Goal: Transaction & Acquisition: Purchase product/service

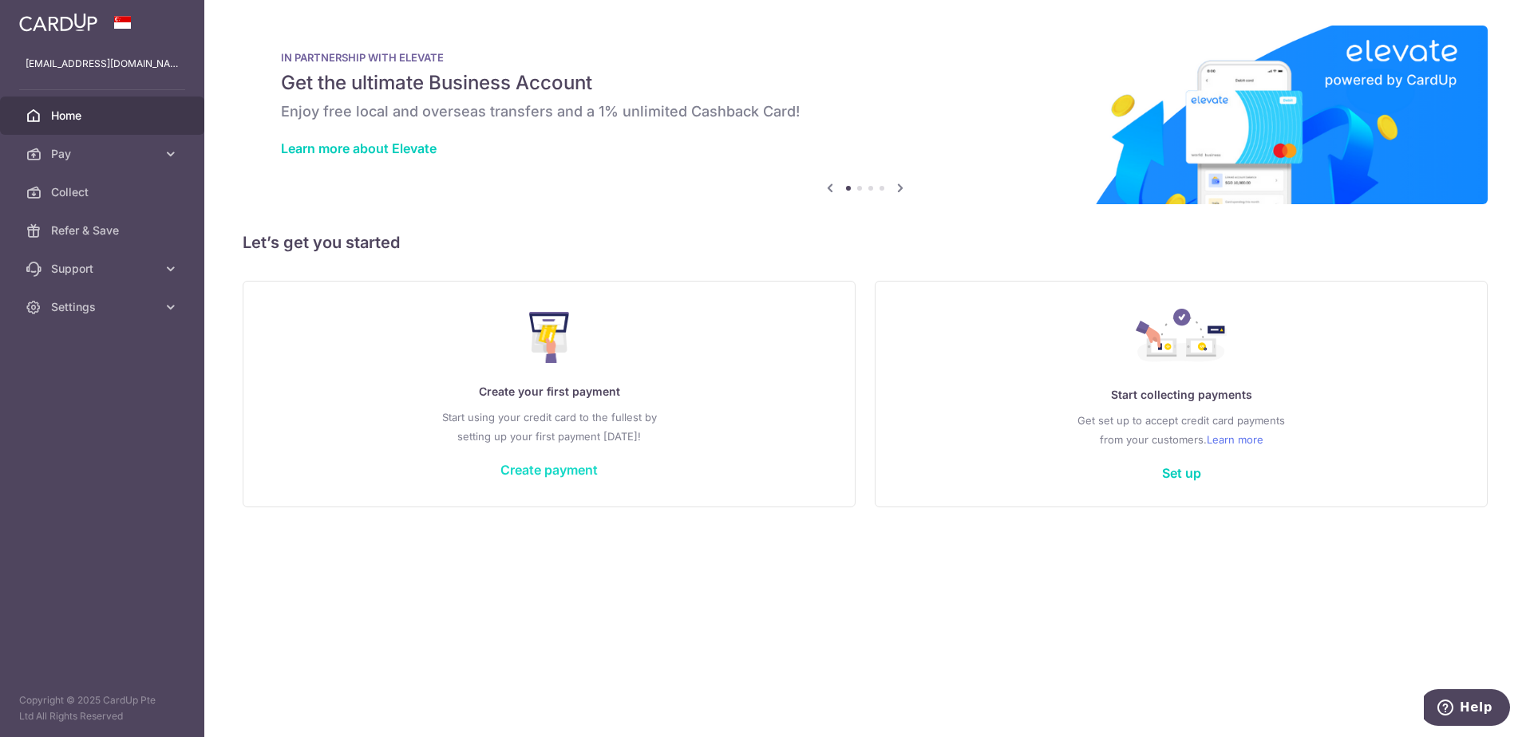
click at [541, 464] on link "Create payment" at bounding box center [548, 470] width 97 height 16
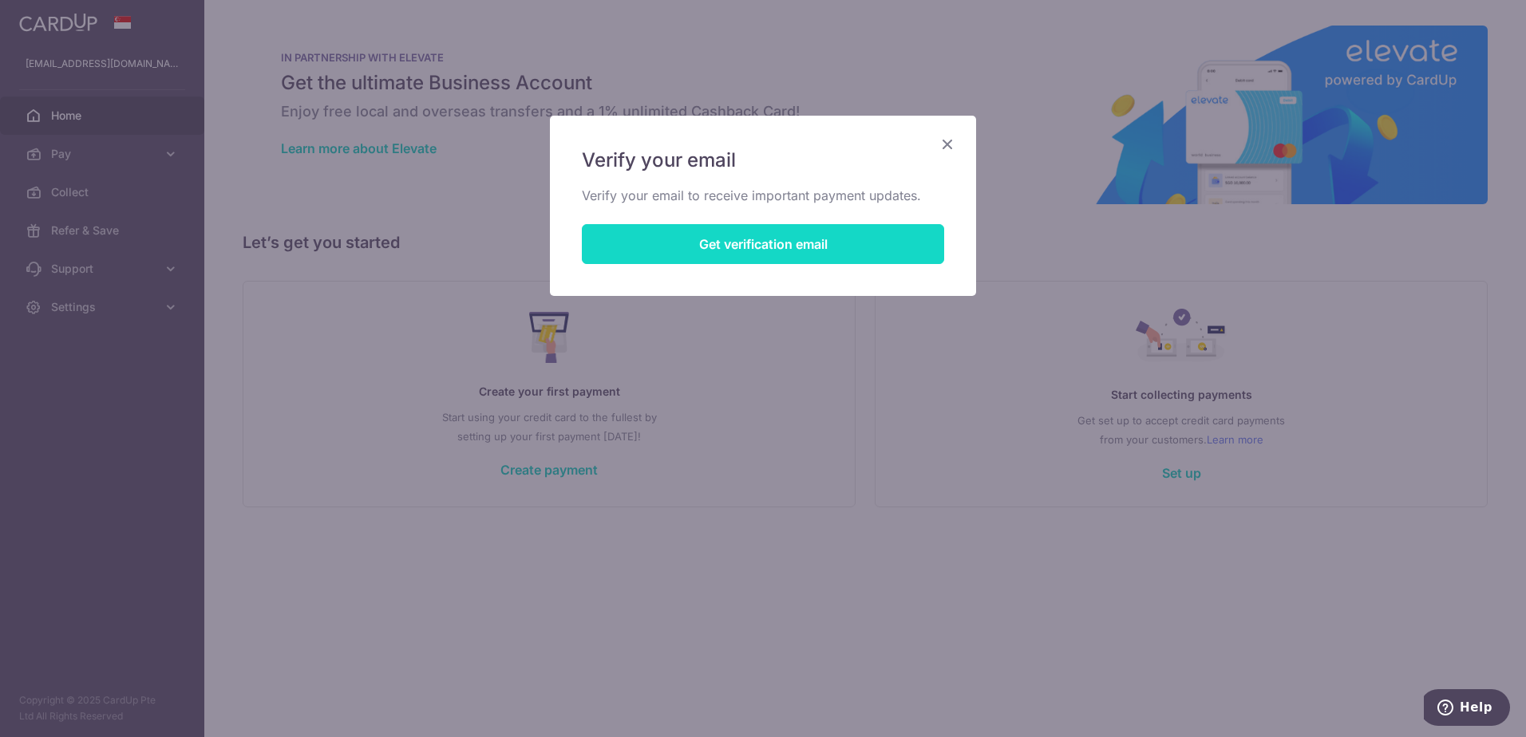
click at [755, 249] on button "Get verification email" at bounding box center [763, 244] width 362 height 40
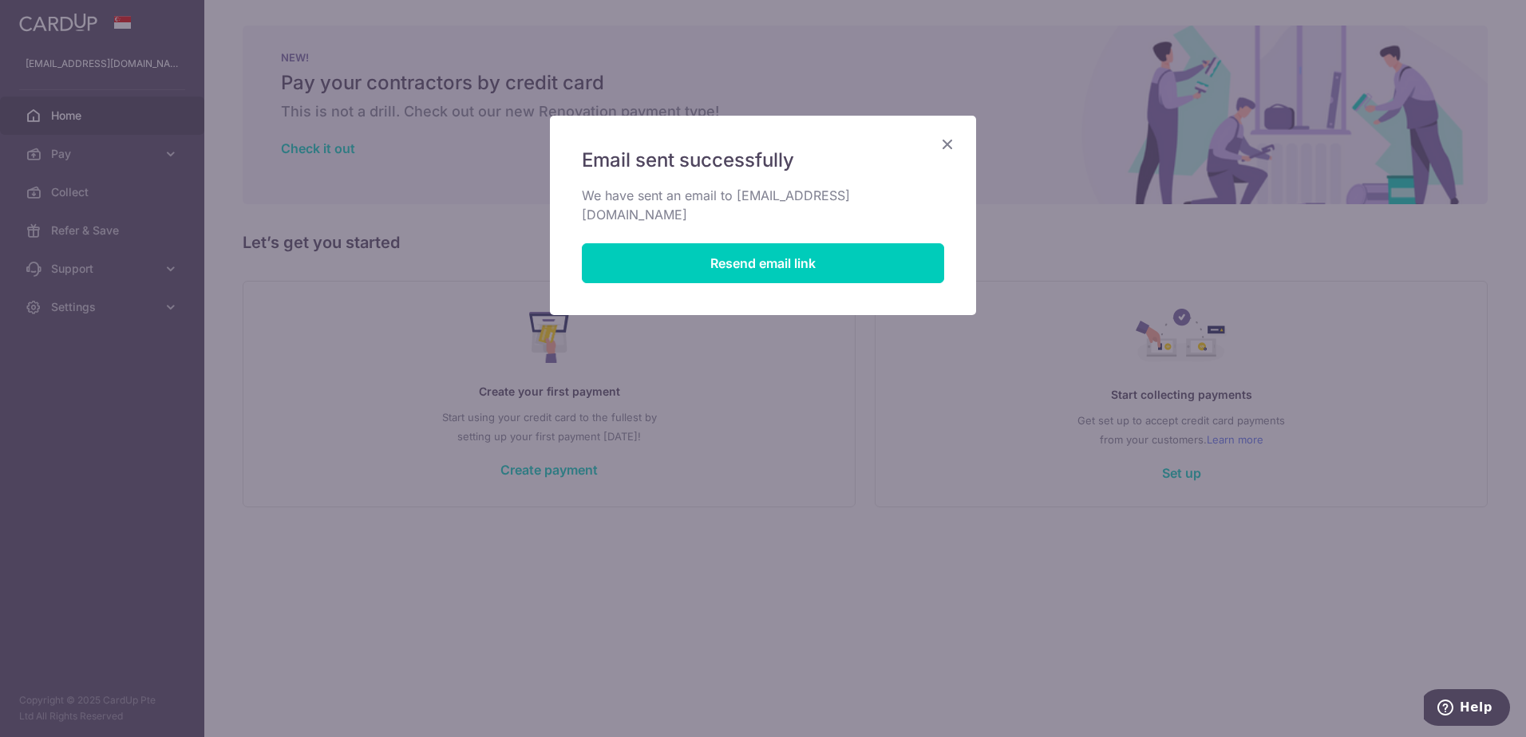
click at [951, 142] on icon "Close" at bounding box center [946, 144] width 19 height 20
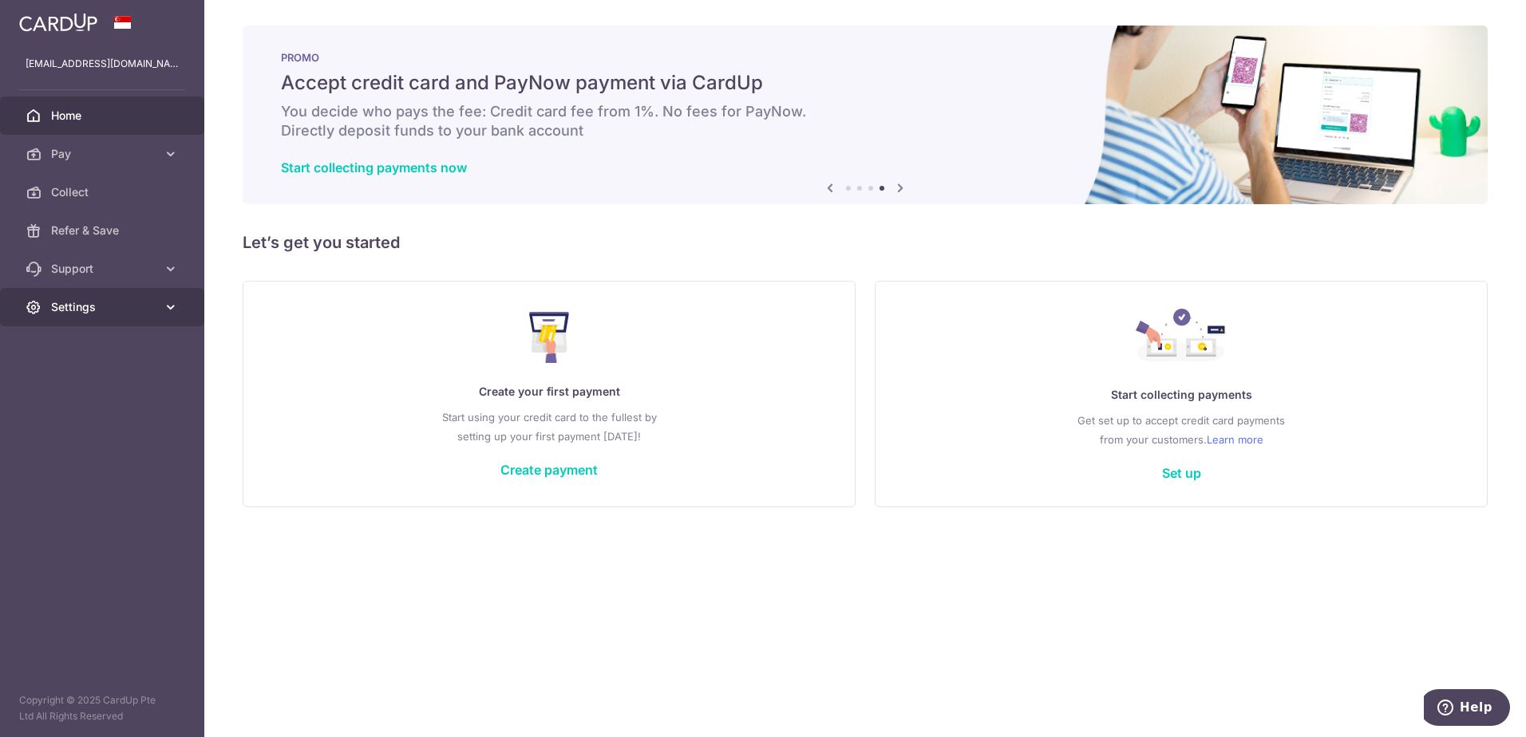
click at [137, 316] on link "Settings" at bounding box center [102, 307] width 204 height 38
click at [101, 392] on link "Logout" at bounding box center [102, 384] width 204 height 38
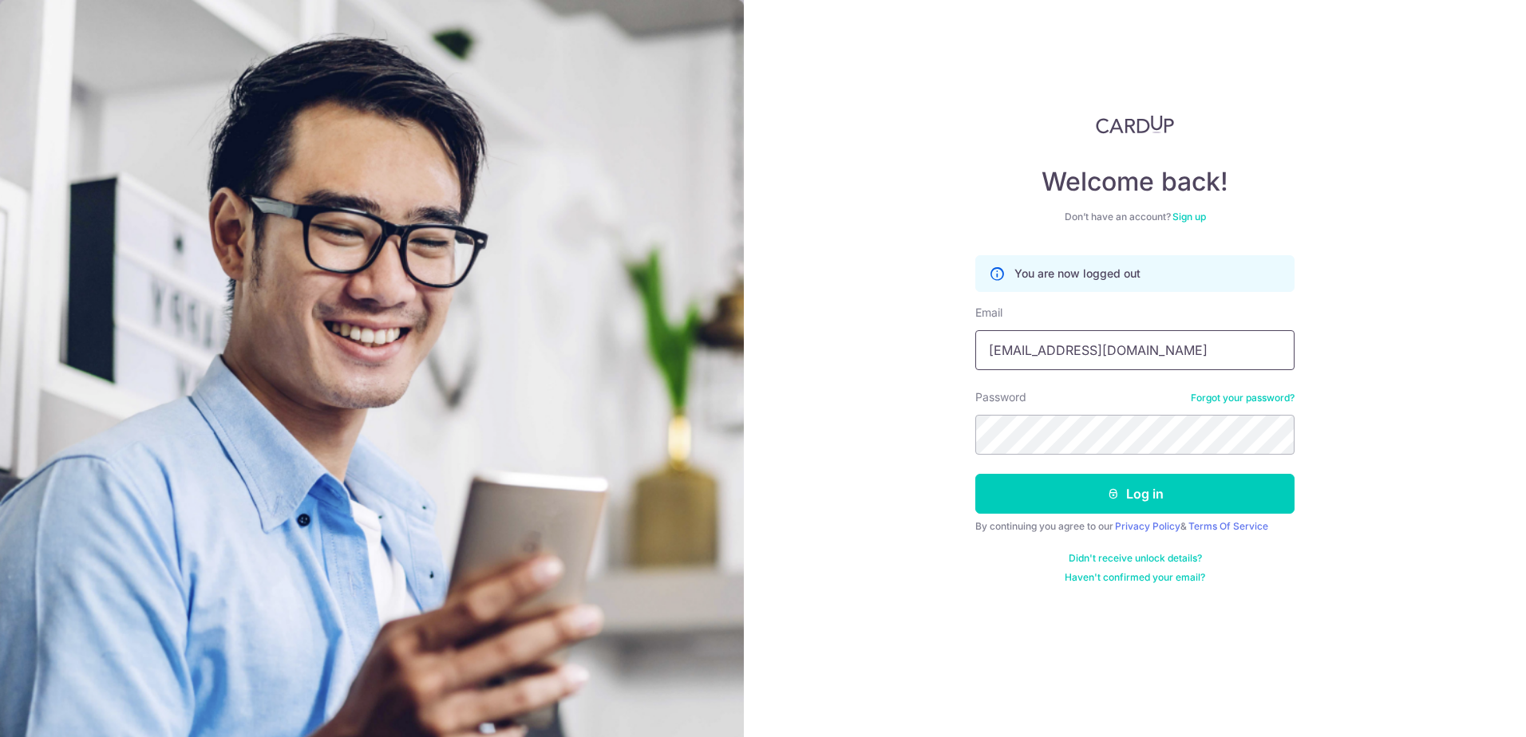
click at [1087, 347] on input "jt@outlook.sg" at bounding box center [1134, 350] width 319 height 40
drag, startPoint x: 1090, startPoint y: 353, endPoint x: 1010, endPoint y: 351, distance: 79.8
click at [1010, 351] on input "jt@outlook.sg" at bounding box center [1134, 350] width 319 height 40
type input "jt@qservsolutions.com"
click at [758, 433] on div "Welcome back! Don’t have an account? Sign up You are now logged out Email jt@qs…" at bounding box center [1135, 368] width 782 height 737
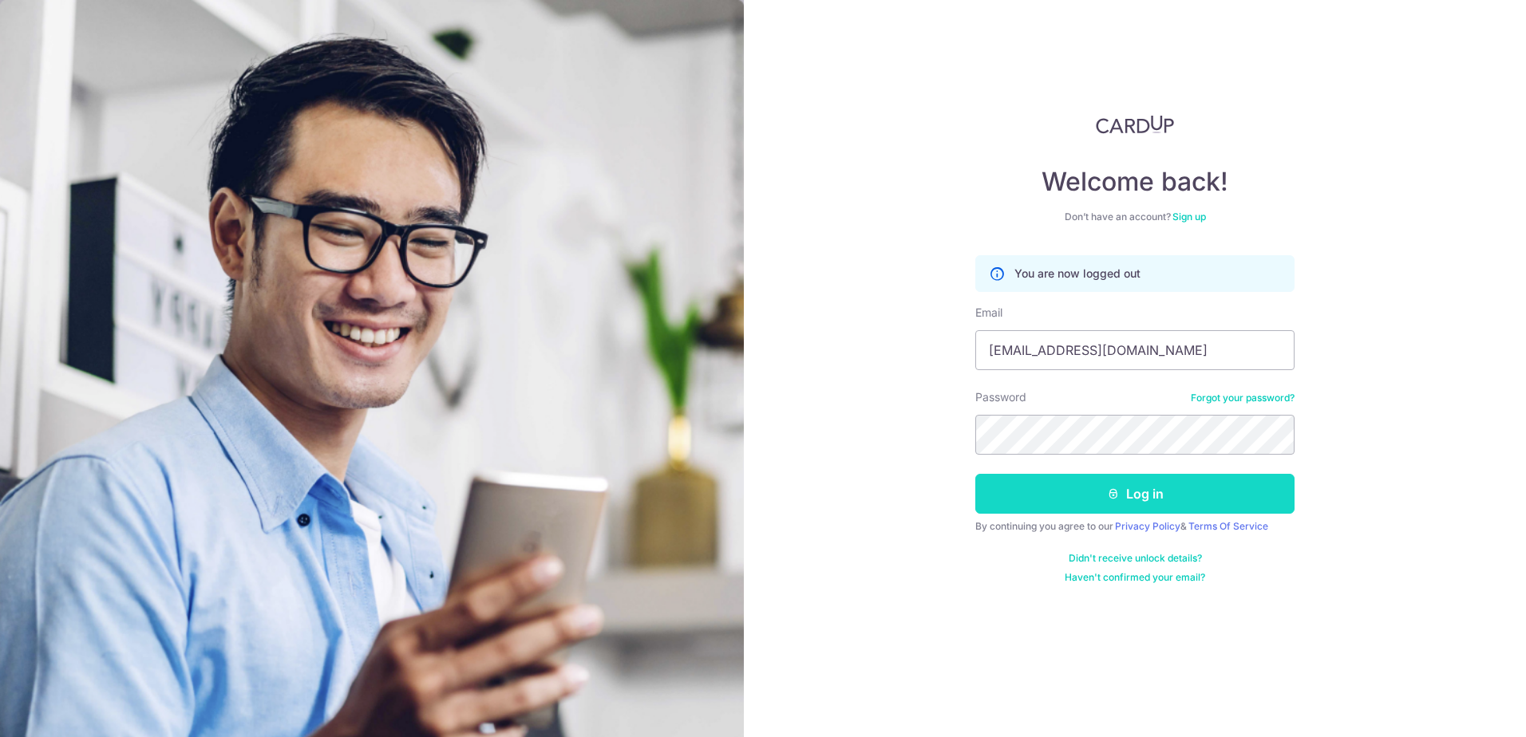
click at [1273, 495] on button "Log in" at bounding box center [1134, 494] width 319 height 40
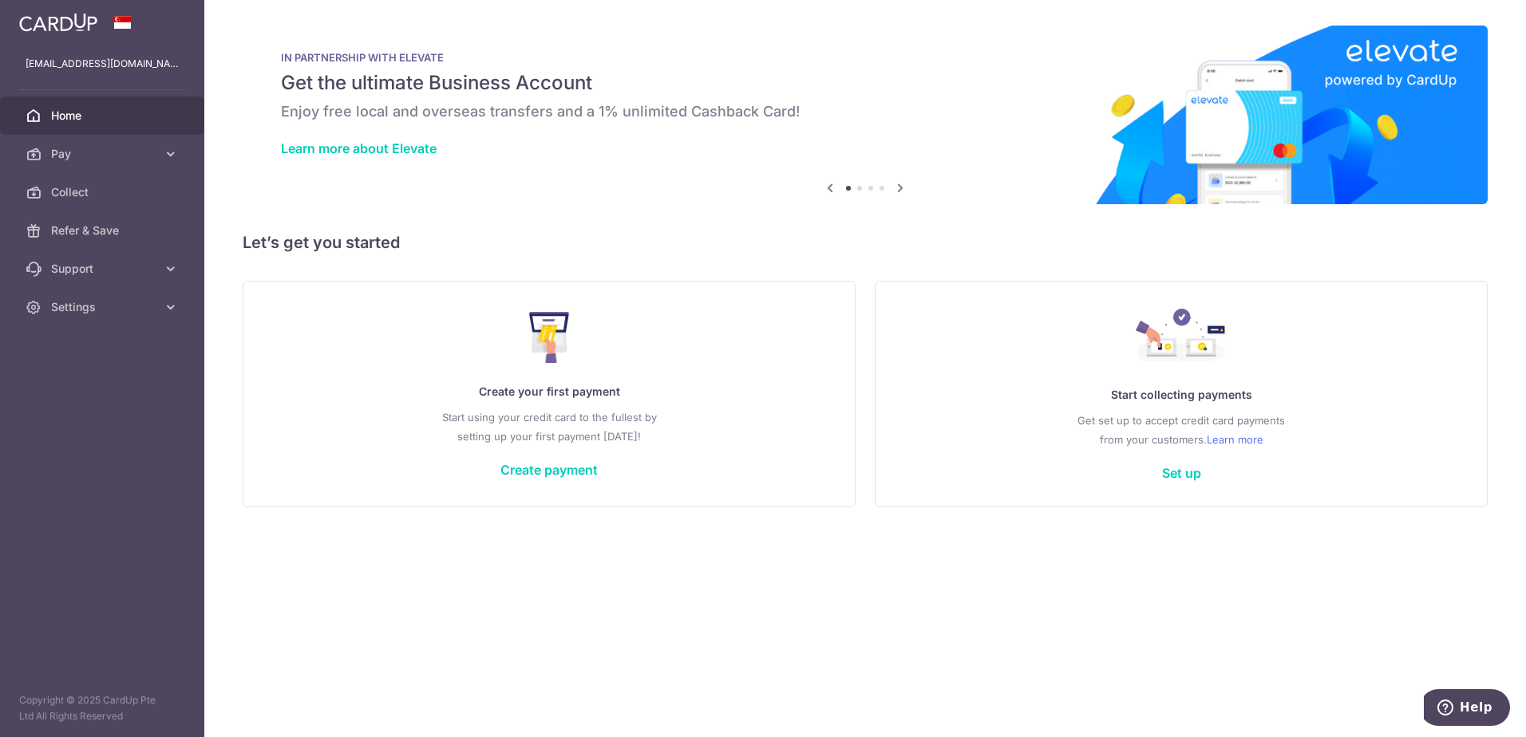
click at [906, 189] on icon at bounding box center [899, 188] width 19 height 20
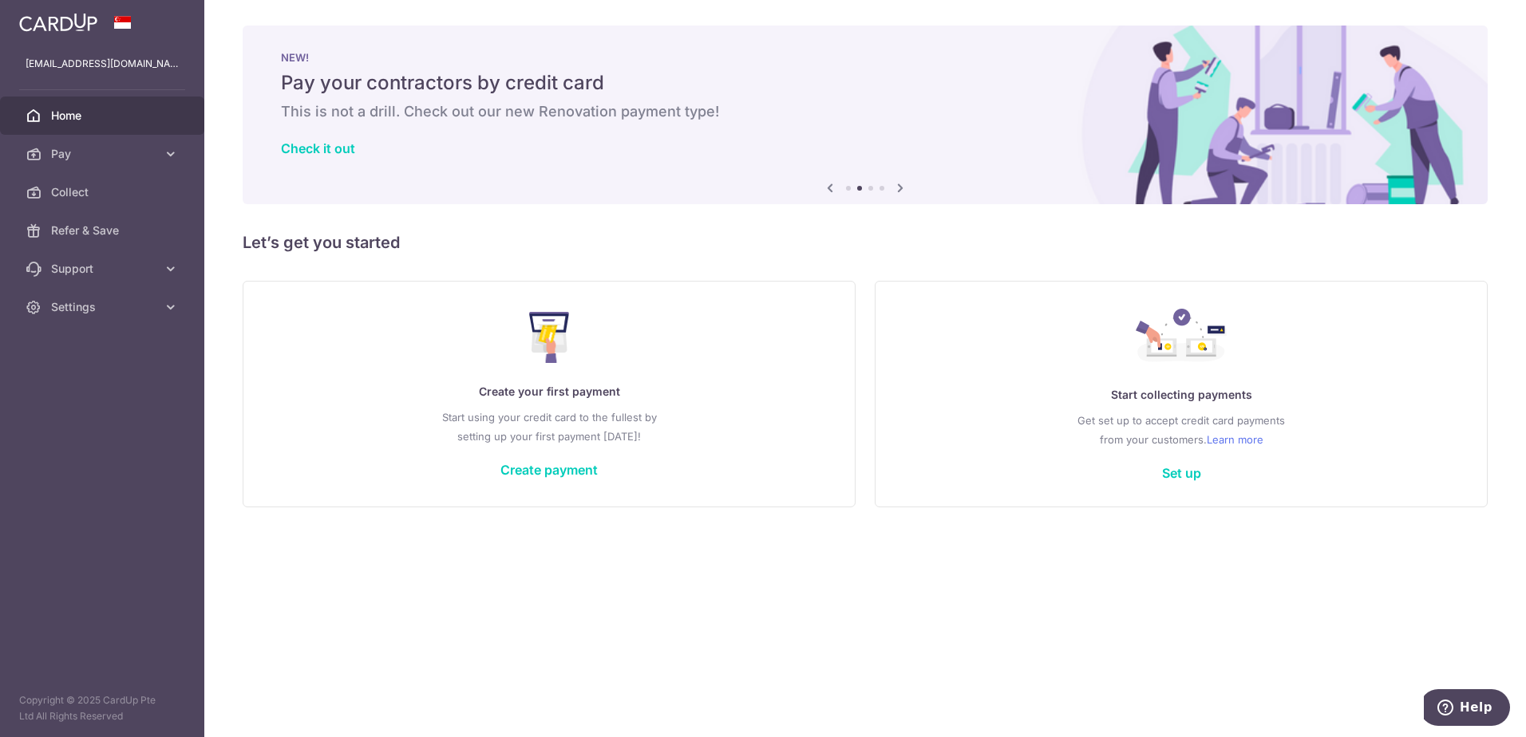
click at [906, 189] on icon at bounding box center [899, 188] width 19 height 20
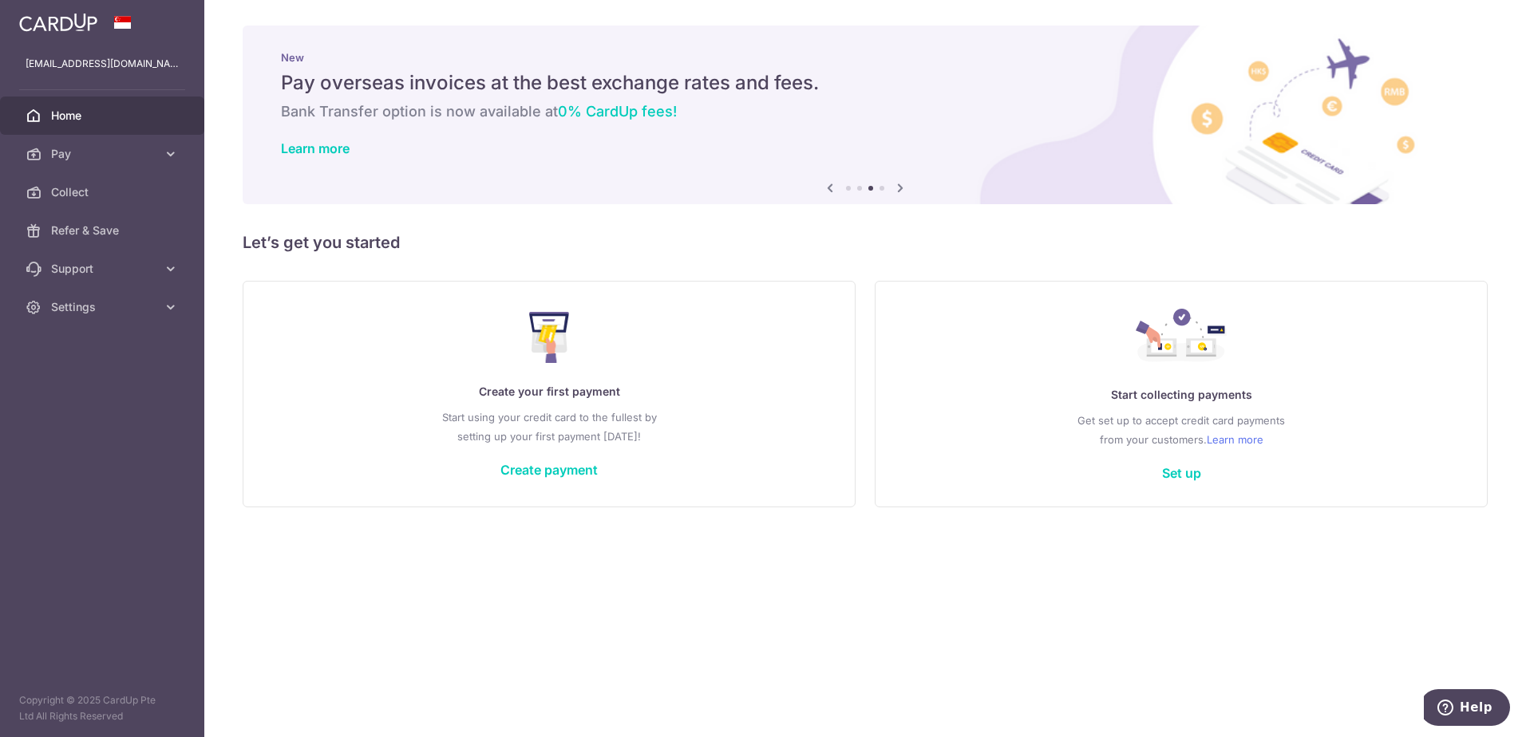
click at [906, 189] on icon at bounding box center [899, 188] width 19 height 20
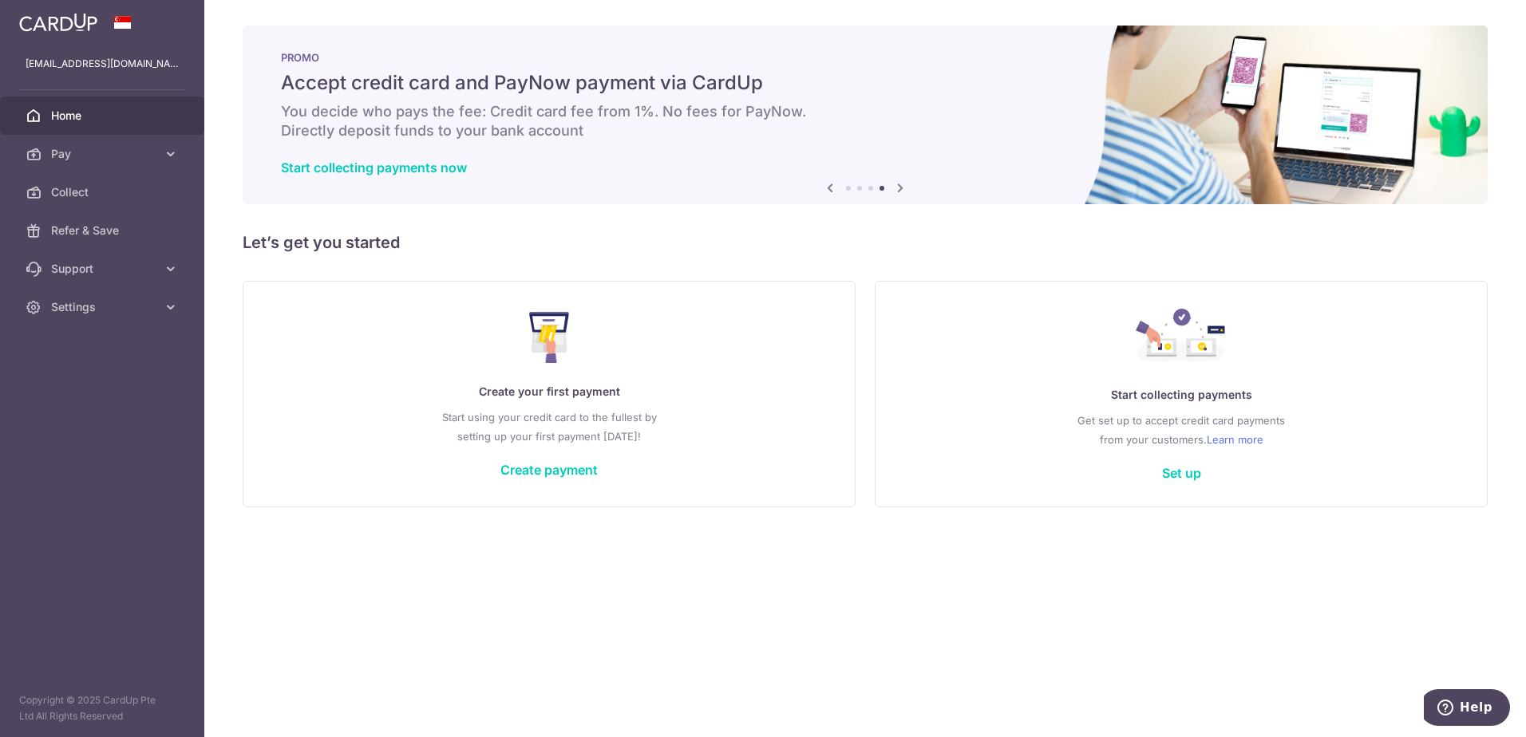
click at [906, 189] on icon at bounding box center [899, 188] width 19 height 20
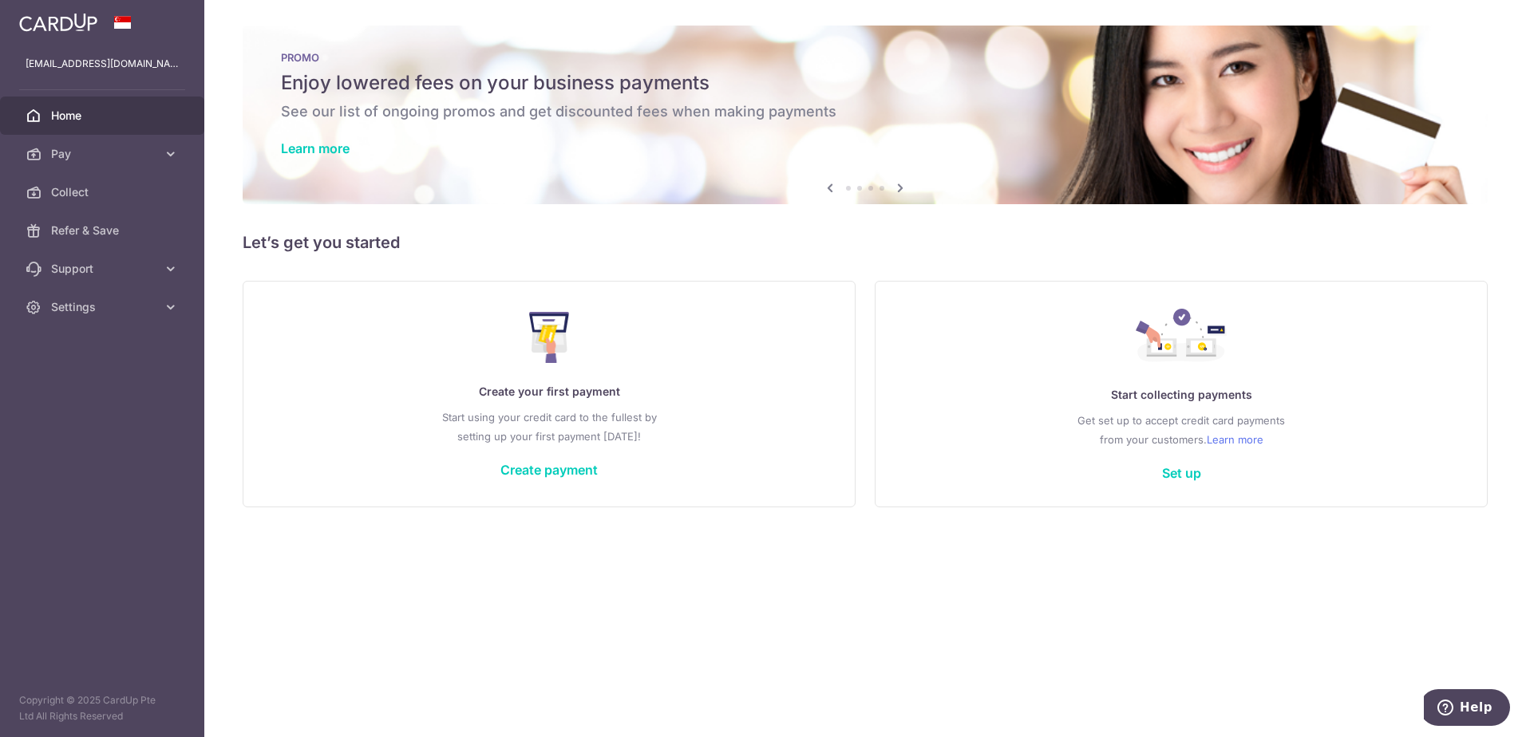
click at [906, 189] on icon at bounding box center [899, 188] width 19 height 20
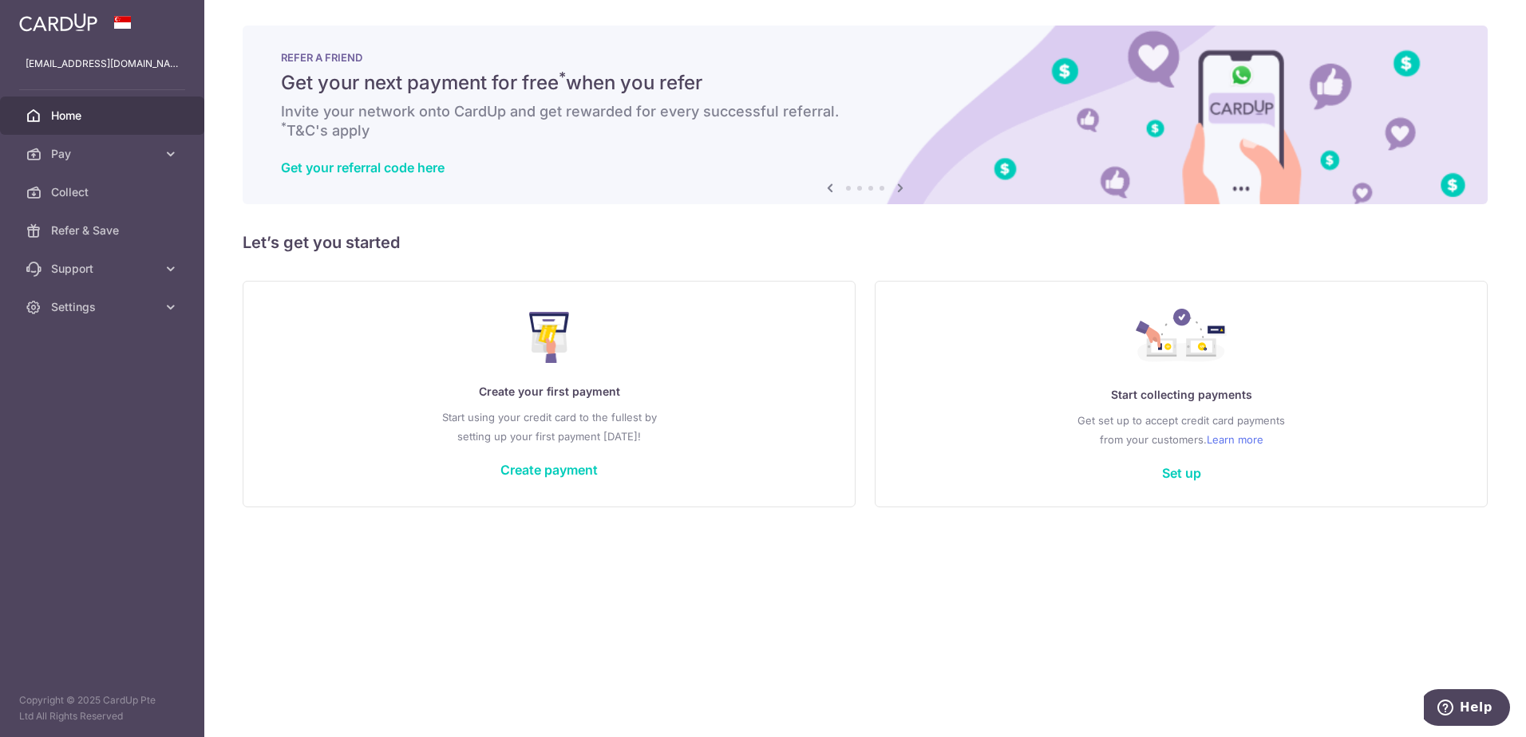
click at [906, 189] on icon at bounding box center [899, 188] width 19 height 20
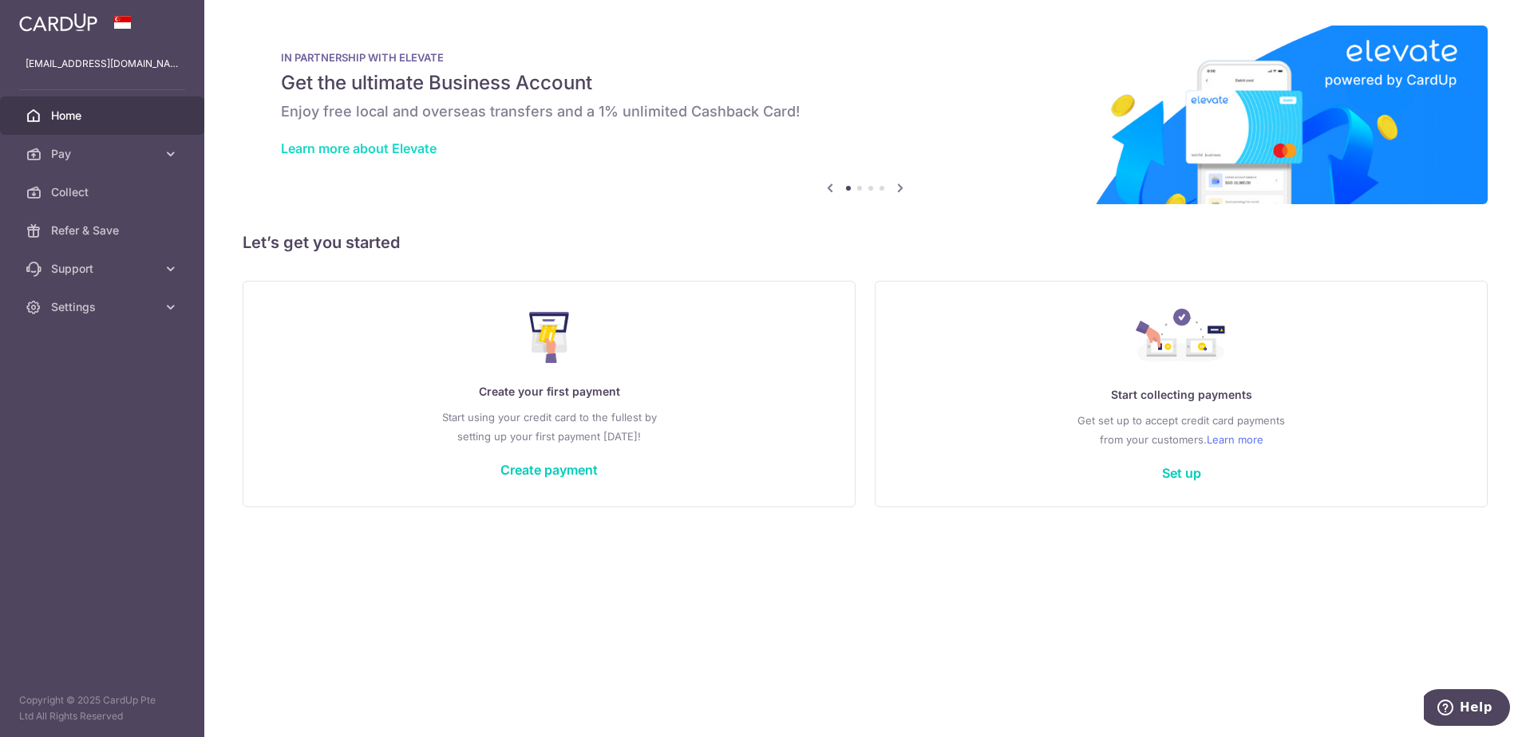
click at [381, 152] on link "Learn more about Elevate" at bounding box center [359, 148] width 156 height 16
click at [532, 469] on link "Create payment" at bounding box center [548, 470] width 97 height 16
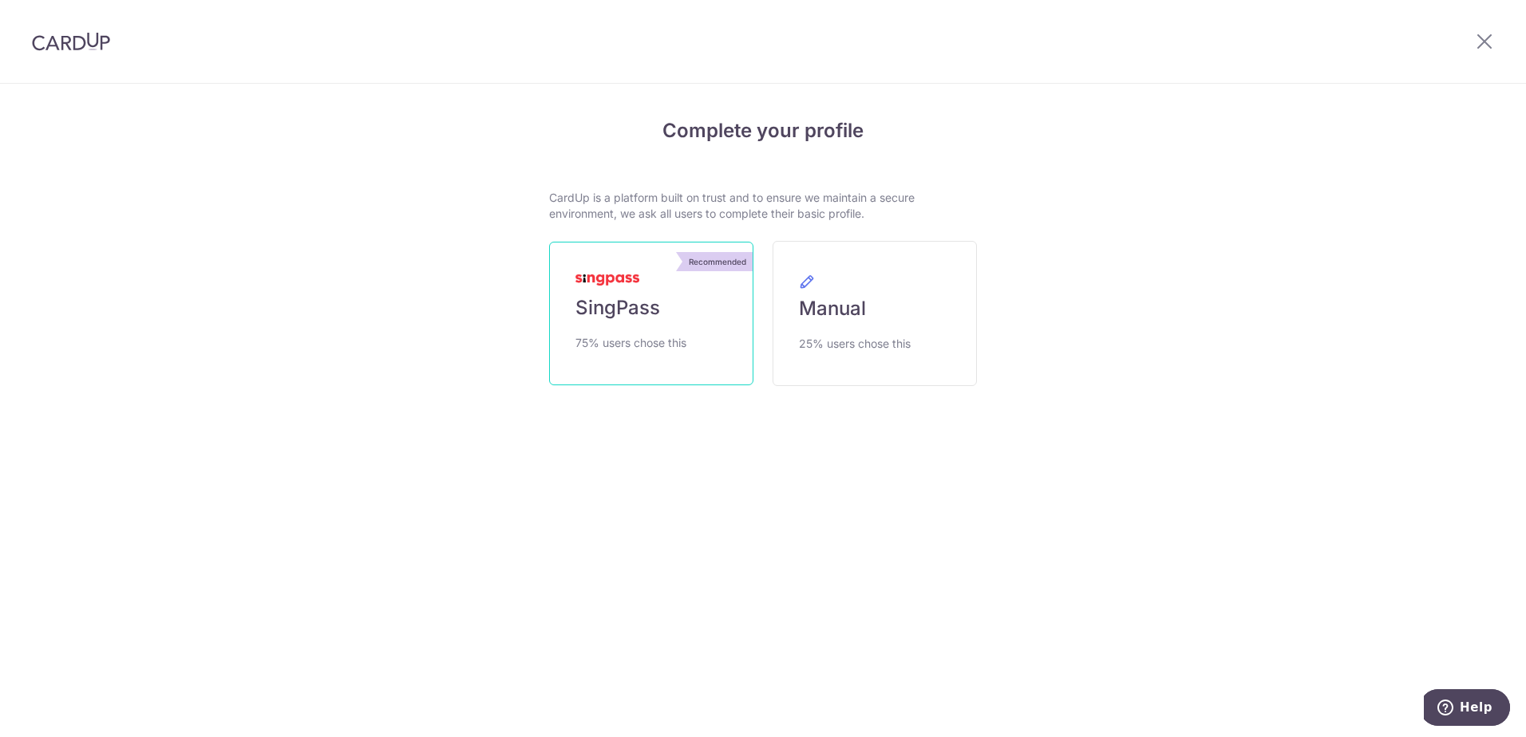
click at [704, 282] on link "Recommended SingPass 75% users chose this" at bounding box center [651, 314] width 204 height 144
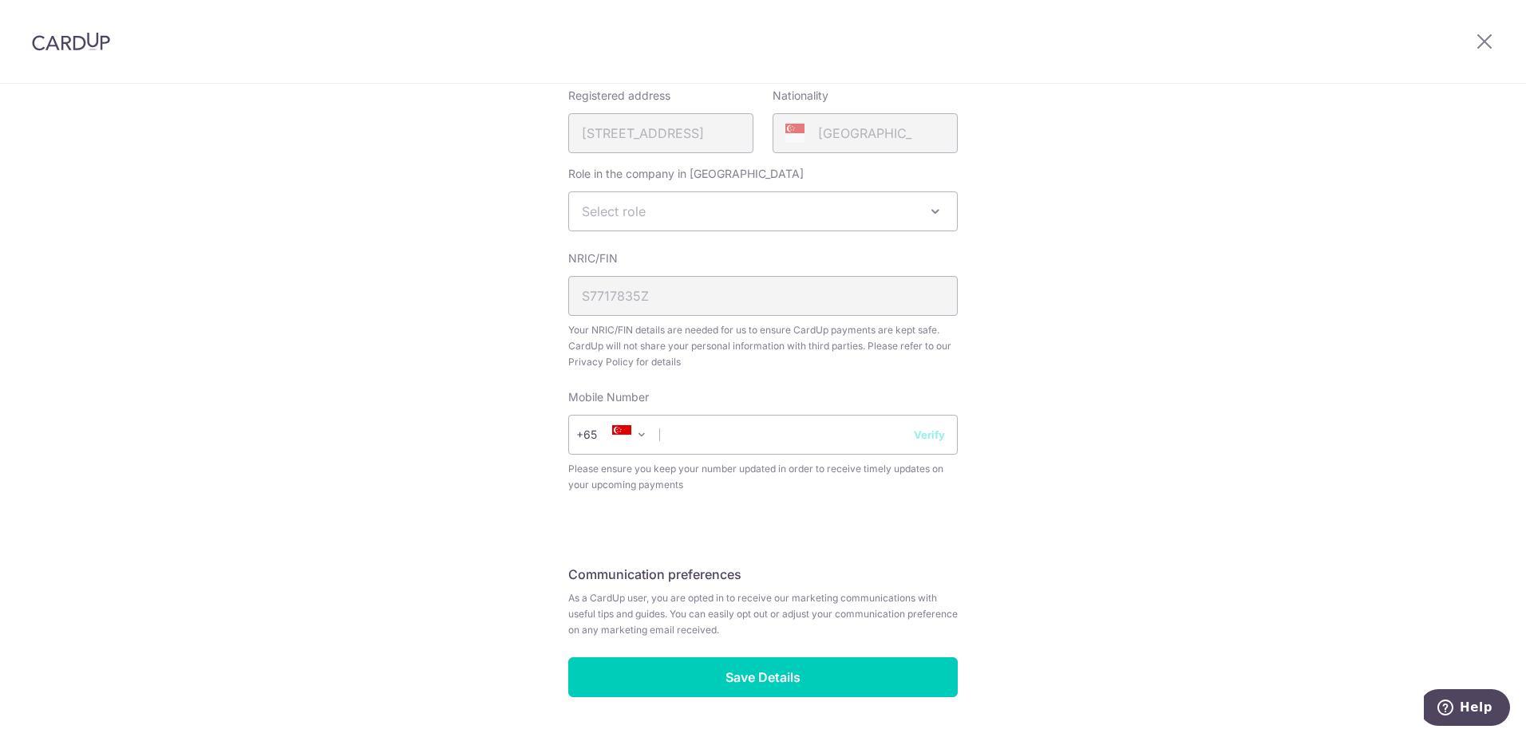
scroll to position [479, 0]
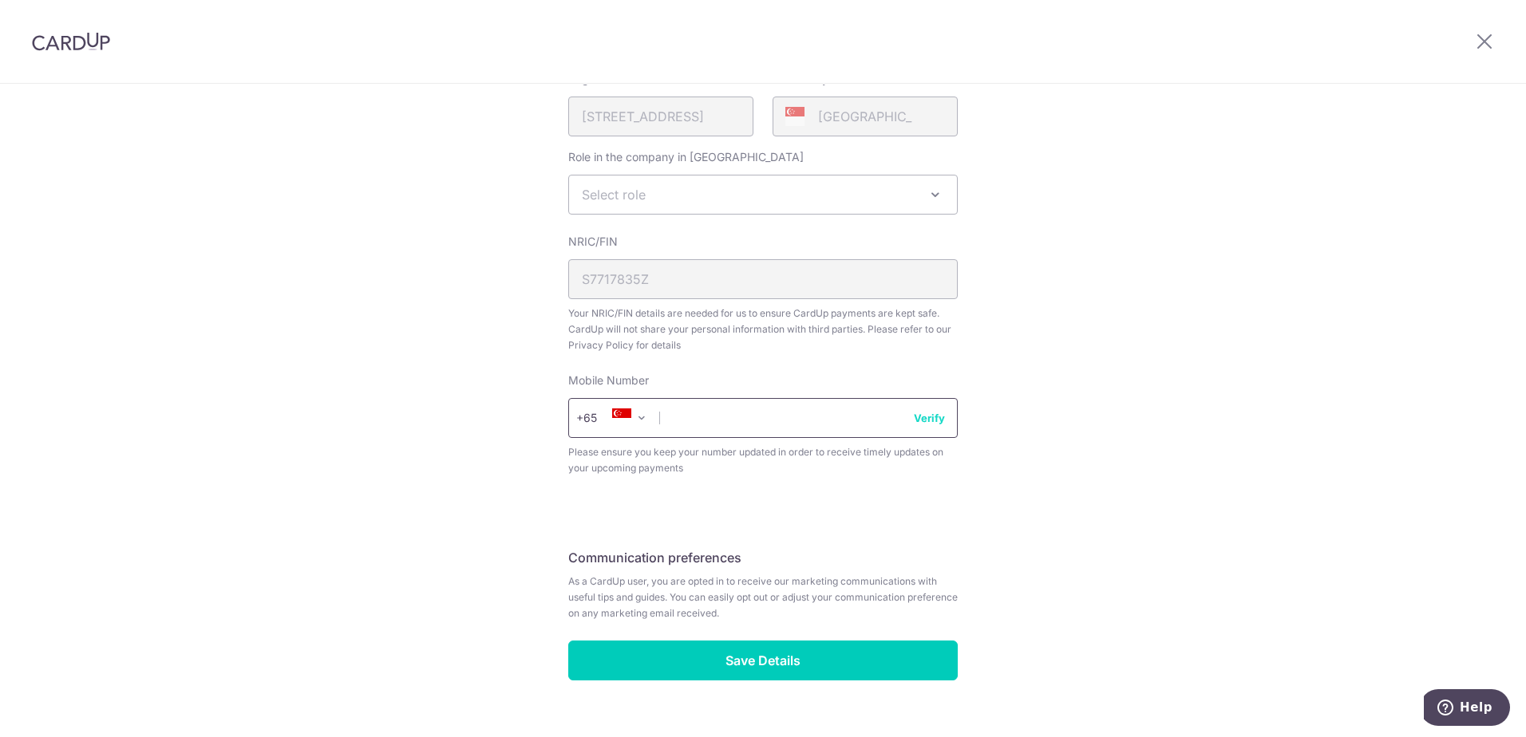
click at [764, 423] on input "text" at bounding box center [762, 418] width 389 height 40
type input "92997667"
select select "65"
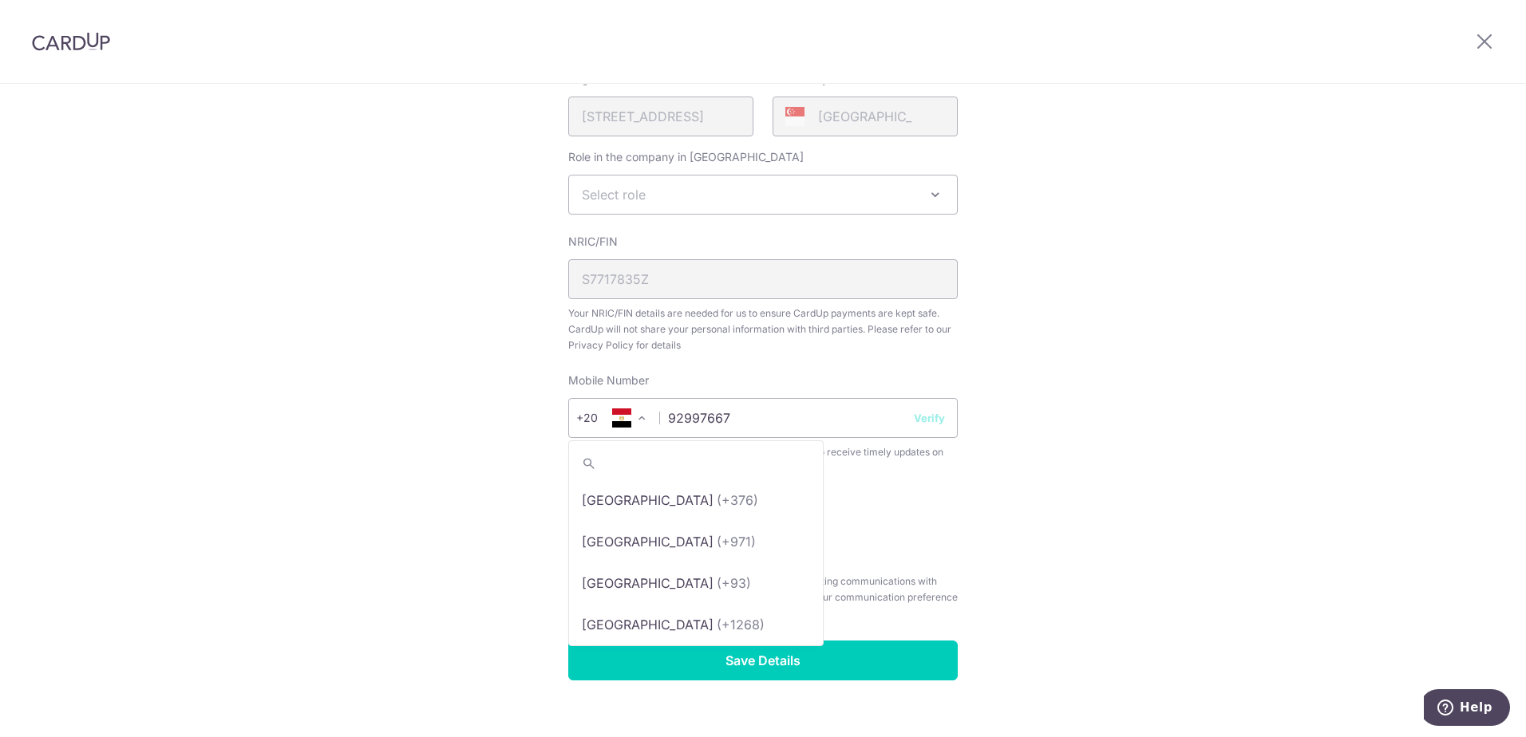
click at [637, 419] on span at bounding box center [641, 418] width 19 height 19
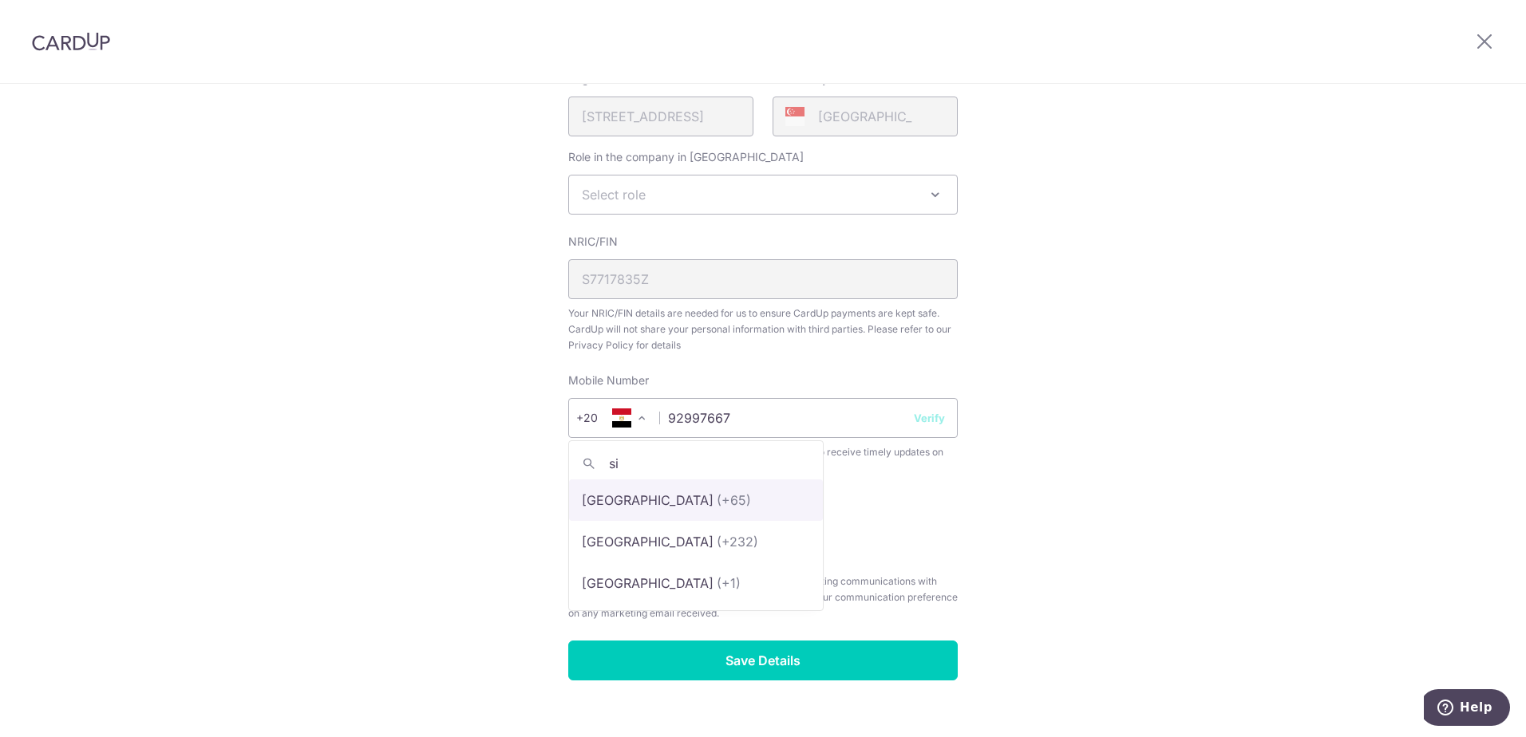
type input "si"
select select "199"
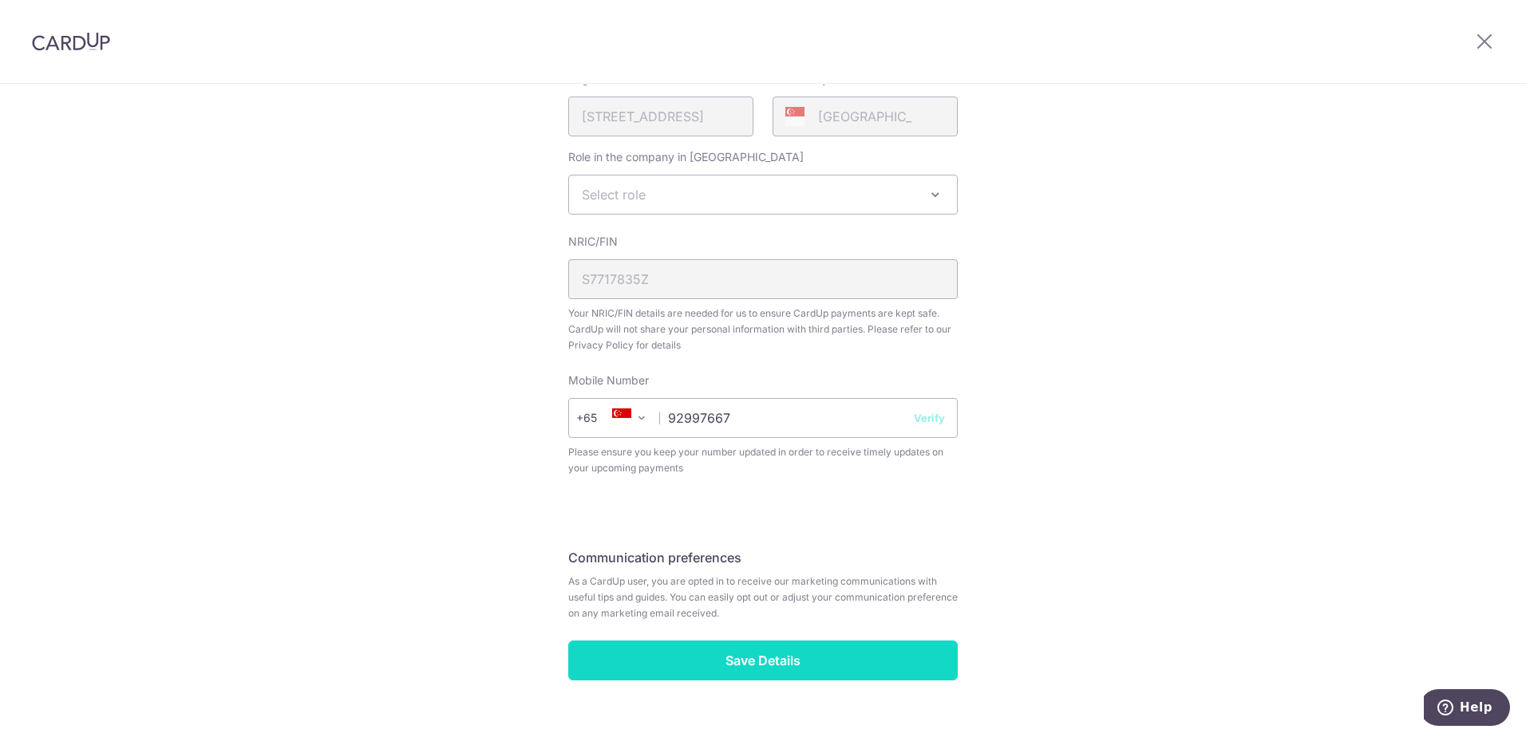
click at [645, 644] on input "Save Details" at bounding box center [762, 661] width 389 height 40
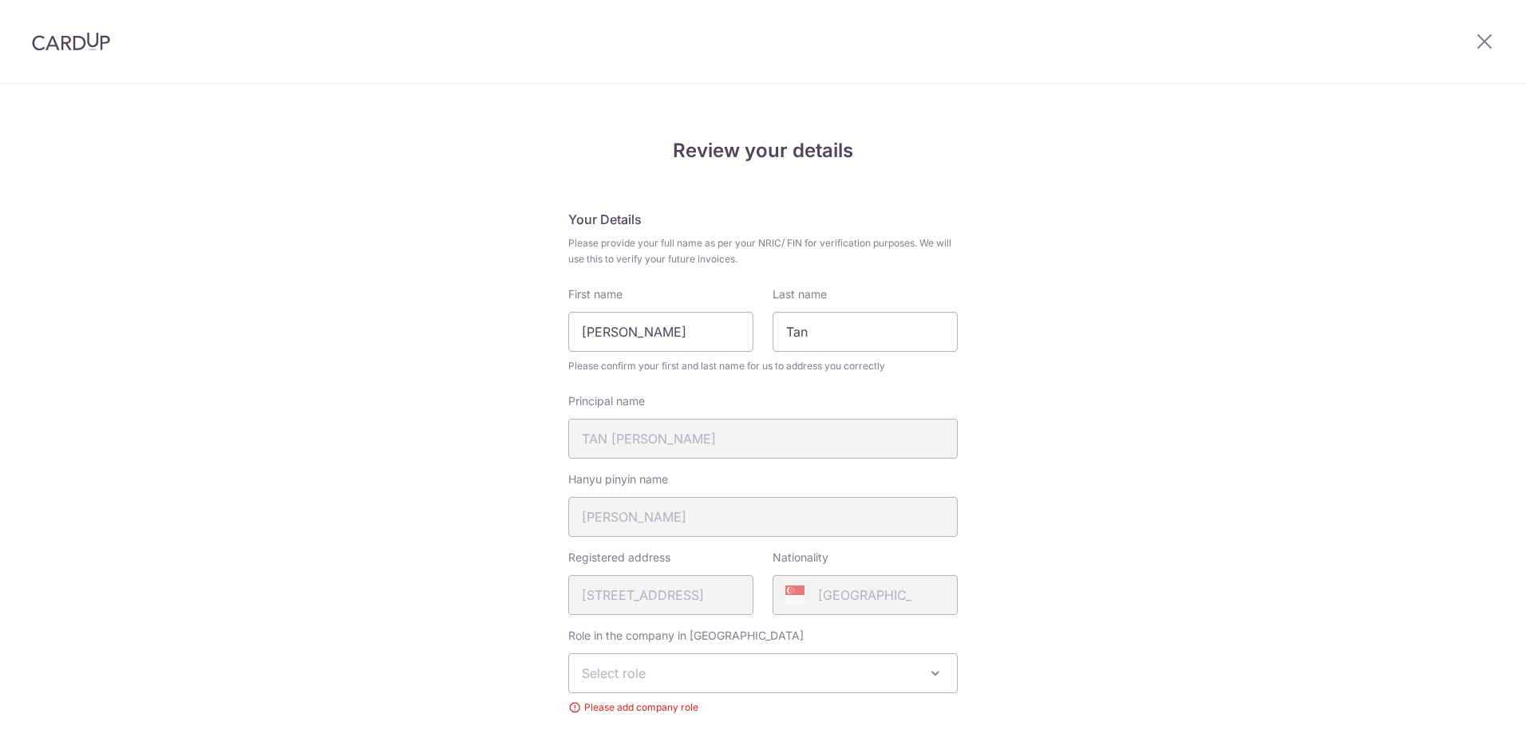
scroll to position [531, 0]
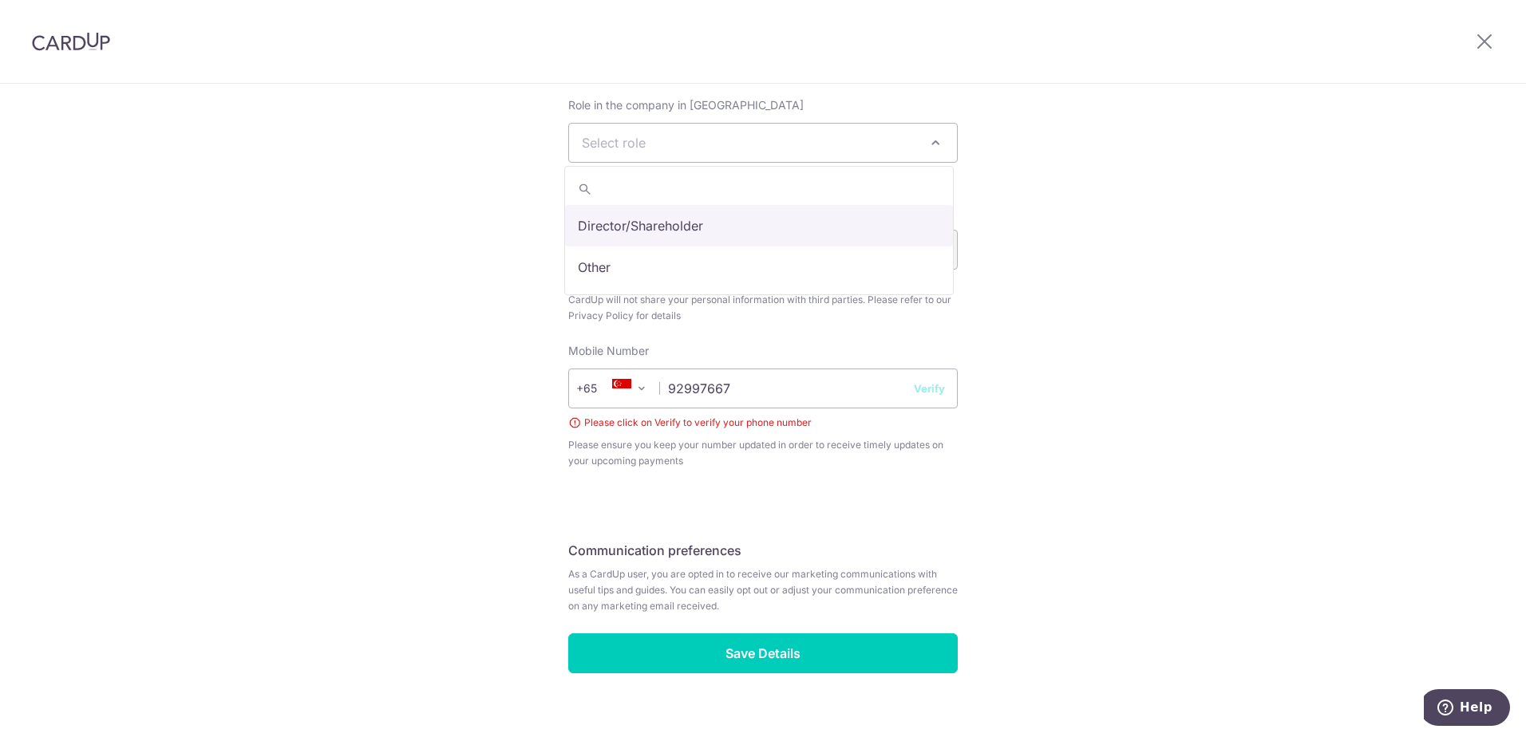
click at [701, 149] on span "Select role" at bounding box center [763, 143] width 388 height 38
select select "director"
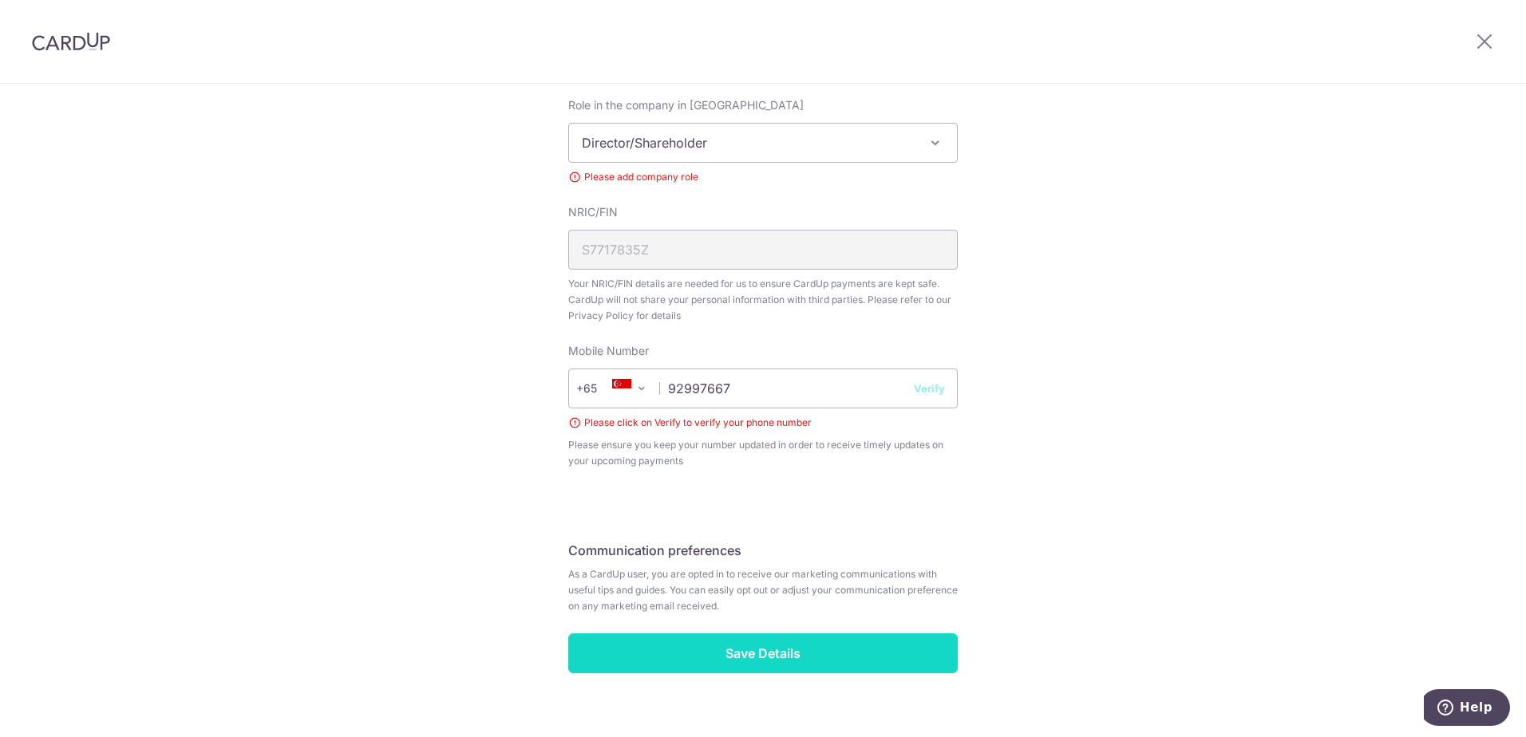
click at [714, 659] on input "Save Details" at bounding box center [762, 654] width 389 height 40
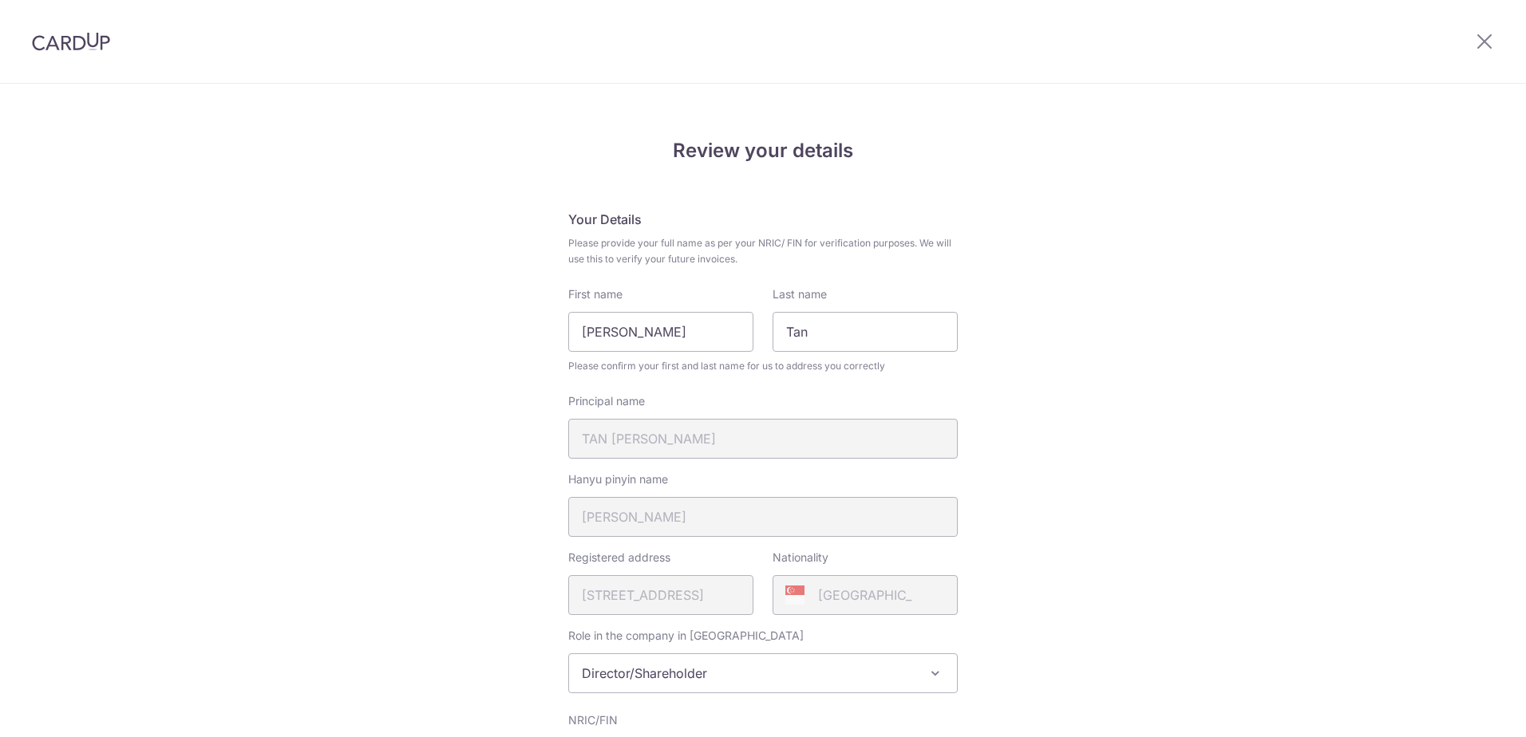
scroll to position [532, 0]
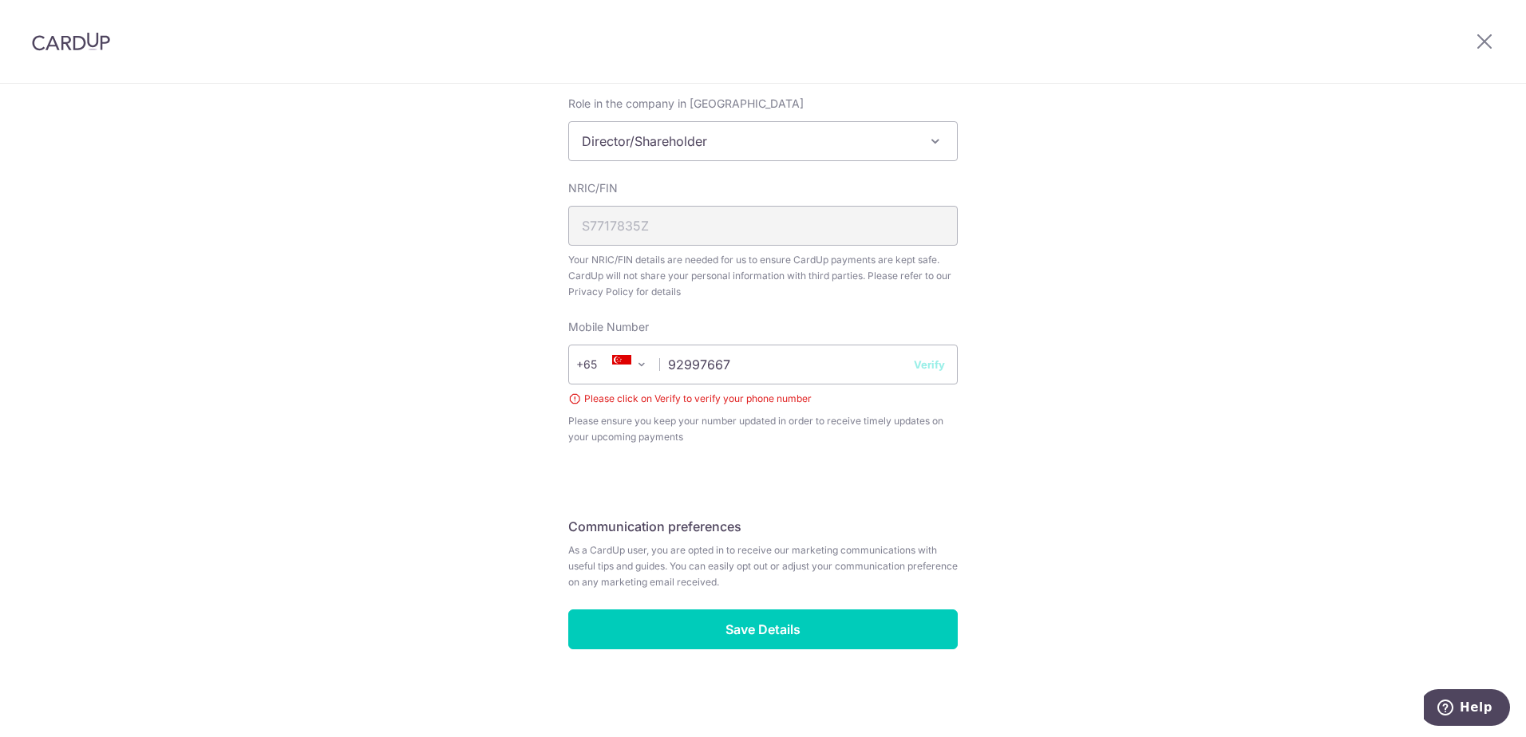
click at [923, 367] on button "Verify" at bounding box center [929, 365] width 31 height 16
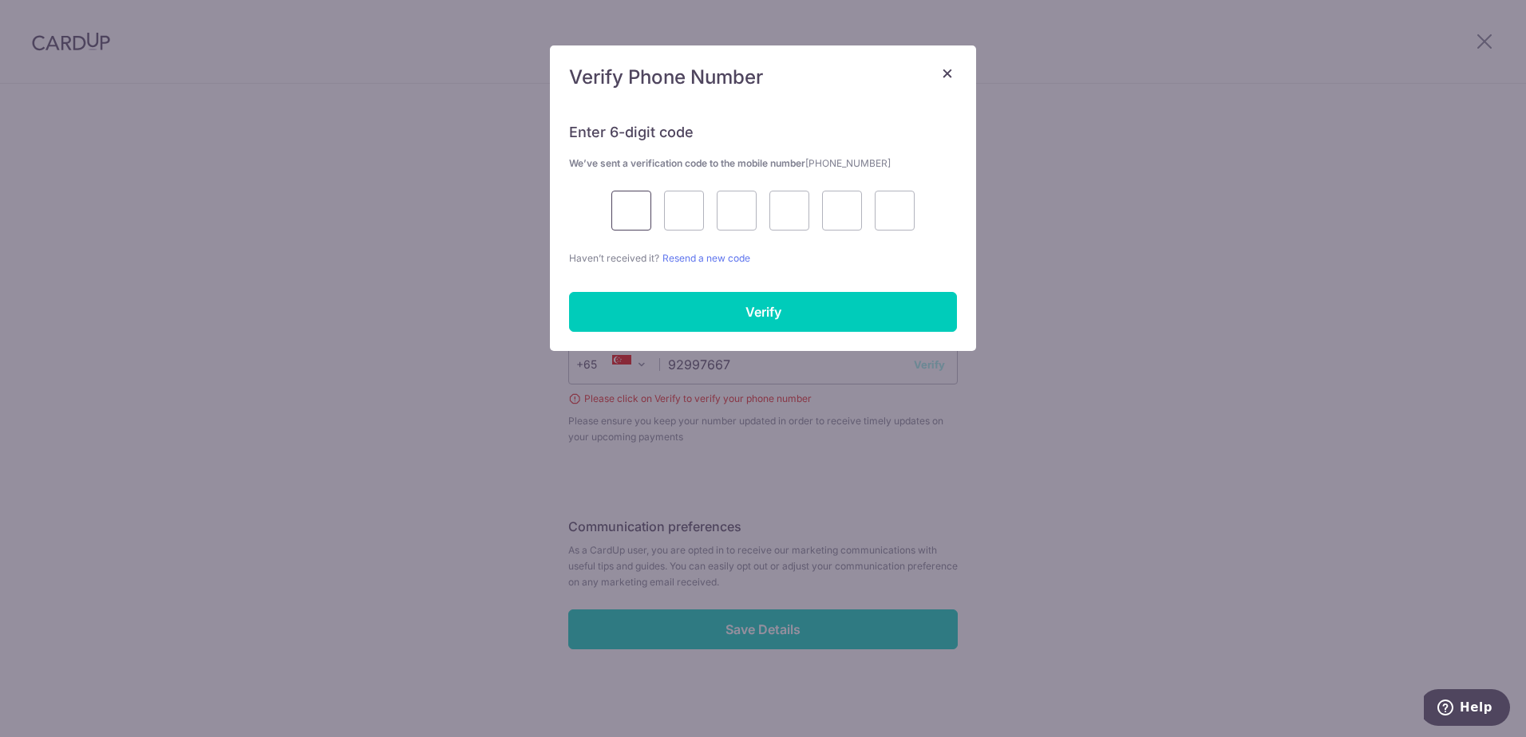
click at [633, 203] on input "text" at bounding box center [631, 211] width 40 height 40
type input "2"
type input "7"
type input "9"
type input "7"
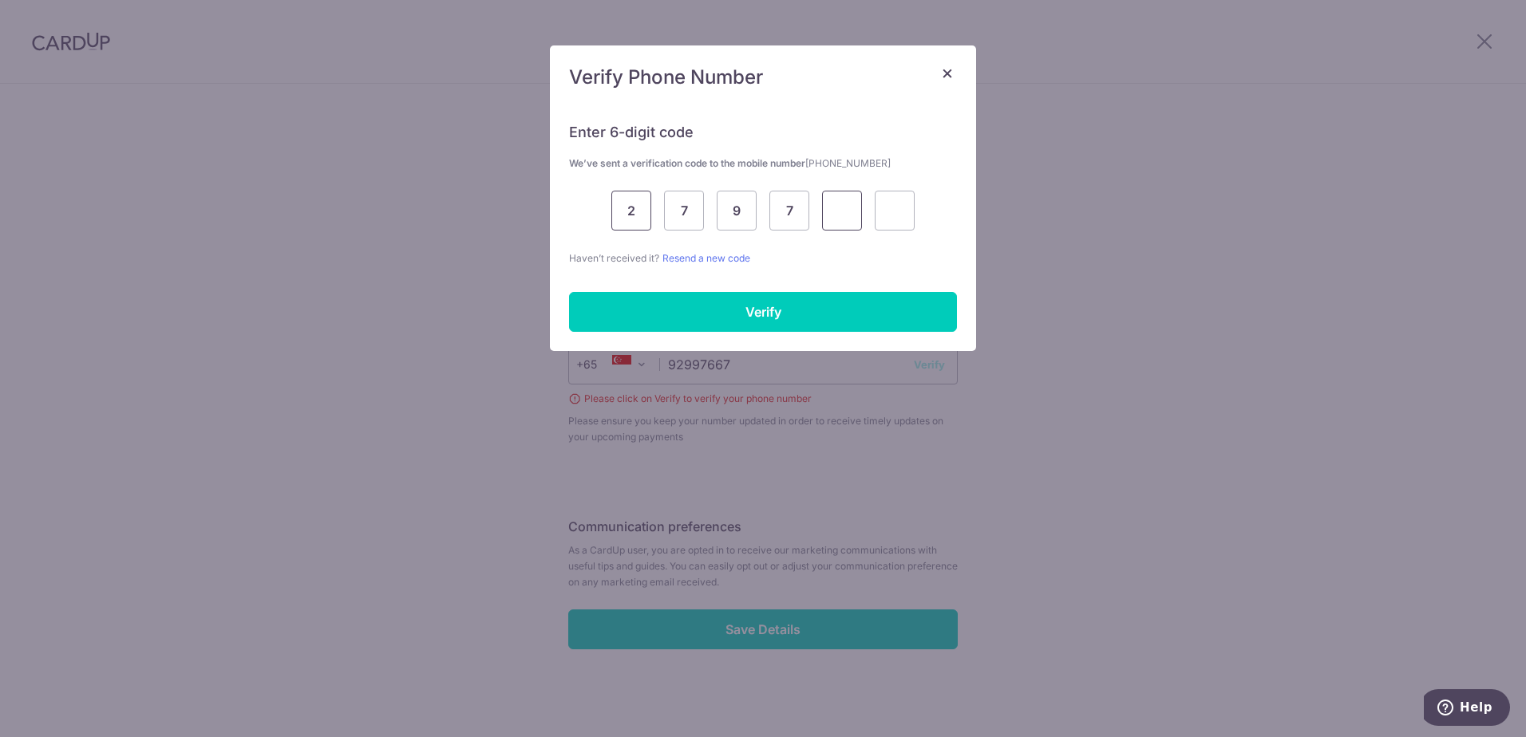
type input "2"
type input "4"
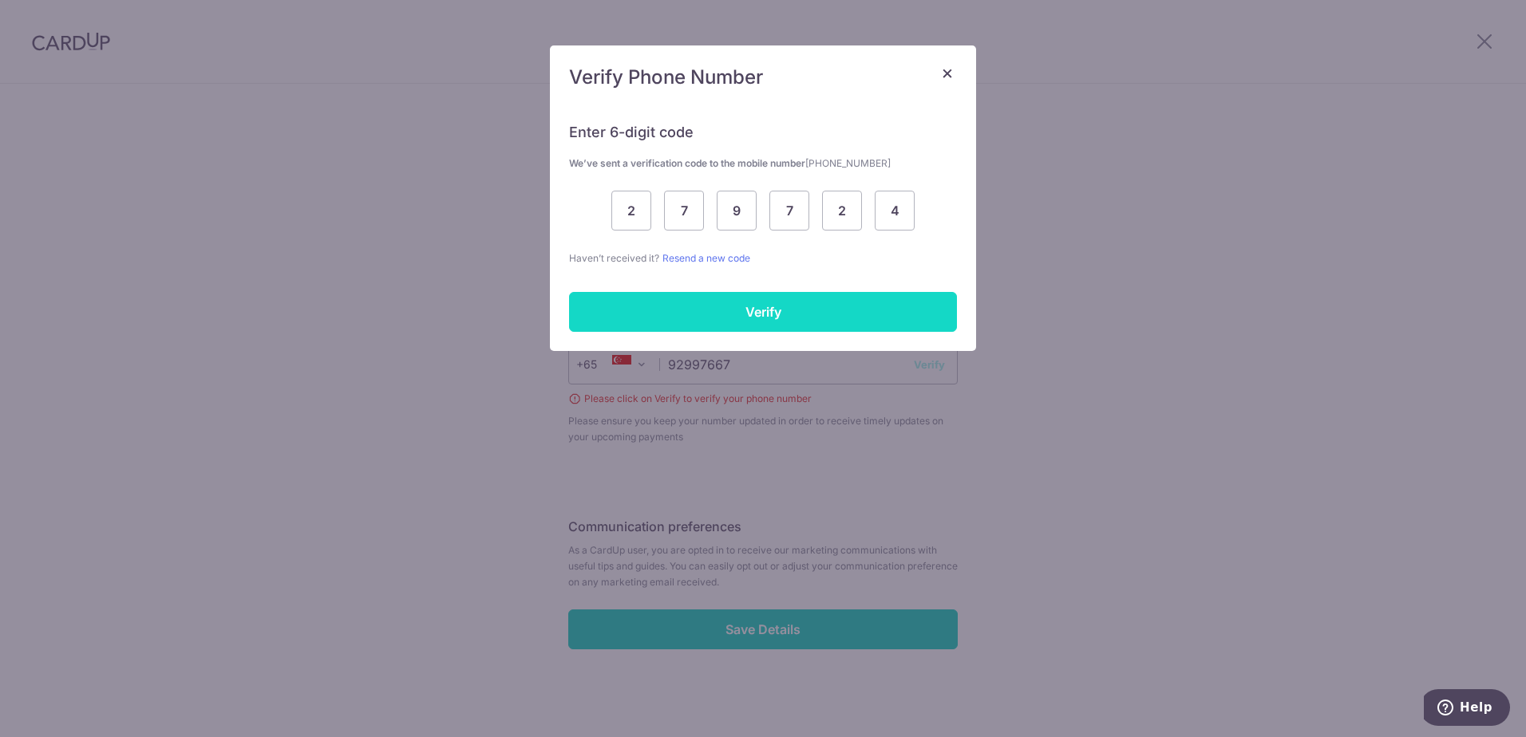
click at [701, 305] on input "Verify" at bounding box center [763, 312] width 388 height 40
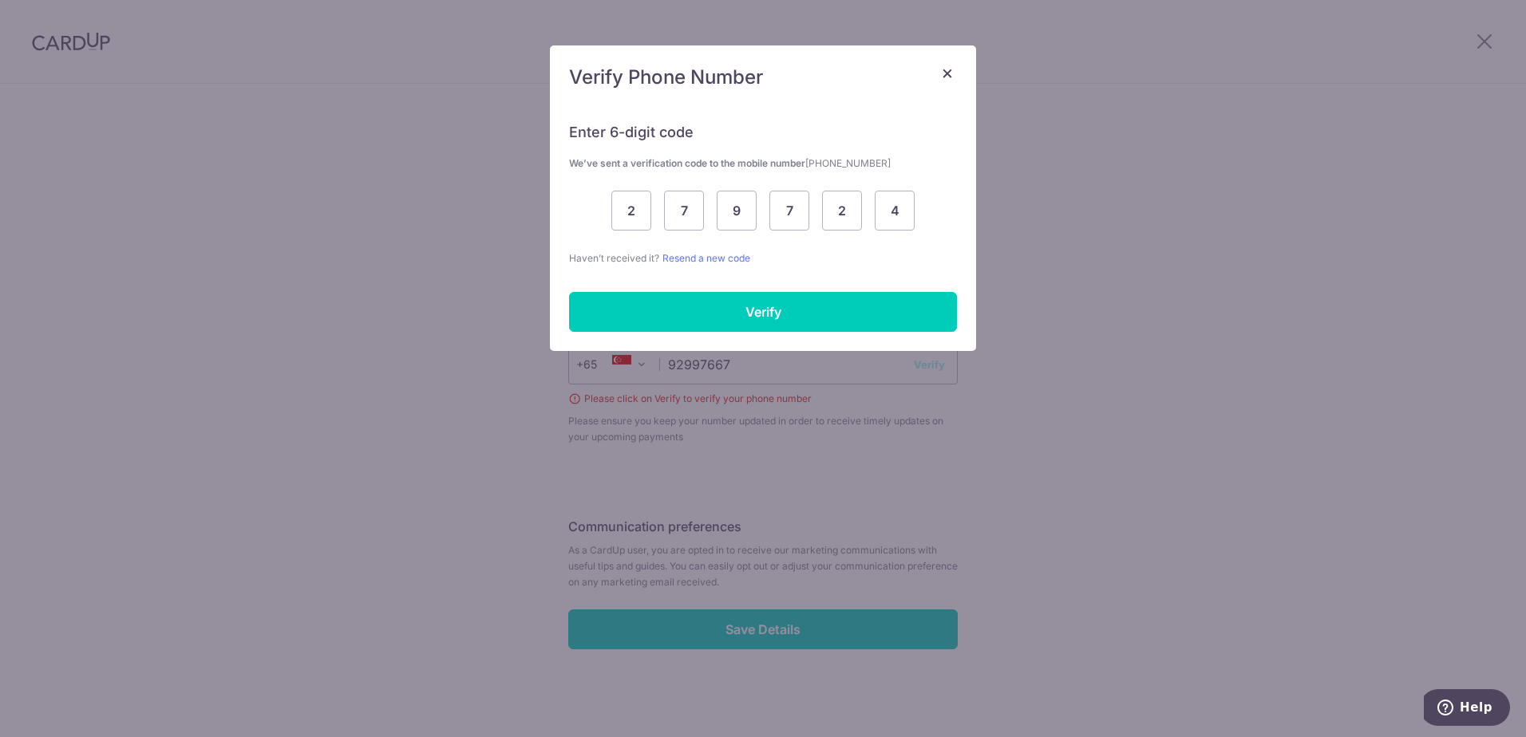
scroll to position [510, 0]
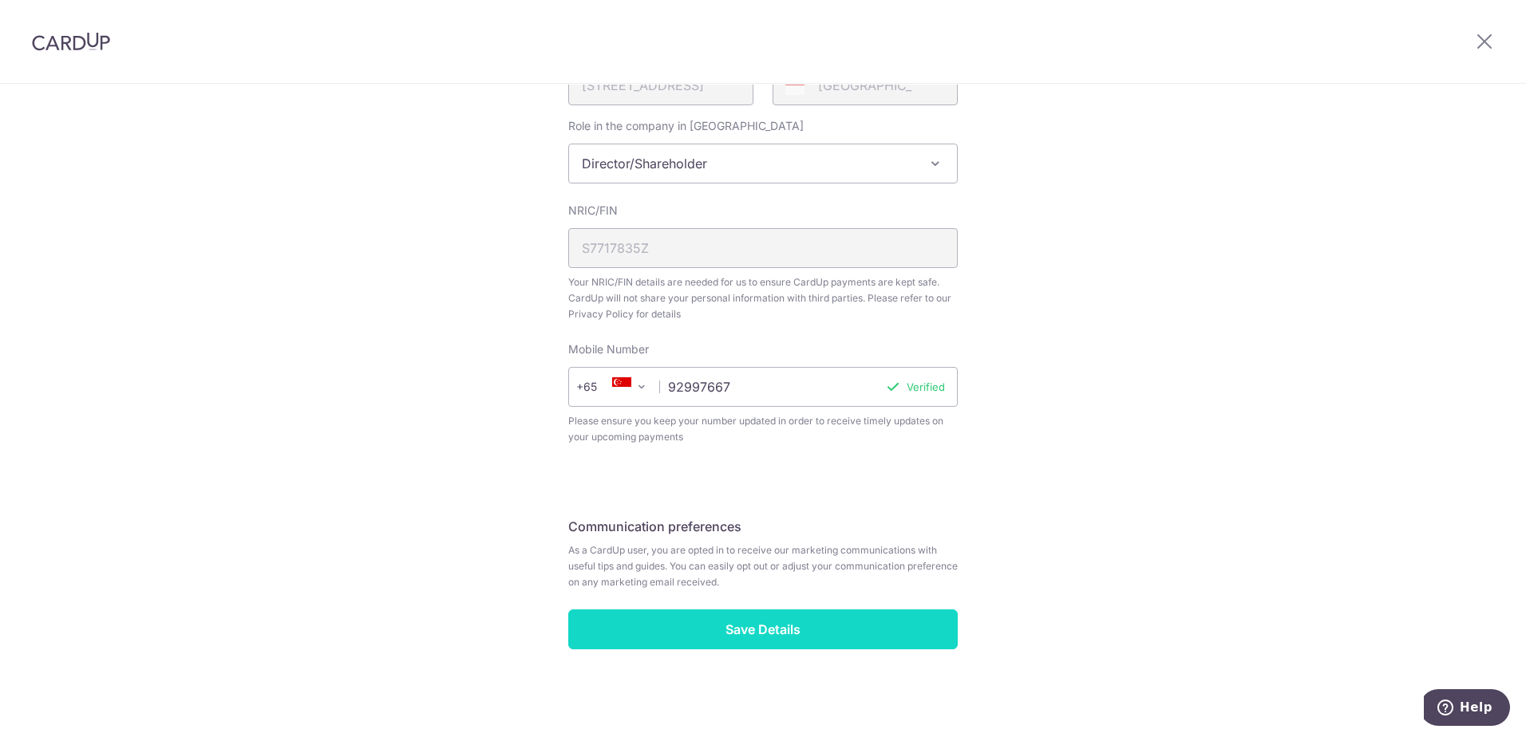
click at [716, 626] on input "Save Details" at bounding box center [762, 630] width 389 height 40
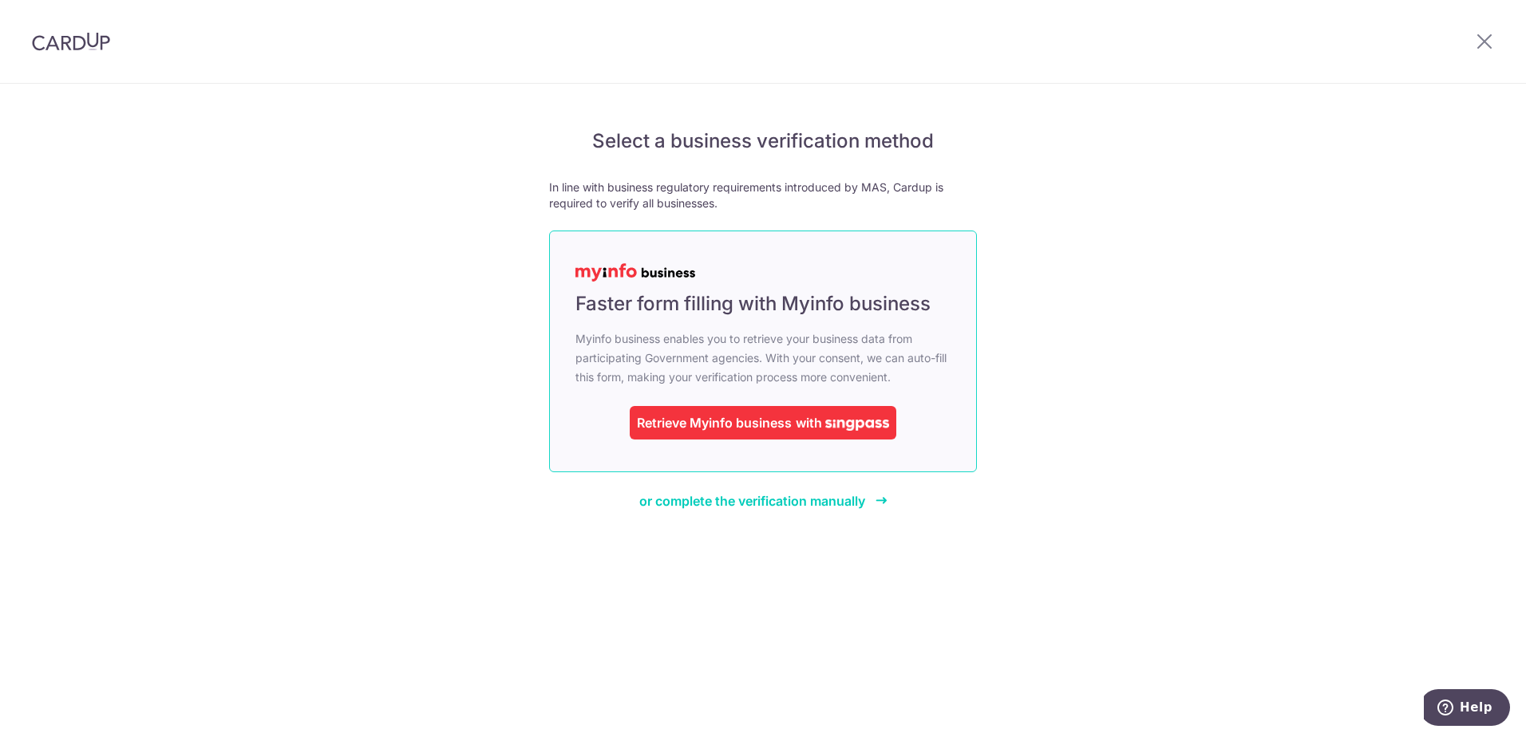
click at [740, 427] on div "Retrieve Myinfo business" at bounding box center [714, 422] width 155 height 19
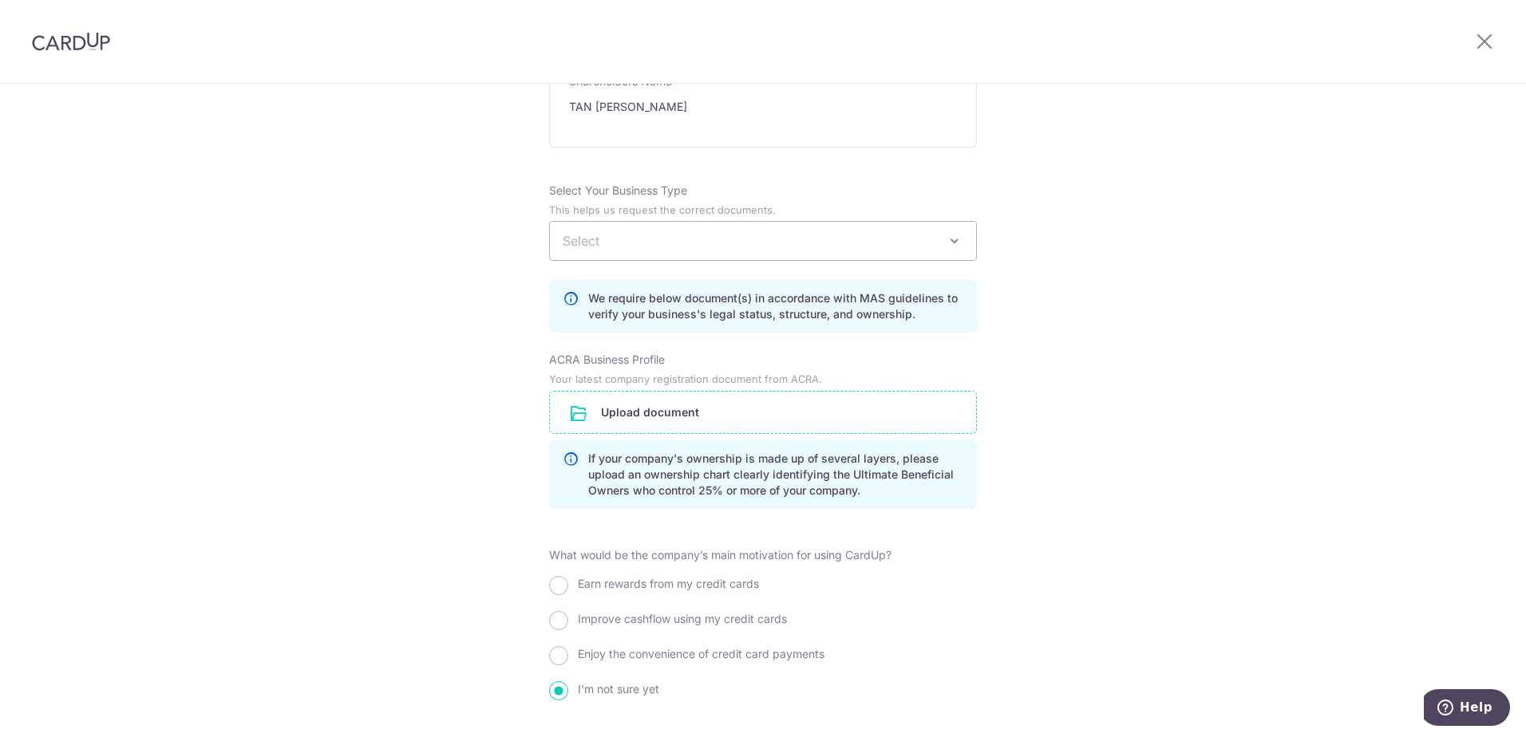
scroll to position [994, 0]
click at [663, 251] on span "Select" at bounding box center [763, 242] width 426 height 38
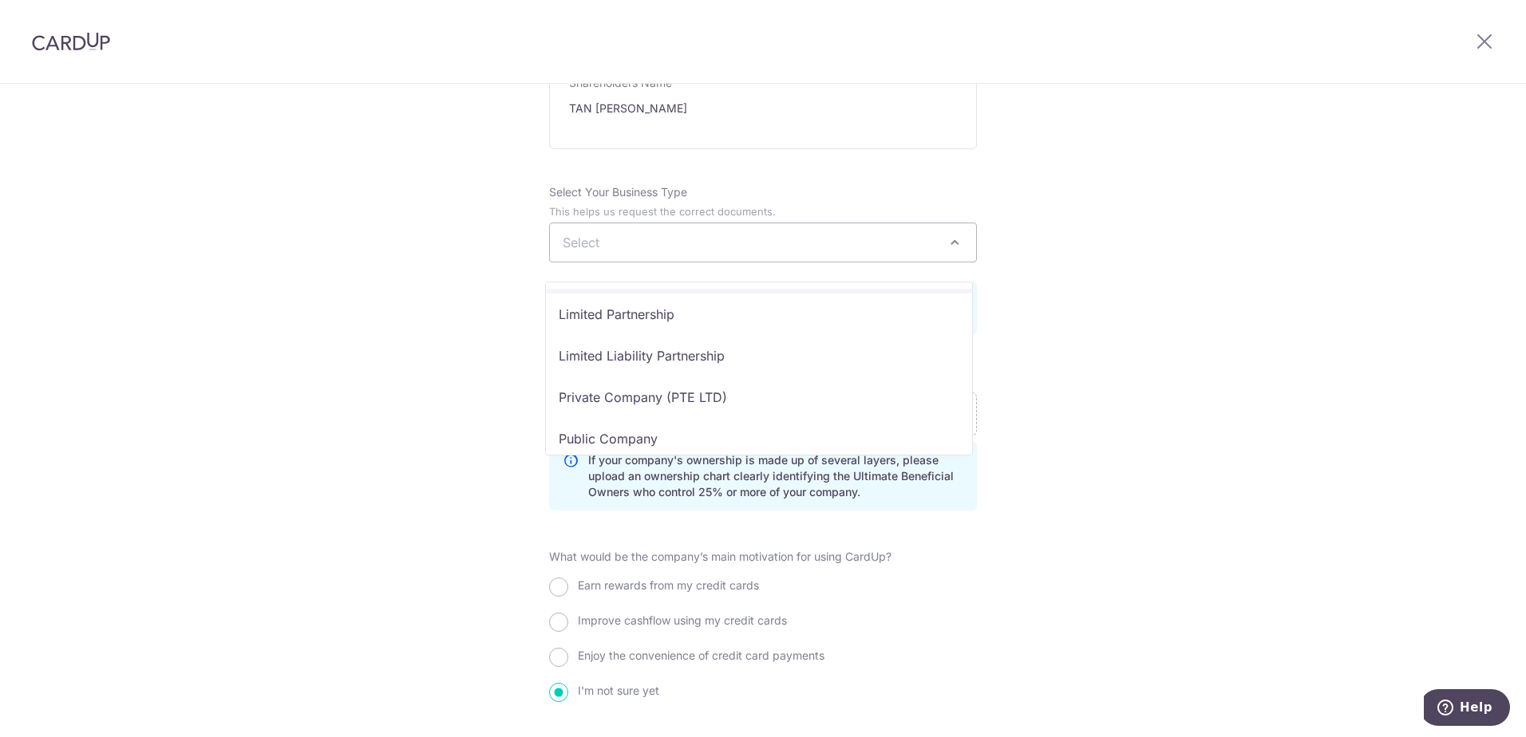
scroll to position [131, 0]
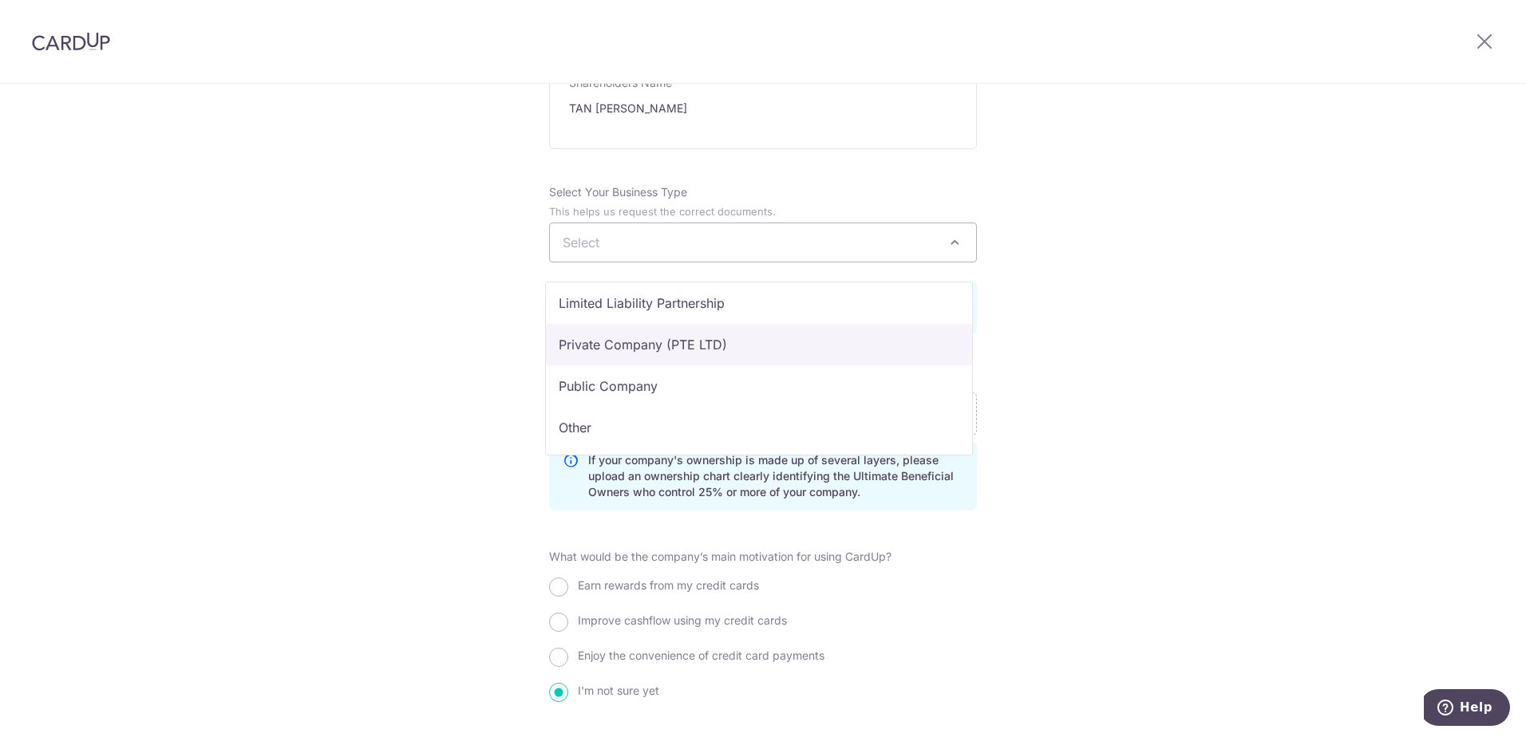
select select "Private Company (PTE LTD)"
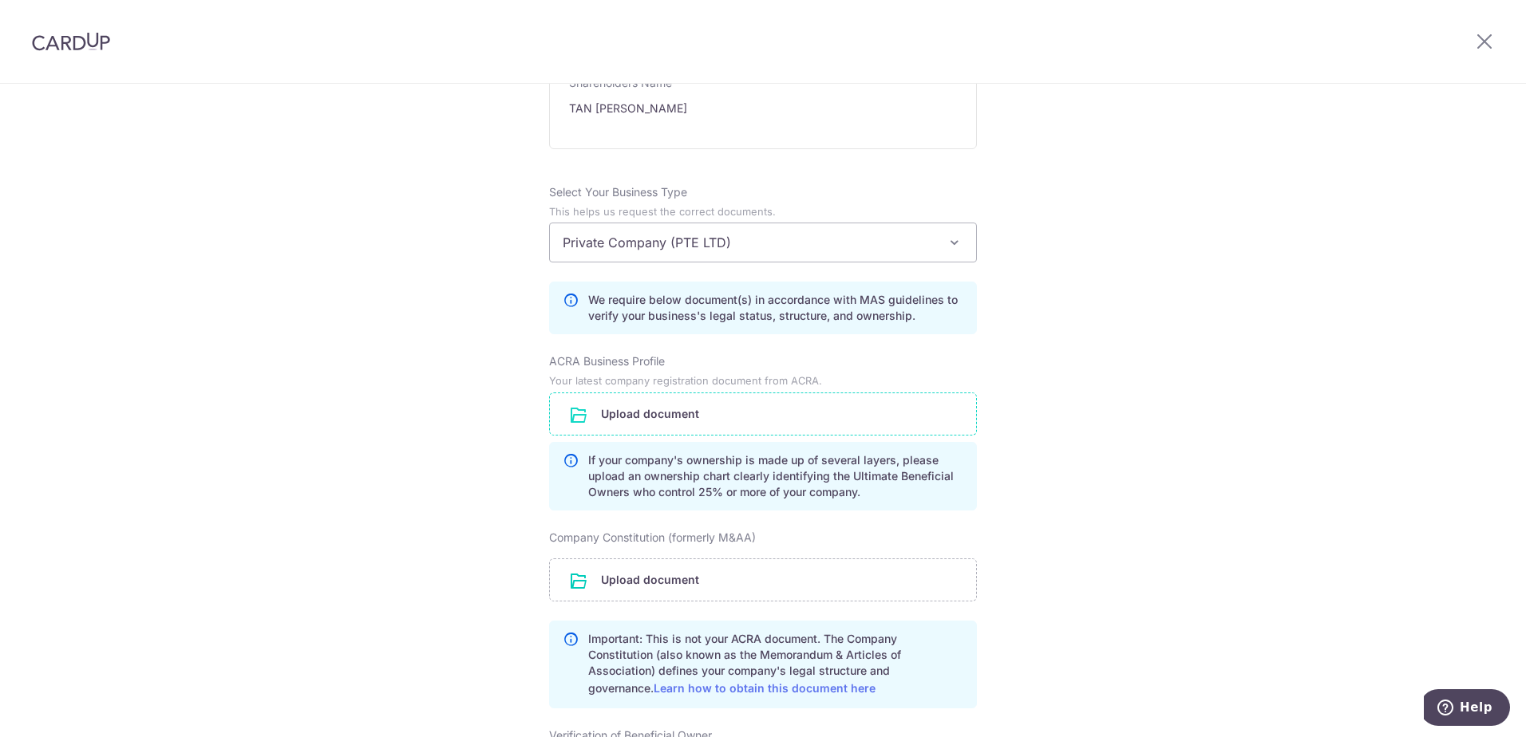
click at [653, 435] on input "file" at bounding box center [763, 413] width 426 height 41
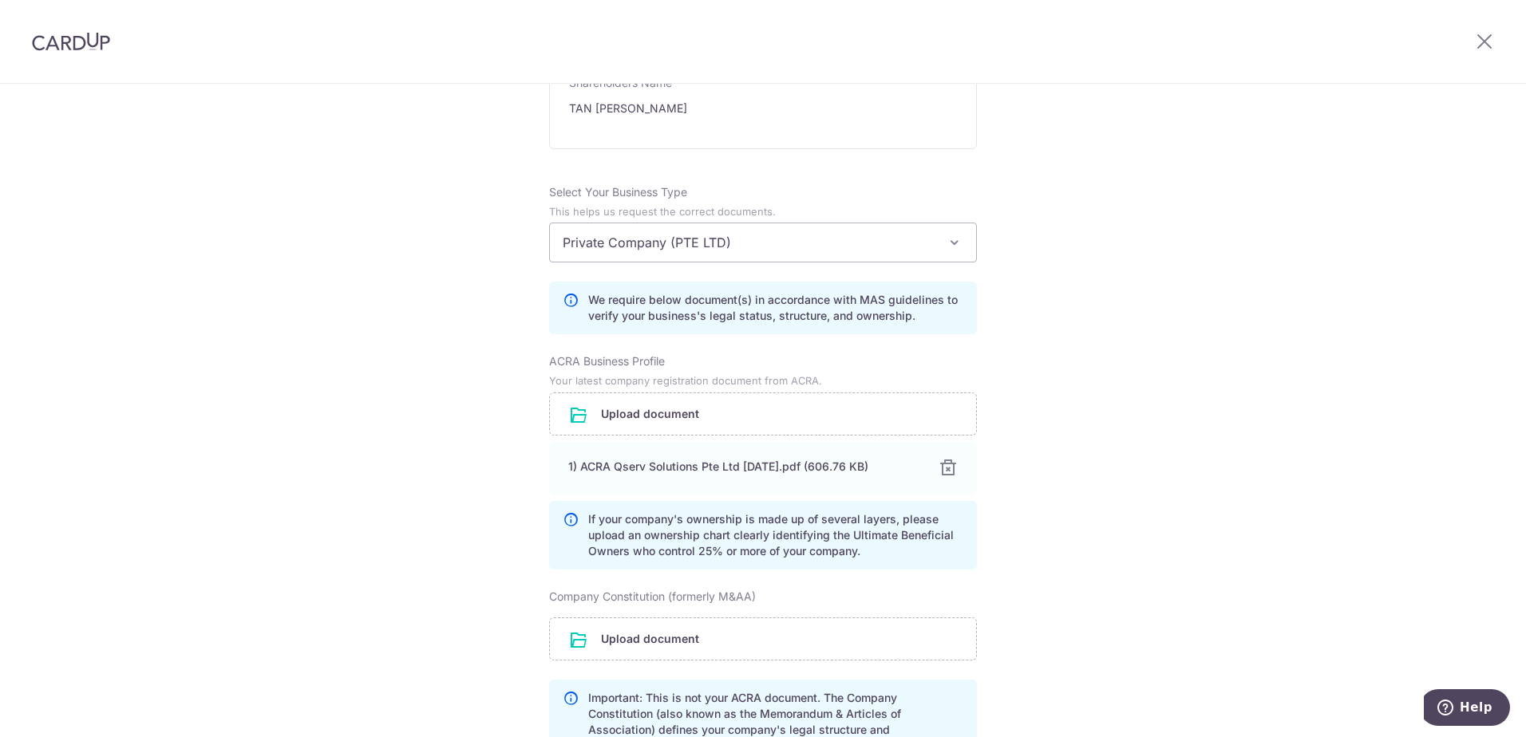
scroll to position [1154, 0]
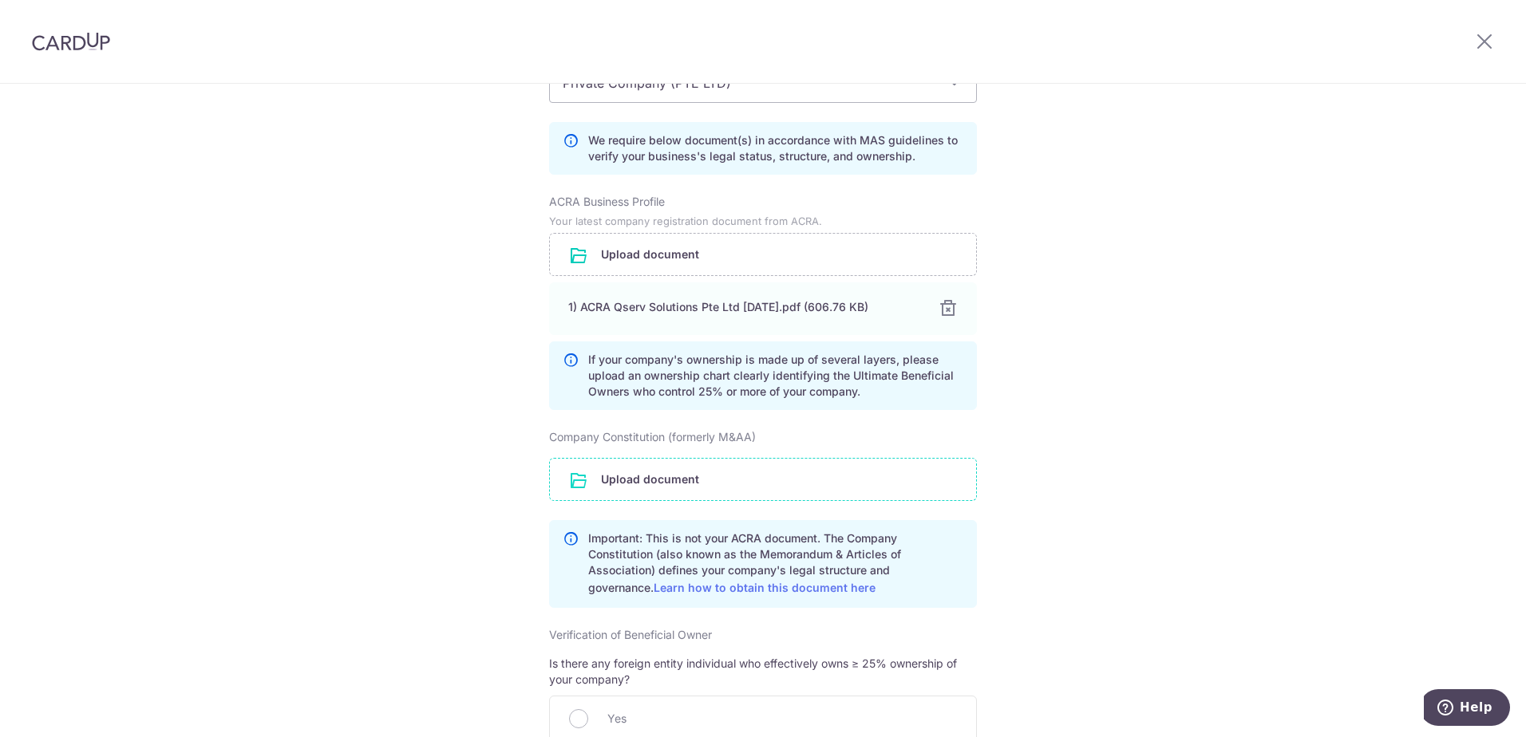
click at [667, 500] on input "file" at bounding box center [763, 479] width 426 height 41
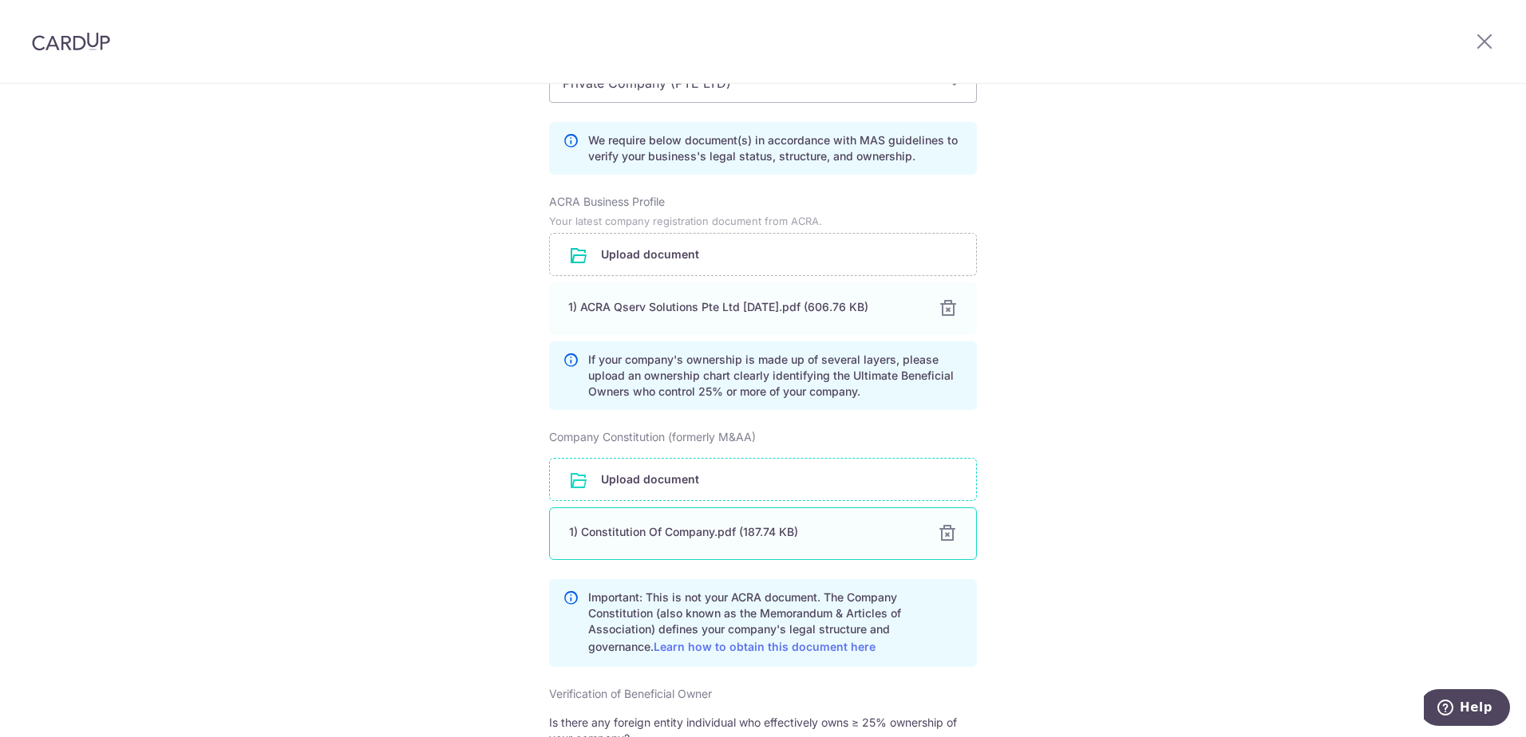
scroll to position [1393, 0]
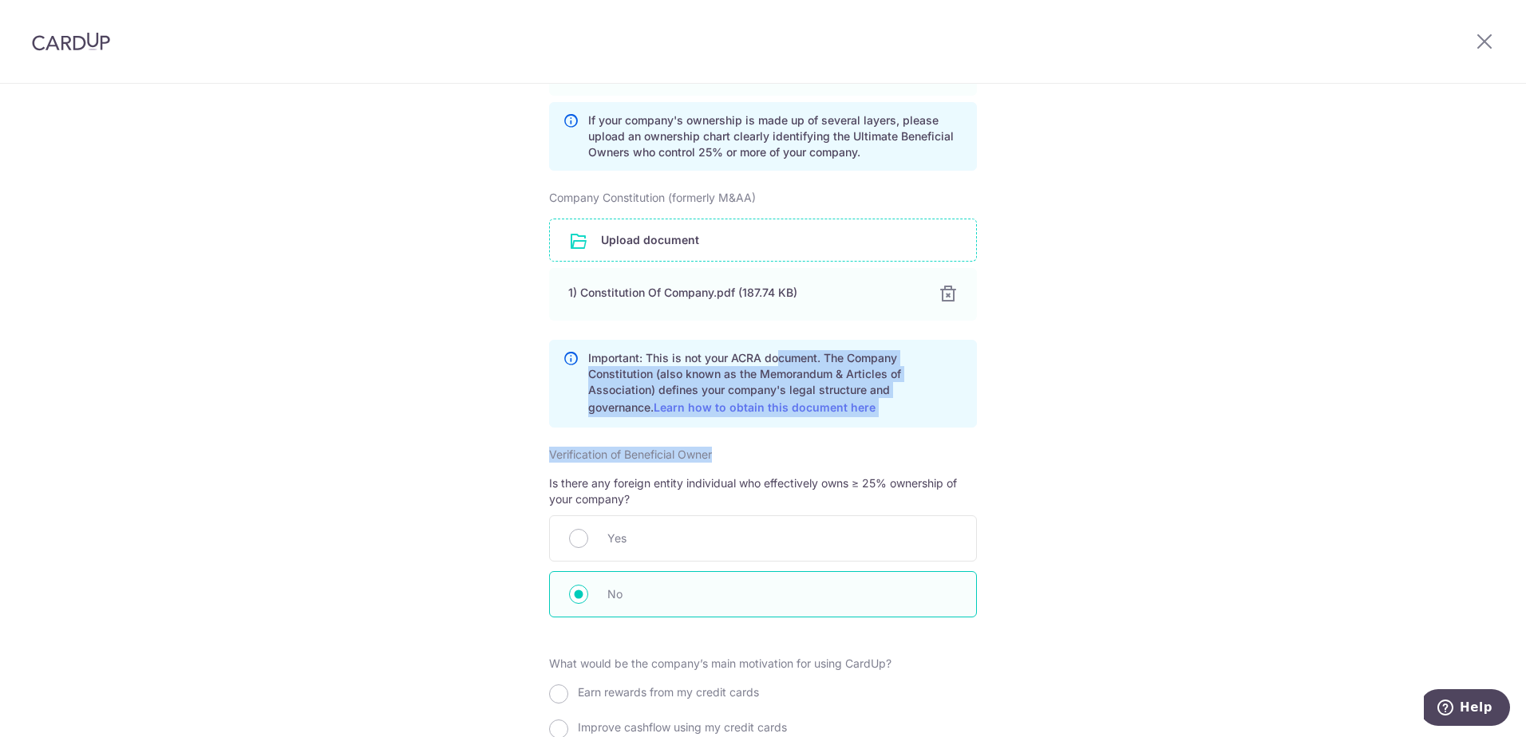
drag, startPoint x: 775, startPoint y: 372, endPoint x: 774, endPoint y: 445, distance: 73.4
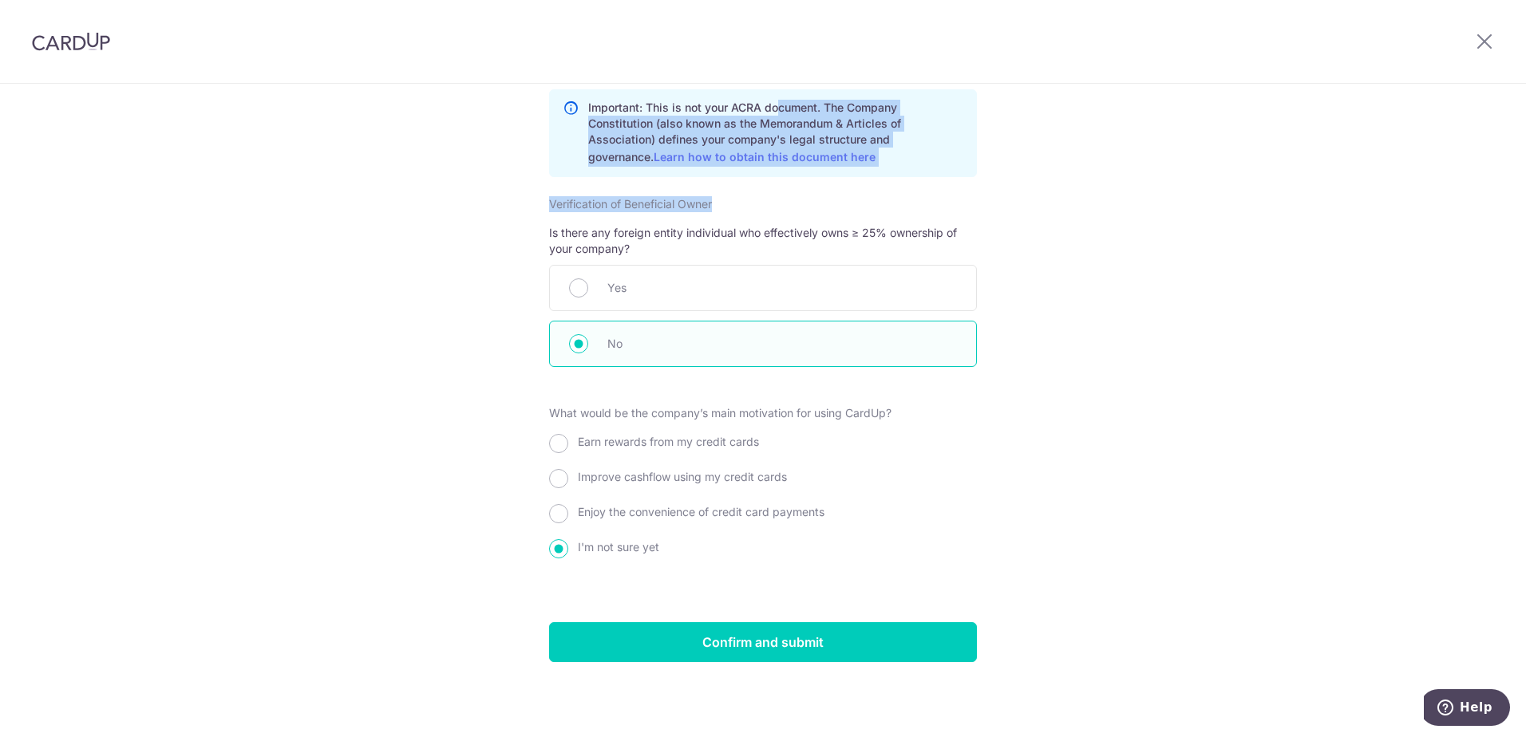
scroll to position [1660, 0]
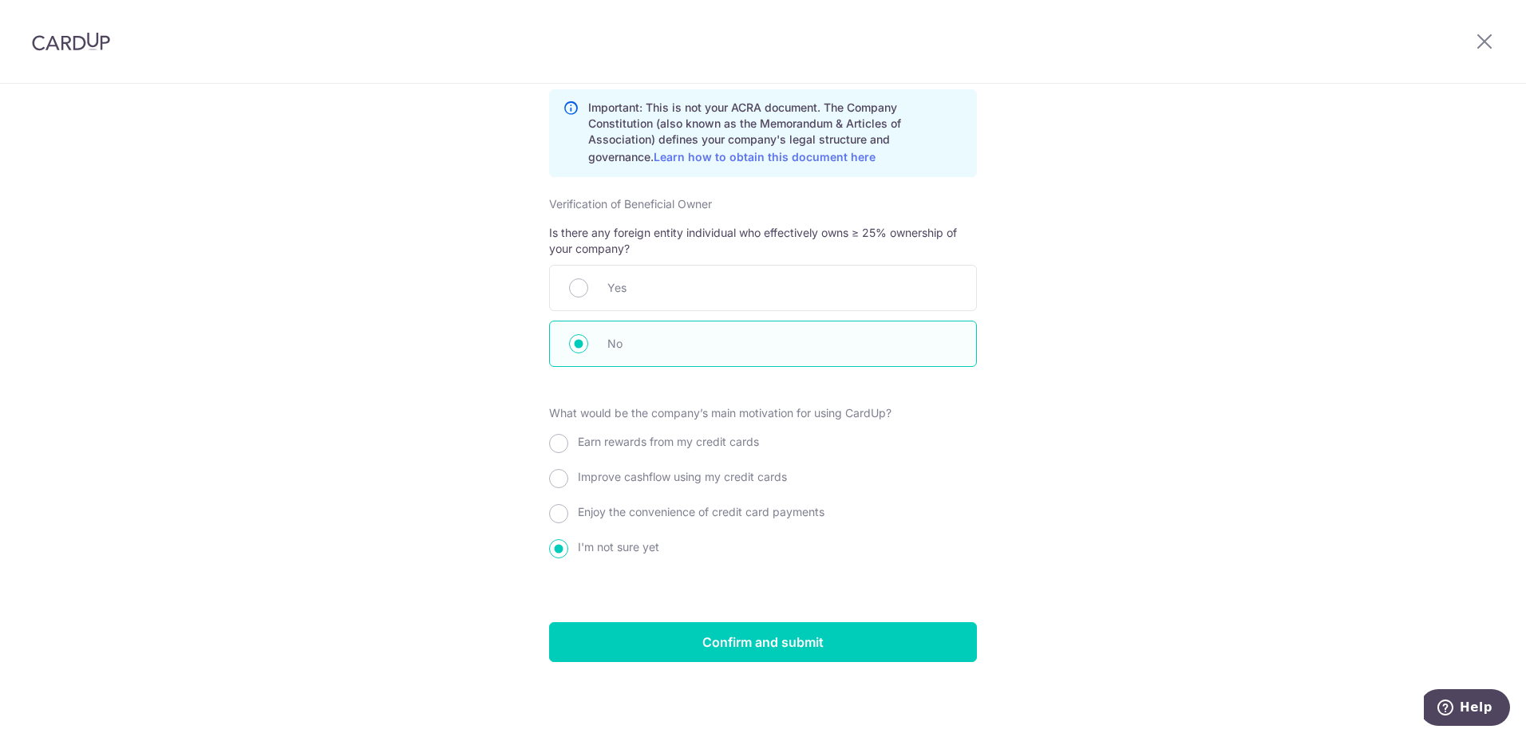
click at [622, 444] on span "Earn rewards from my credit cards" at bounding box center [668, 442] width 181 height 14
click at [568, 444] on input "Earn rewards from my credit cards" at bounding box center [558, 443] width 19 height 19
radio input "true"
click at [614, 478] on span "Improve cashflow using my credit cards" at bounding box center [682, 477] width 209 height 14
click at [568, 478] on input "Improve cashflow using my credit cards" at bounding box center [558, 478] width 19 height 19
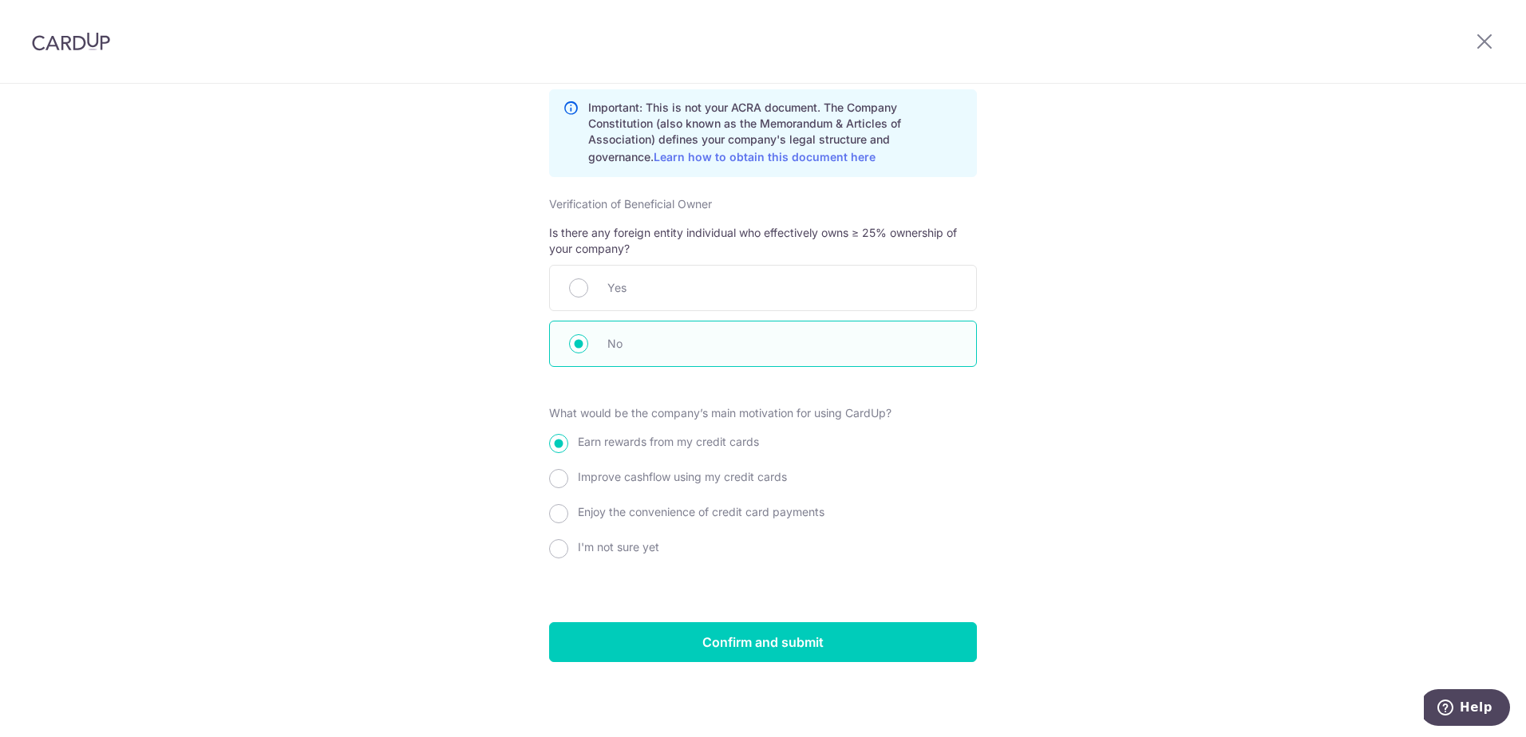
radio input "true"
click at [626, 440] on span "Earn rewards from my credit cards" at bounding box center [668, 442] width 181 height 14
click at [568, 440] on input "Earn rewards from my credit cards" at bounding box center [558, 443] width 19 height 19
radio input "true"
click at [705, 476] on span "Improve cashflow using my credit cards" at bounding box center [682, 477] width 209 height 14
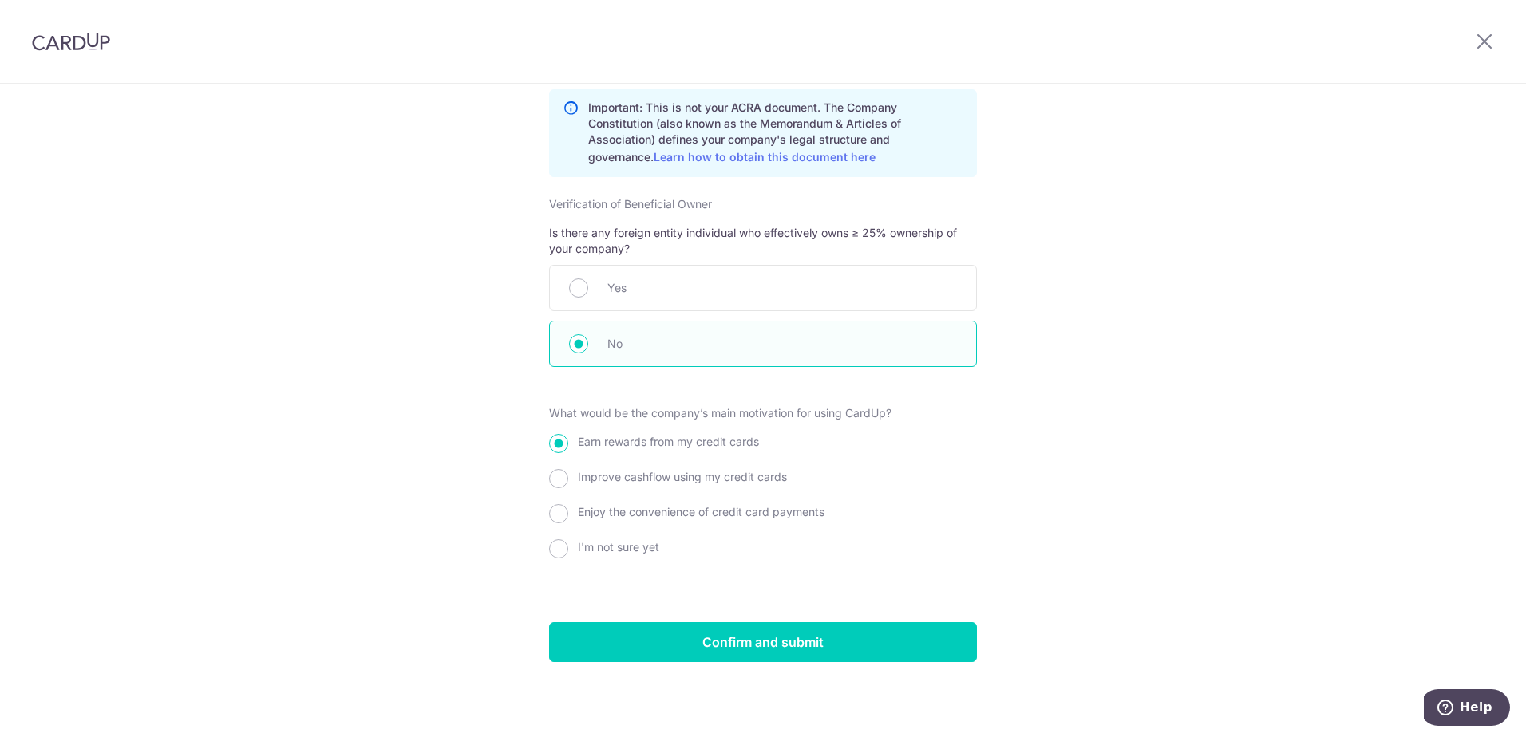
click at [568, 476] on input "Improve cashflow using my credit cards" at bounding box center [558, 478] width 19 height 19
radio input "true"
click at [822, 639] on input "Confirm and submit" at bounding box center [763, 642] width 428 height 40
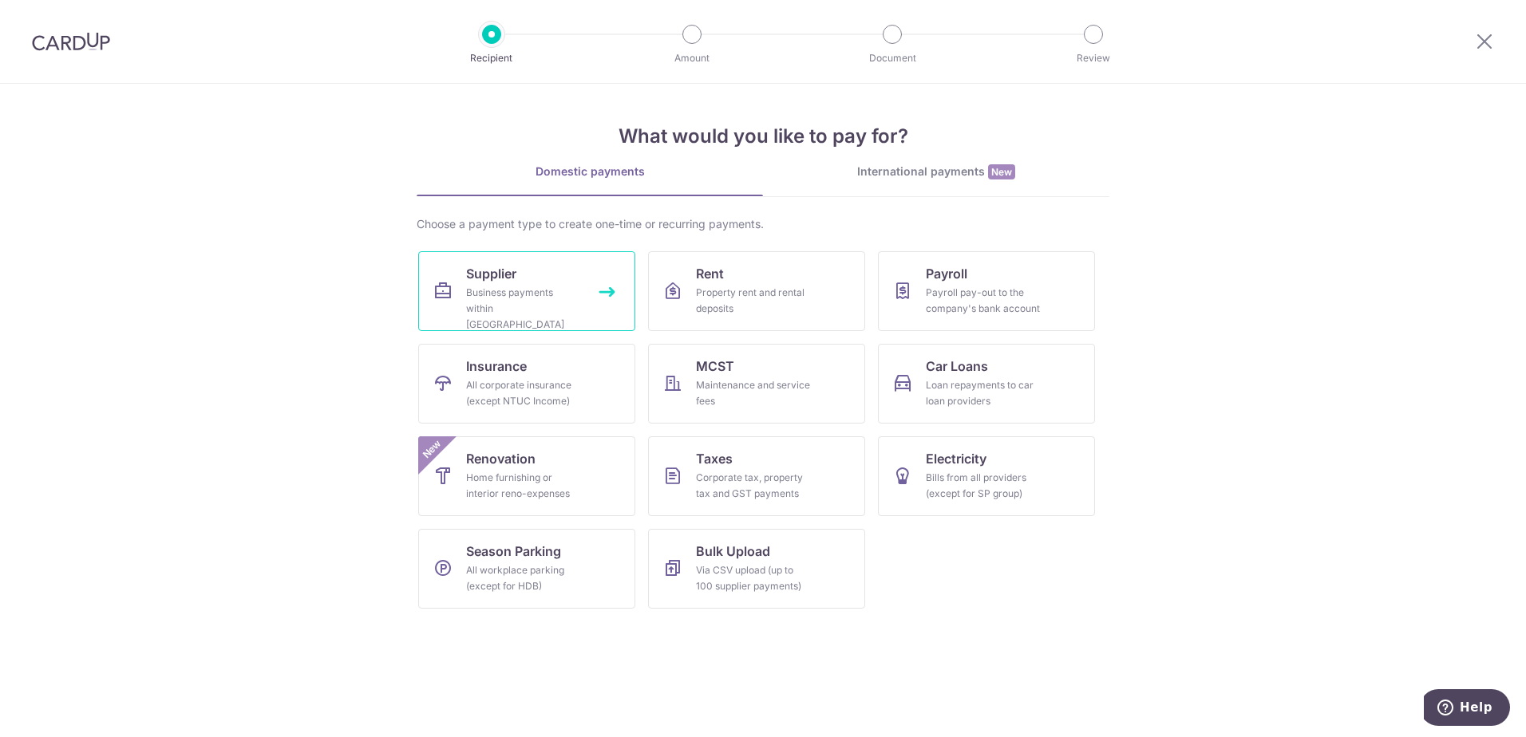
click at [559, 288] on div "Business payments within [GEOGRAPHIC_DATA]" at bounding box center [523, 309] width 115 height 48
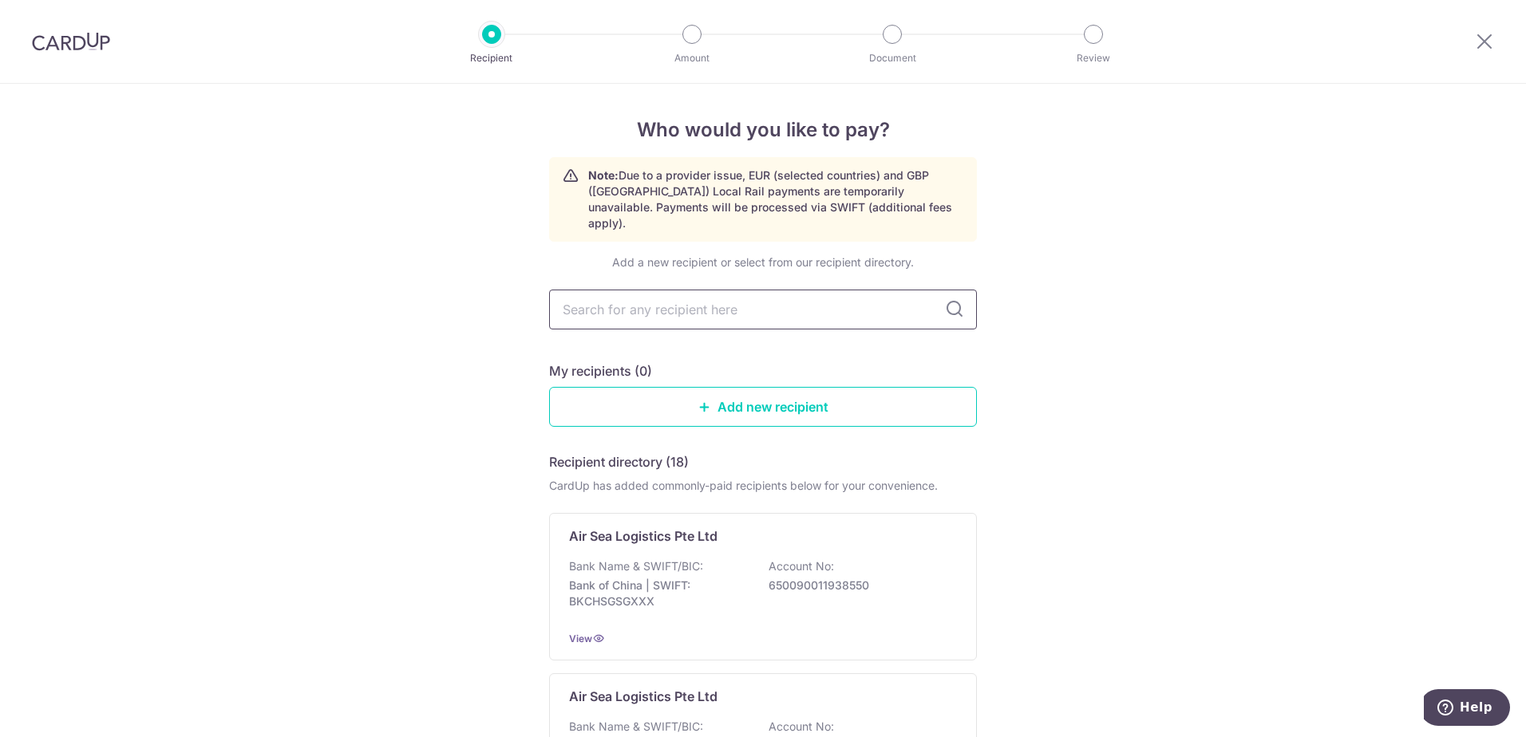
click at [621, 290] on input "text" at bounding box center [763, 310] width 428 height 40
type input "memo"
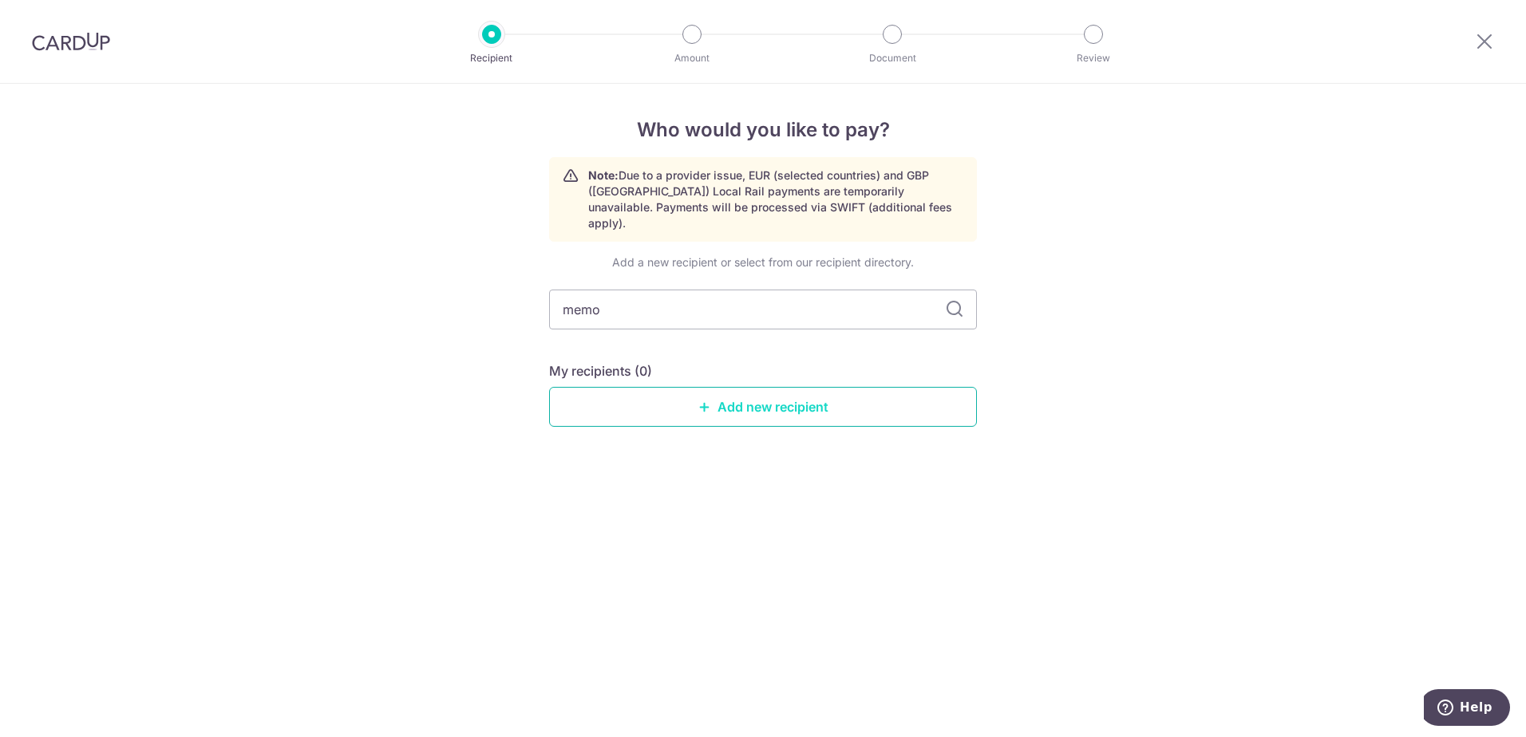
click at [809, 398] on link "Add new recipient" at bounding box center [763, 407] width 428 height 40
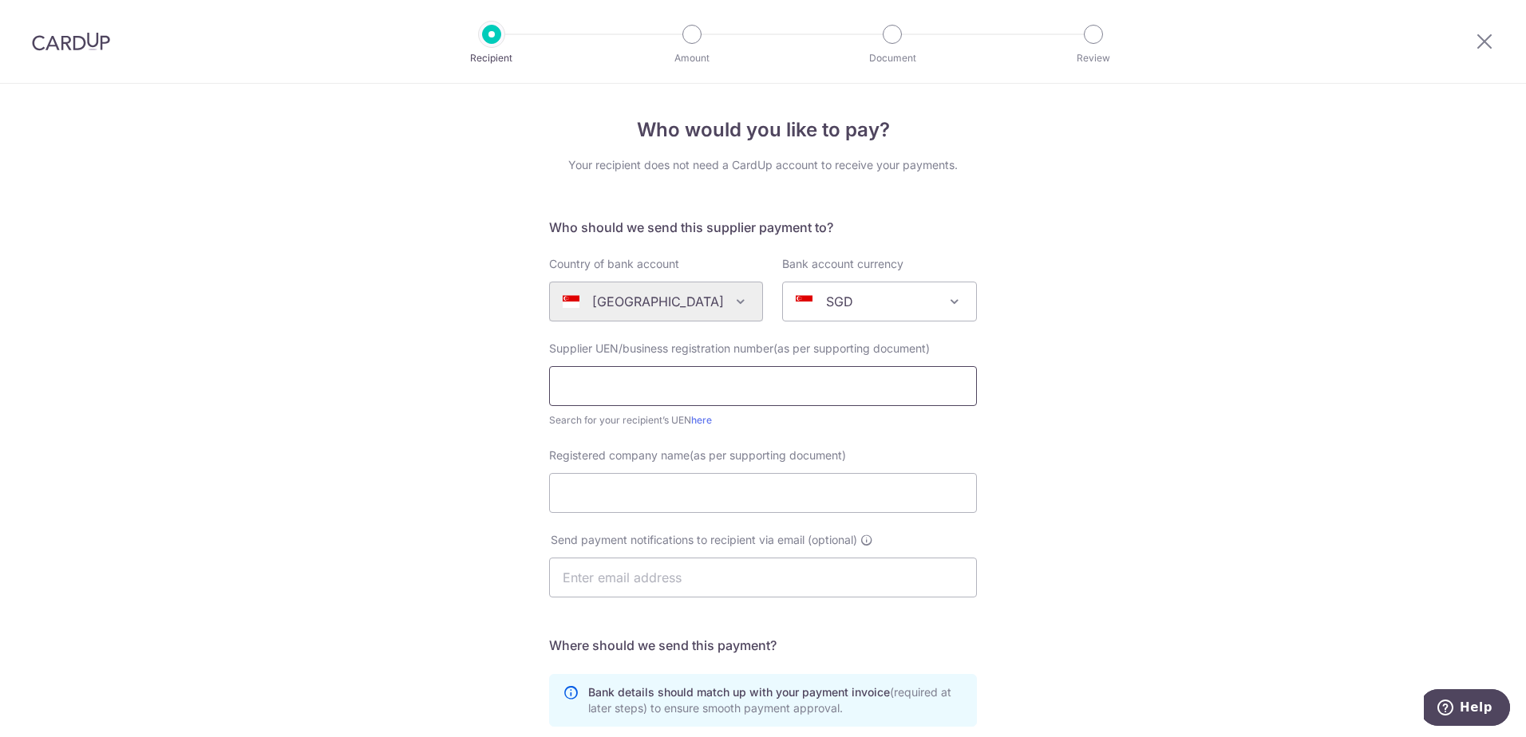
click at [642, 384] on input "text" at bounding box center [763, 386] width 428 height 40
click at [432, 415] on div "Who would you like to pay? Your recipient does not need a CardUp account to rec…" at bounding box center [763, 567] width 1526 height 967
click at [595, 379] on input "text" at bounding box center [763, 386] width 428 height 40
drag, startPoint x: 718, startPoint y: 384, endPoint x: 542, endPoint y: 381, distance: 176.4
click at [542, 381] on div "Supplier UEN/business registration number(as per supporting document) Memory Wo…" at bounding box center [762, 385] width 447 height 88
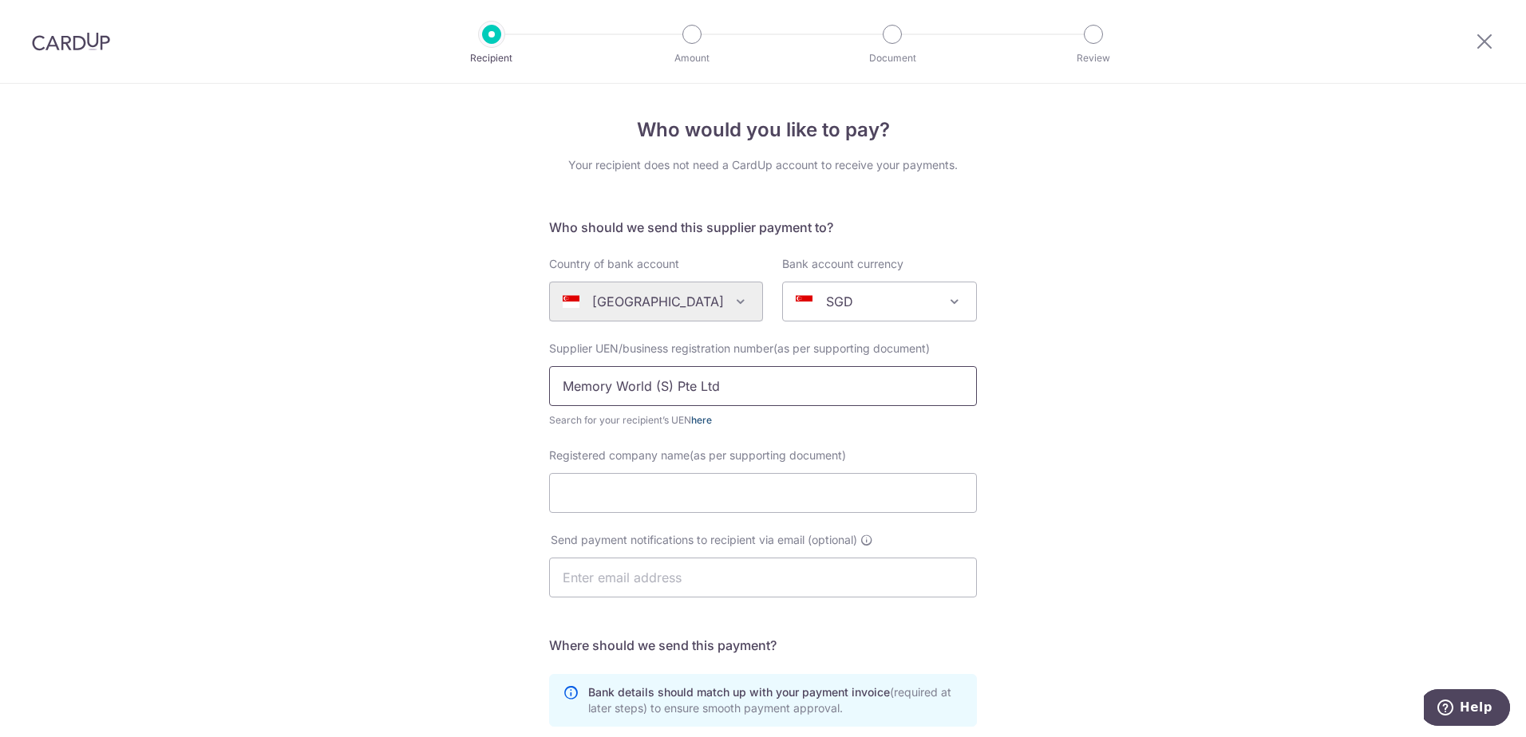
type input "Memory World (S) Pte Ltd"
click at [703, 419] on link "here" at bounding box center [701, 420] width 21 height 12
click at [710, 492] on input "Registered company name(as per supporting document)" at bounding box center [763, 493] width 428 height 40
paste input "Memory World (S) Pte Ltd"
type input "Memory World (S) Pte Ltd"
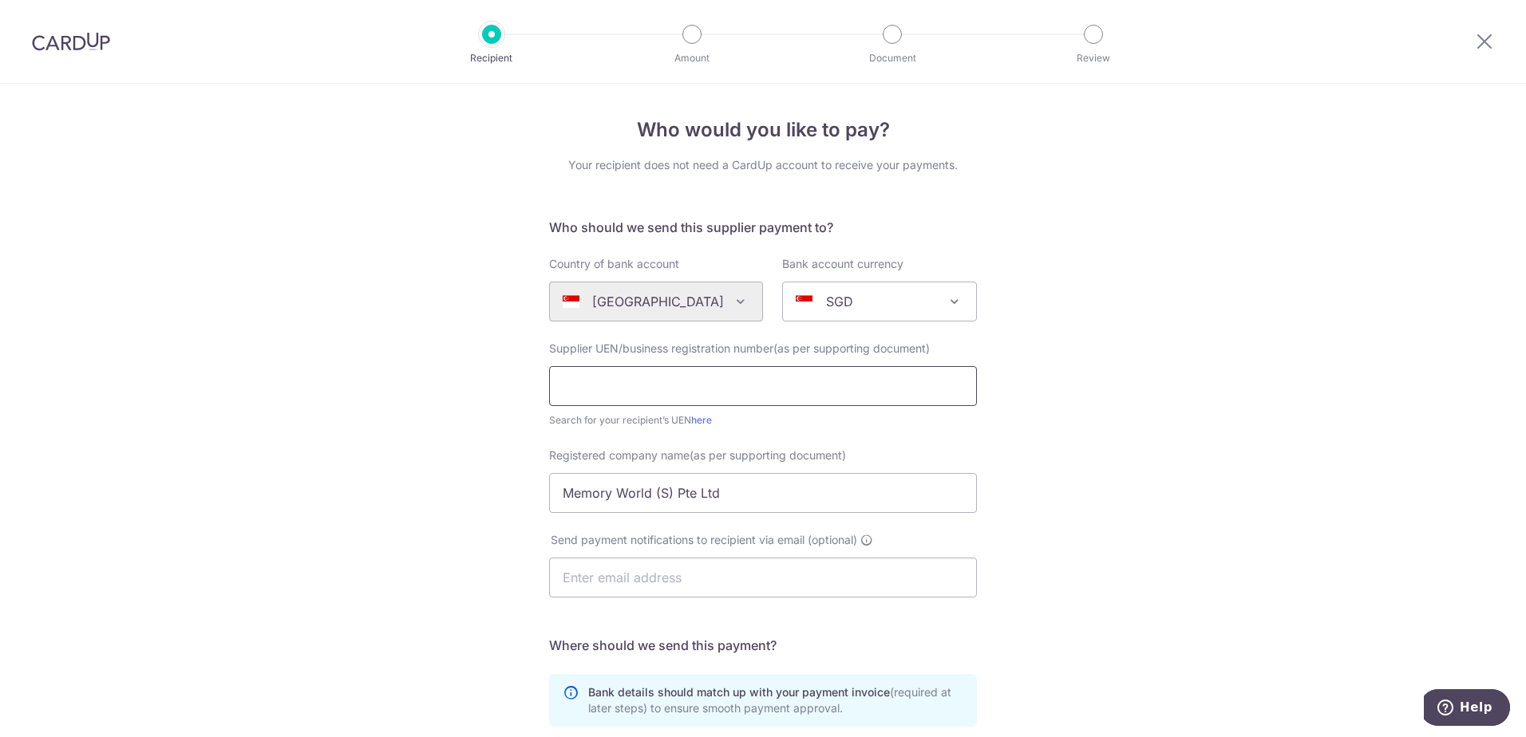
click at [673, 382] on input "text" at bounding box center [763, 386] width 428 height 40
type input "0"
click at [711, 421] on div "Search for your recipient’s UEN here" at bounding box center [763, 420] width 428 height 16
click at [707, 420] on link "here" at bounding box center [701, 420] width 21 height 12
drag, startPoint x: 659, startPoint y: 392, endPoint x: 507, endPoint y: 373, distance: 152.7
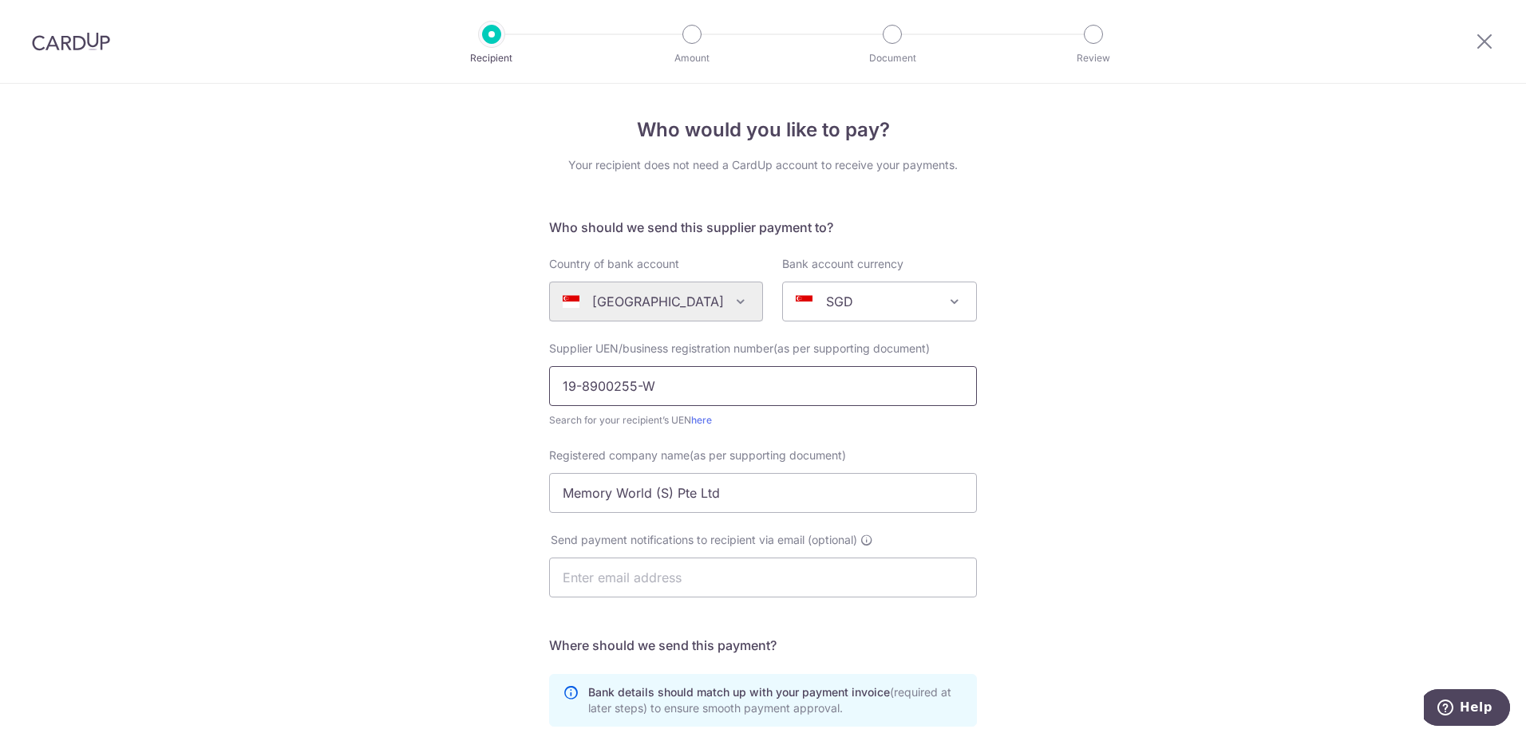
click at [507, 373] on div "Who would you like to pay? Your recipient does not need a CardUp account to rec…" at bounding box center [763, 567] width 1526 height 967
paste input "8900255"
type input "198900255W"
click at [440, 491] on div "Who would you like to pay? Your recipient does not need a CardUp account to rec…" at bounding box center [763, 567] width 1526 height 967
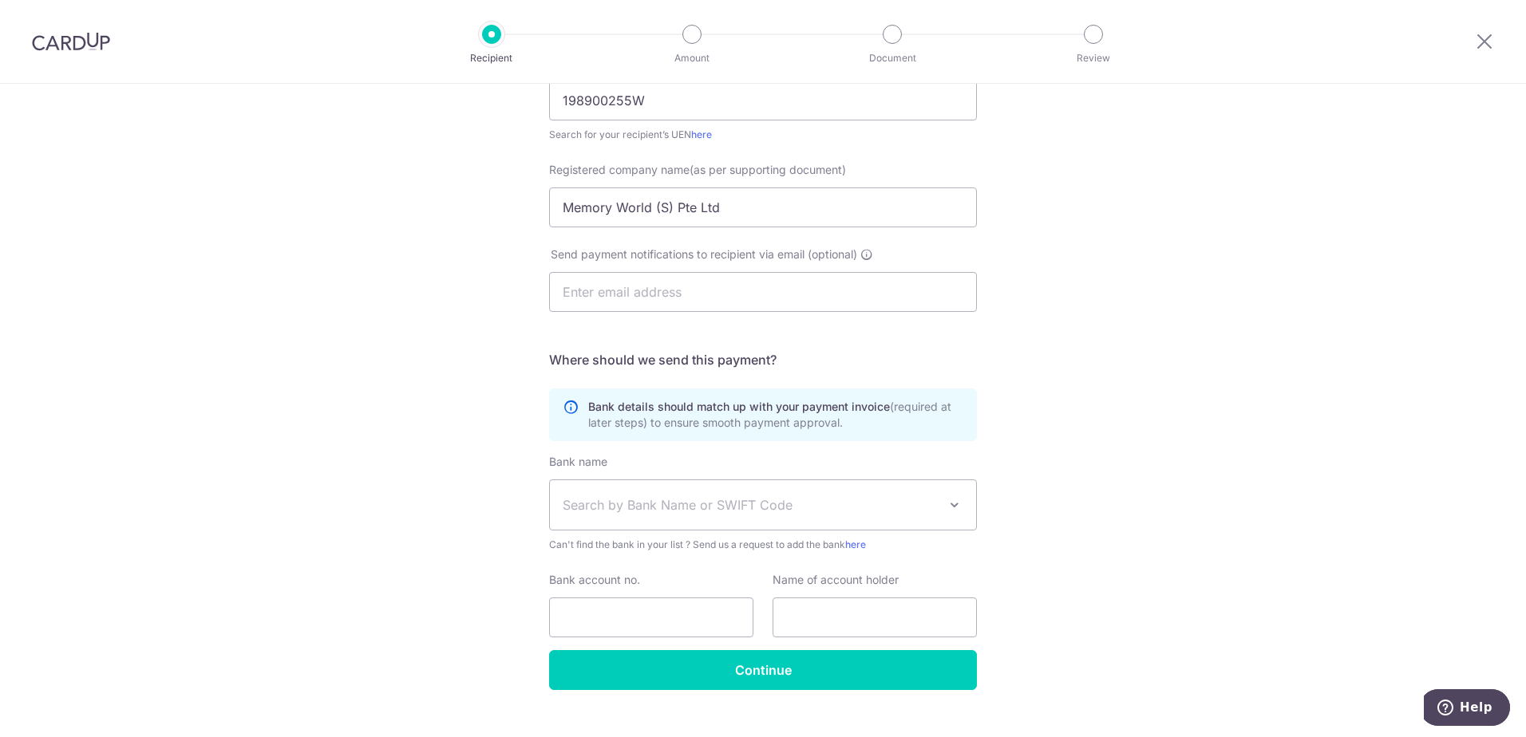
scroll to position [314, 0]
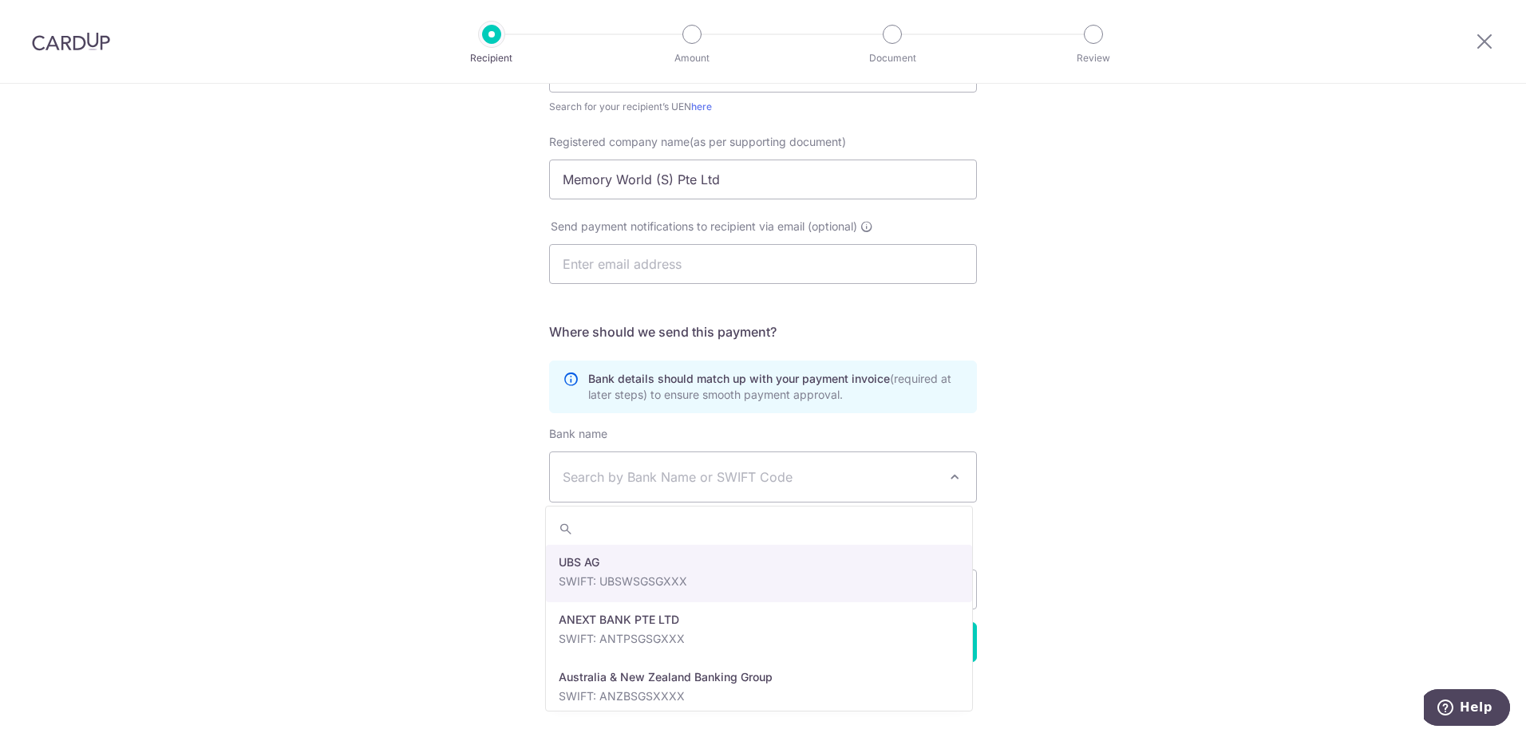
click at [562, 477] on span "Search by Bank Name or SWIFT Code" at bounding box center [749, 477] width 375 height 19
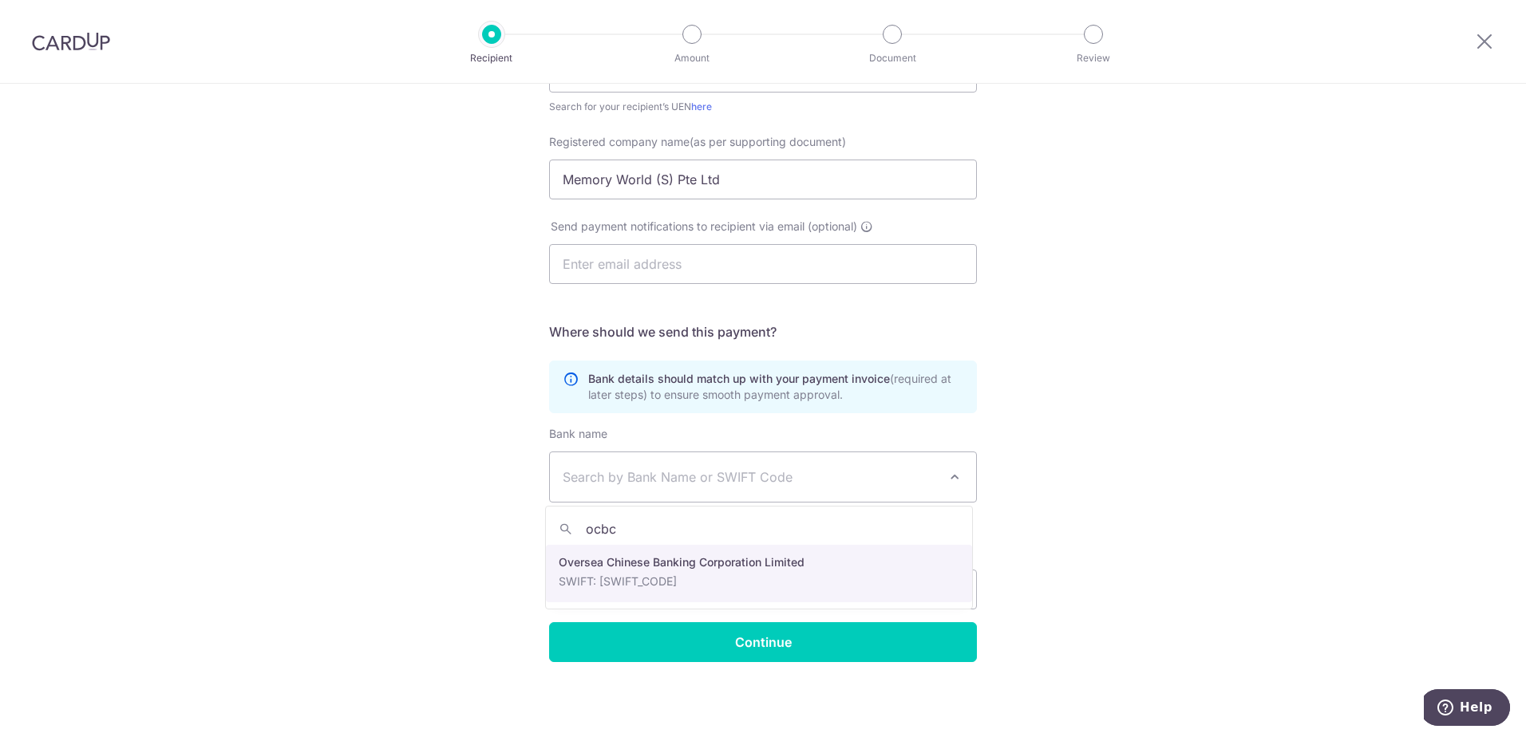
type input "ocbc"
select select "12"
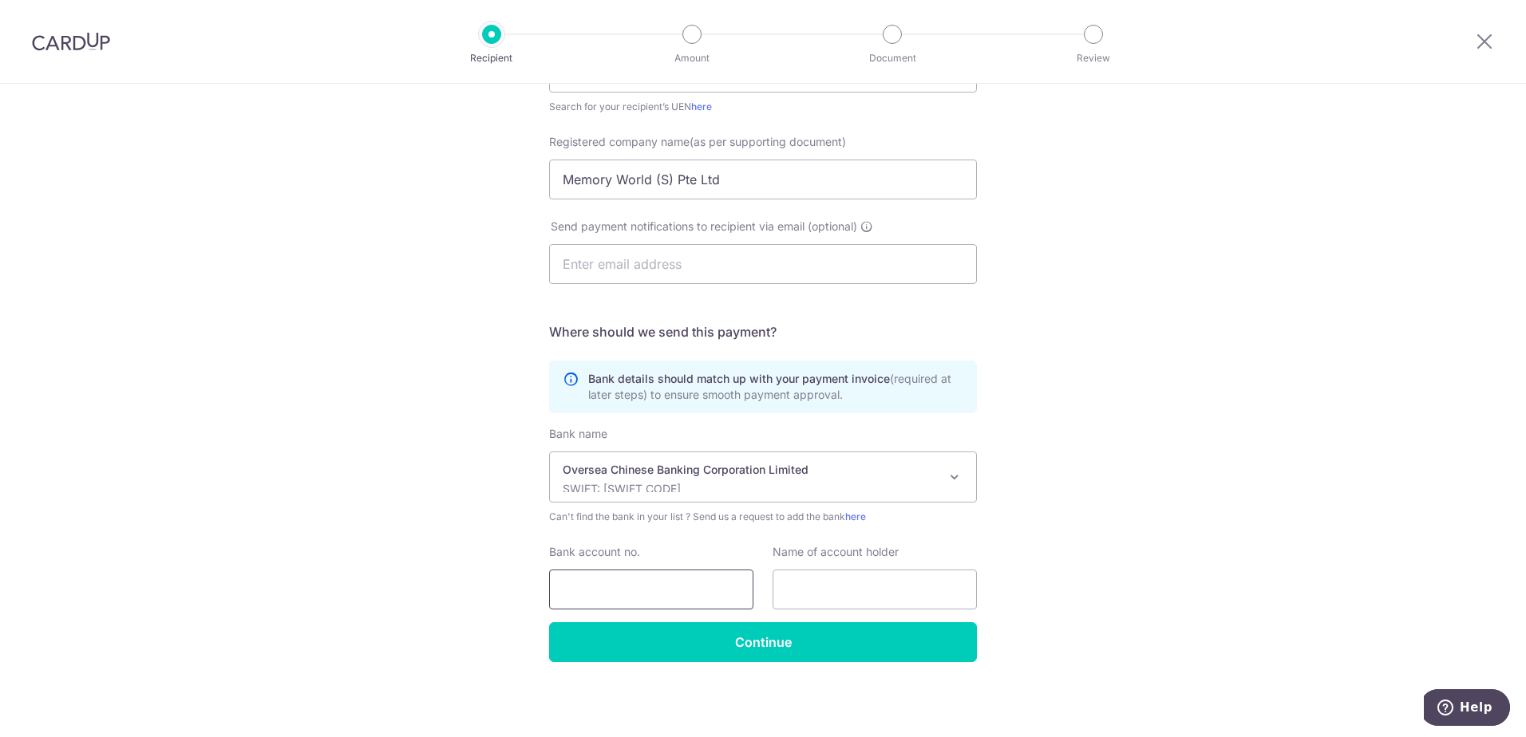
click at [689, 596] on input "Bank account no." at bounding box center [651, 590] width 204 height 40
type input "7"
type input "653441246001"
click at [847, 583] on input "text" at bounding box center [874, 590] width 204 height 40
drag, startPoint x: 737, startPoint y: 181, endPoint x: 534, endPoint y: 181, distance: 203.5
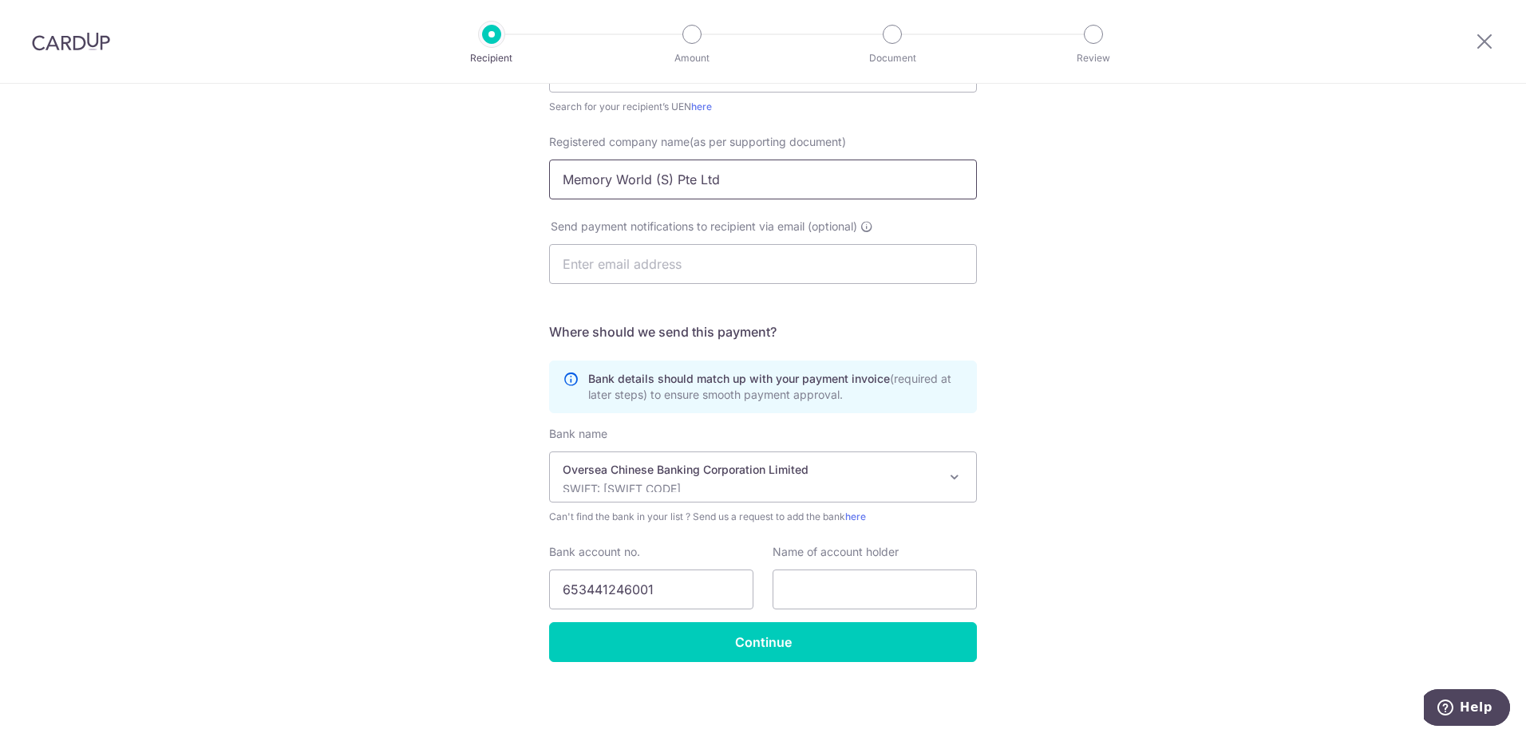
click at [534, 181] on div "Who would you like to pay? Your recipient does not need a CardUp account to rec…" at bounding box center [763, 253] width 1526 height 967
click at [821, 590] on input "text" at bounding box center [874, 590] width 204 height 40
paste input "Memory World (S) Pte Ltd"
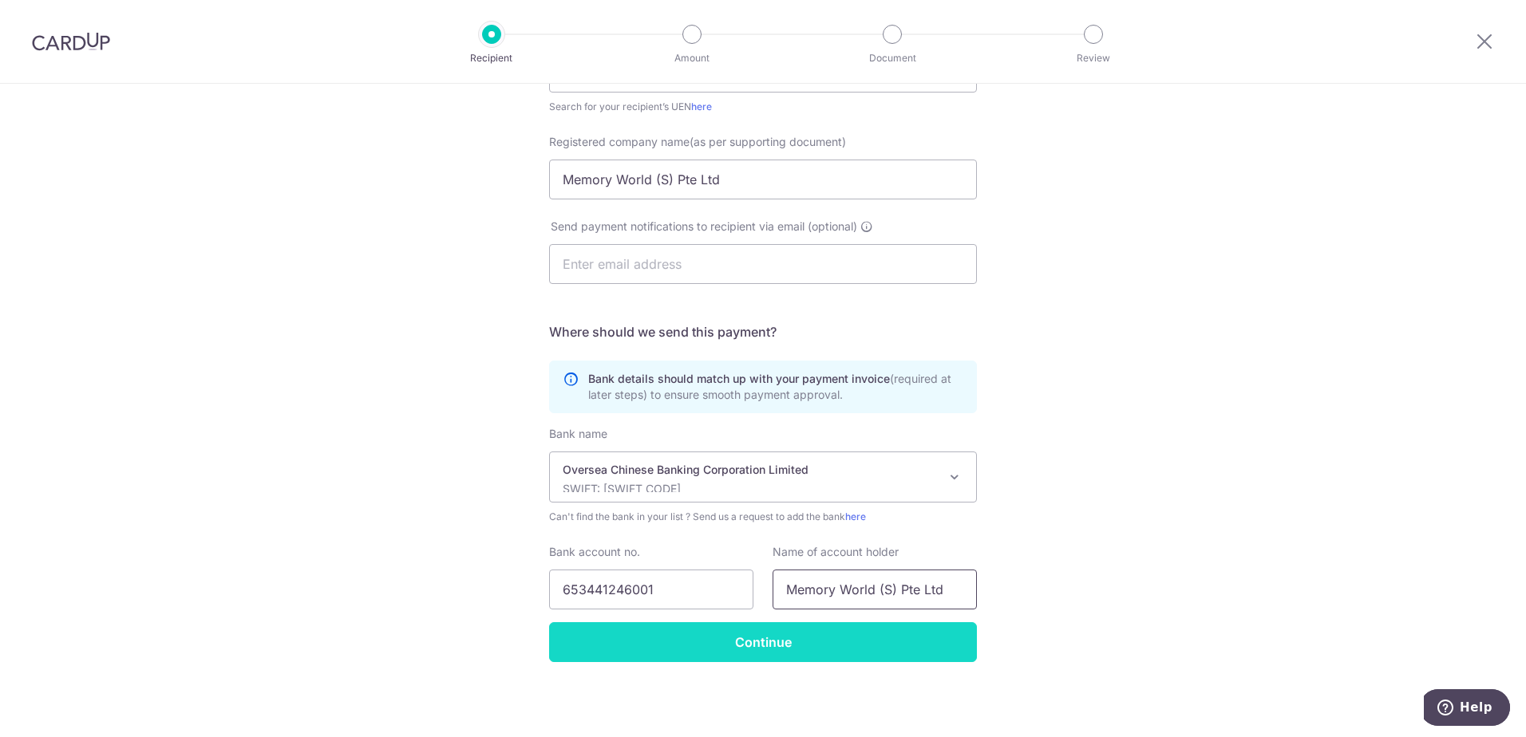
type input "Memory World (S) Pte Ltd"
click at [743, 641] on input "Continue" at bounding box center [763, 642] width 428 height 40
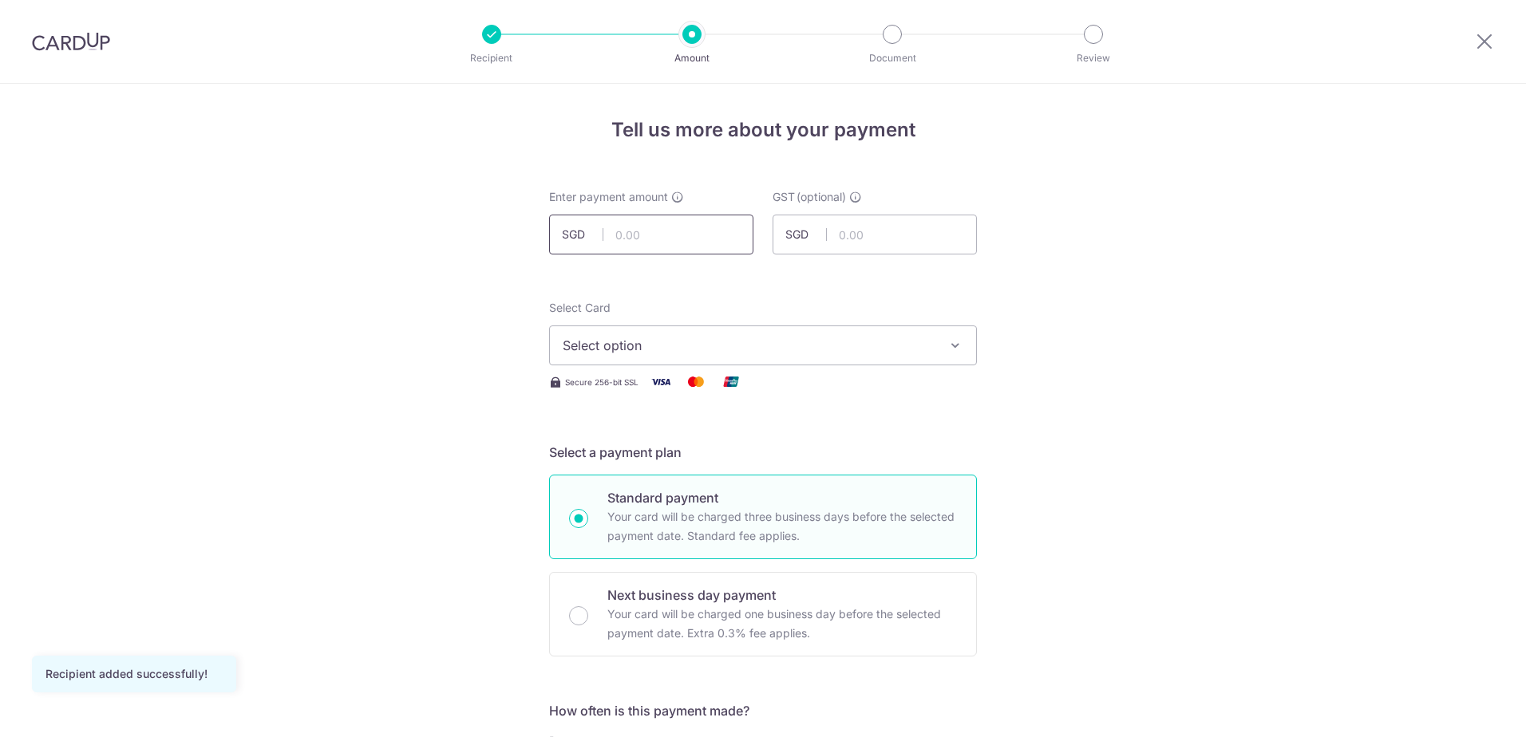
click at [661, 234] on input "text" at bounding box center [651, 235] width 204 height 40
type input "1,166.30"
click at [665, 349] on span "Select option" at bounding box center [748, 345] width 372 height 19
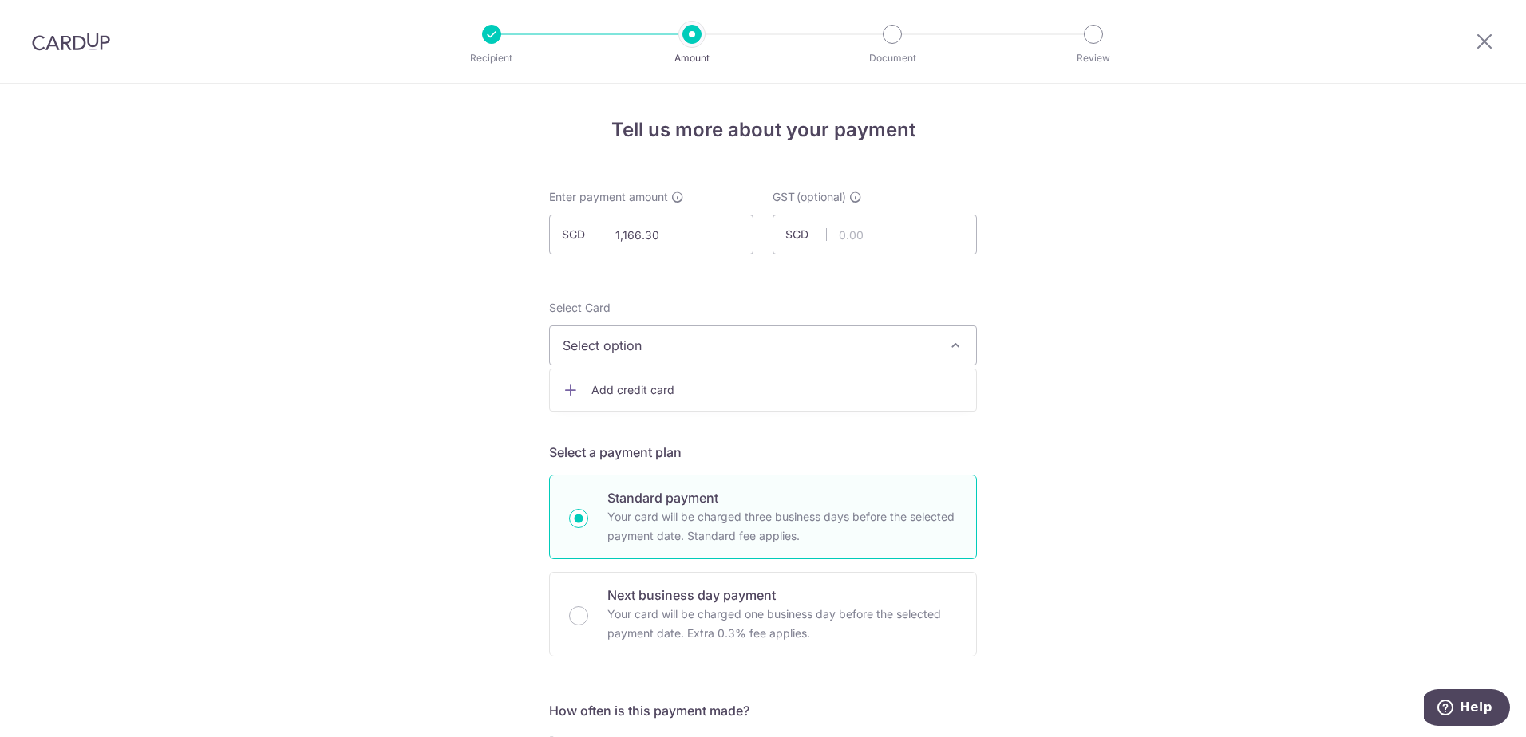
click at [657, 386] on span "Add credit card" at bounding box center [777, 390] width 372 height 16
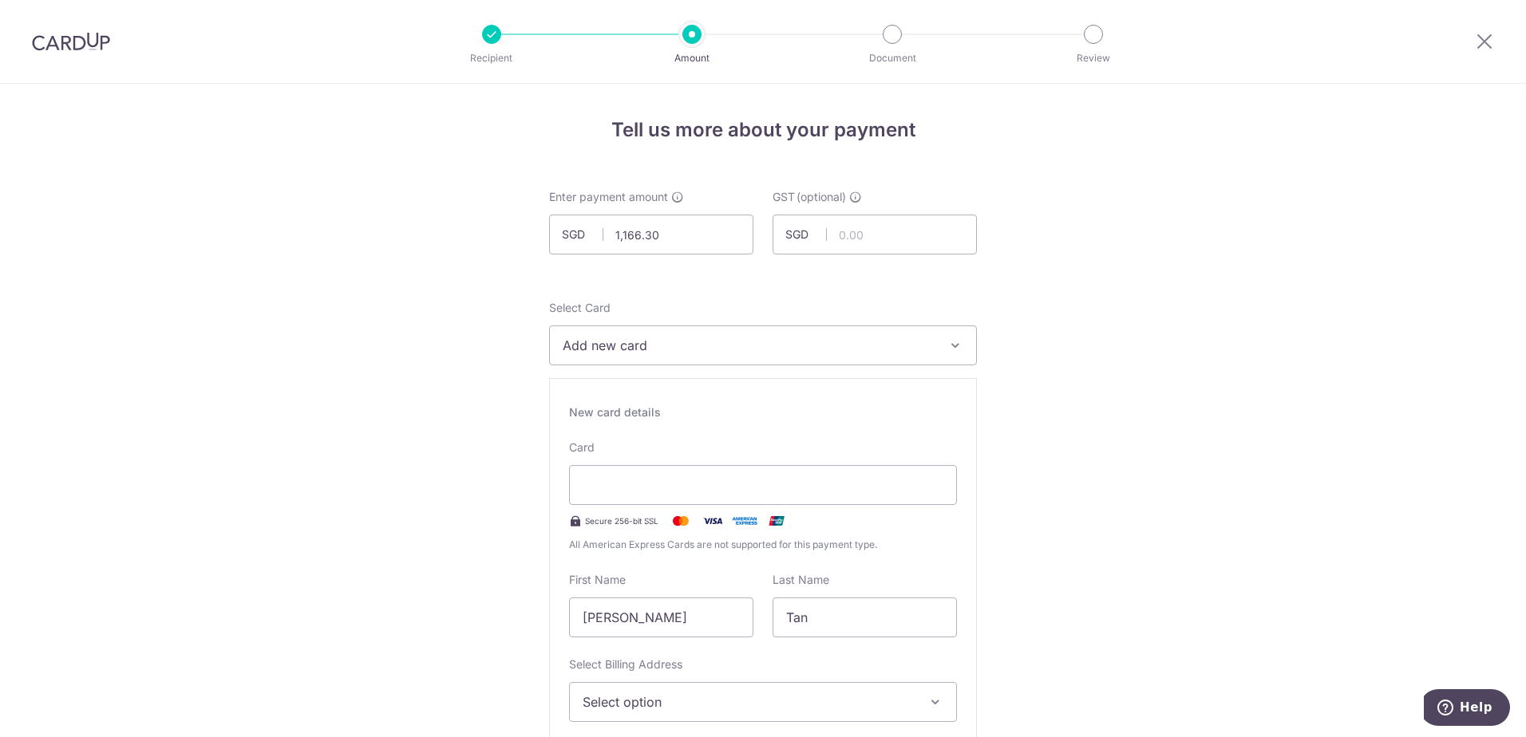
scroll to position [239, 0]
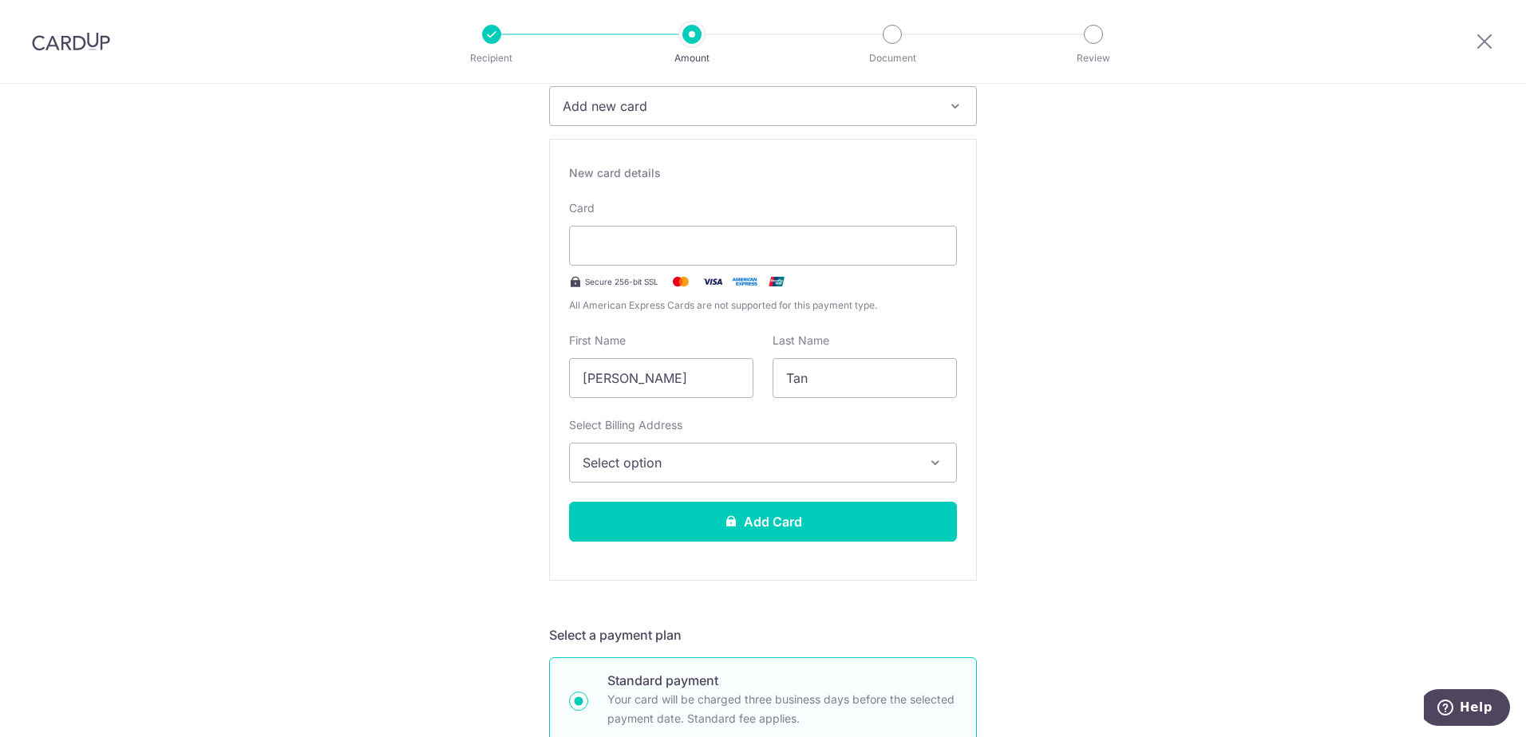
click at [771, 449] on button "Select option" at bounding box center [763, 463] width 388 height 40
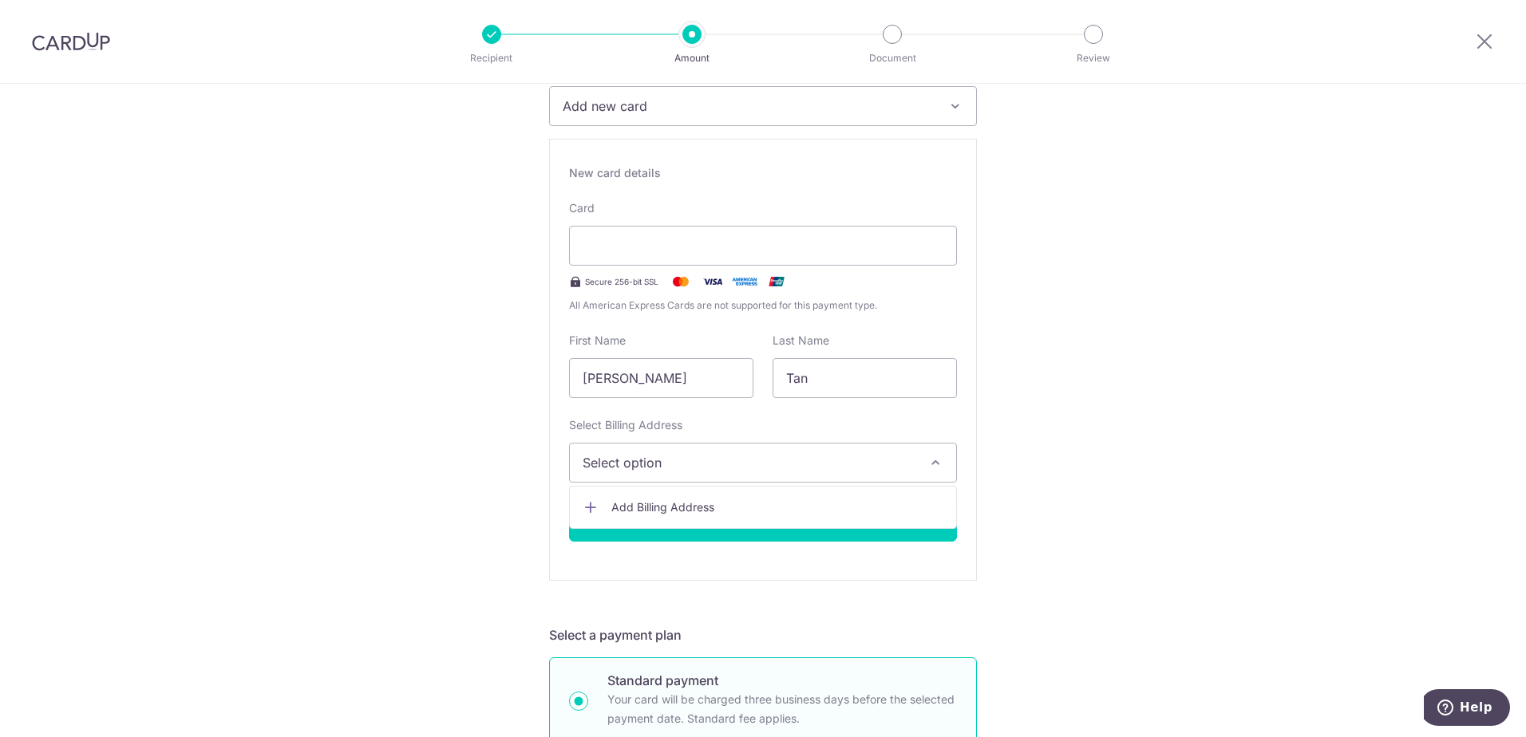
click at [748, 506] on span "Add Billing Address" at bounding box center [777, 507] width 332 height 16
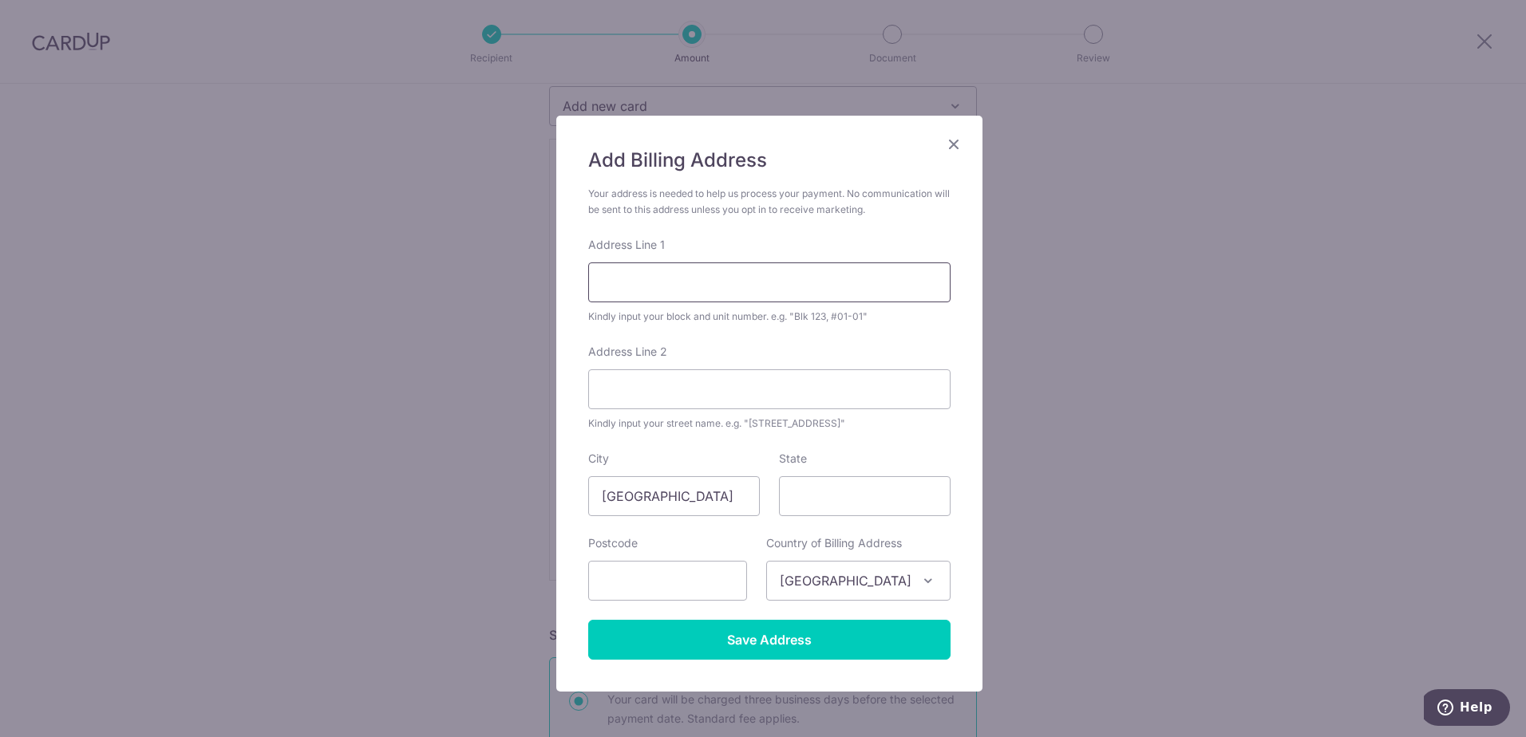
click at [705, 293] on input "Address Line 1" at bounding box center [769, 282] width 362 height 40
type input "32 Woodlands Crescent #05-04"
type input "Platinum"
drag, startPoint x: 738, startPoint y: 279, endPoint x: 616, endPoint y: 283, distance: 122.1
click at [616, 283] on input "32 Woodlands Crescent #05-04" at bounding box center [769, 282] width 362 height 40
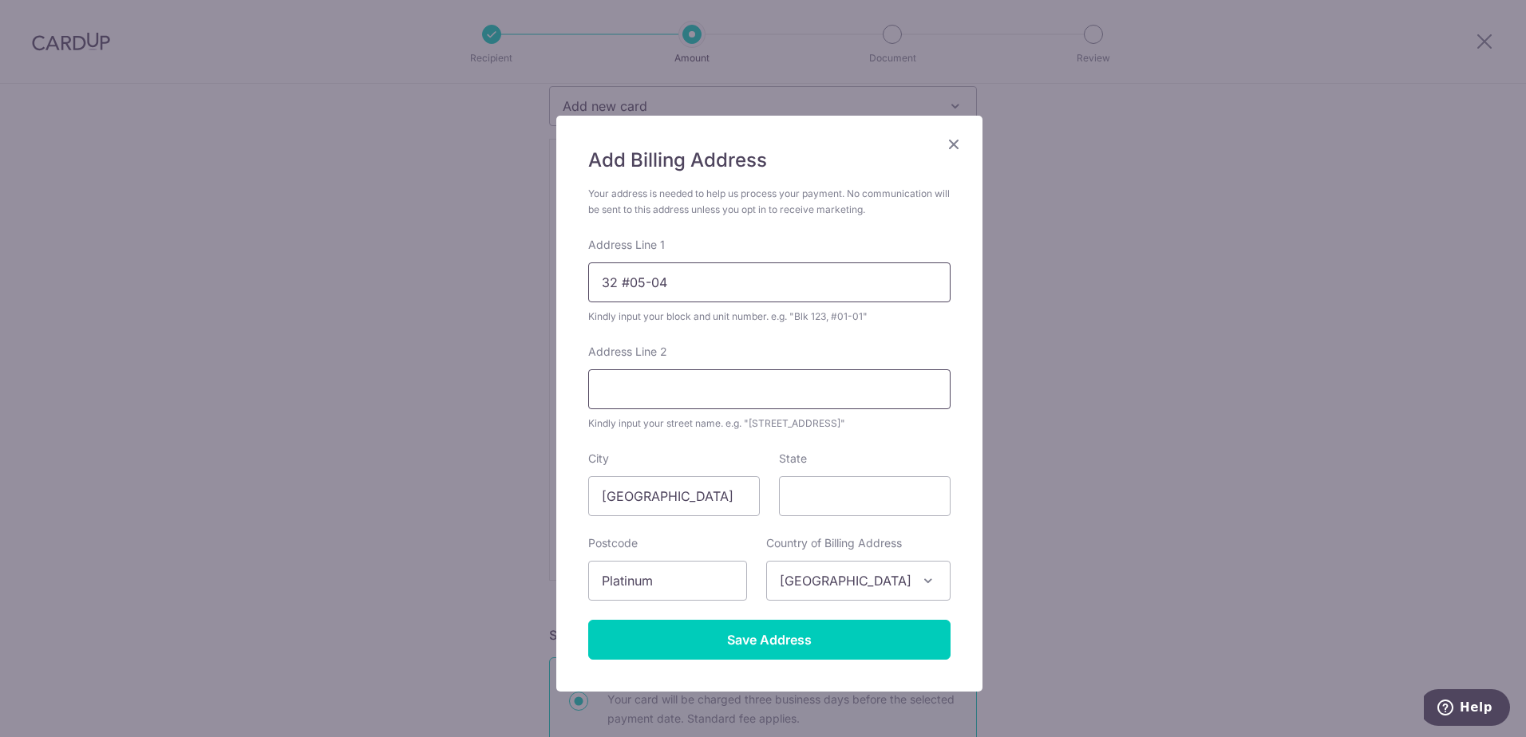
type input "32 #05-04"
click at [645, 390] on input "Address Line 2" at bounding box center [769, 389] width 362 height 40
click at [887, 389] on input "W" at bounding box center [769, 389] width 362 height 40
drag, startPoint x: 755, startPoint y: 389, endPoint x: 866, endPoint y: 390, distance: 110.9
click at [866, 390] on input "WOODLANDS CRESCENT #05-04" at bounding box center [769, 389] width 362 height 40
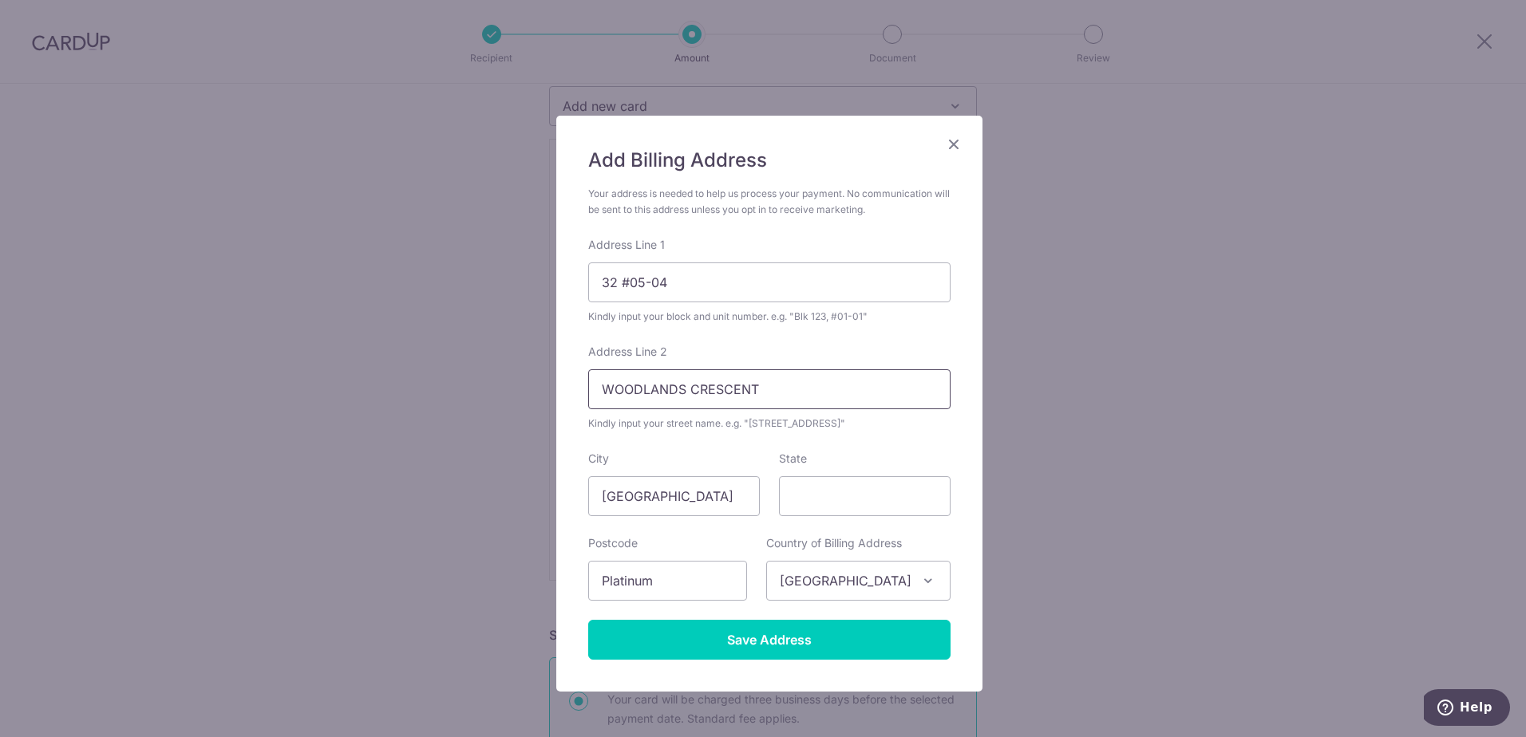
type input "WOODLANDS CRESCENT"
click at [473, 522] on div "Add Billing Address Your address is needed to help us process your payment. No …" at bounding box center [763, 368] width 1526 height 737
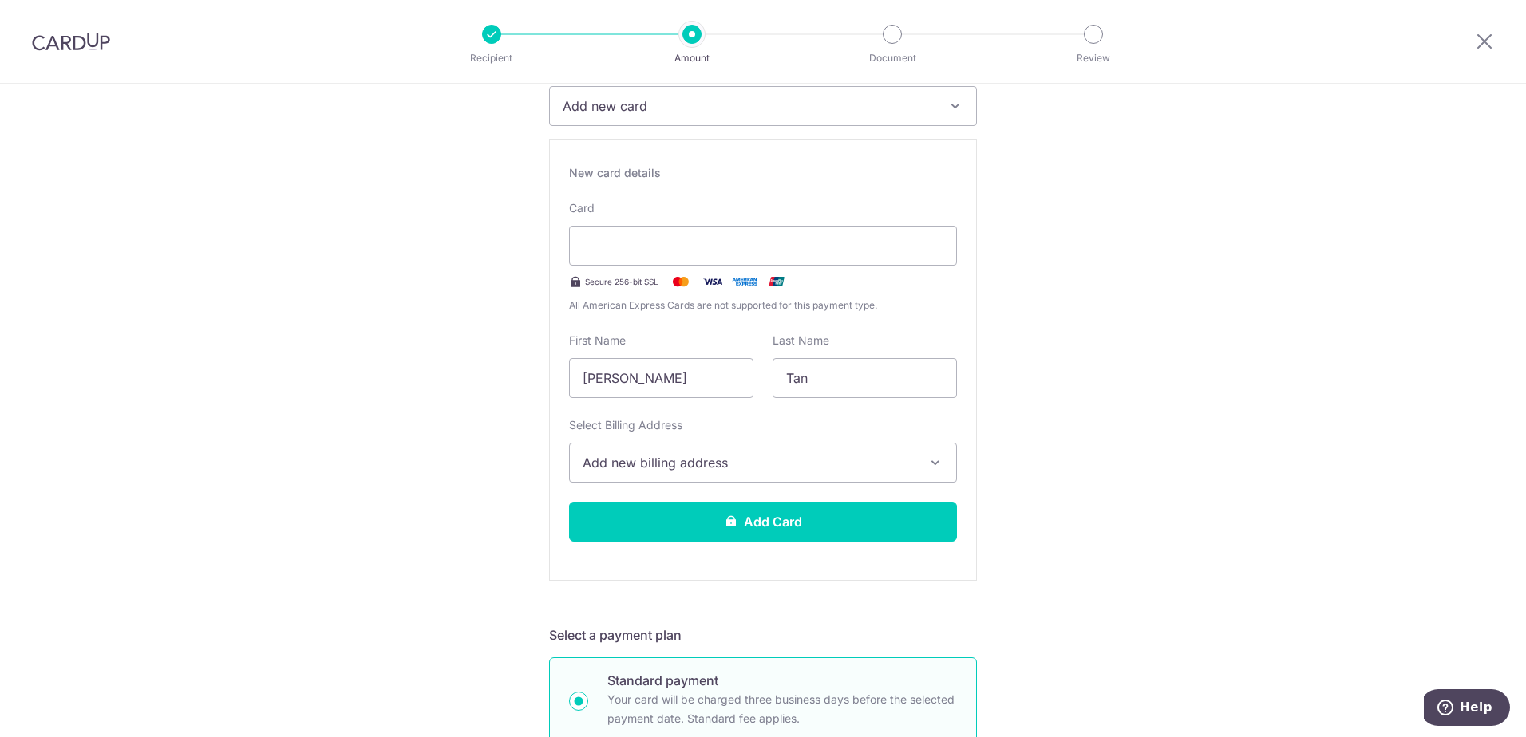
click at [705, 470] on span "Add new billing address" at bounding box center [748, 462] width 332 height 19
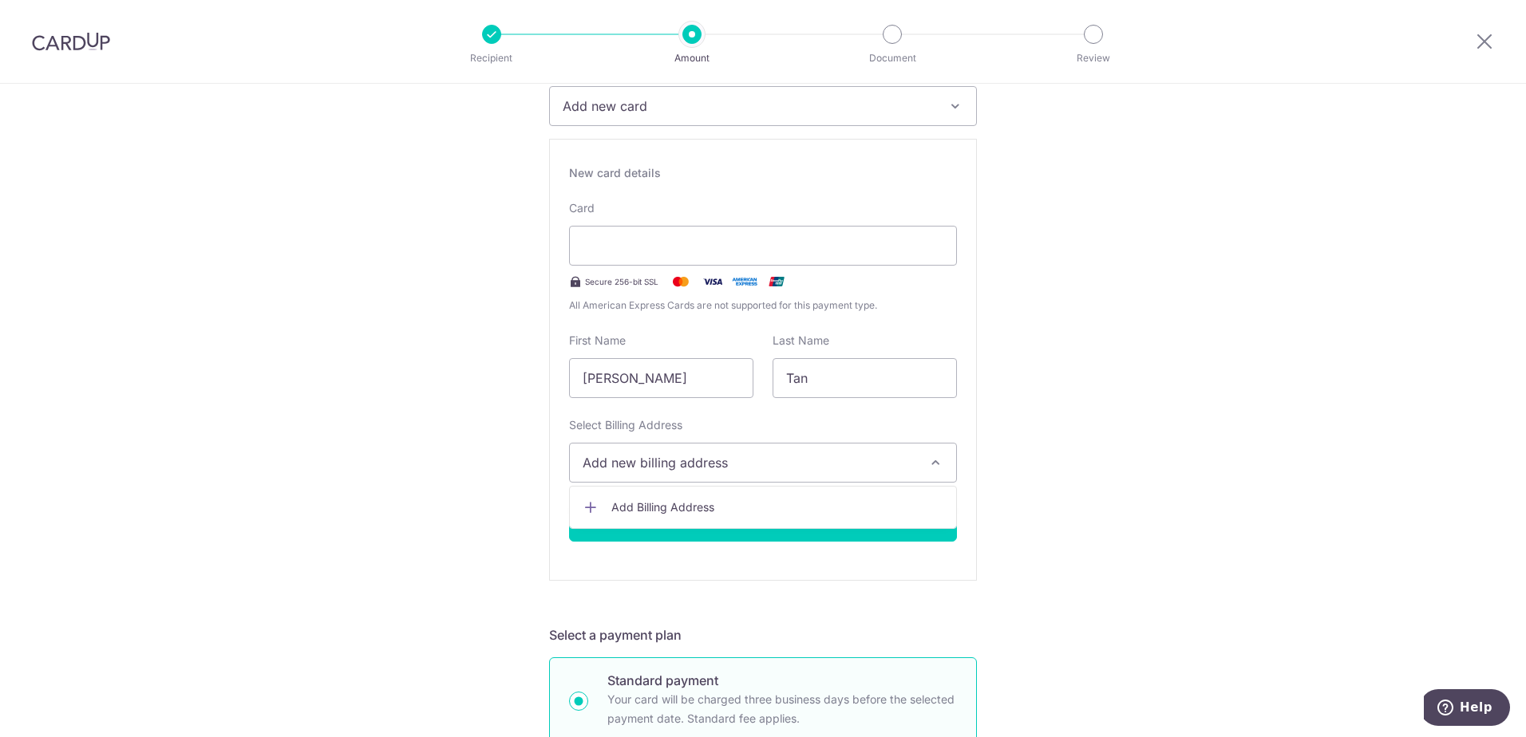
click at [697, 499] on link "Add Billing Address" at bounding box center [763, 507] width 386 height 29
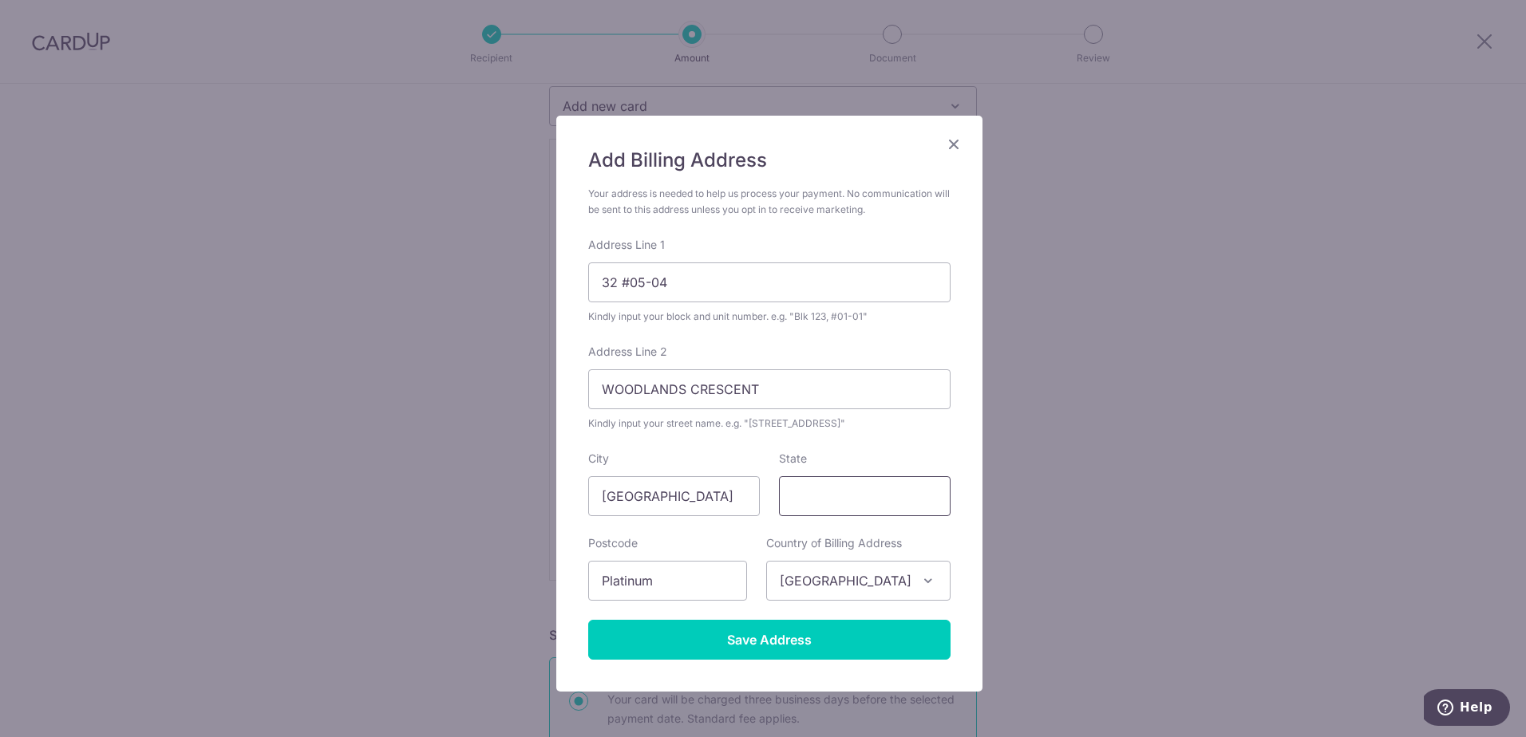
click at [842, 497] on input "State" at bounding box center [865, 496] width 172 height 40
type input "Singapore"
drag, startPoint x: 689, startPoint y: 576, endPoint x: 496, endPoint y: 580, distance: 193.1
click at [496, 580] on div "Add Billing Address Your address is needed to help us process your payment. No …" at bounding box center [763, 368] width 1526 height 737
type input "738087"
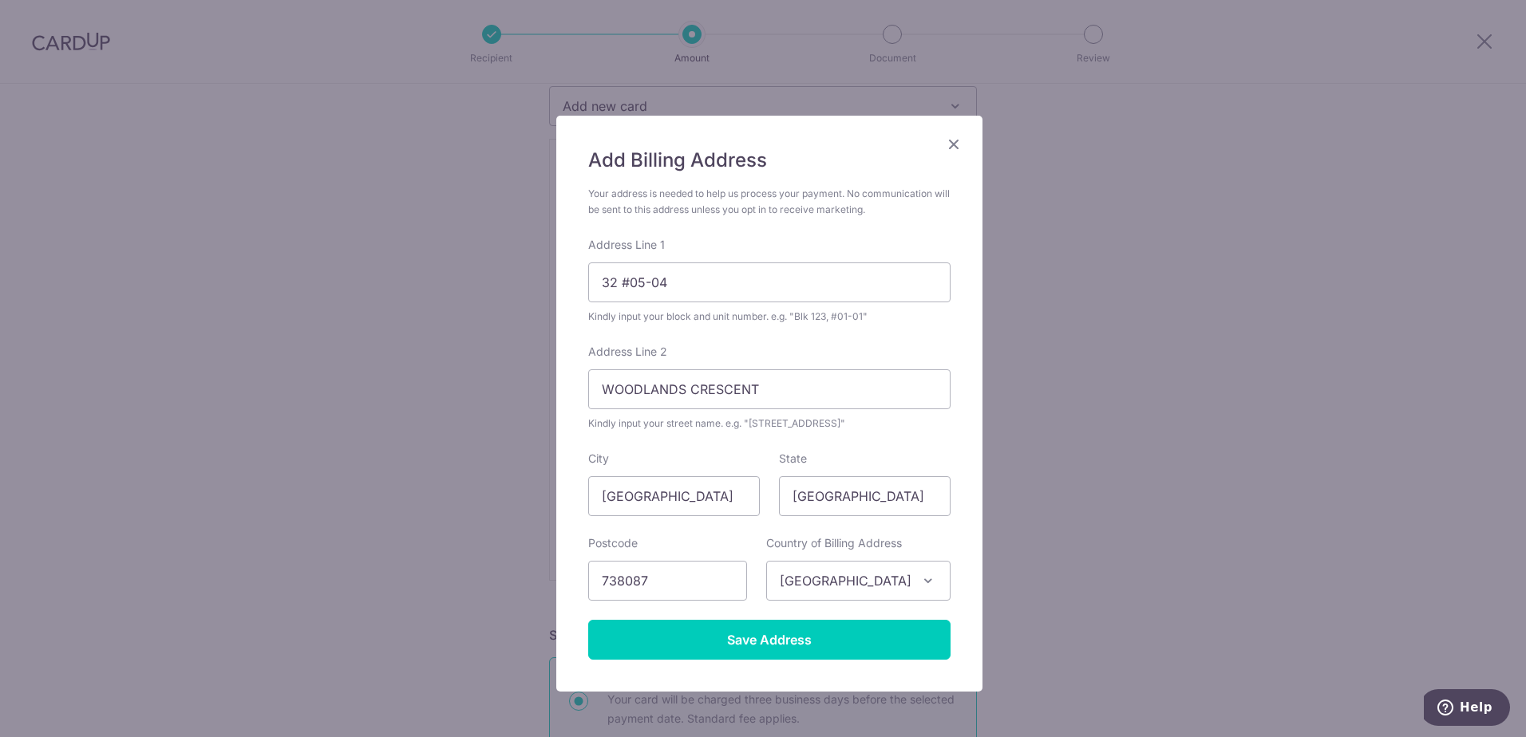
click at [955, 568] on div "Add Billing Address Your address is needed to help us process your payment. No …" at bounding box center [769, 404] width 426 height 576
click at [878, 640] on input "Save Address" at bounding box center [769, 640] width 362 height 40
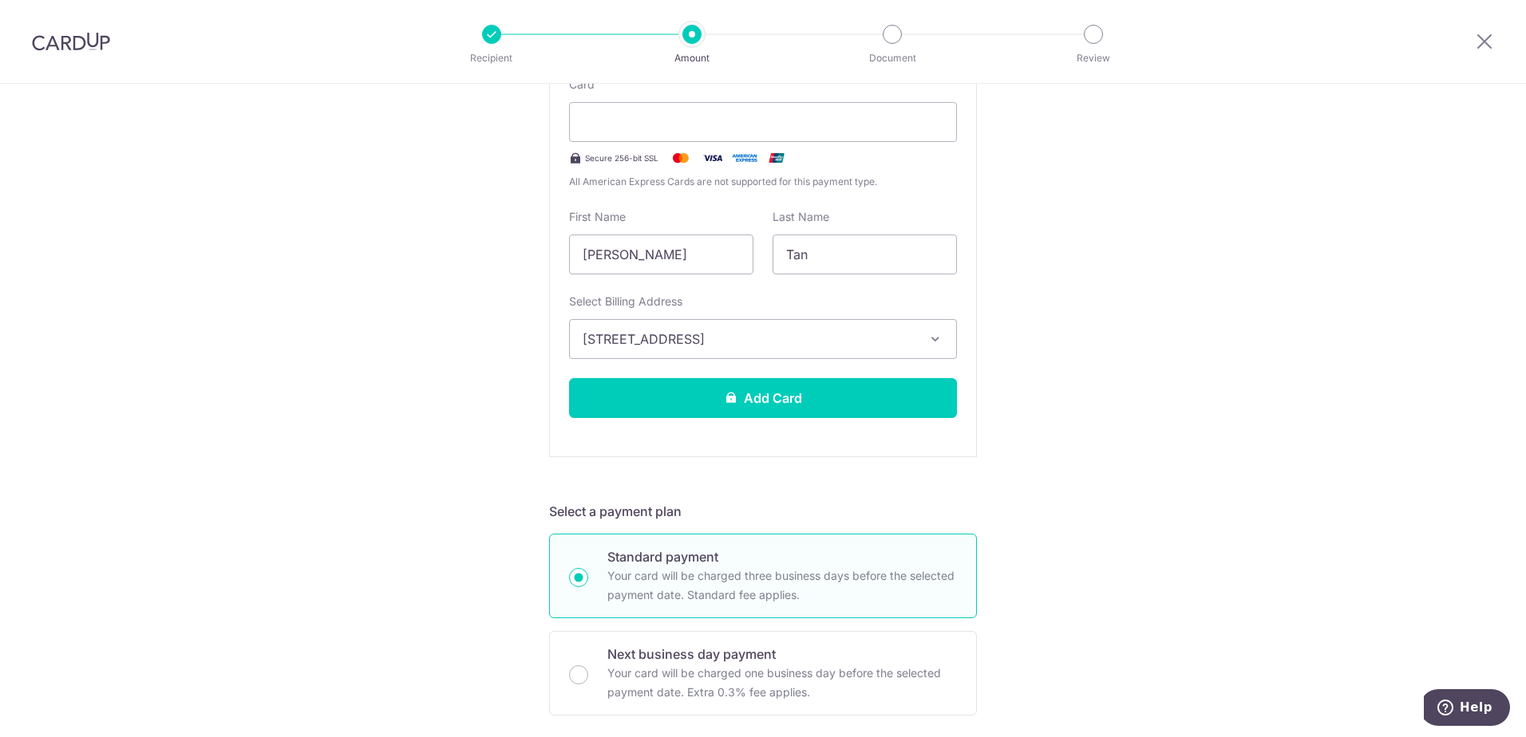
scroll to position [399, 0]
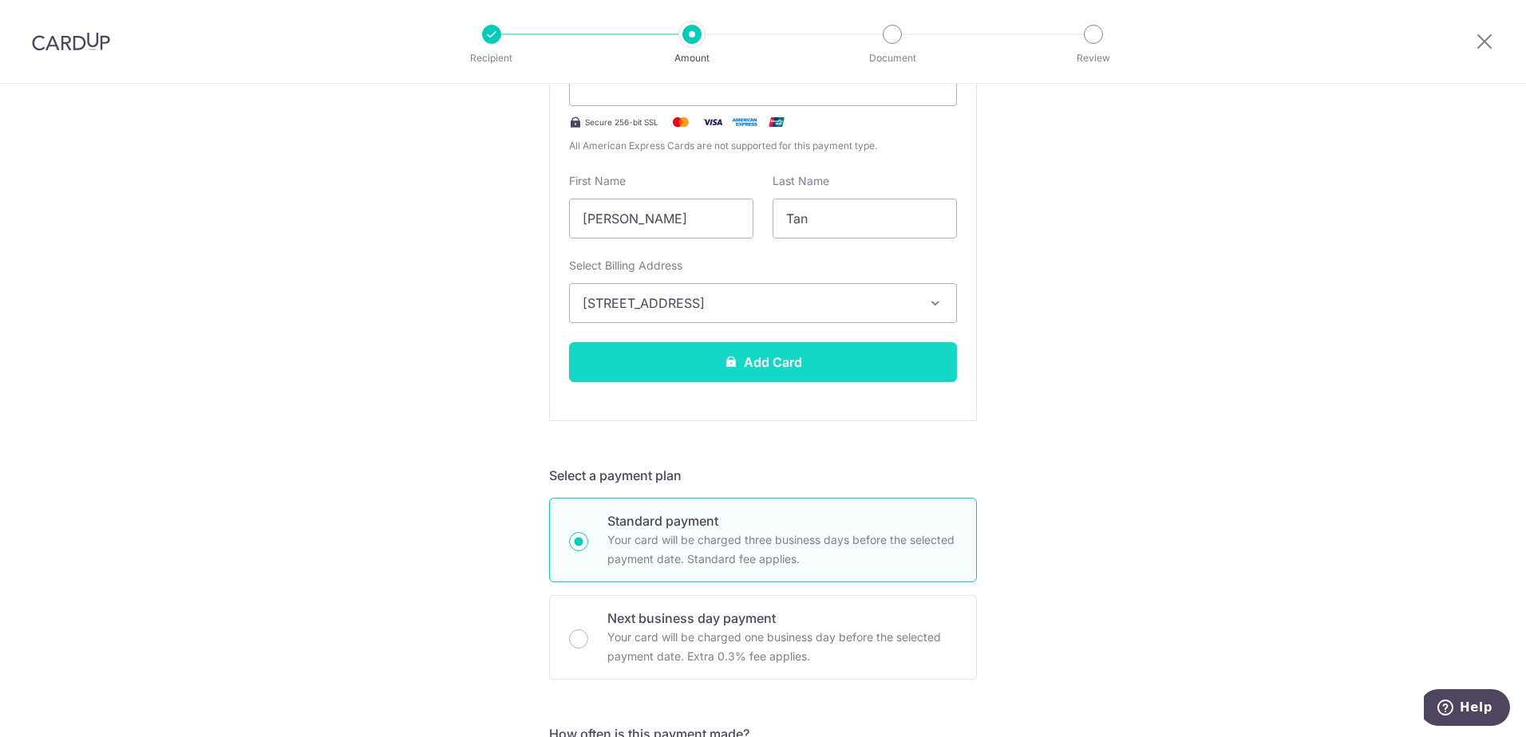
click at [823, 364] on button "Add Card" at bounding box center [763, 362] width 388 height 40
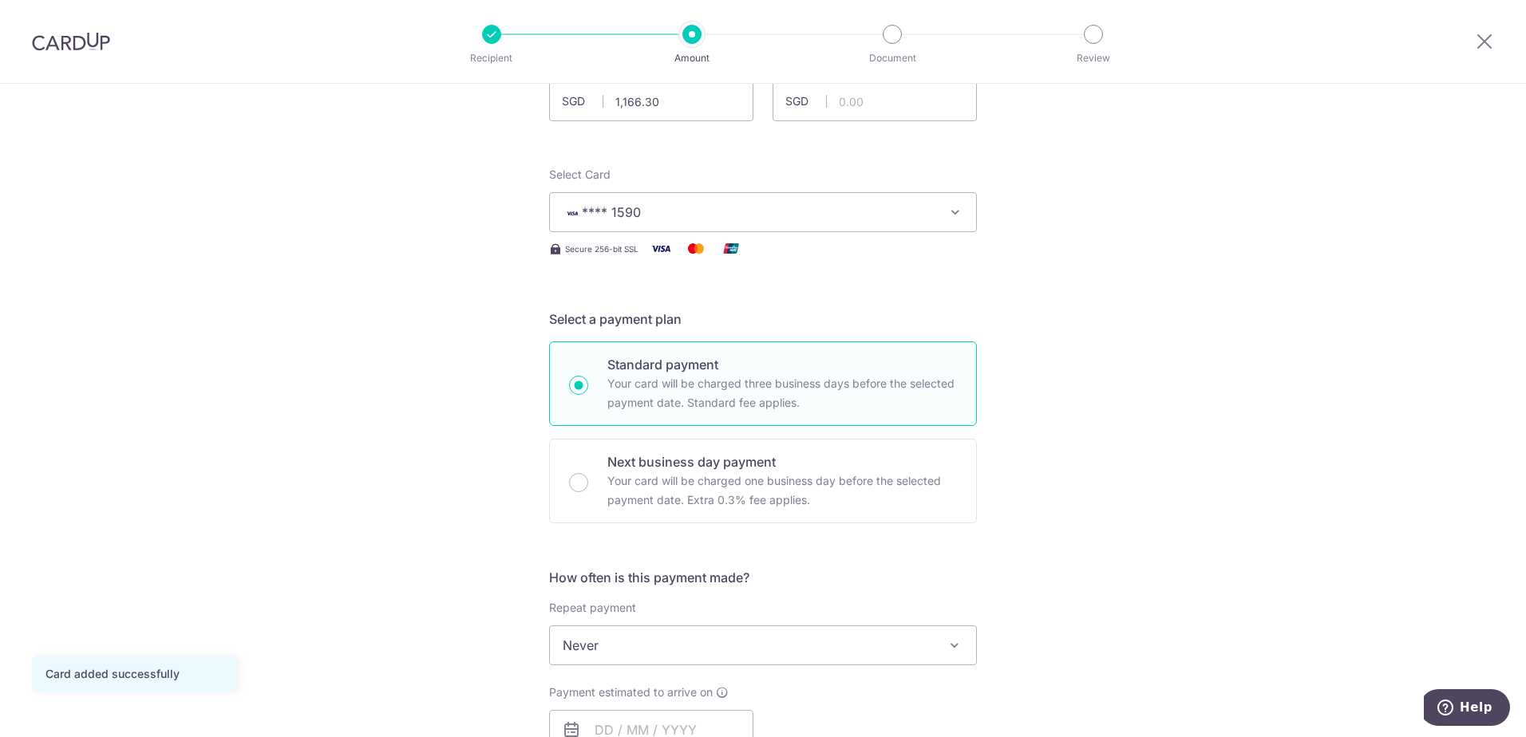
scroll to position [160, 0]
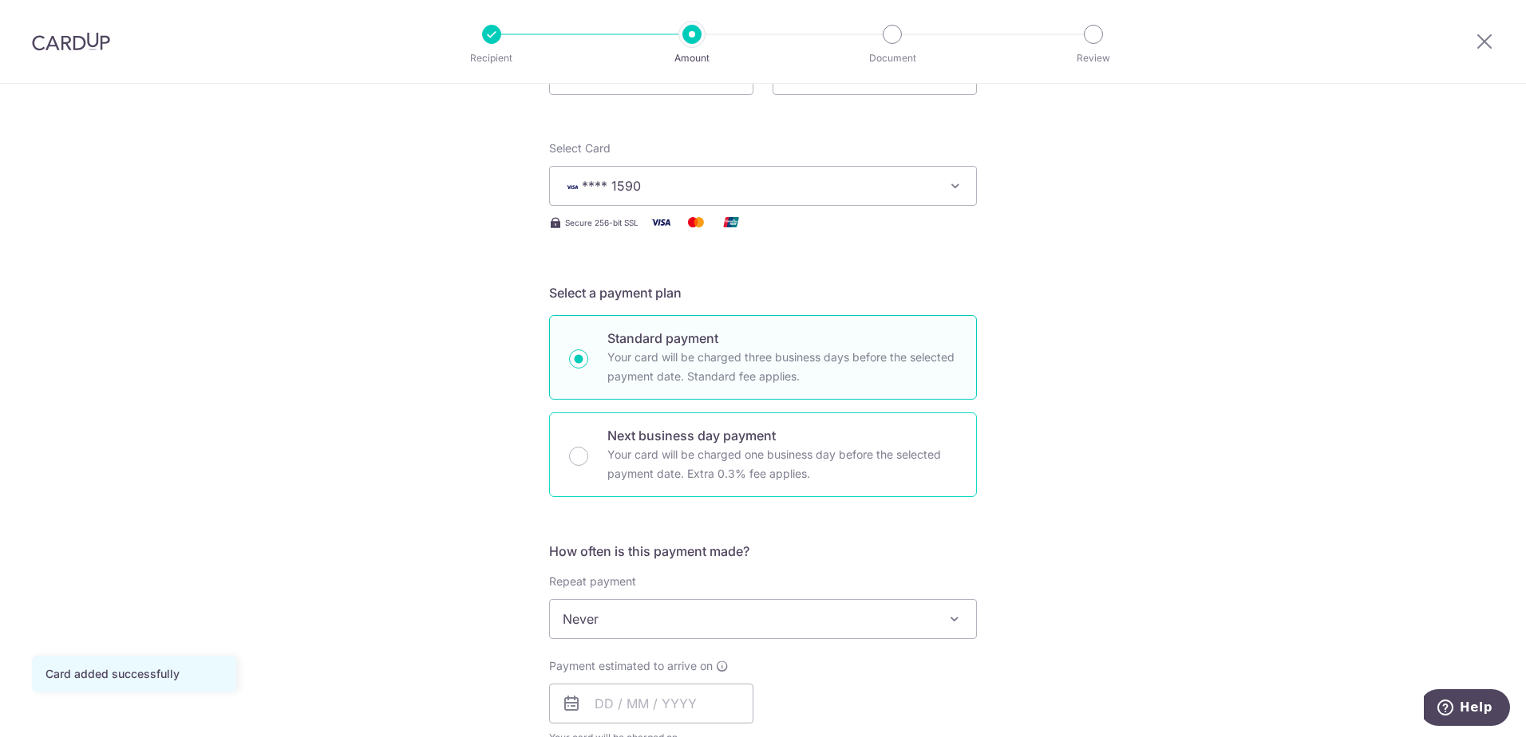
click at [697, 448] on p "Your card will be charged one business day before the selected payment date. Ex…" at bounding box center [781, 464] width 349 height 38
click at [588, 448] on input "Next business day payment Your card will be charged one business day before the…" at bounding box center [578, 456] width 19 height 19
radio input "false"
radio input "true"
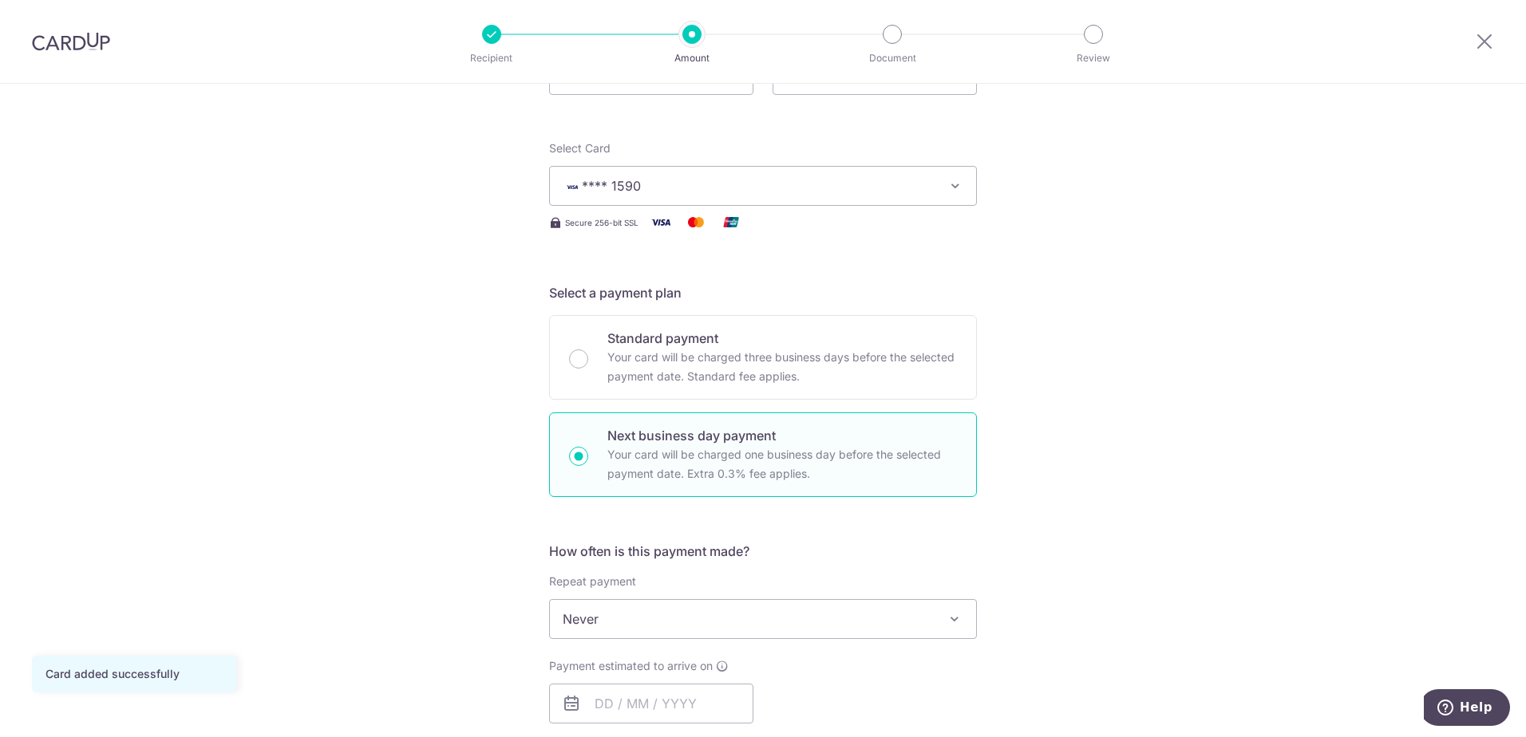
scroll to position [319, 0]
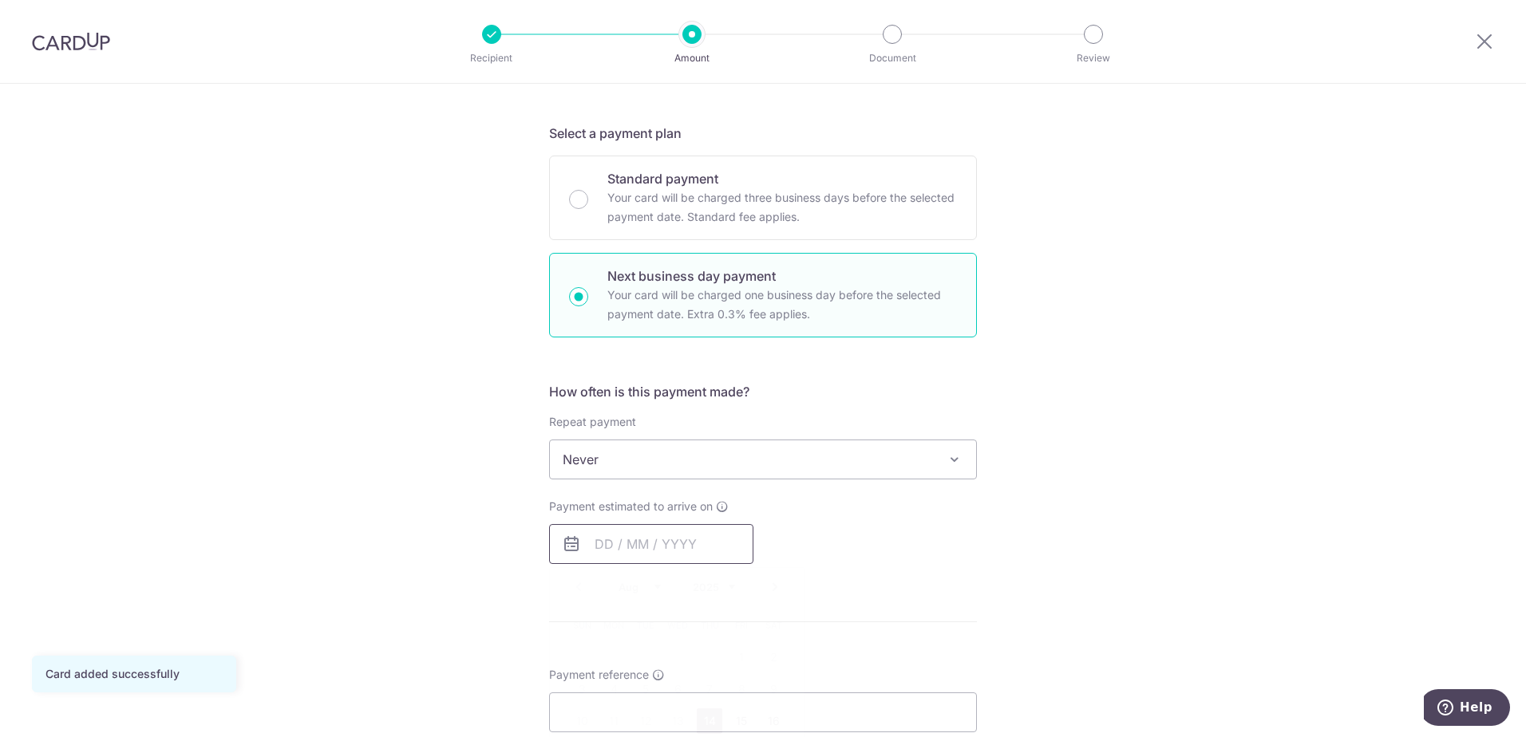
click at [618, 536] on input "text" at bounding box center [651, 544] width 204 height 40
drag, startPoint x: 713, startPoint y: 727, endPoint x: 893, endPoint y: 606, distance: 216.2
click at [713, 727] on link "14" at bounding box center [710, 722] width 26 height 26
type input "[DATE]"
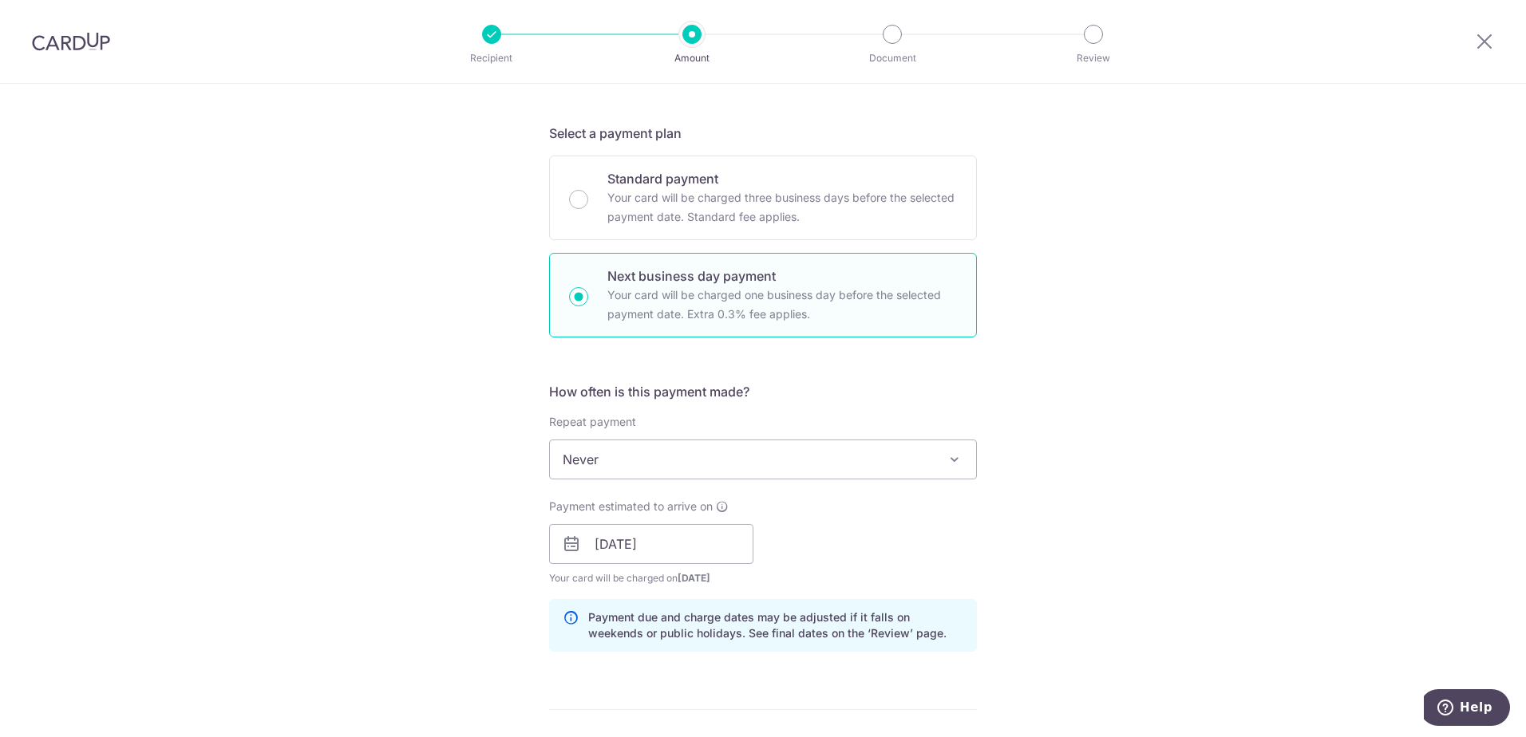
click at [1137, 574] on div "Tell us more about your payment Enter payment amount SGD 1,166.30 1166.30 GST (…" at bounding box center [763, 611] width 1526 height 1693
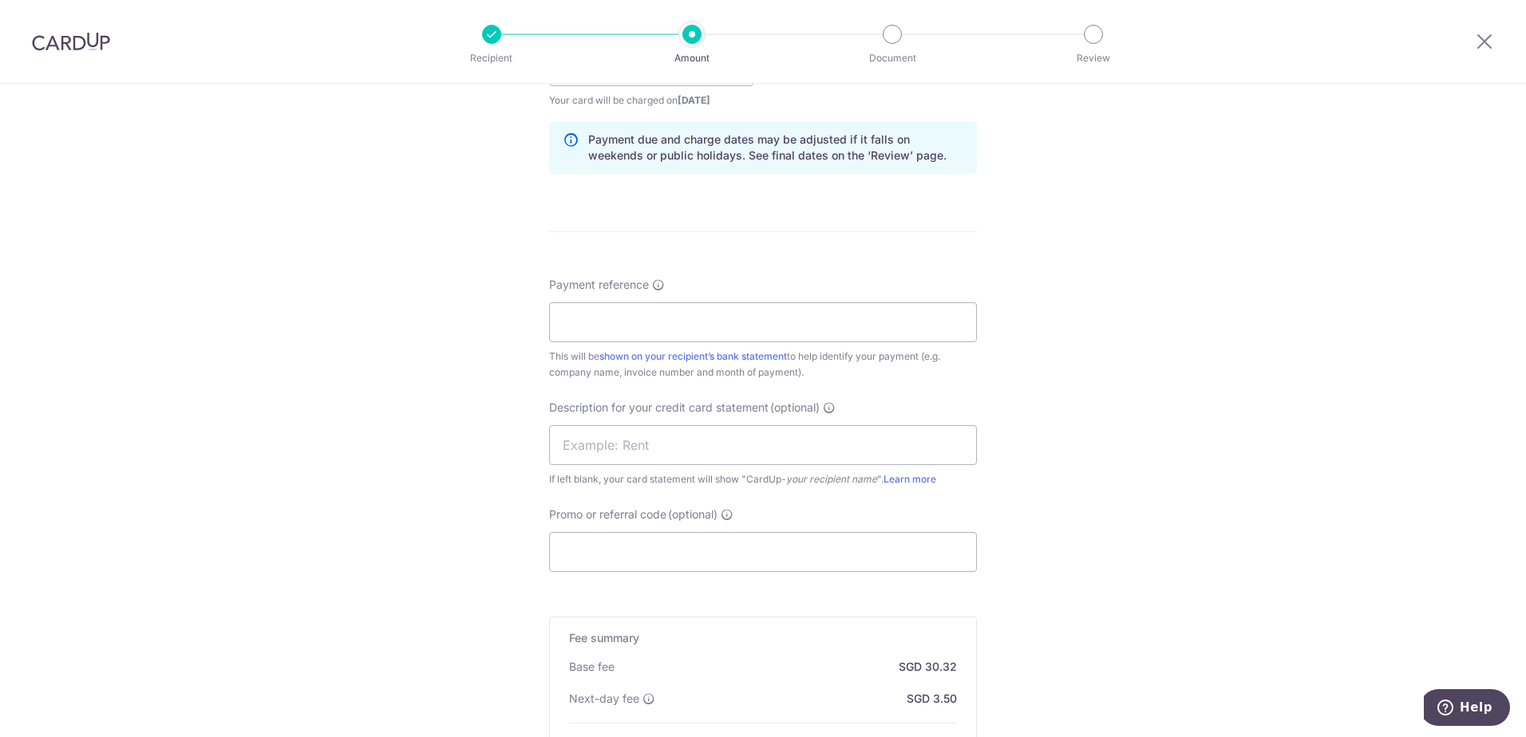
scroll to position [798, 0]
click at [593, 323] on input "Payment reference" at bounding box center [763, 322] width 428 height 40
type input "M1-79002633"
click at [627, 448] on input "text" at bounding box center [763, 444] width 428 height 40
type input "Memory World"
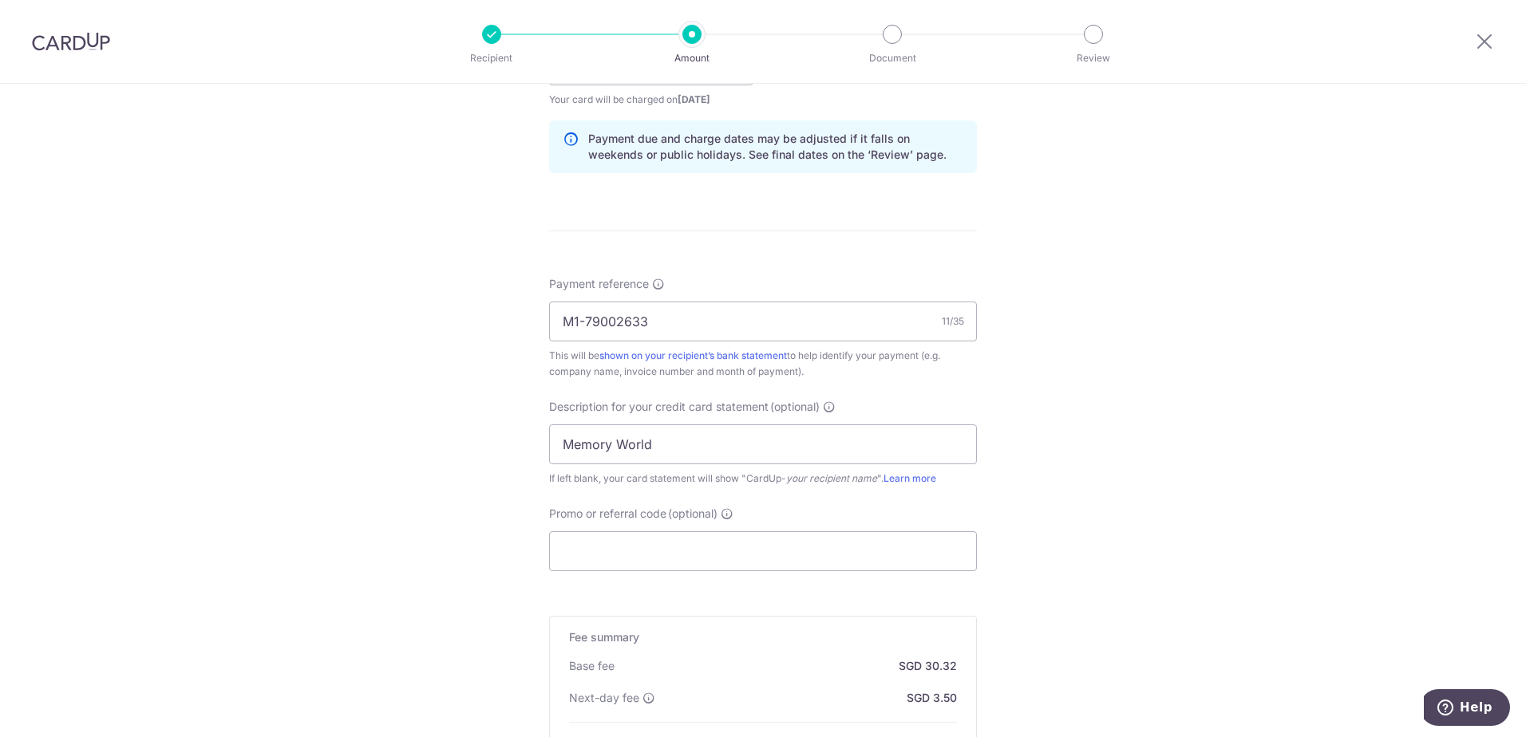
click at [1012, 416] on div "Tell us more about your payment Enter payment amount SGD 1,166.30 1166.30 GST (…" at bounding box center [763, 132] width 1526 height 1693
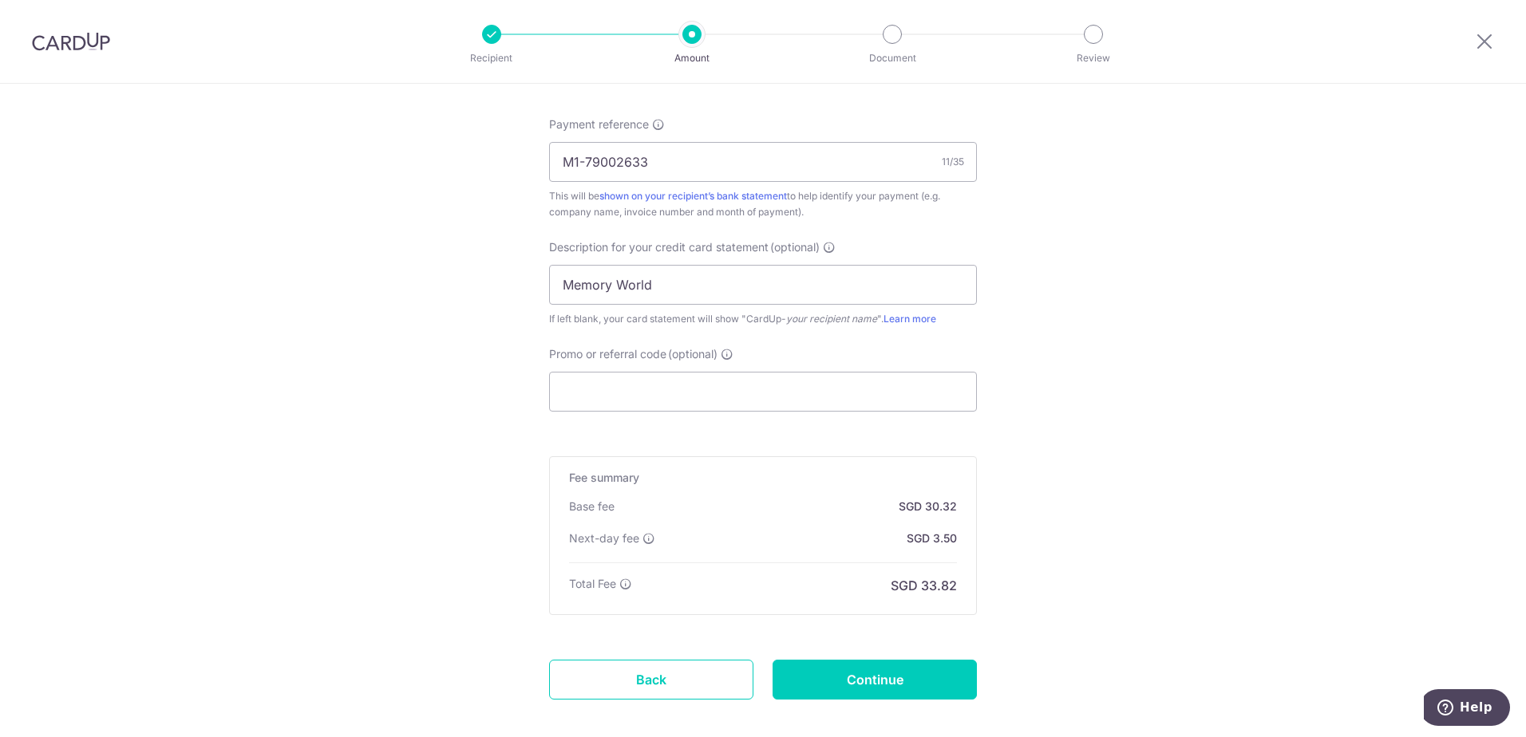
scroll to position [1037, 0]
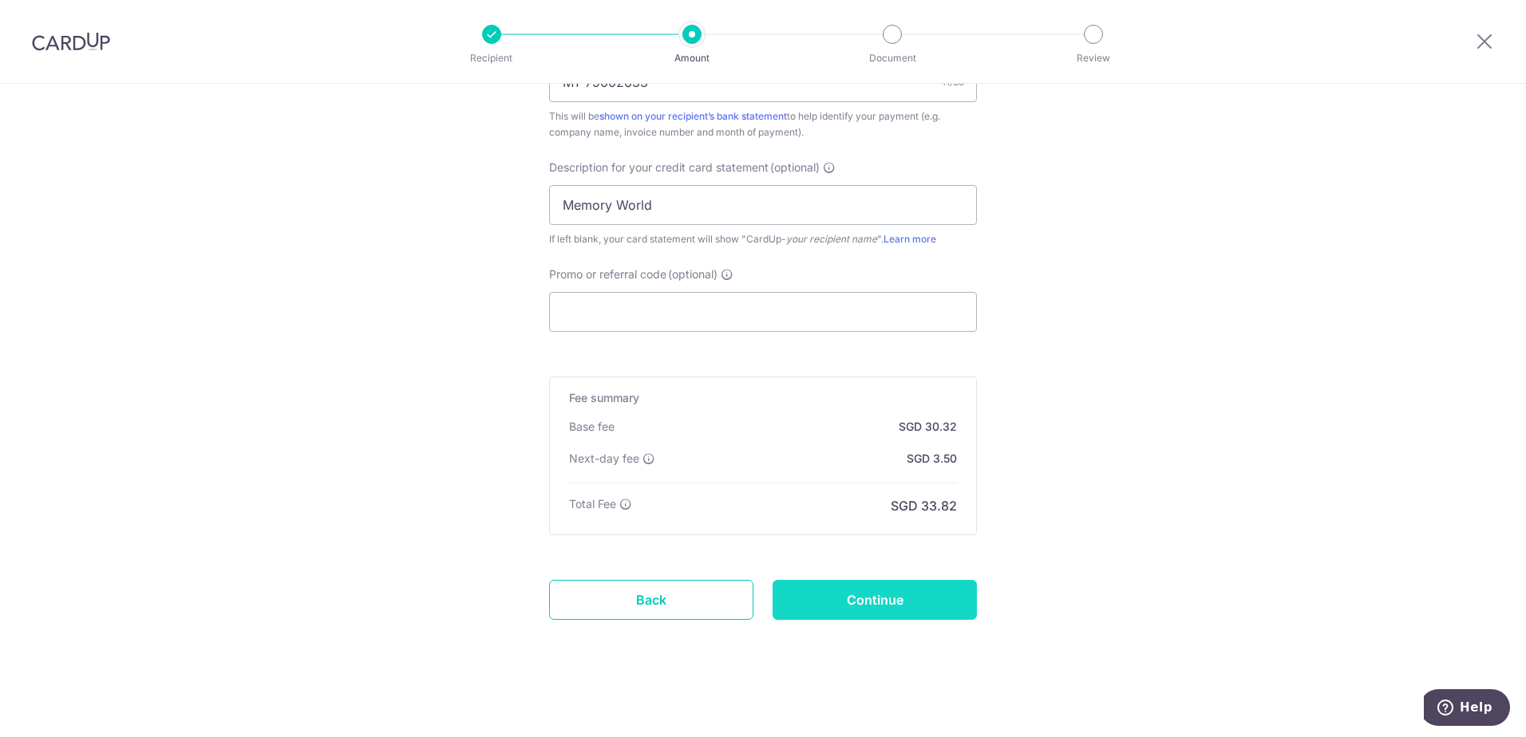
click at [859, 592] on input "Continue" at bounding box center [874, 600] width 204 height 40
type input "Create Schedule"
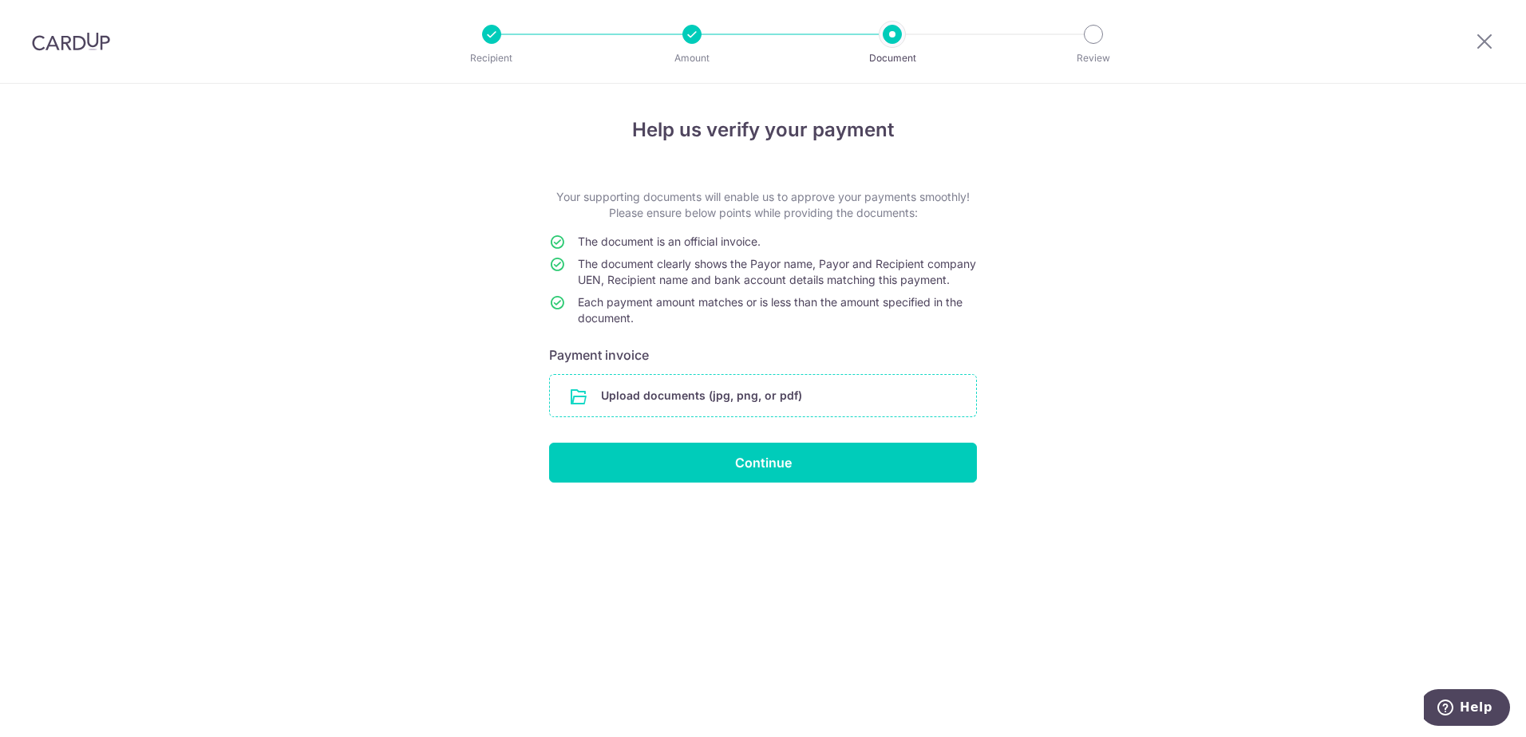
click at [783, 403] on input "file" at bounding box center [763, 395] width 426 height 41
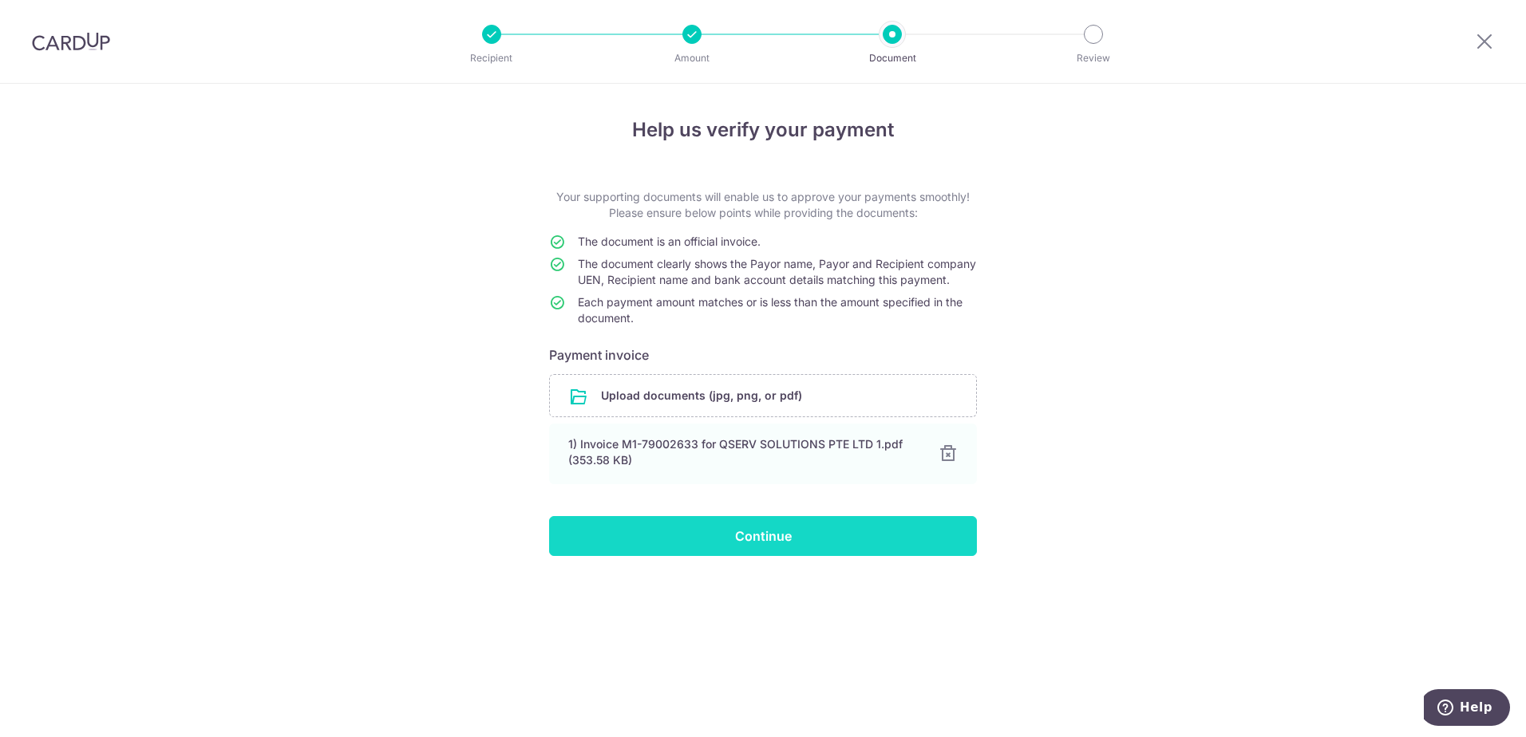
click at [765, 549] on input "Continue" at bounding box center [763, 536] width 428 height 40
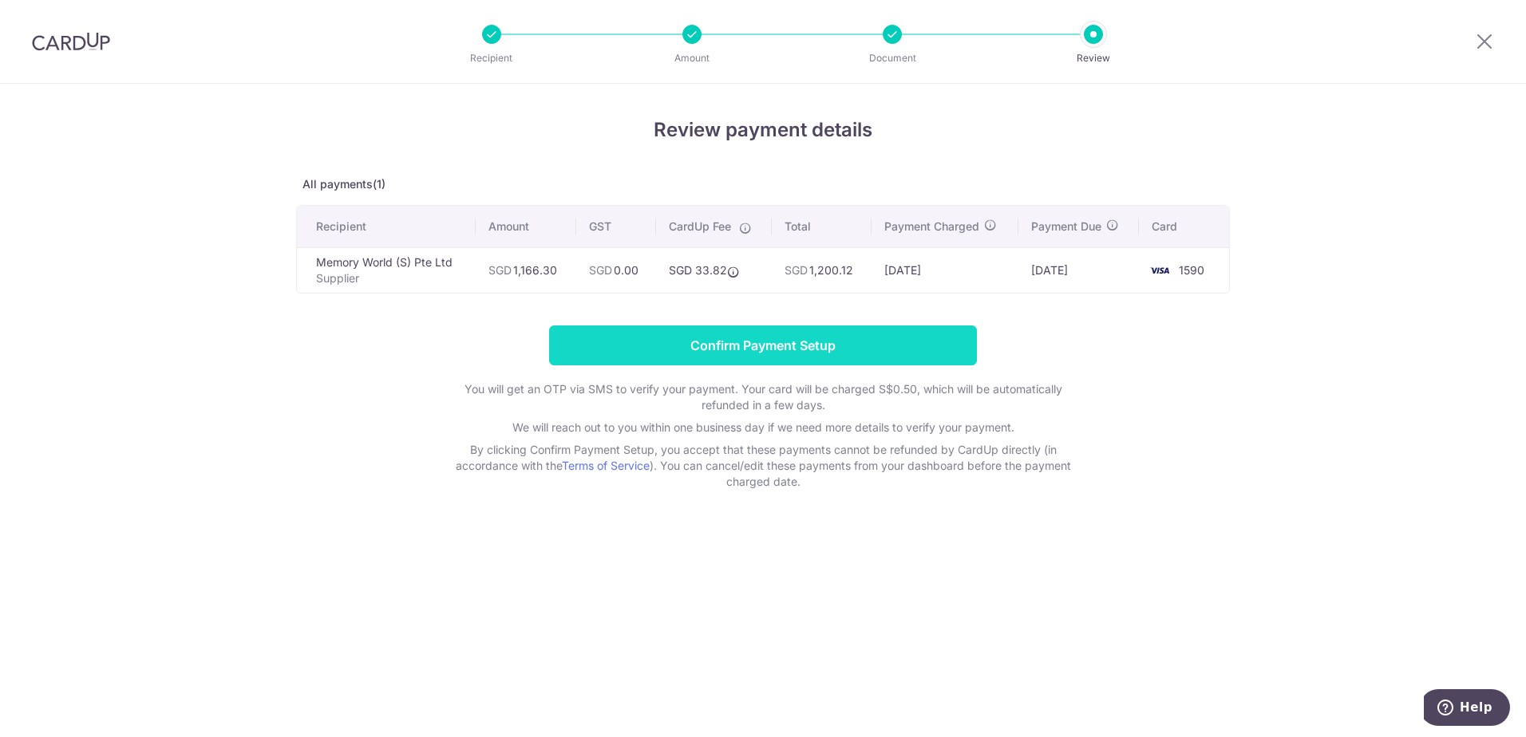
click at [846, 357] on input "Confirm Payment Setup" at bounding box center [763, 346] width 428 height 40
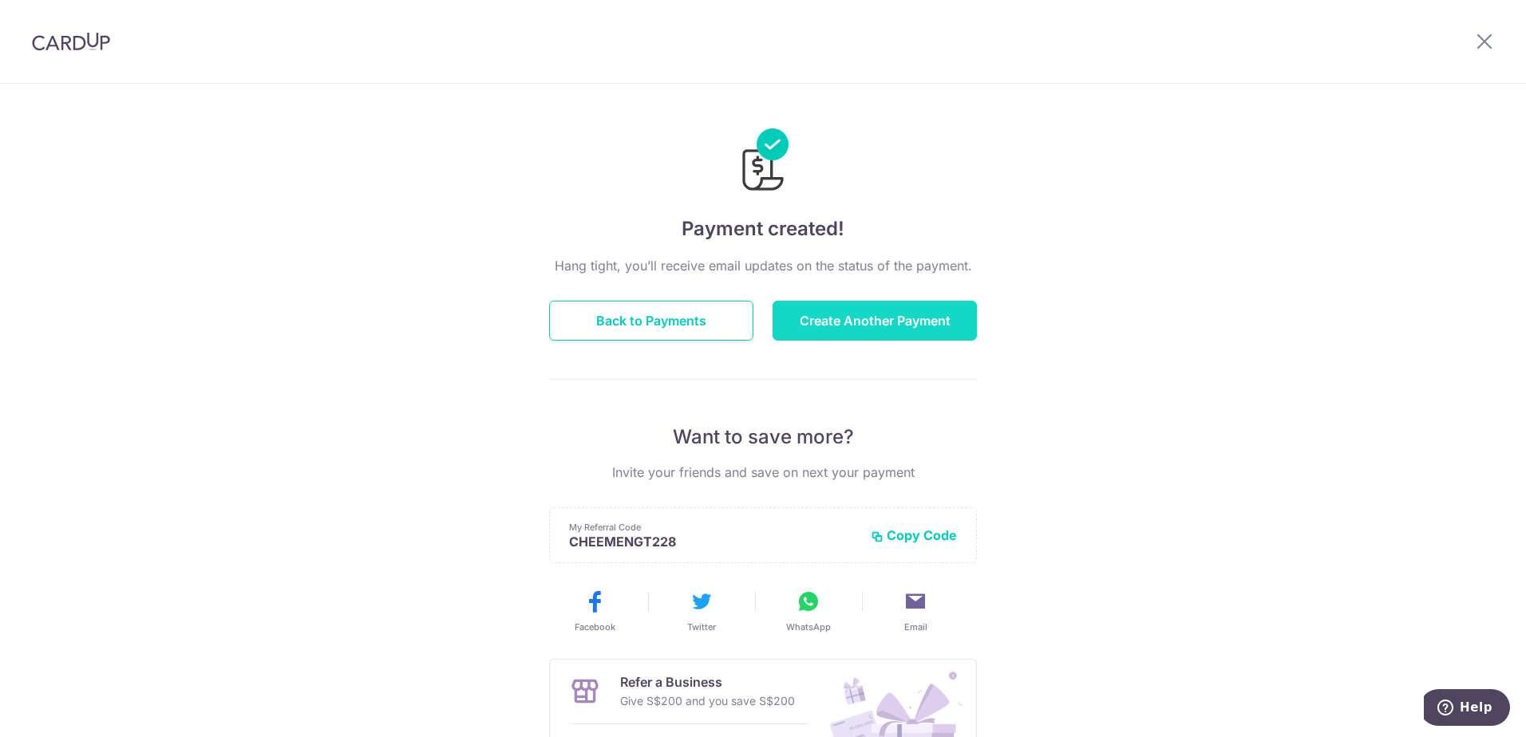
click at [922, 314] on button "Create Another Payment" at bounding box center [874, 321] width 204 height 40
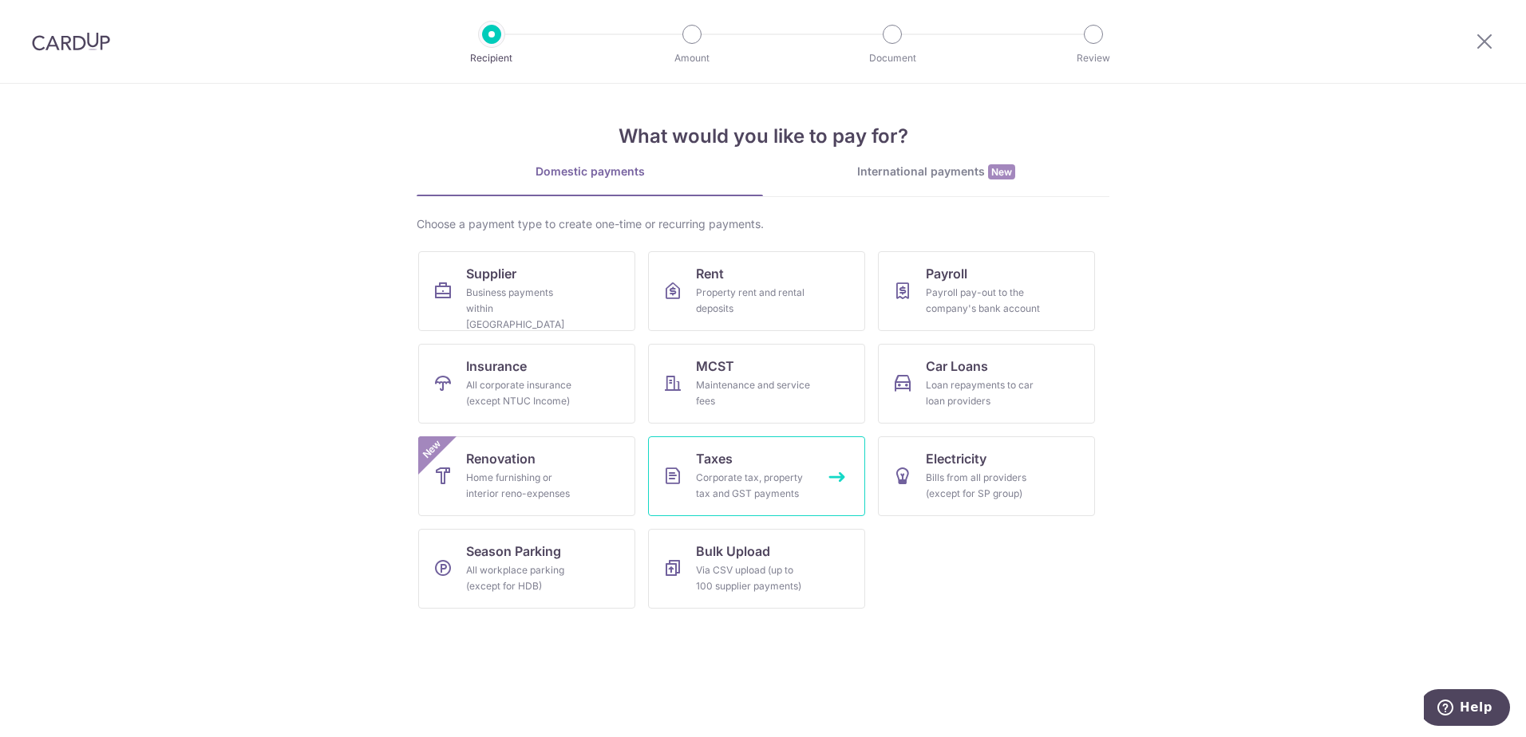
click at [681, 467] on icon at bounding box center [672, 476] width 19 height 19
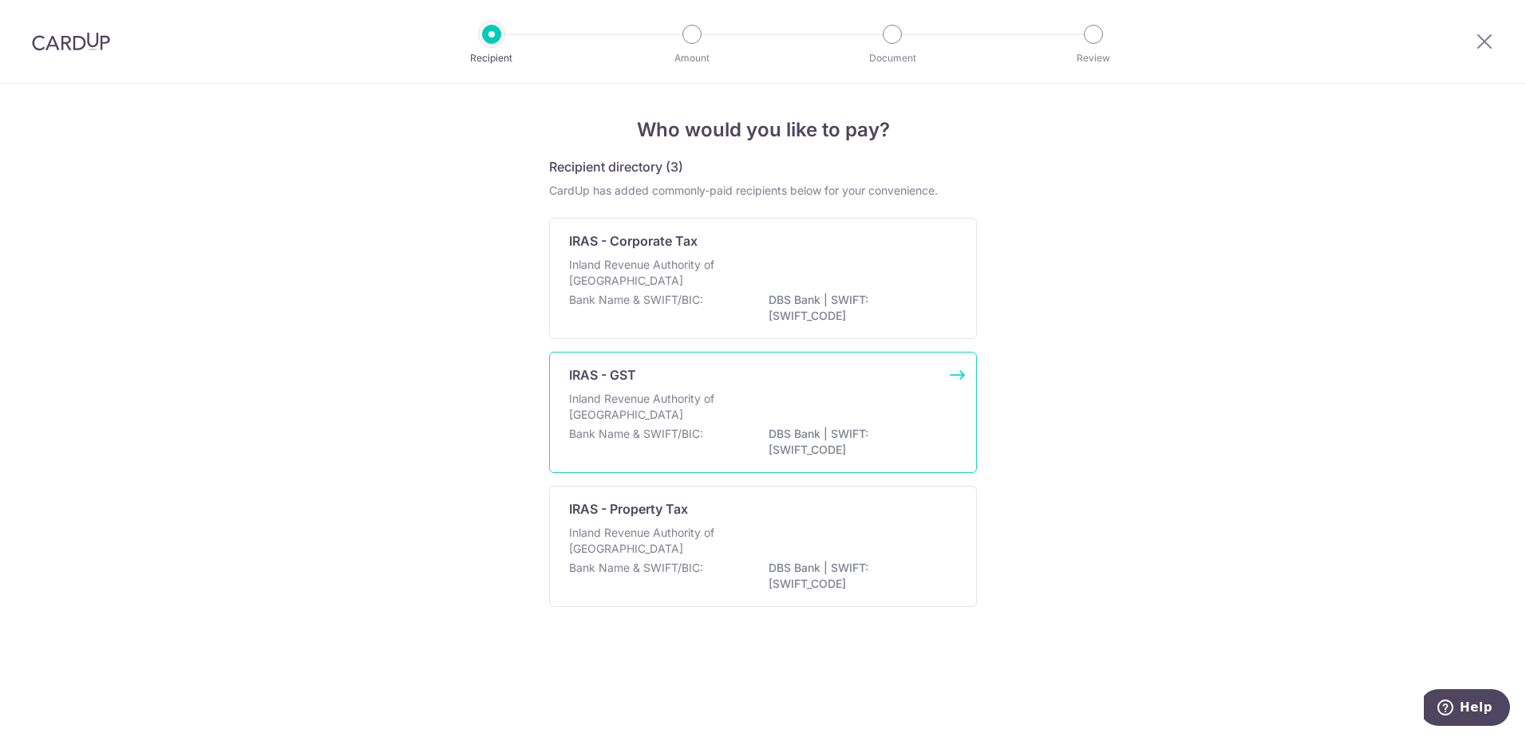
click at [693, 442] on div "Bank Name & SWIFT/BIC: DBS Bank | SWIFT: DBSSSGSGXXX" at bounding box center [763, 443] width 388 height 34
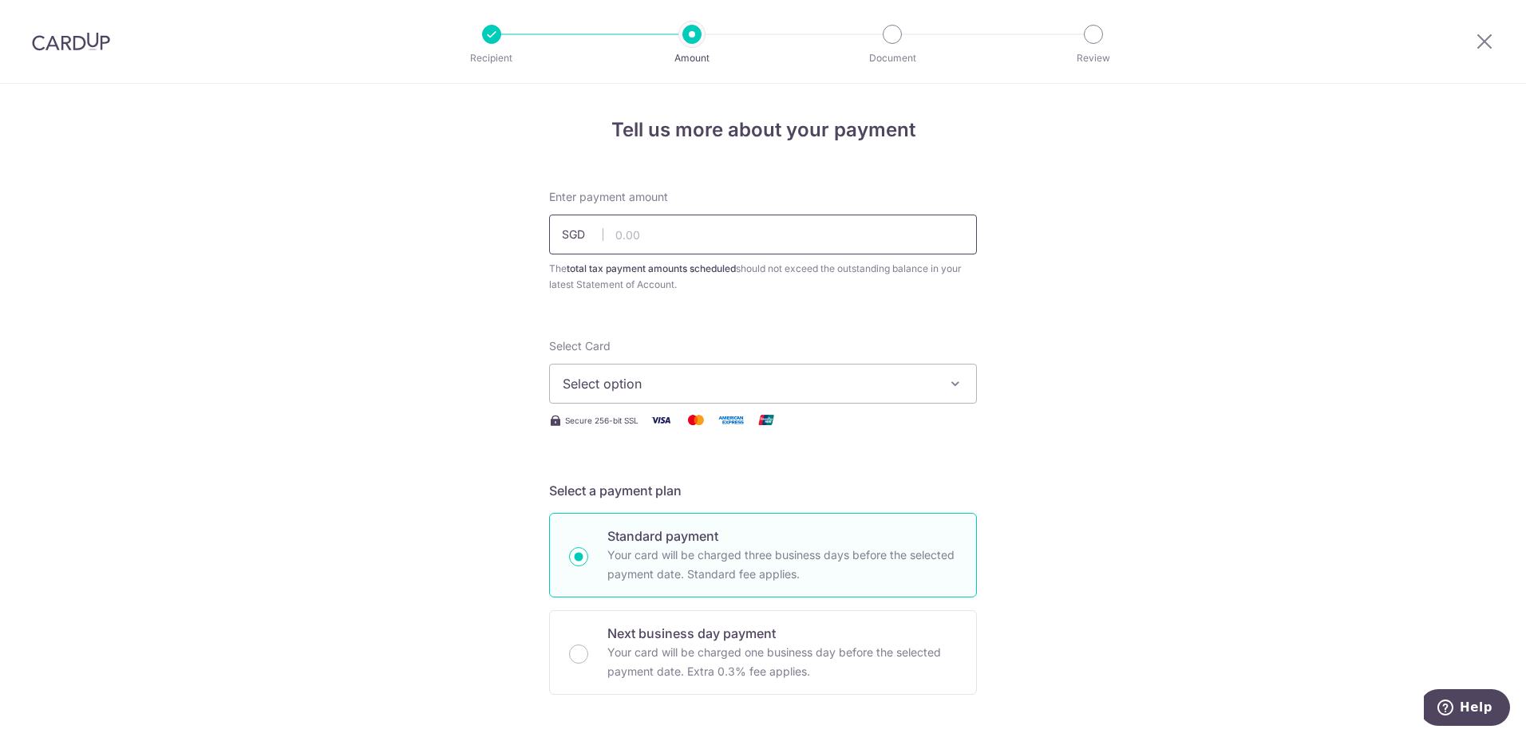
click at [718, 231] on input "text" at bounding box center [763, 235] width 428 height 40
type input "3,545.87"
click at [858, 395] on button "Select option" at bounding box center [763, 384] width 428 height 40
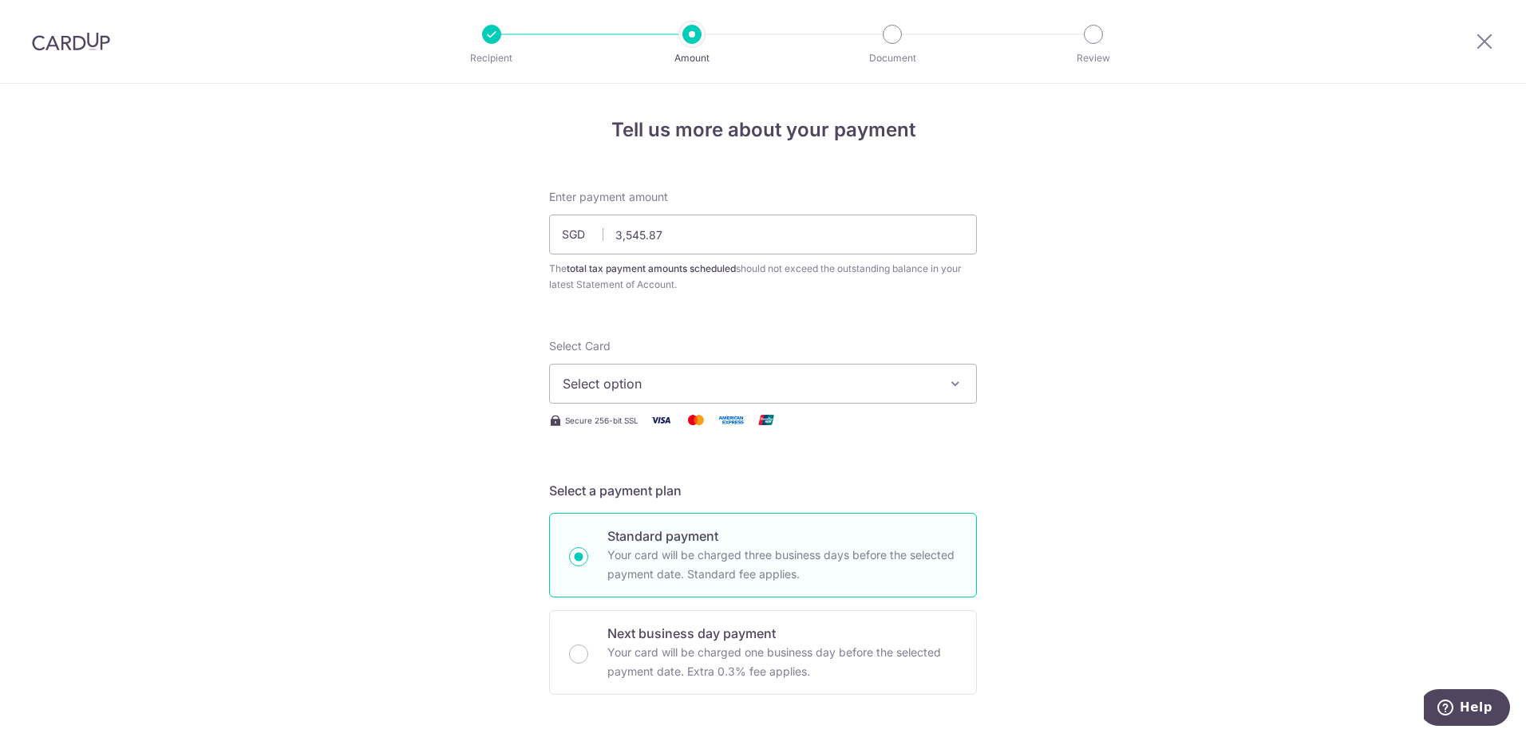
click at [866, 383] on span "Select option" at bounding box center [748, 383] width 372 height 19
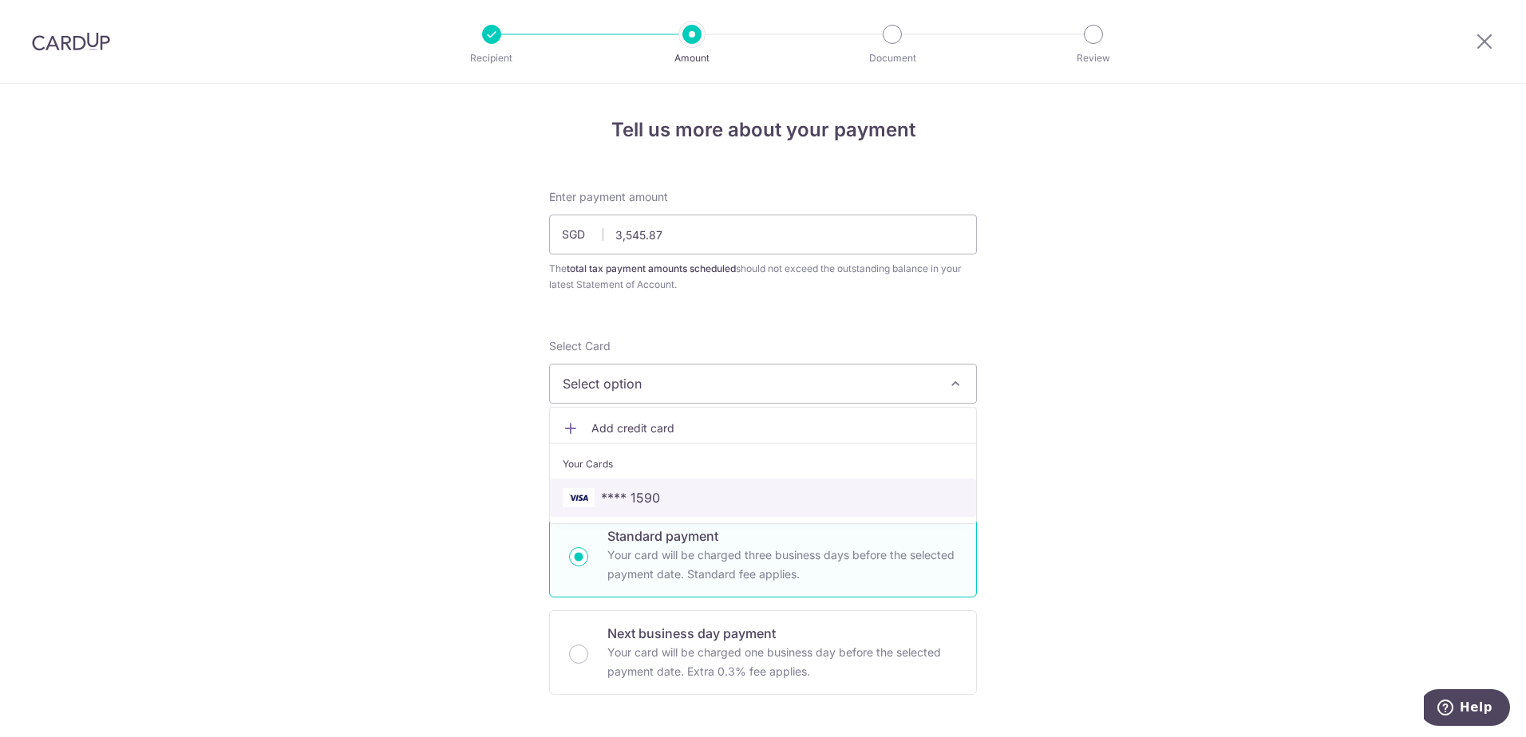
click at [817, 483] on link "**** 1590" at bounding box center [763, 498] width 426 height 38
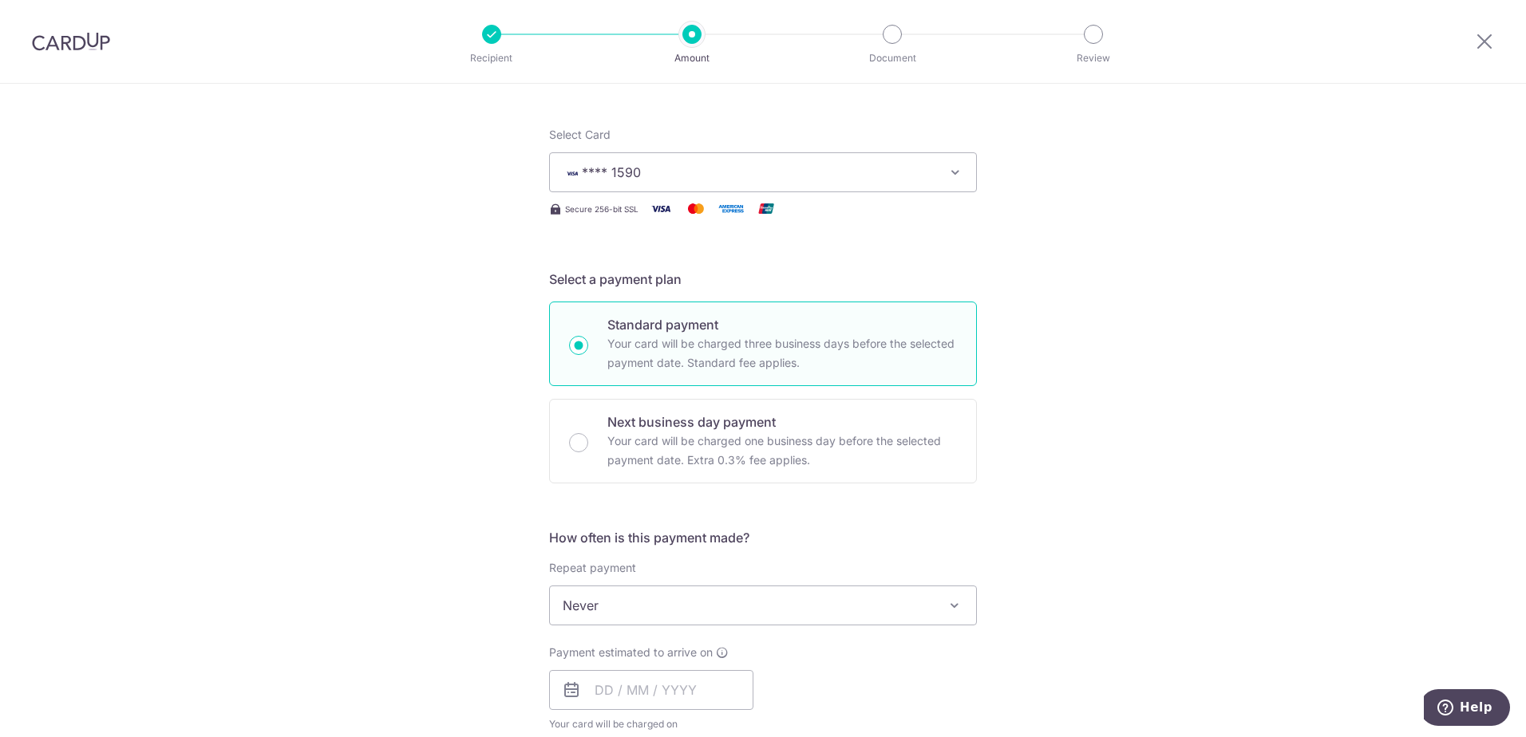
scroll to position [239, 0]
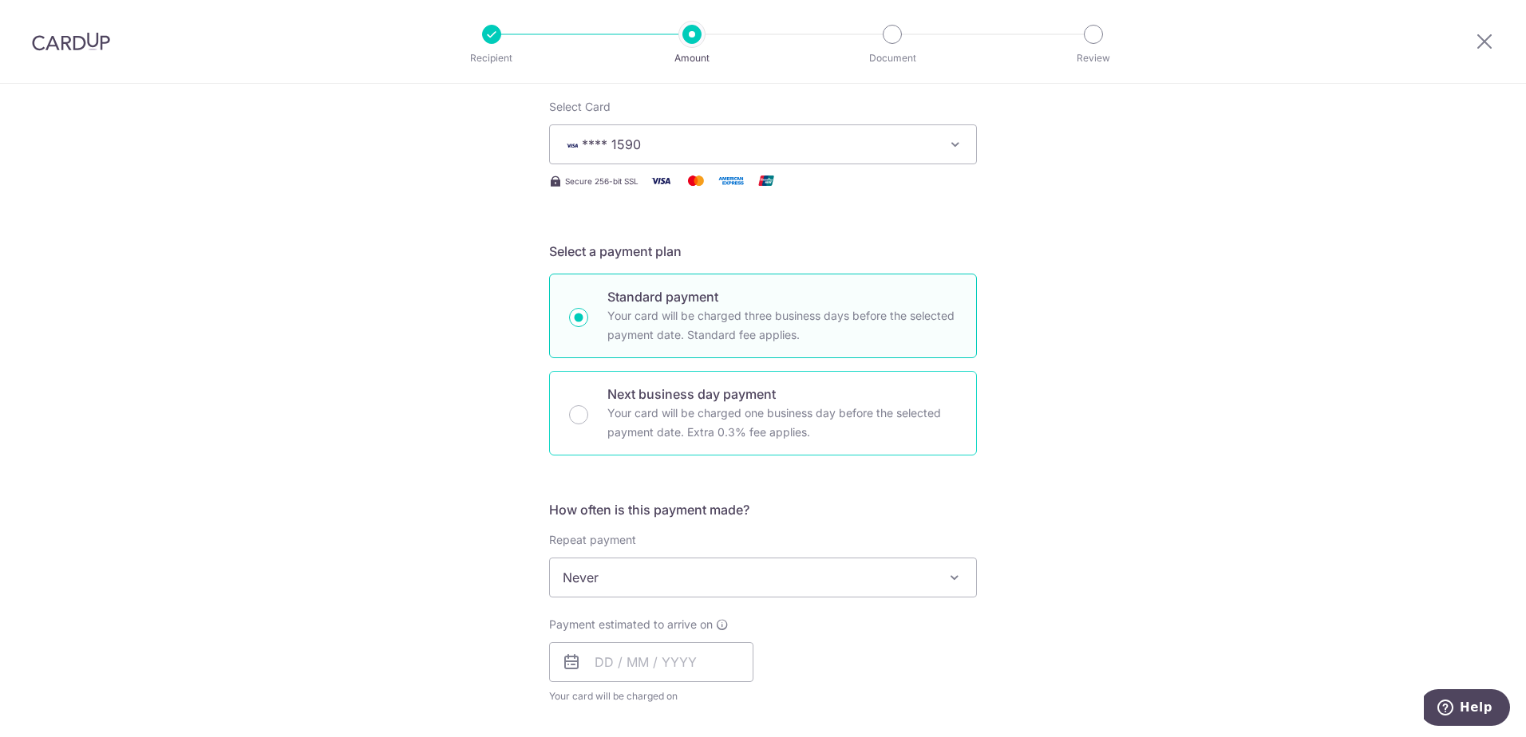
click at [837, 425] on p "Your card will be charged one business day before the selected payment date. Ex…" at bounding box center [781, 423] width 349 height 38
click at [588, 424] on input "Next business day payment Your card will be charged one business day before the…" at bounding box center [578, 414] width 19 height 19
radio input "false"
radio input "true"
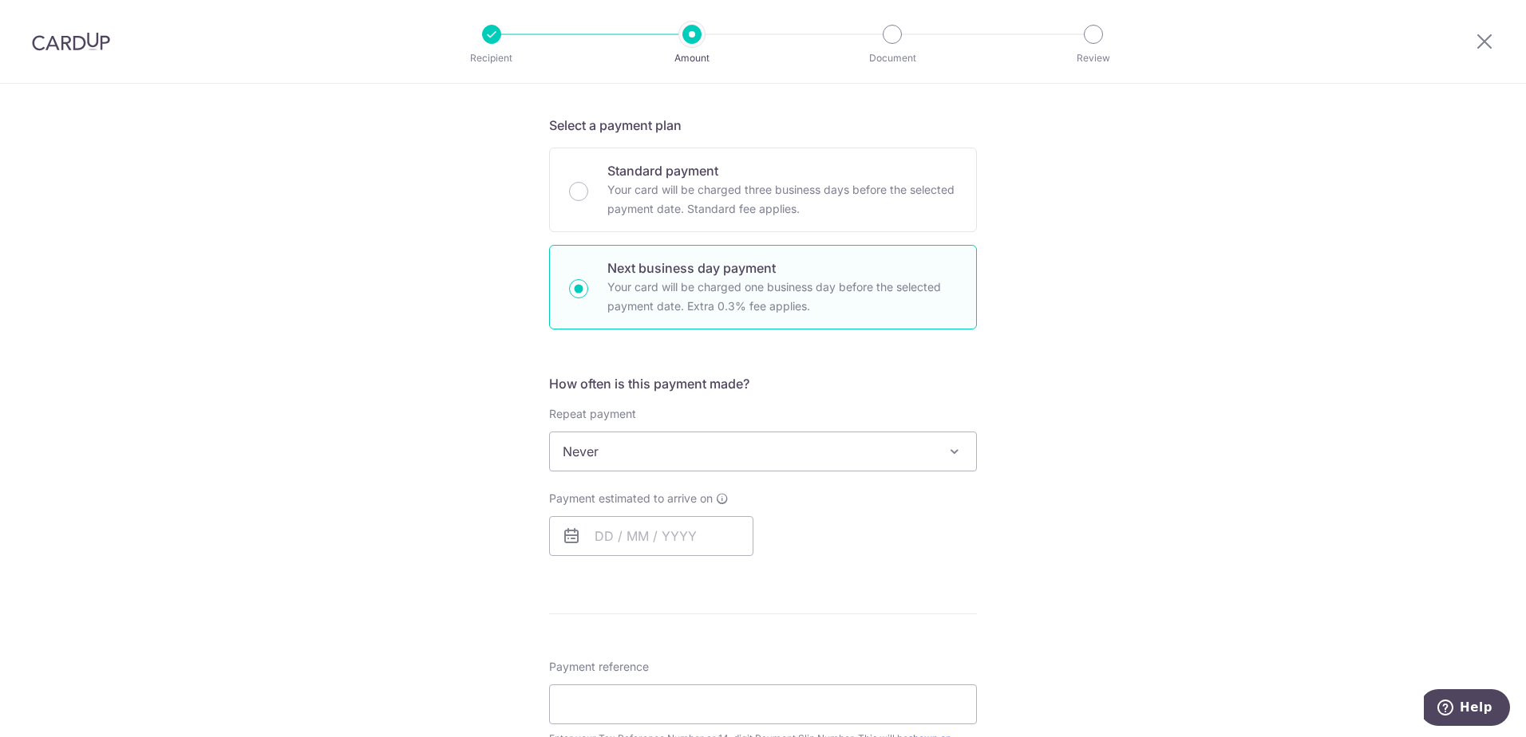
scroll to position [399, 0]
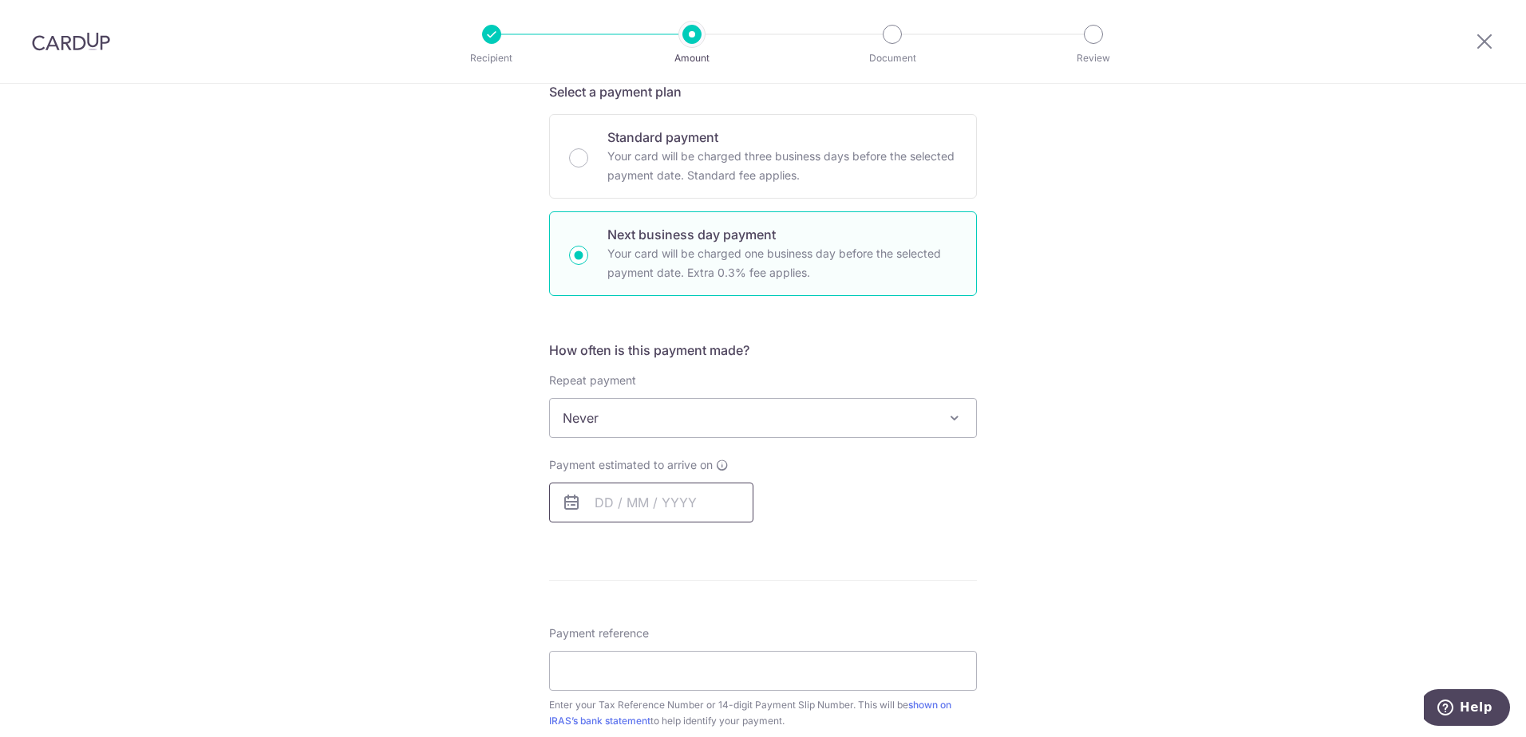
click at [594, 497] on input "text" at bounding box center [651, 503] width 204 height 40
click at [706, 684] on link "14" at bounding box center [710, 680] width 26 height 26
type input "14/08/2025"
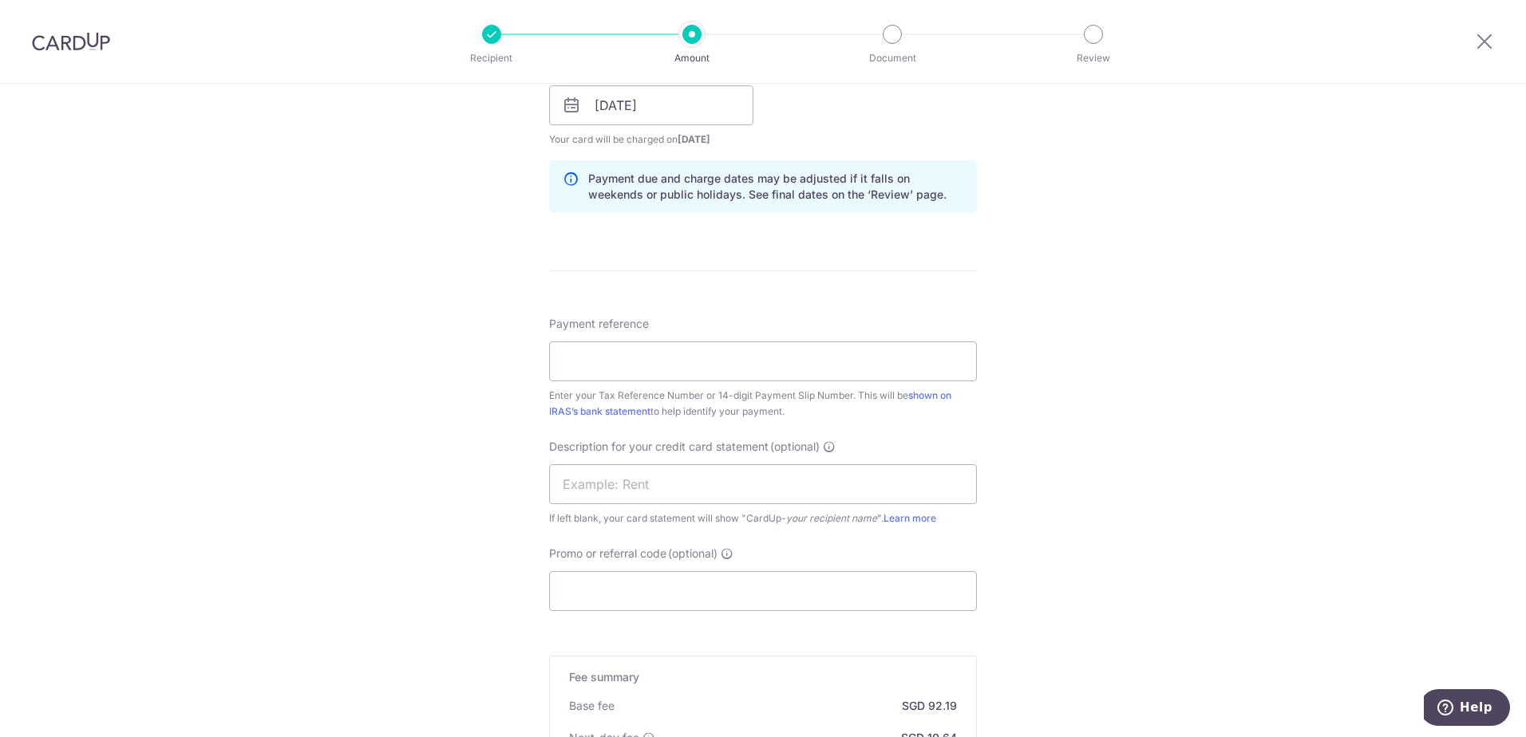
scroll to position [798, 0]
click at [807, 371] on input "Payment reference" at bounding box center [763, 360] width 428 height 40
click at [1087, 341] on div "Tell us more about your payment Enter payment amount SGD 3,545.87 3545.87 The t…" at bounding box center [763, 151] width 1526 height 1731
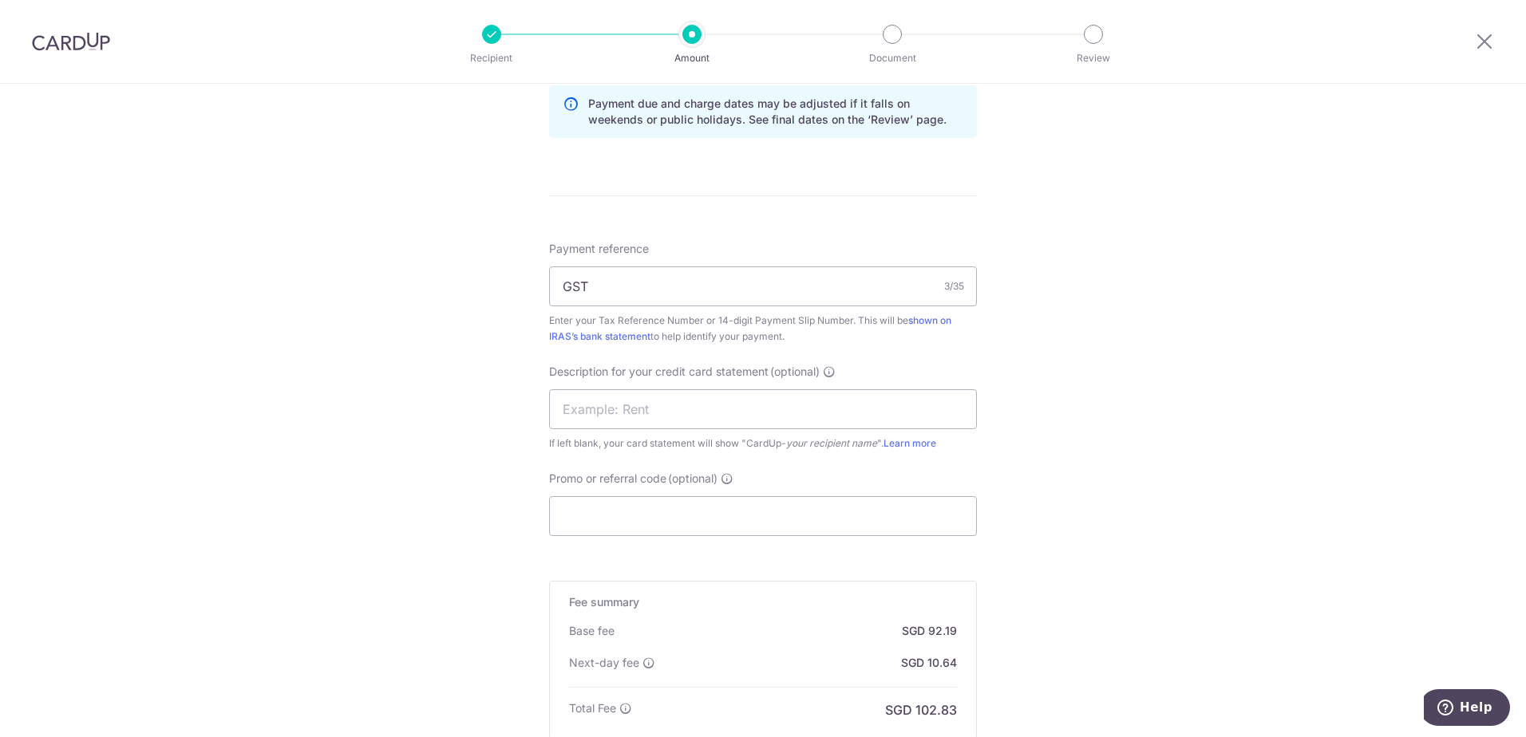
scroll to position [957, 0]
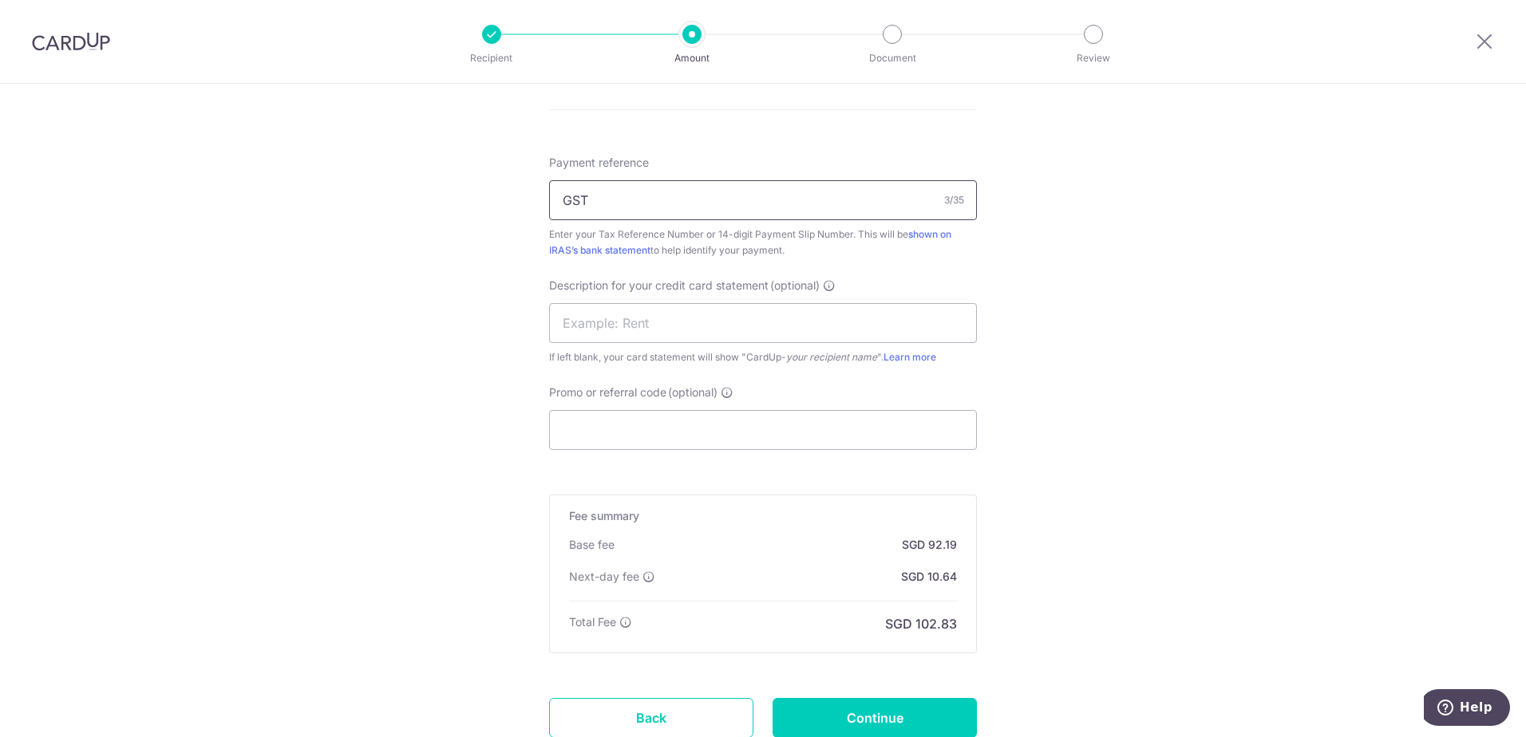
drag, startPoint x: 641, startPoint y: 211, endPoint x: 552, endPoint y: 203, distance: 89.6
click at [552, 203] on input "GST" at bounding box center [763, 200] width 428 height 40
type input "200904680E"
drag, startPoint x: 565, startPoint y: 235, endPoint x: 720, endPoint y: 235, distance: 155.6
click at [720, 235] on div "Enter your Tax Reference Number or 14-digit Payment Slip Number. This will be s…" at bounding box center [763, 243] width 428 height 32
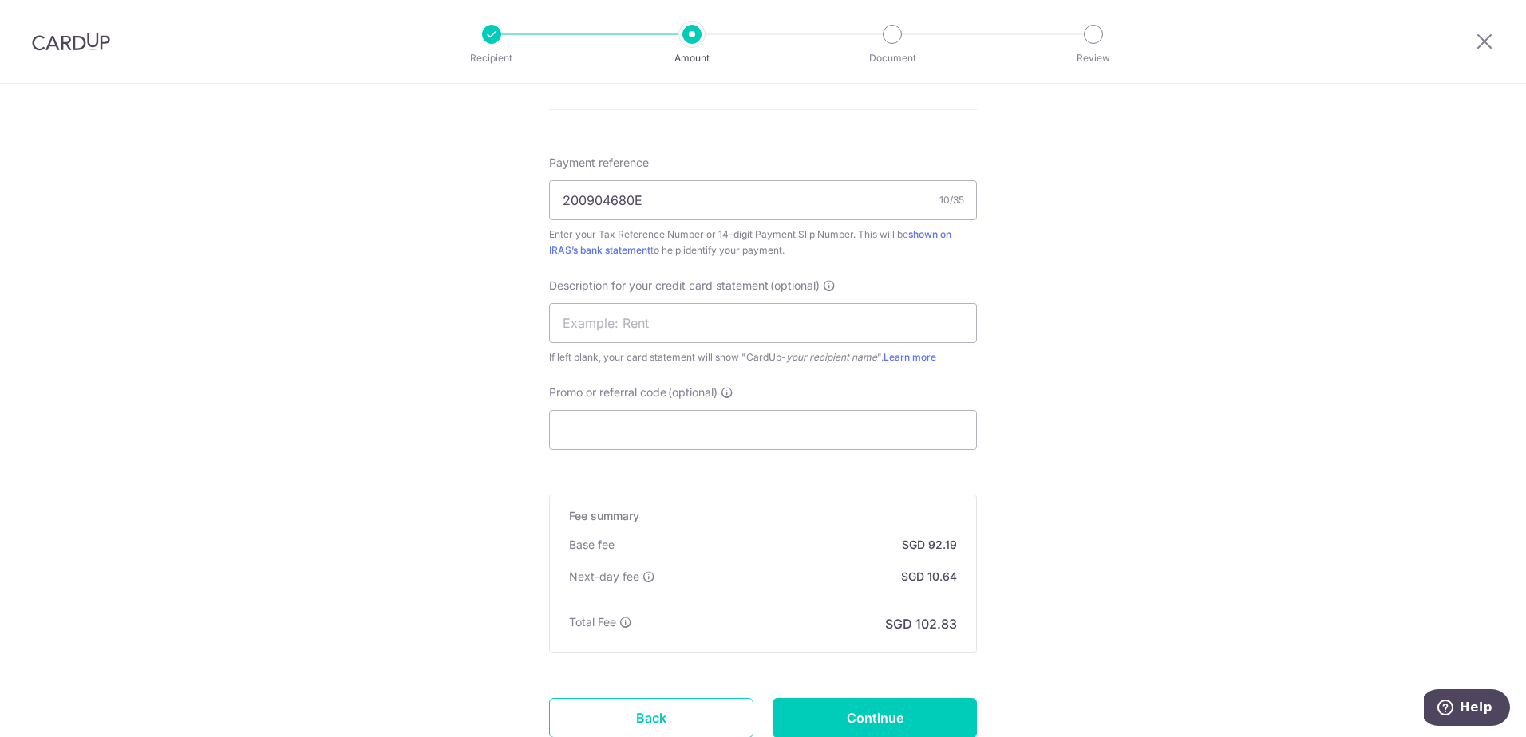
click at [962, 262] on div "Payment reference 200904680E 10/35 Enter your Tax Reference Number or 14-digit …" at bounding box center [763, 302] width 428 height 295
click at [705, 316] on input "text" at bounding box center [763, 323] width 428 height 40
type input "GST"
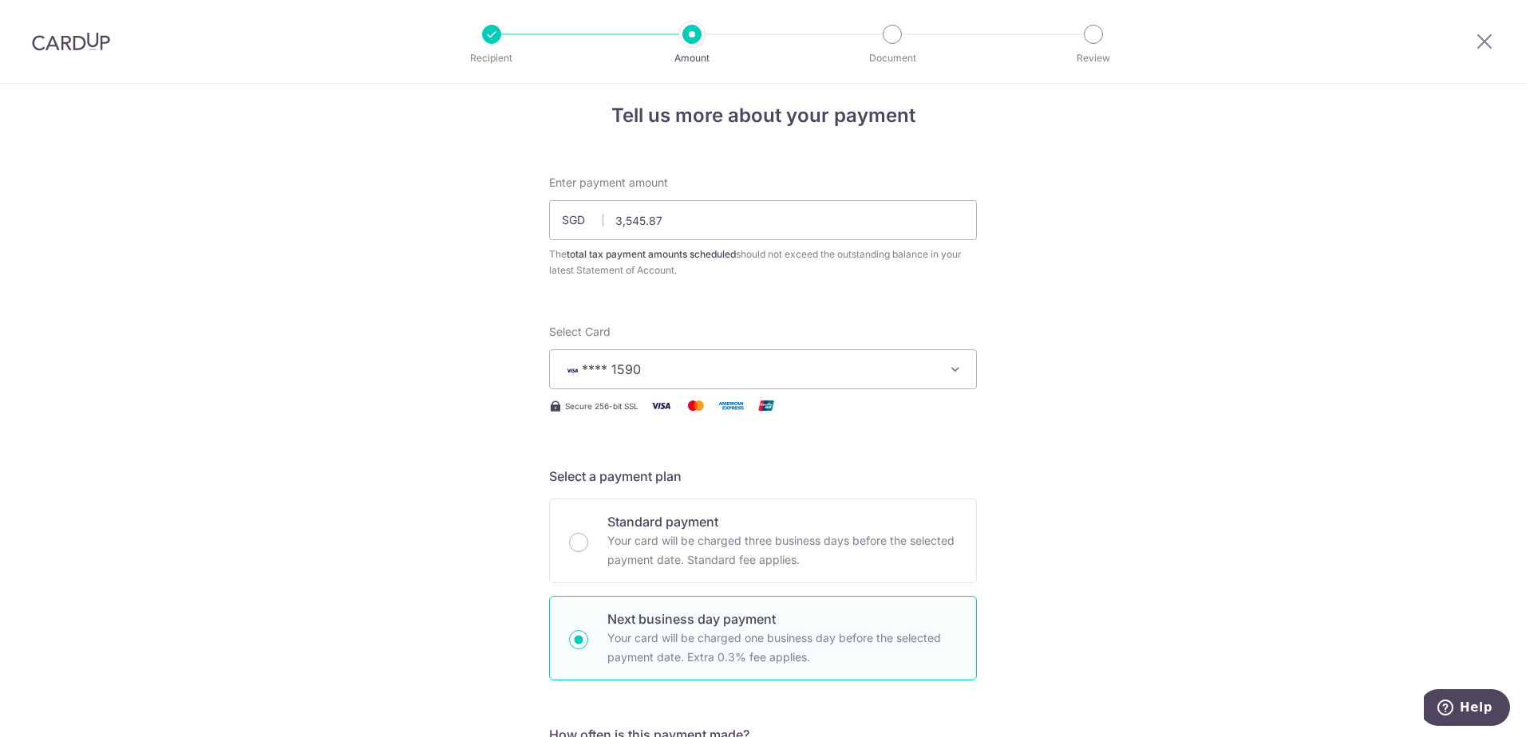
scroll to position [0, 0]
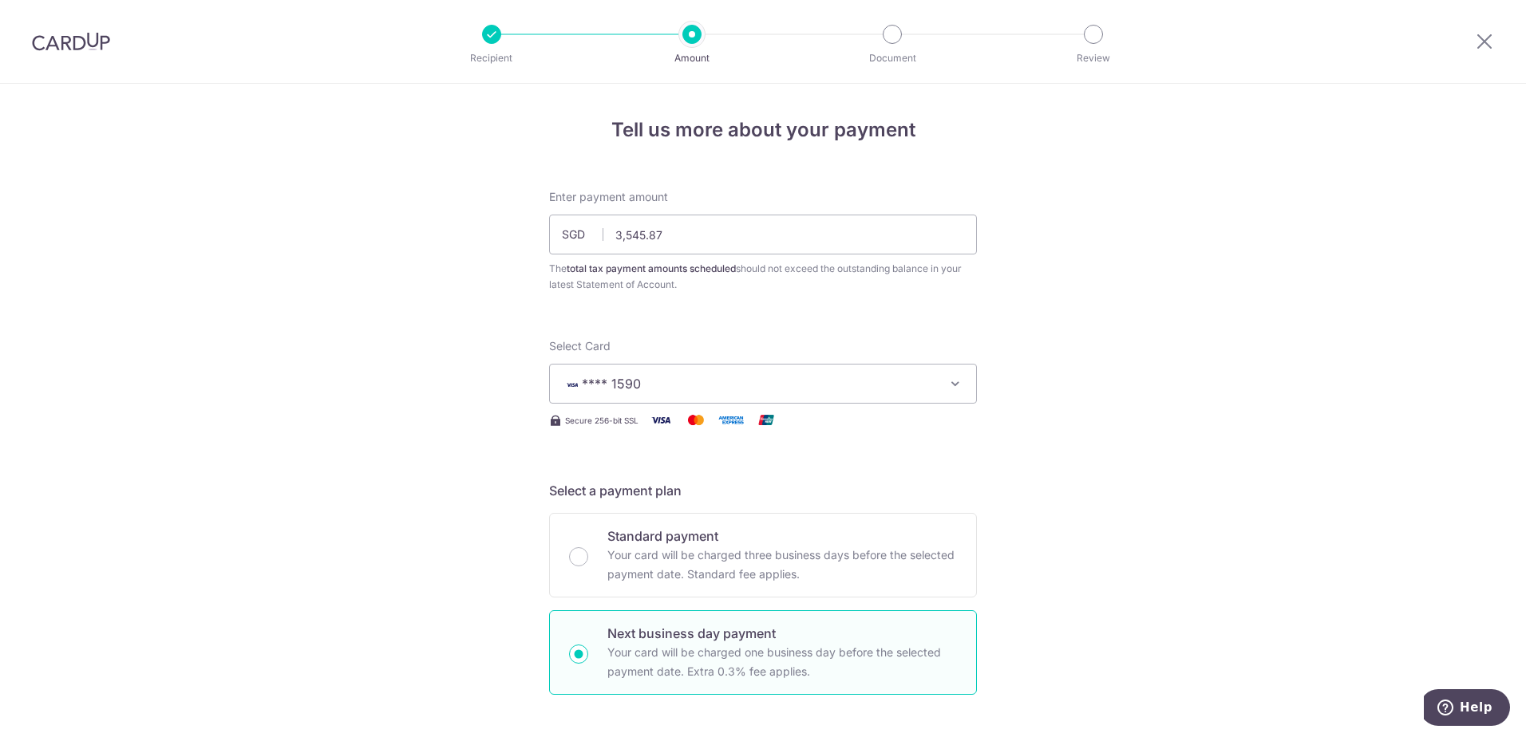
click at [776, 389] on span "**** 1590" at bounding box center [748, 383] width 372 height 19
click at [744, 432] on span "Add credit card" at bounding box center [777, 428] width 372 height 16
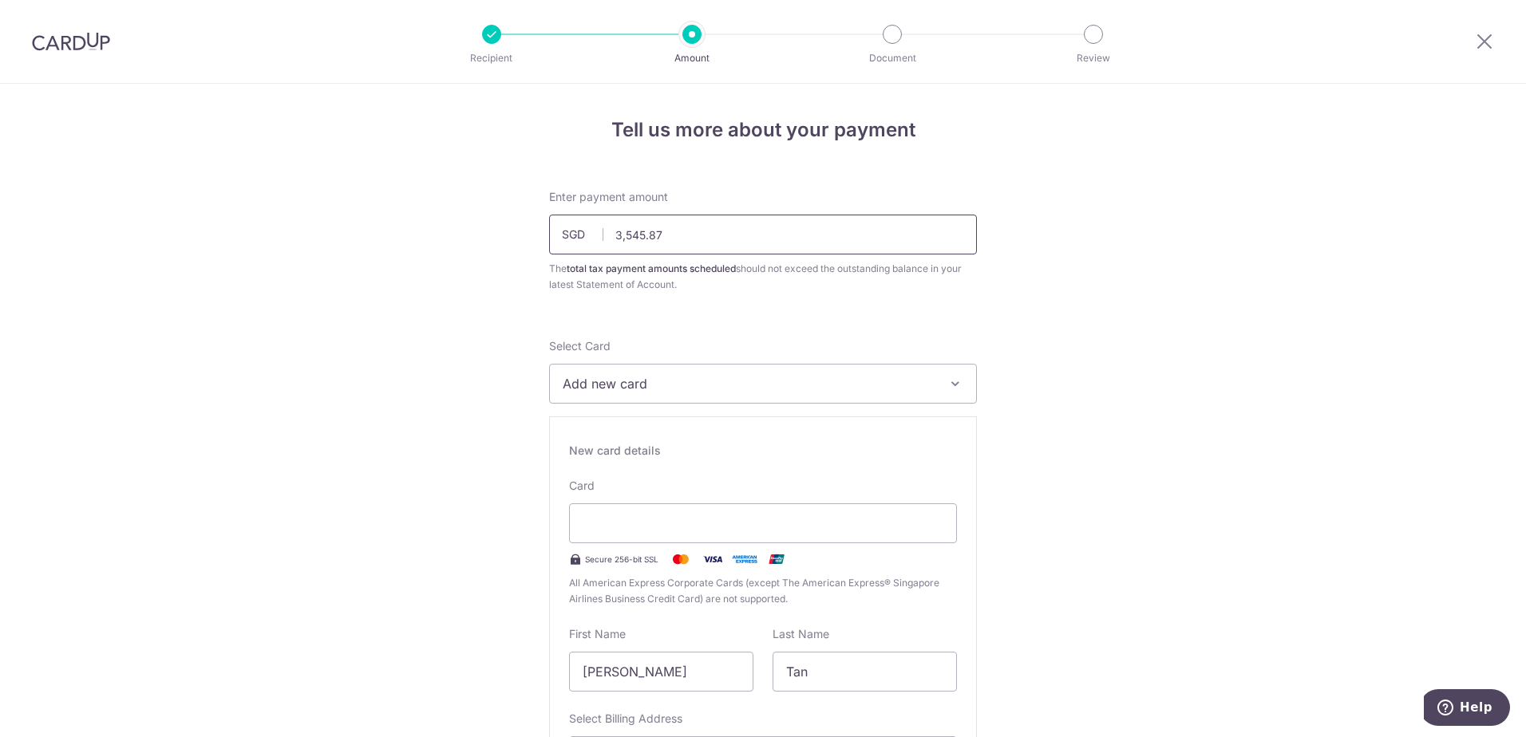
drag, startPoint x: 691, startPoint y: 239, endPoint x: 551, endPoint y: 227, distance: 140.9
click at [551, 227] on input "3,545.87" at bounding box center [763, 235] width 428 height 40
drag, startPoint x: 717, startPoint y: 234, endPoint x: 543, endPoint y: 235, distance: 173.9
click at [543, 235] on div "Enter payment amount SGD 3773811 3545.87 The total tax payment amounts schedule…" at bounding box center [762, 241] width 447 height 104
type input "3,545.87"
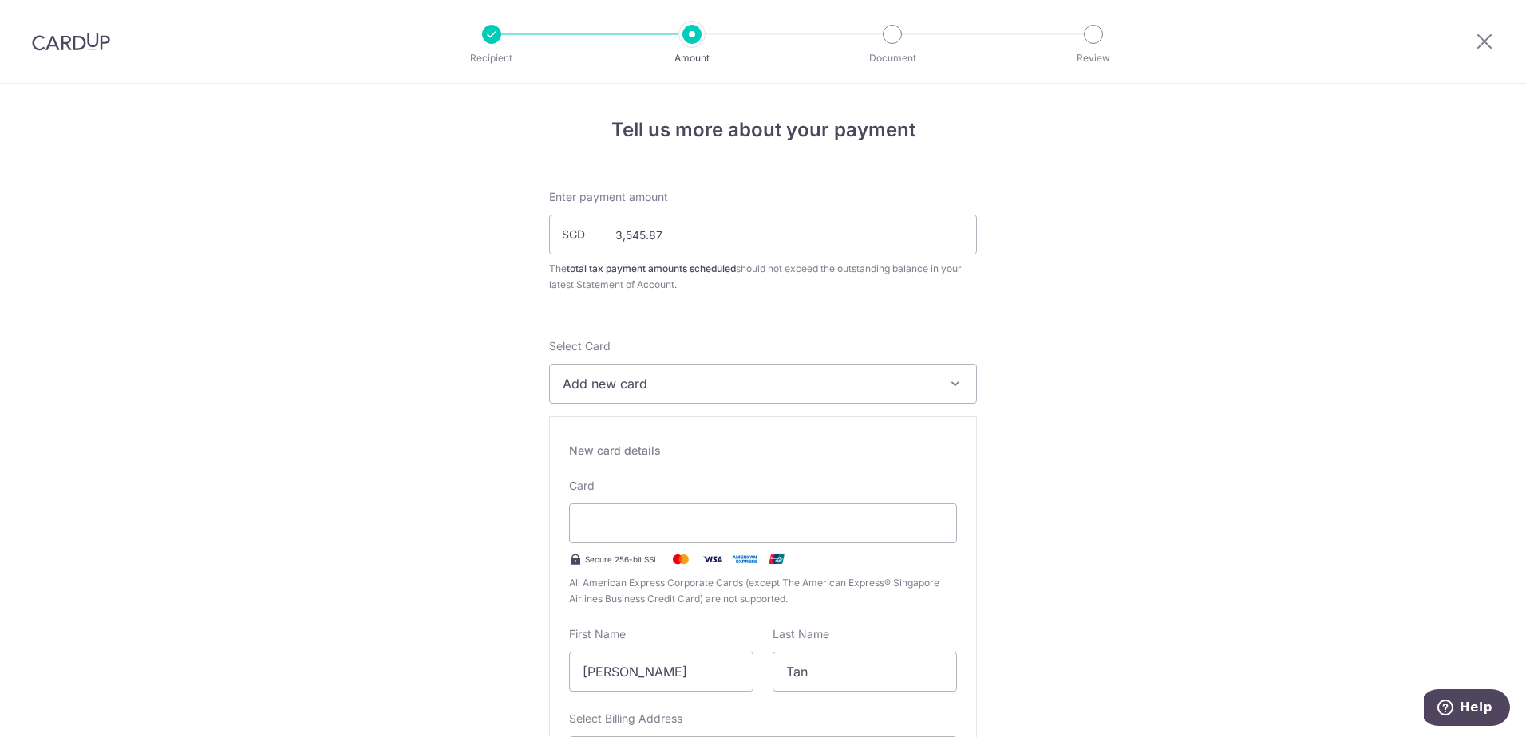
click at [697, 373] on button "Add new card" at bounding box center [763, 384] width 428 height 40
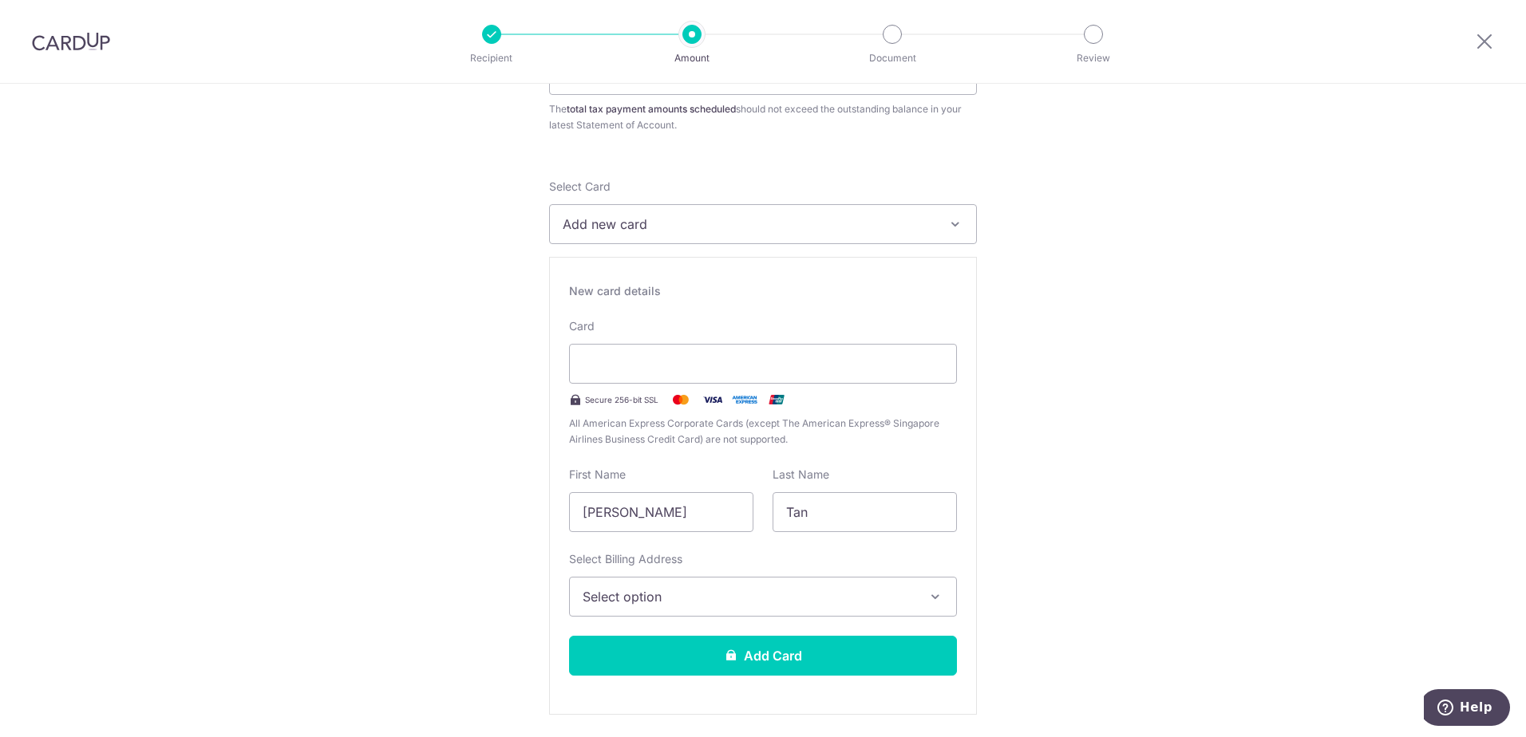
click at [831, 592] on span "Select option" at bounding box center [748, 596] width 332 height 19
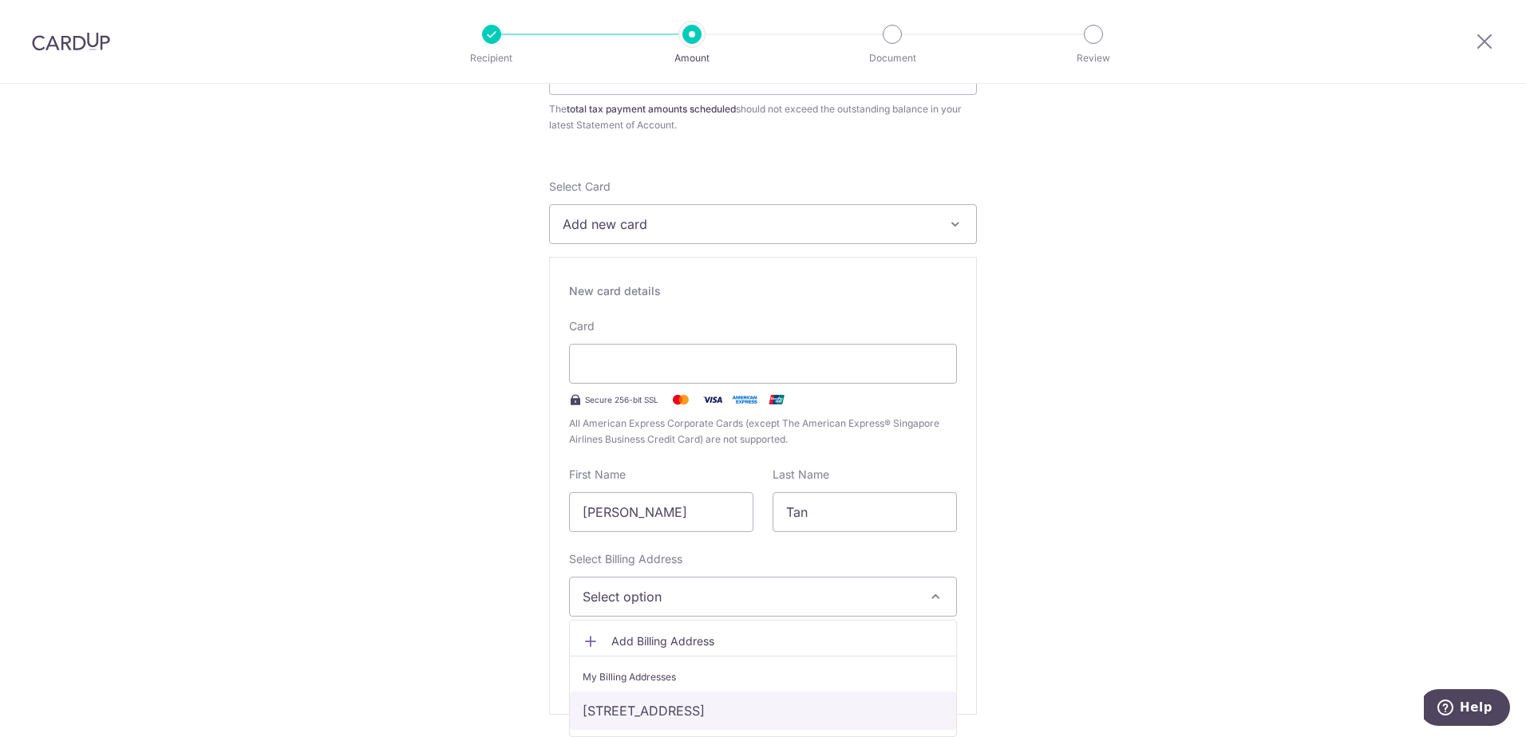
click at [744, 705] on link "[STREET_ADDRESS]" at bounding box center [763, 711] width 386 height 38
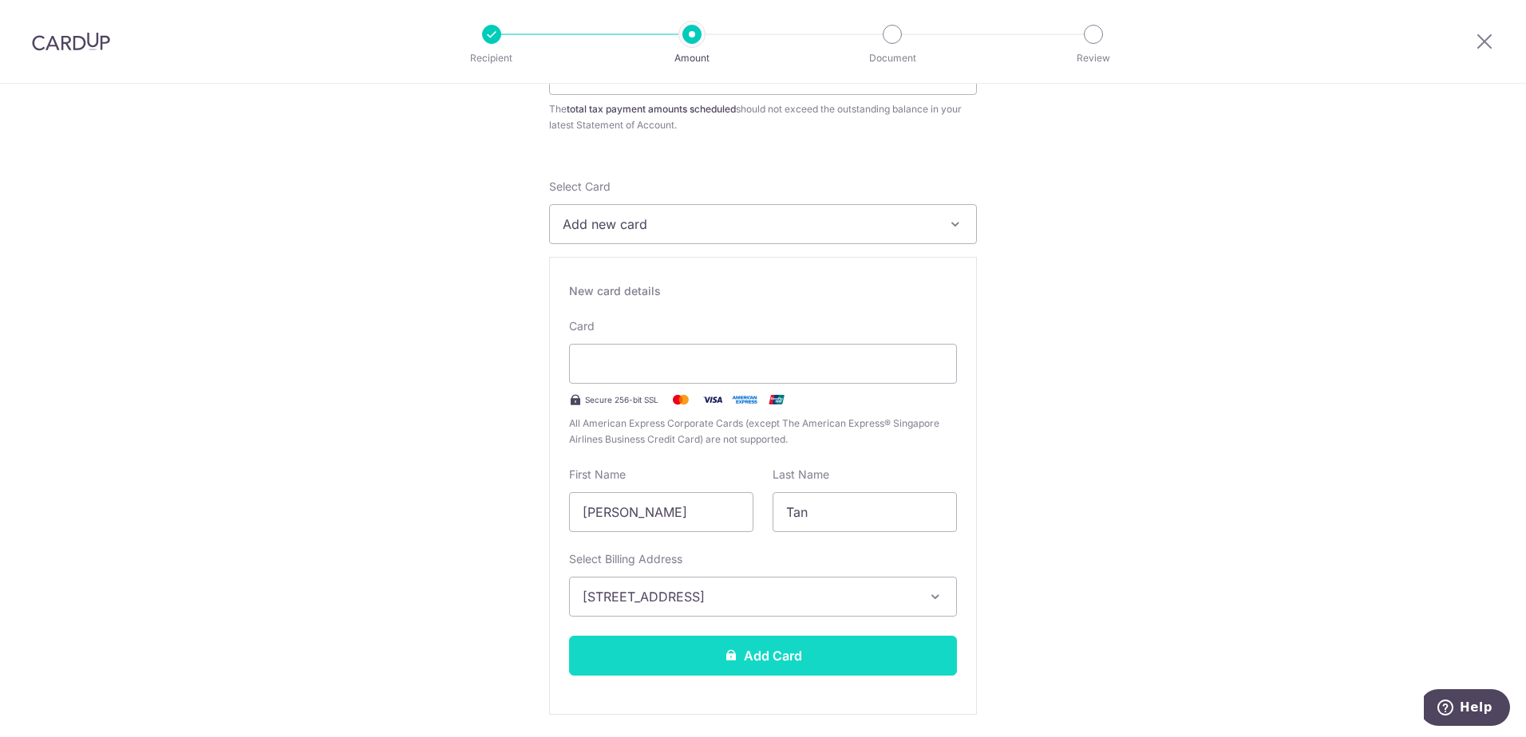
click at [685, 659] on button "Add Card" at bounding box center [763, 656] width 388 height 40
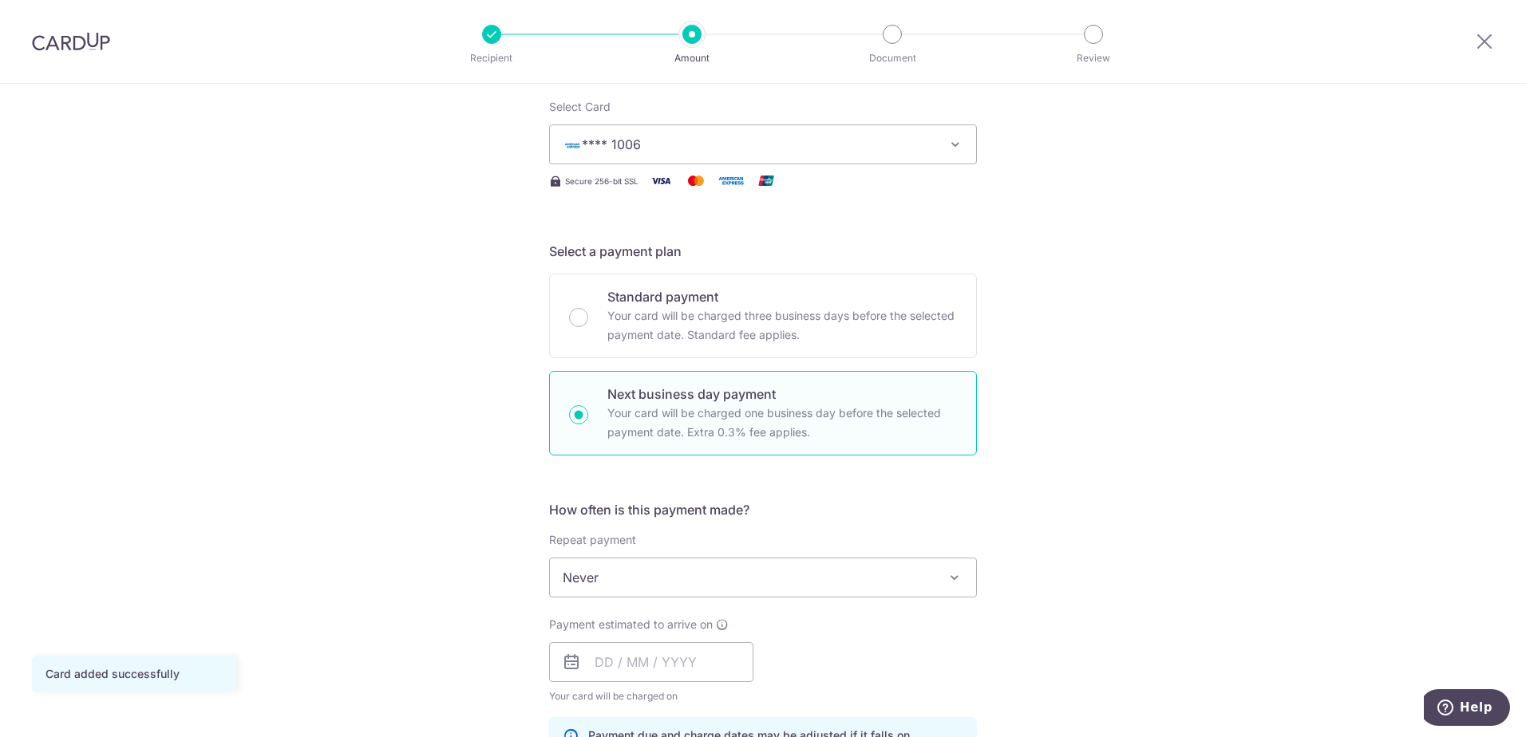
scroll to position [399, 0]
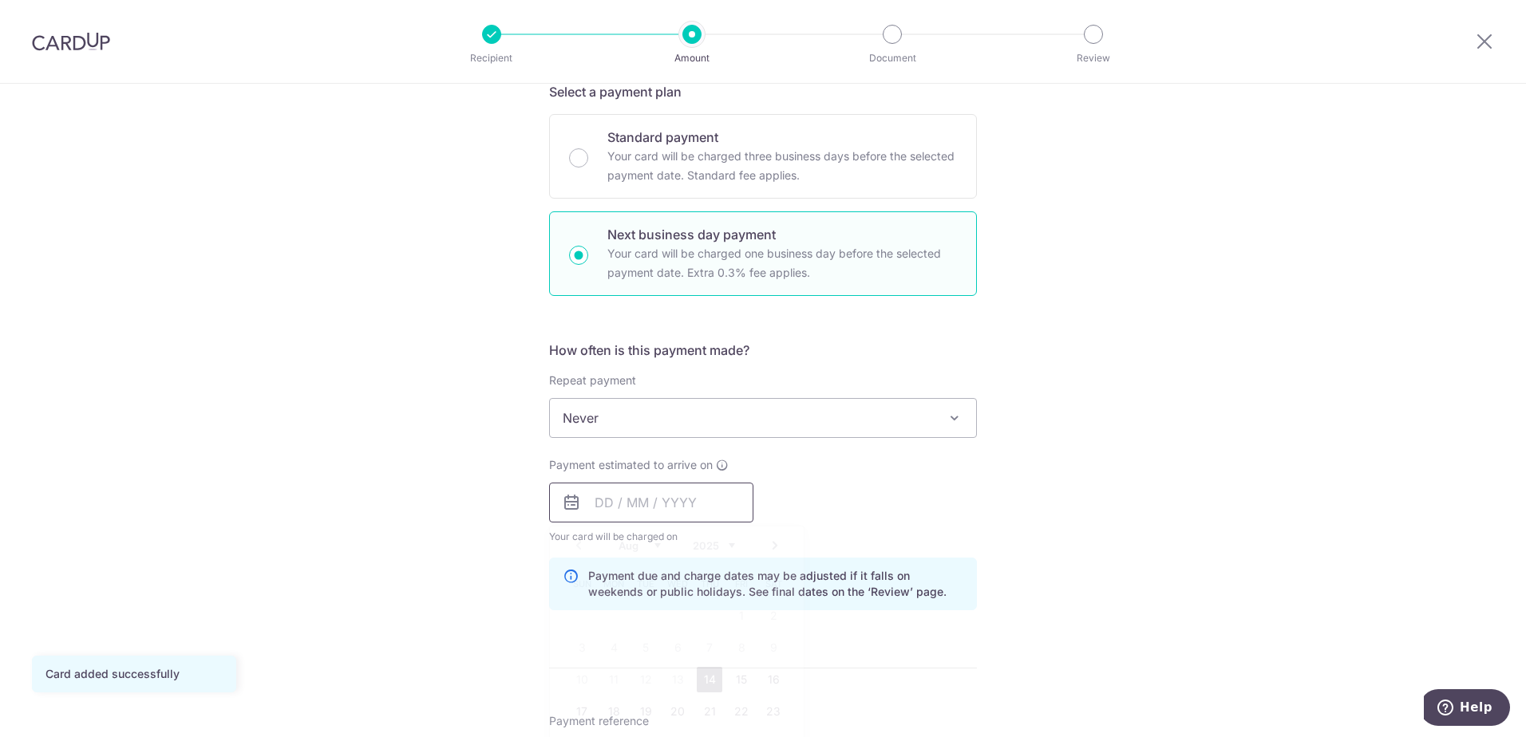
click at [610, 501] on input "text" at bounding box center [651, 503] width 204 height 40
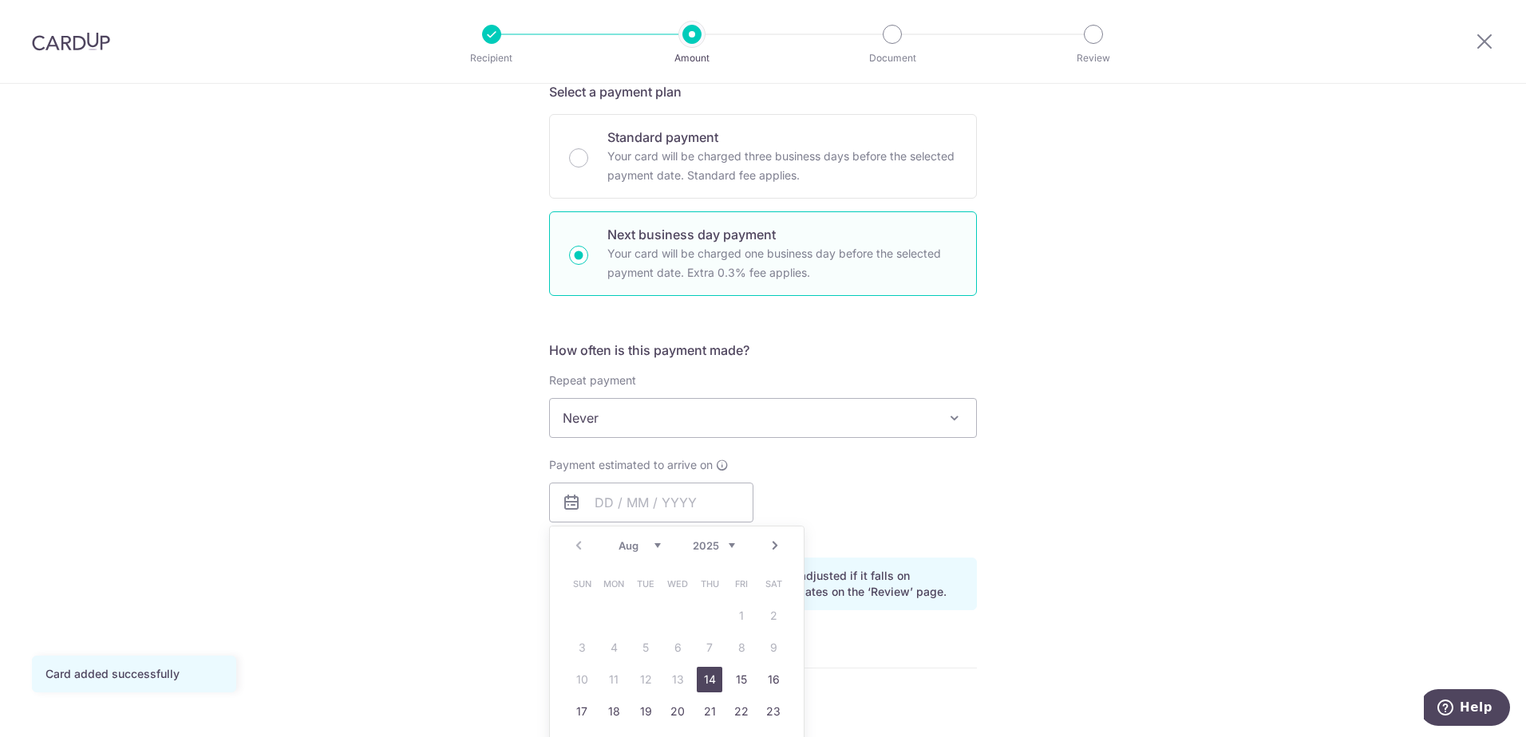
click at [709, 677] on link "14" at bounding box center [710, 680] width 26 height 26
type input "14/08/2025"
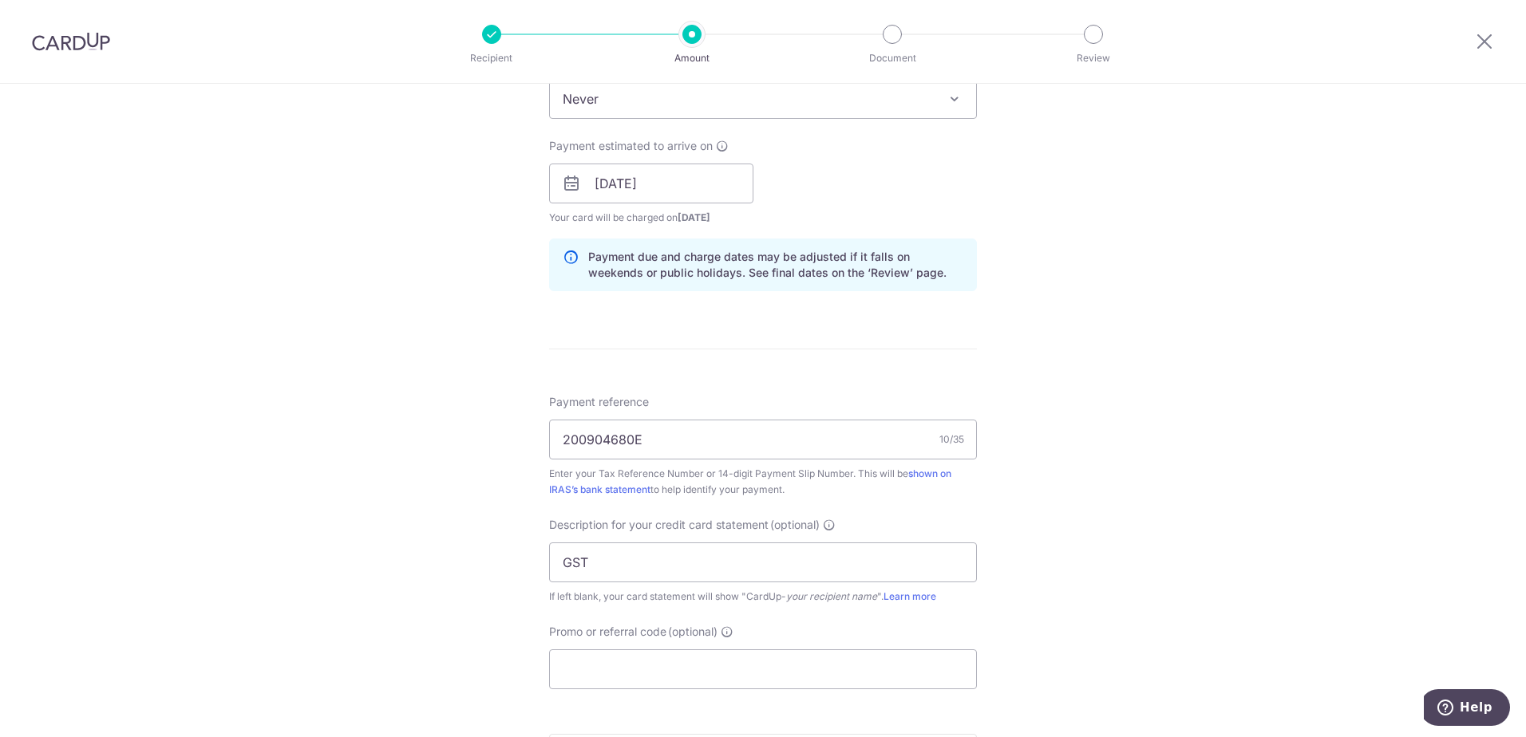
scroll to position [957, 0]
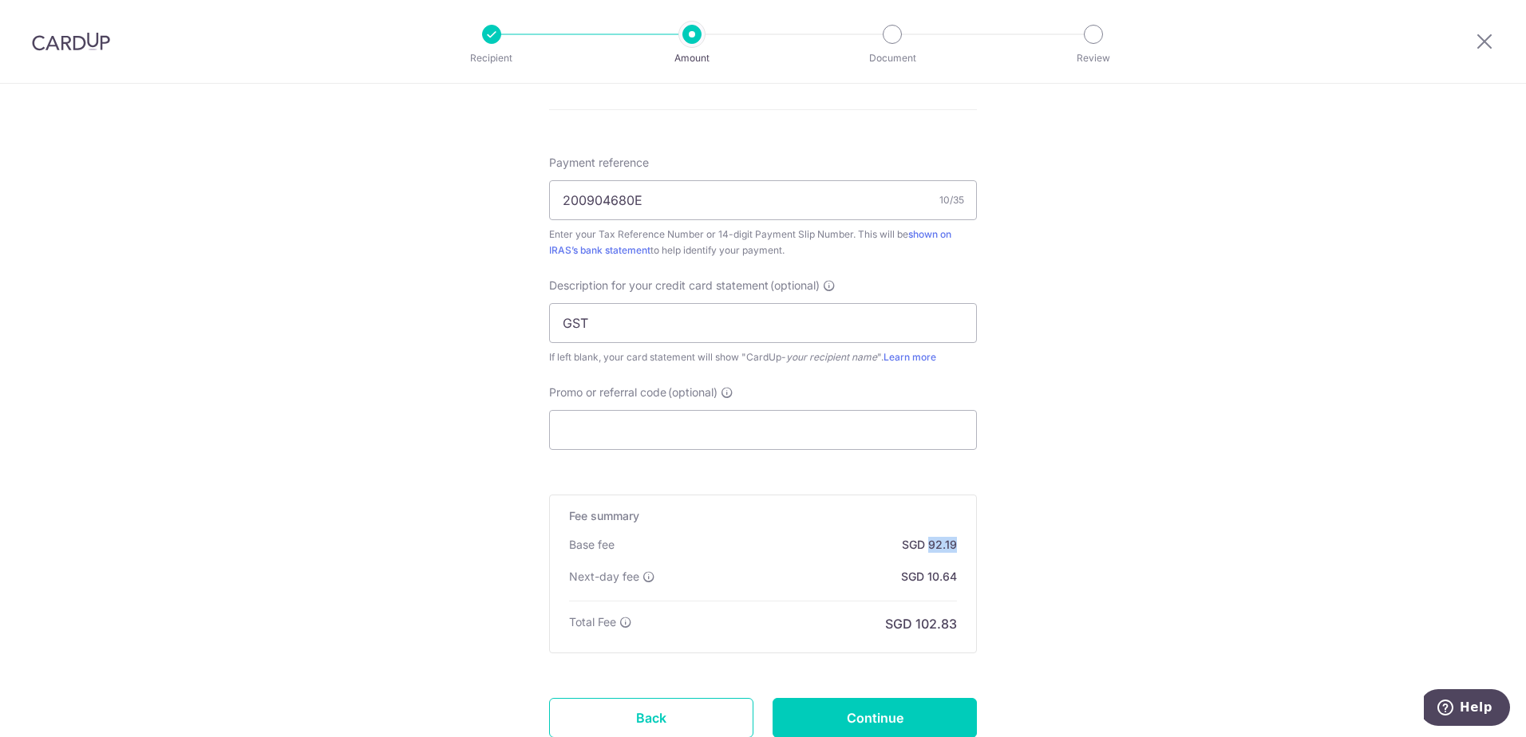
drag, startPoint x: 927, startPoint y: 545, endPoint x: 974, endPoint y: 543, distance: 47.1
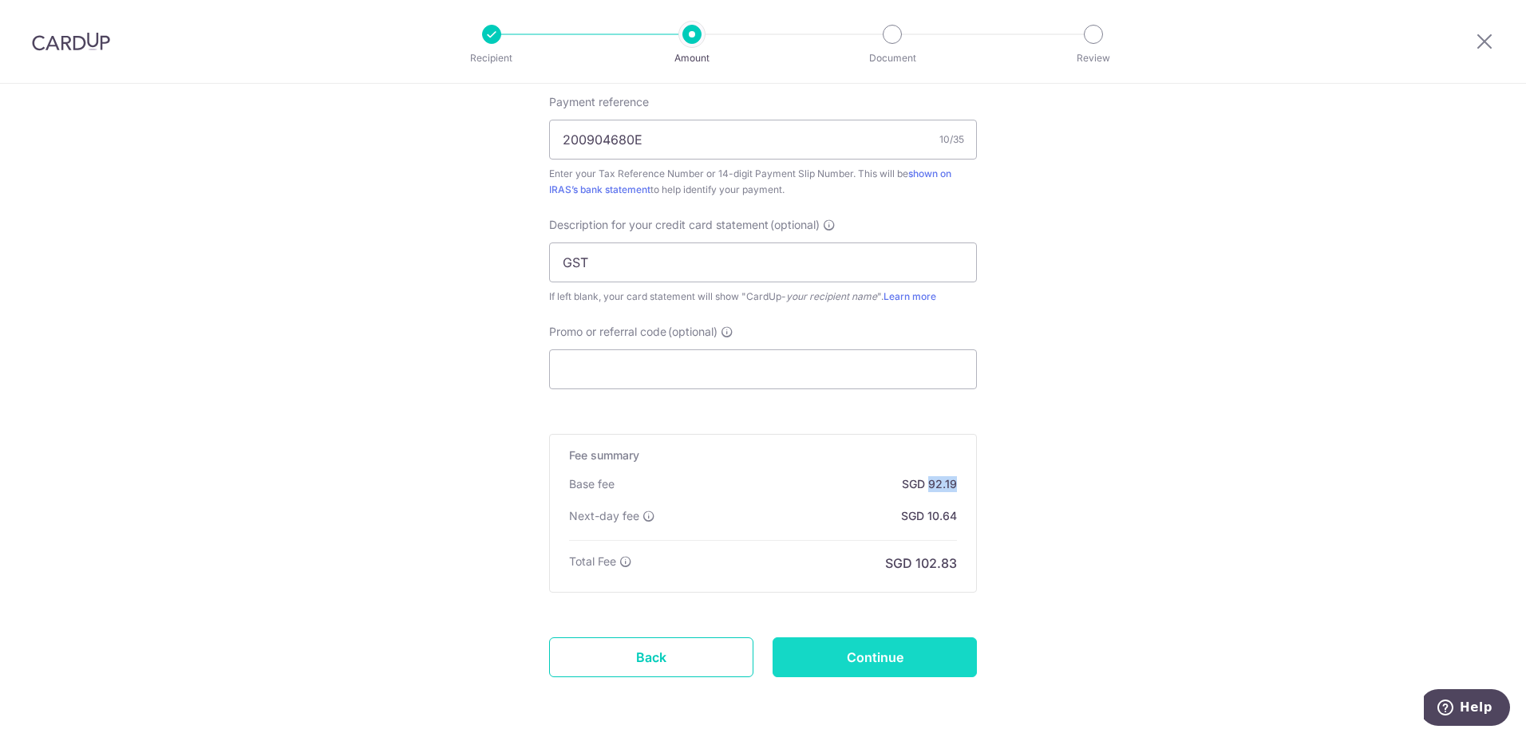
scroll to position [1078, 0]
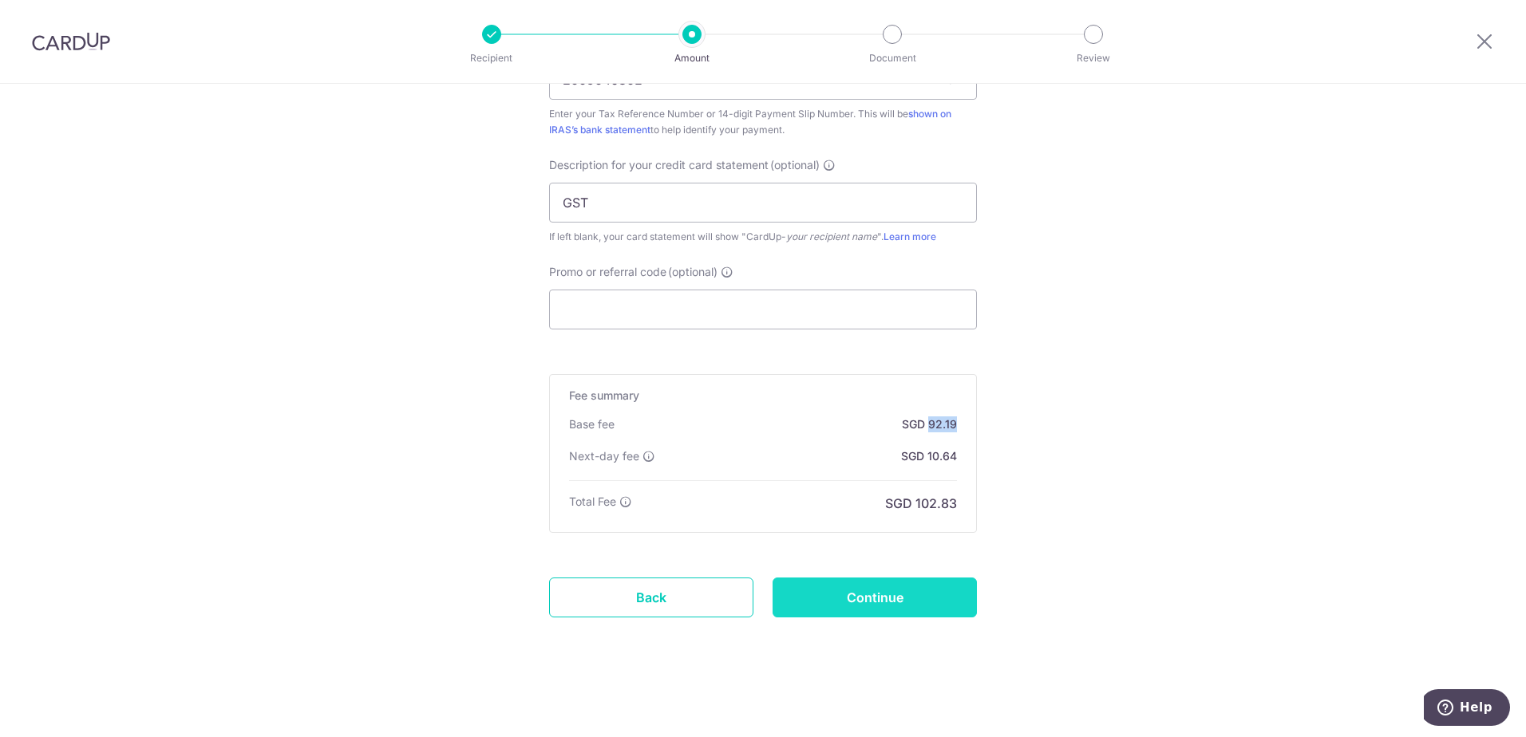
click at [888, 595] on input "Continue" at bounding box center [874, 598] width 204 height 40
type input "Create Schedule"
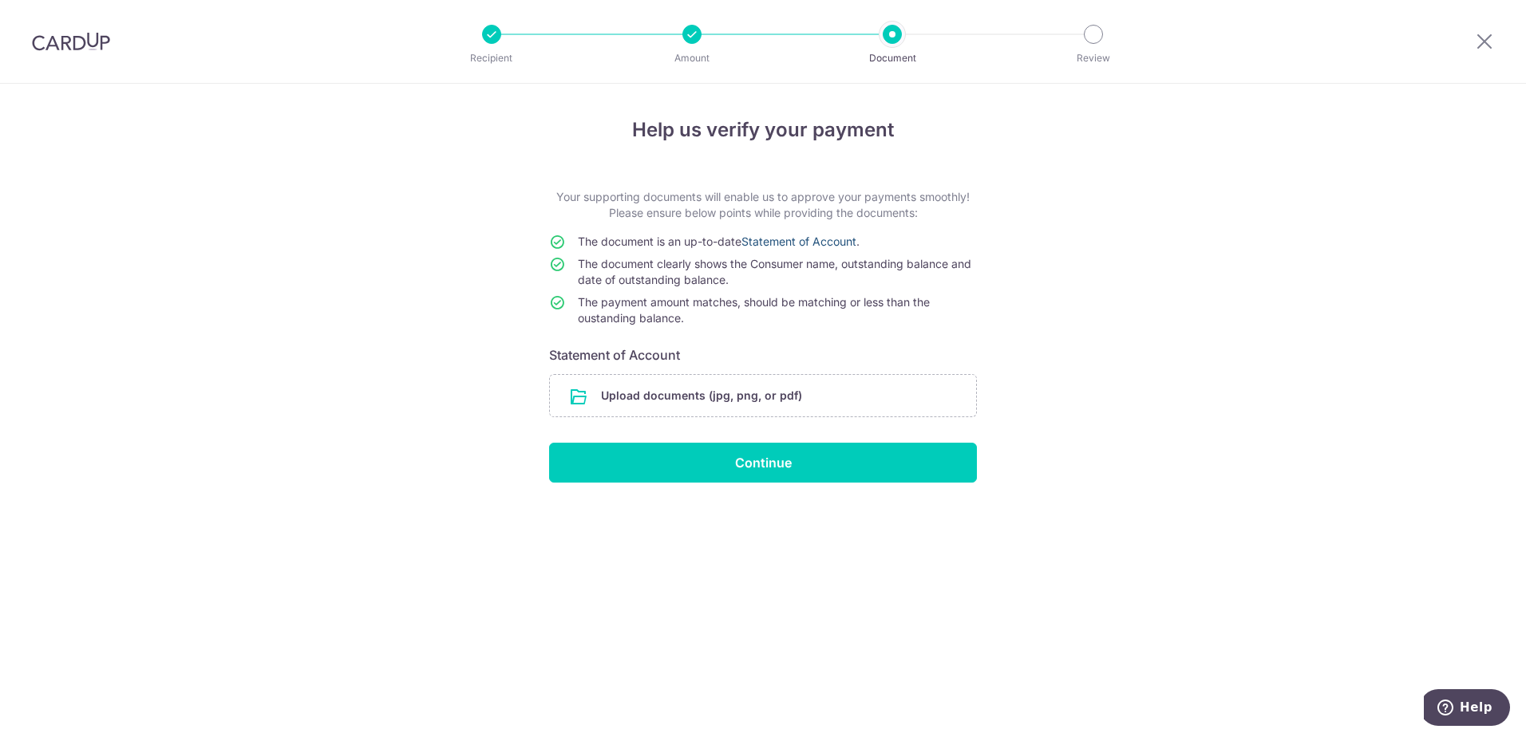
click at [770, 241] on link "Statement of Account" at bounding box center [798, 242] width 115 height 14
drag, startPoint x: 693, startPoint y: 205, endPoint x: 884, endPoint y: 212, distance: 191.6
click at [884, 212] on p "Your supporting documents will enable us to approve your payments smoothly! Ple…" at bounding box center [763, 205] width 428 height 32
drag, startPoint x: 632, startPoint y: 264, endPoint x: 969, endPoint y: 320, distance: 342.1
click at [969, 320] on tbody "The document is an up-to-date Statement of Account . The document clearly shows…" at bounding box center [763, 283] width 428 height 99
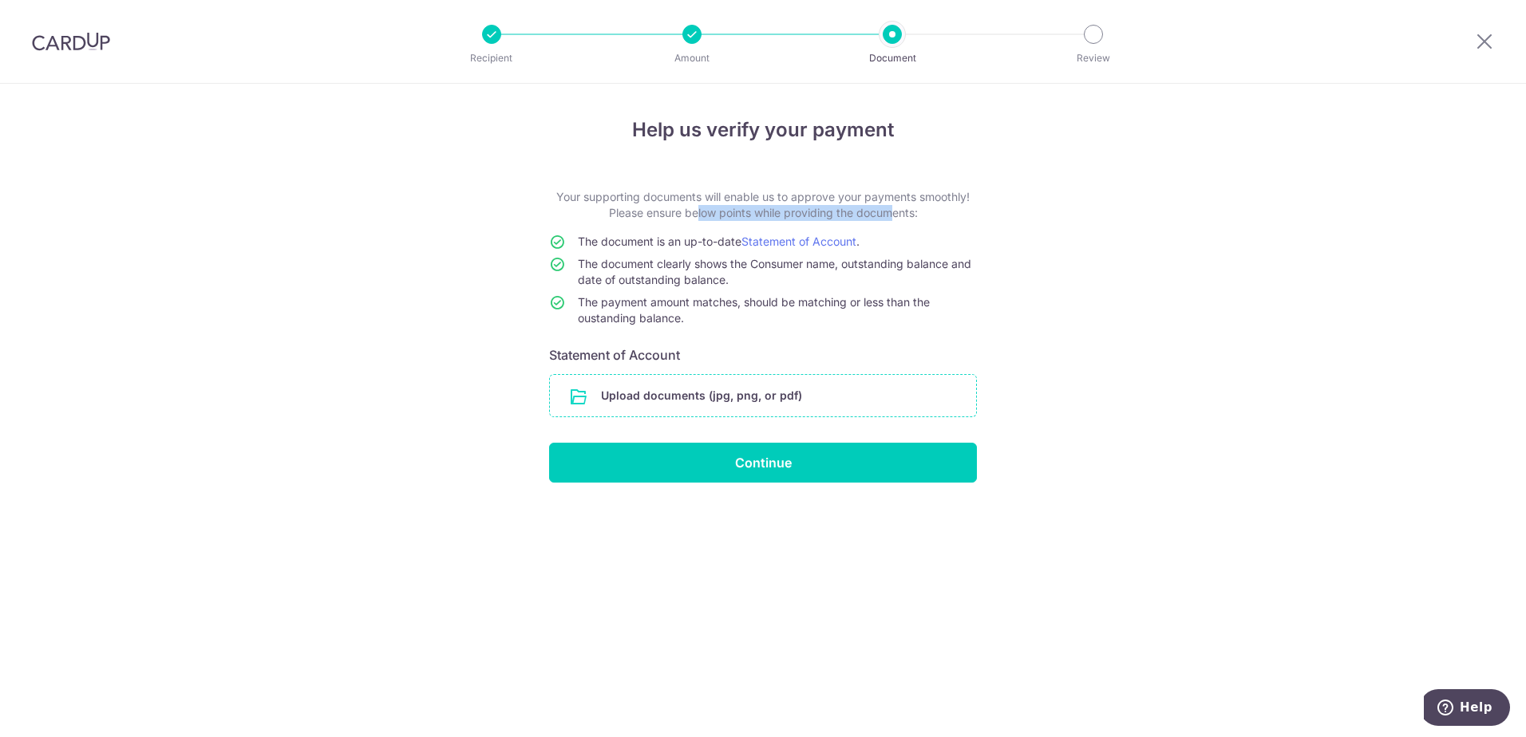
click at [720, 408] on input "file" at bounding box center [763, 395] width 426 height 41
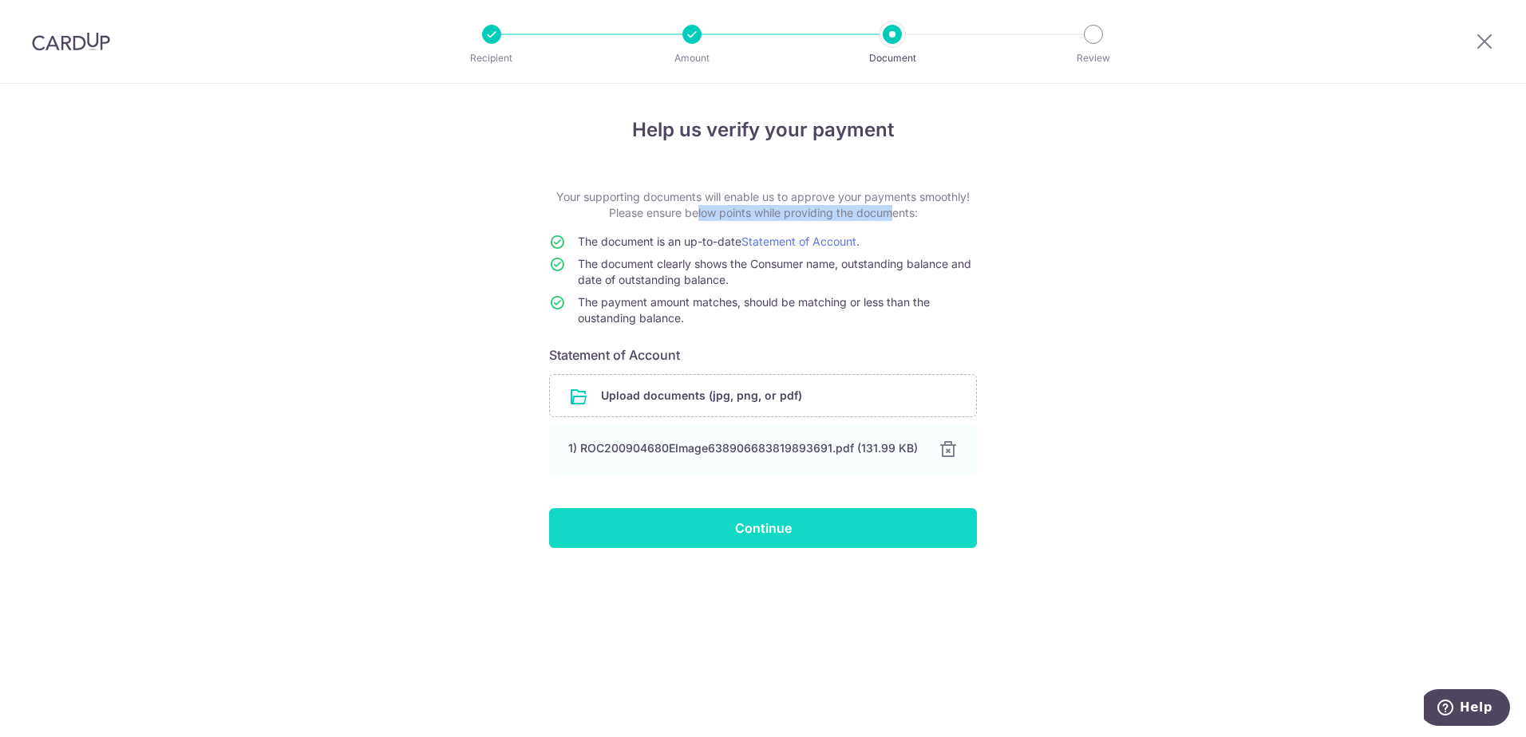
click at [837, 538] on input "Continue" at bounding box center [763, 528] width 428 height 40
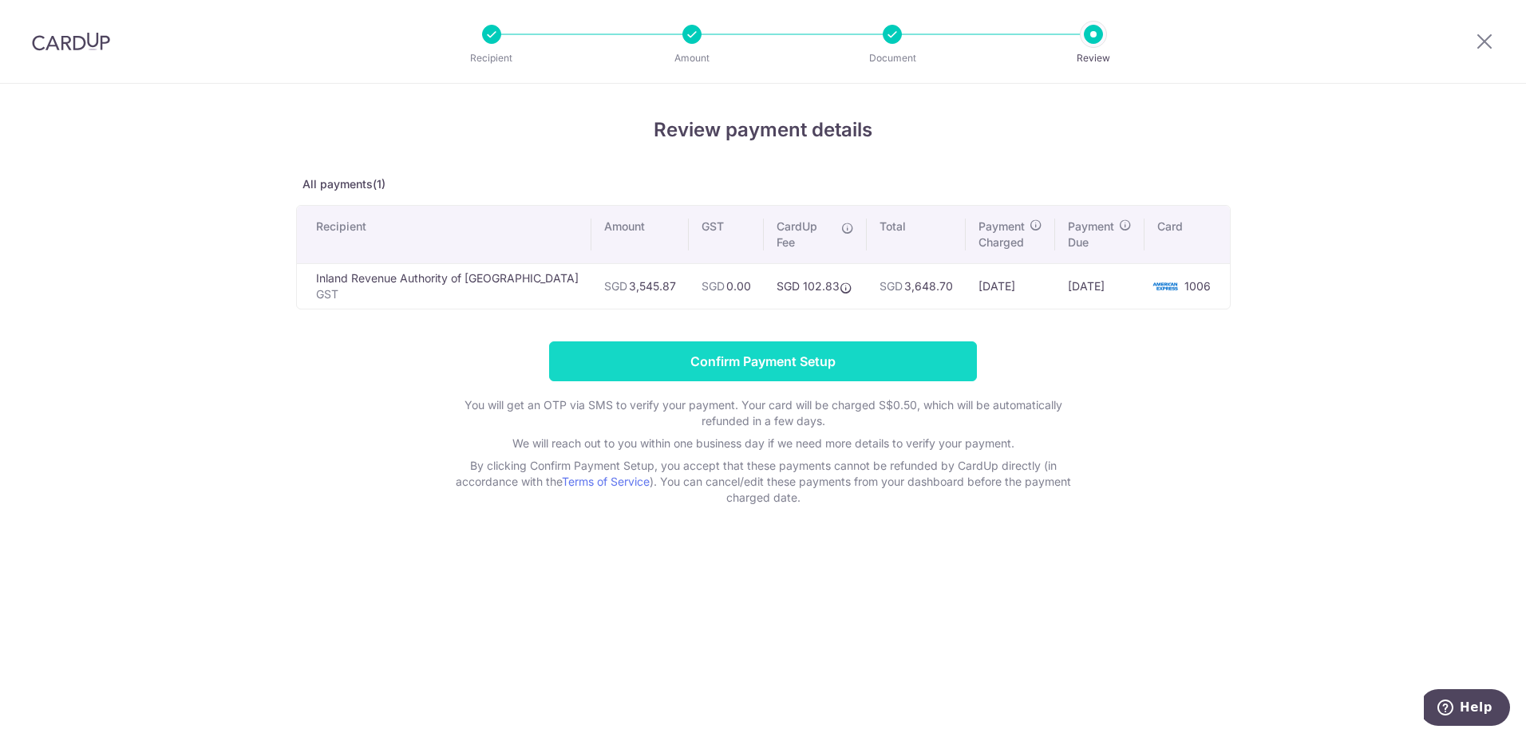
click at [799, 364] on input "Confirm Payment Setup" at bounding box center [763, 361] width 428 height 40
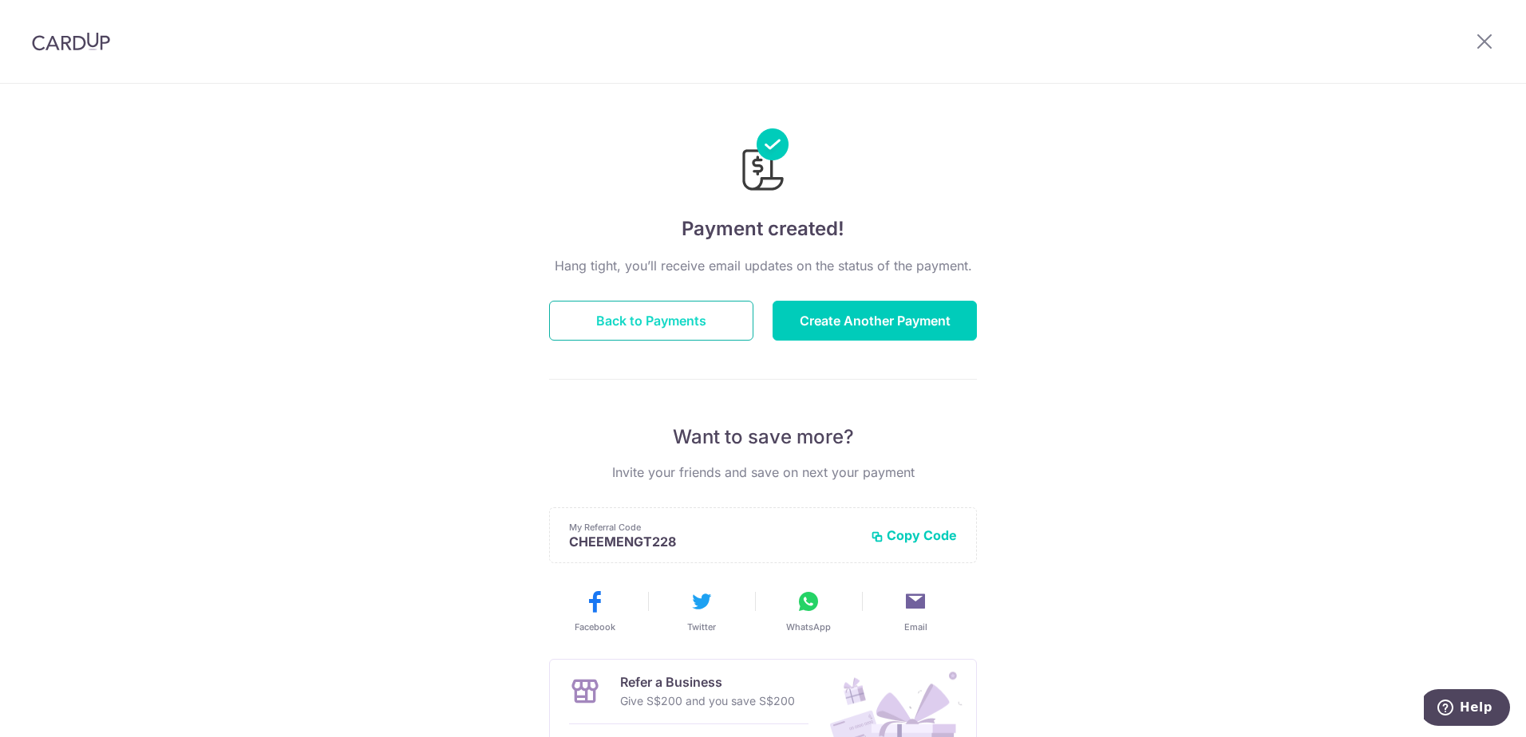
click at [693, 328] on button "Back to Payments" at bounding box center [651, 321] width 204 height 40
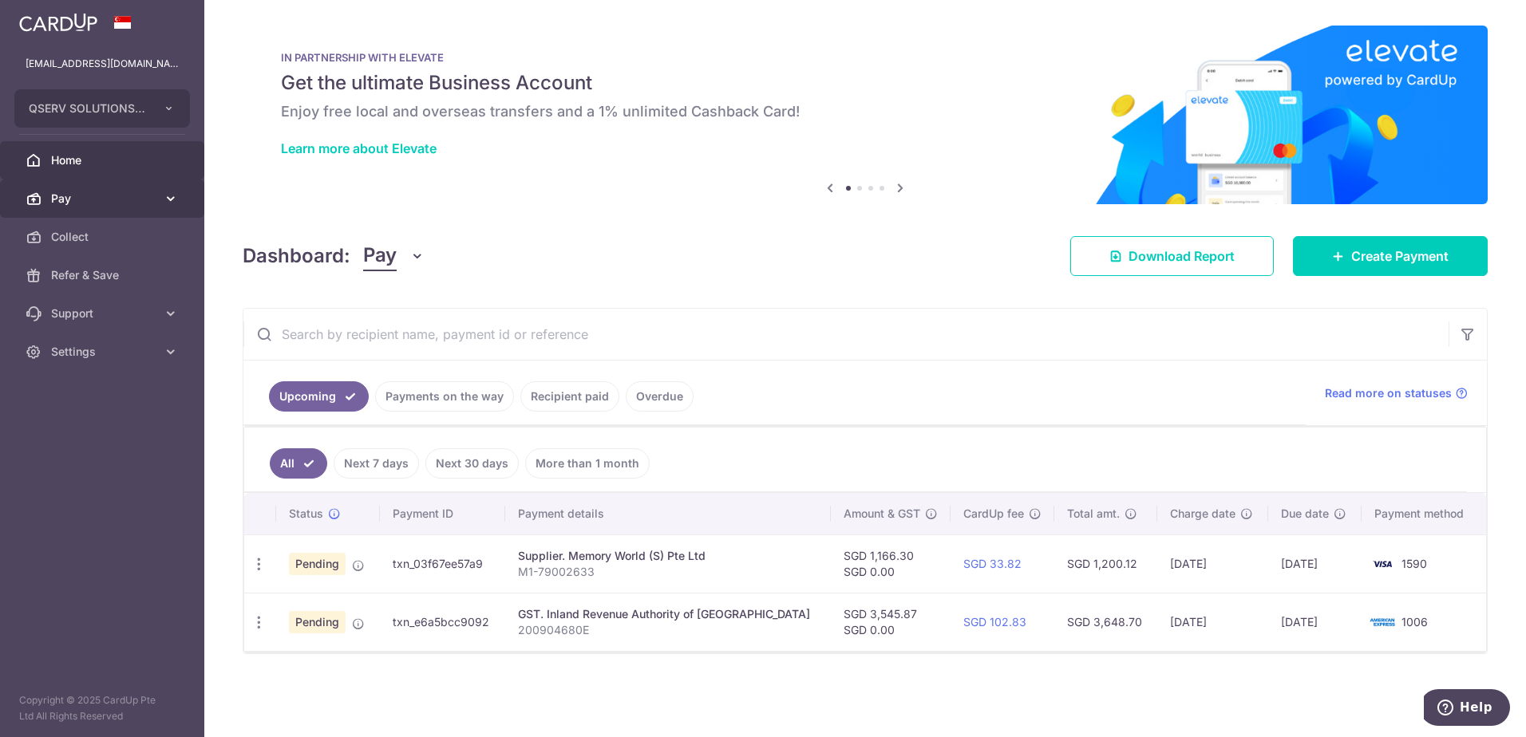
click at [162, 196] on link "Pay" at bounding box center [102, 199] width 204 height 38
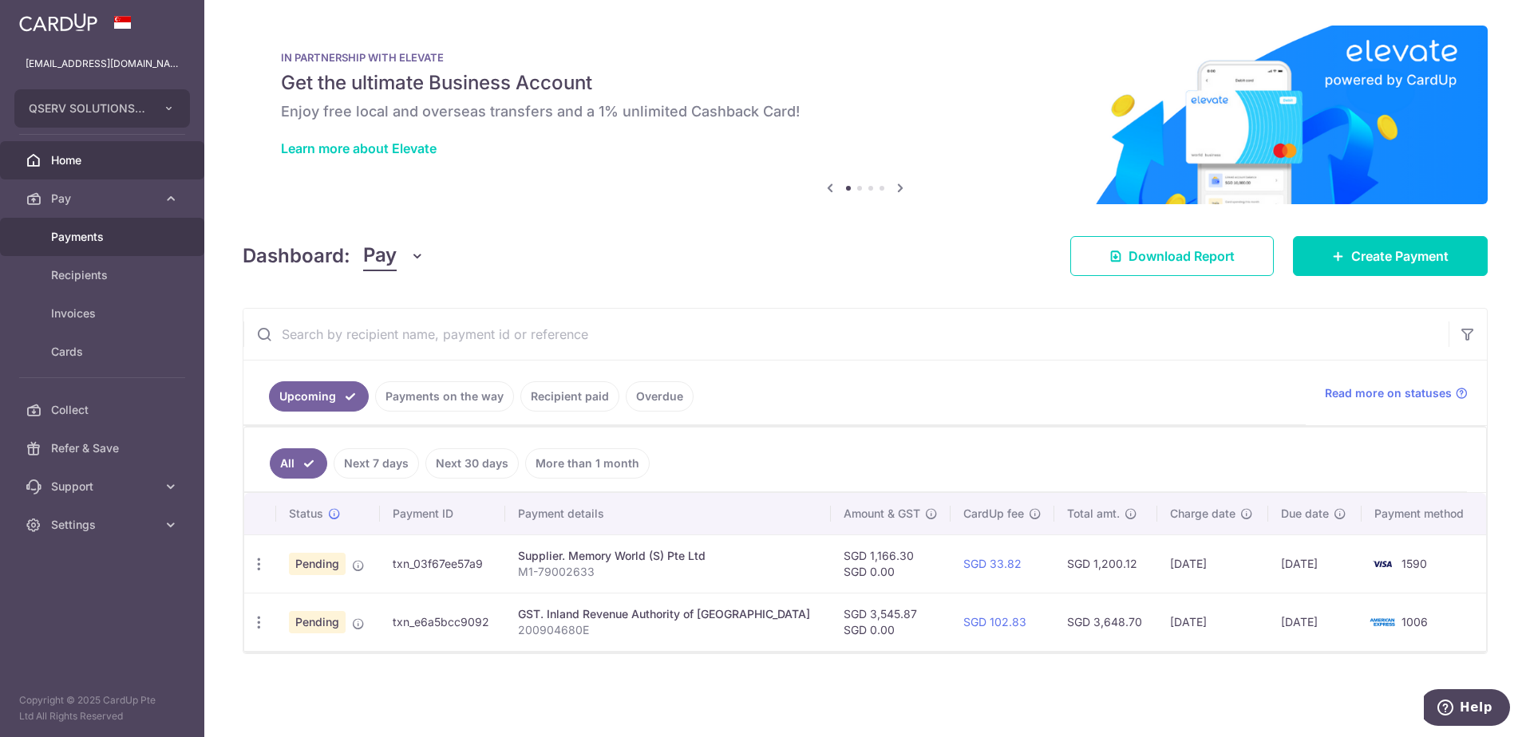
click at [121, 237] on span "Payments" at bounding box center [103, 237] width 105 height 16
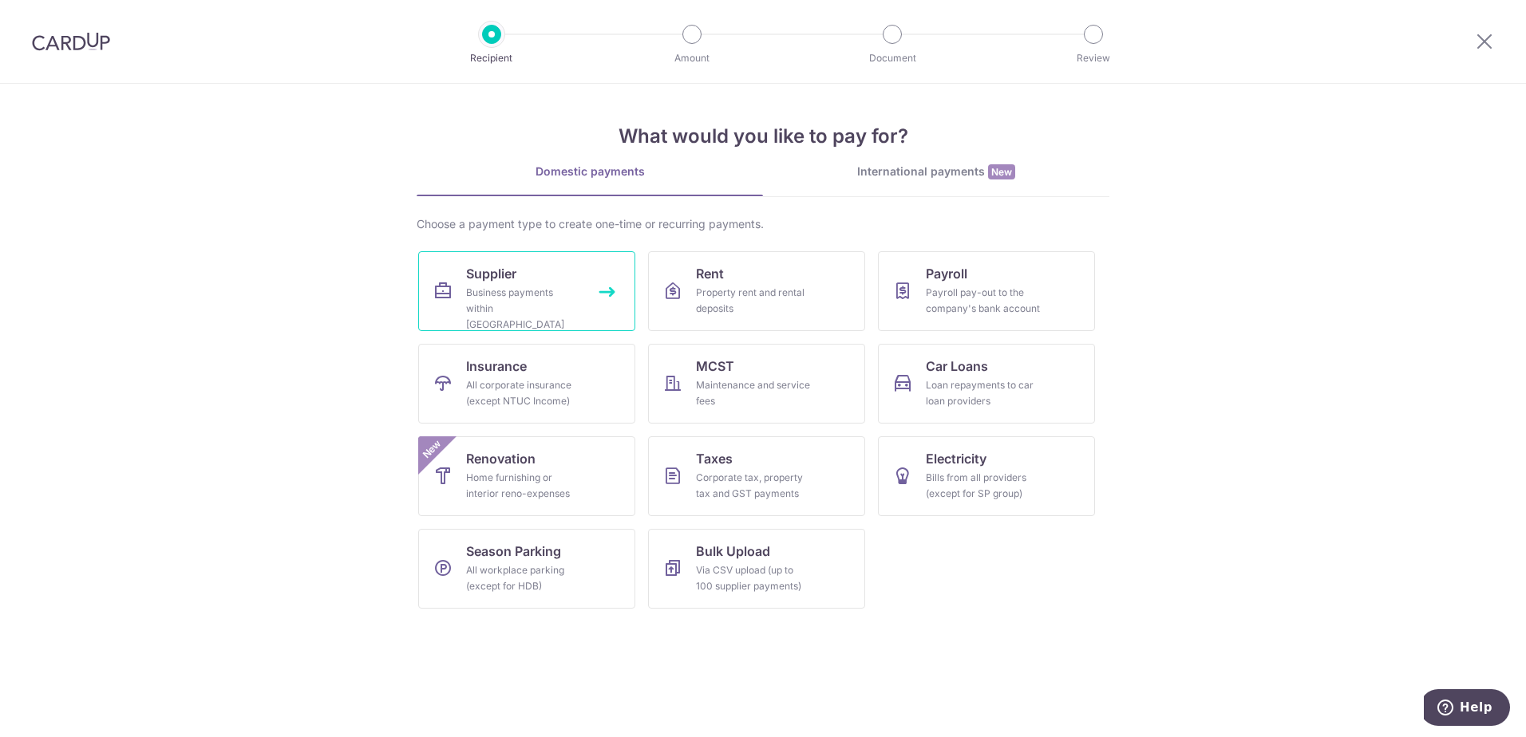
click at [590, 283] on link "Supplier Business payments within [GEOGRAPHIC_DATA]" at bounding box center [526, 291] width 217 height 80
click at [1011, 297] on div "Payroll pay-out to the company's bank account" at bounding box center [983, 301] width 115 height 32
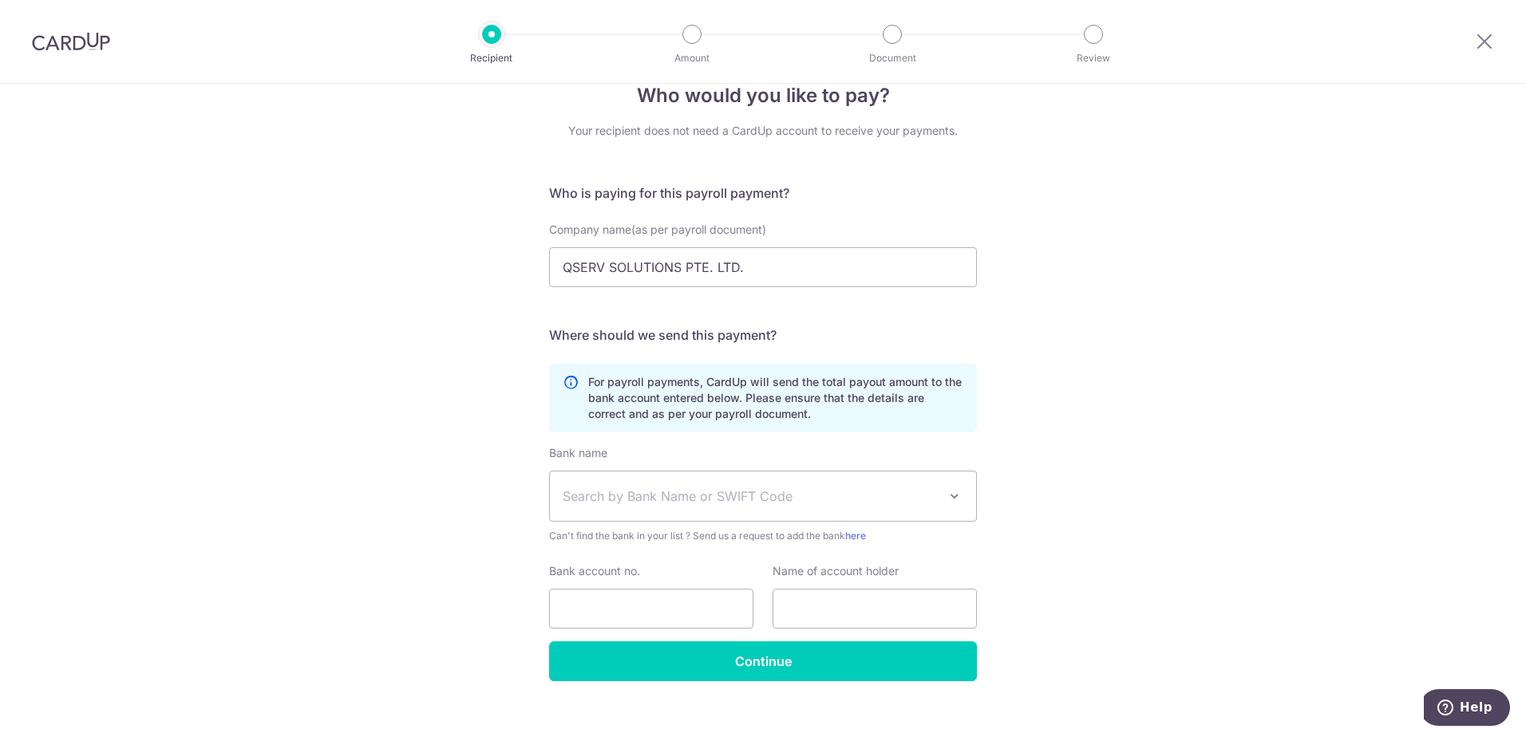
scroll to position [53, 0]
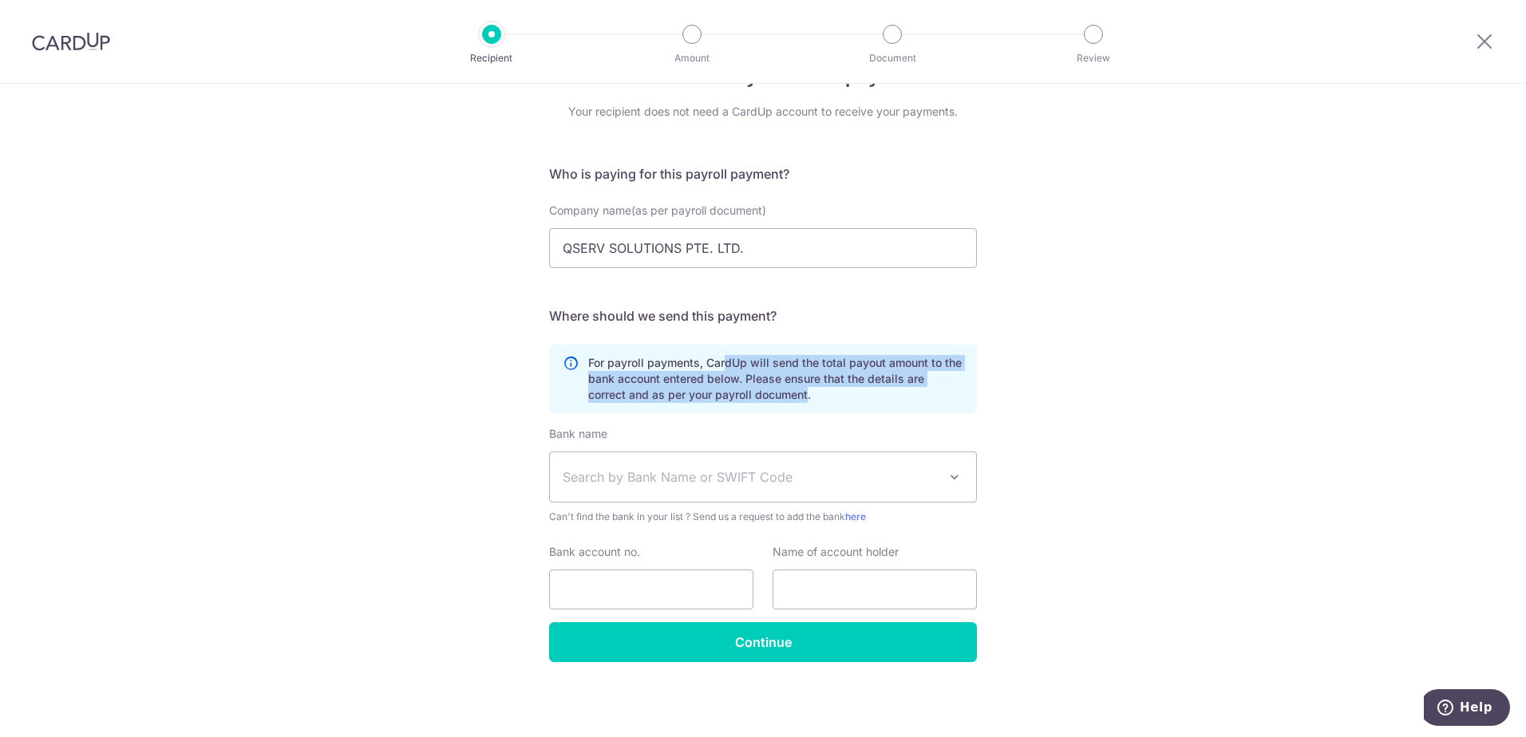
drag, startPoint x: 720, startPoint y: 363, endPoint x: 804, endPoint y: 389, distance: 88.6
click at [804, 389] on p "For payroll payments, CardUp will send the total payout amount to the bank acco…" at bounding box center [775, 379] width 375 height 48
click at [1154, 353] on div "Who would you like to pay? Your recipient does not need a CardUp account to rec…" at bounding box center [763, 383] width 1526 height 707
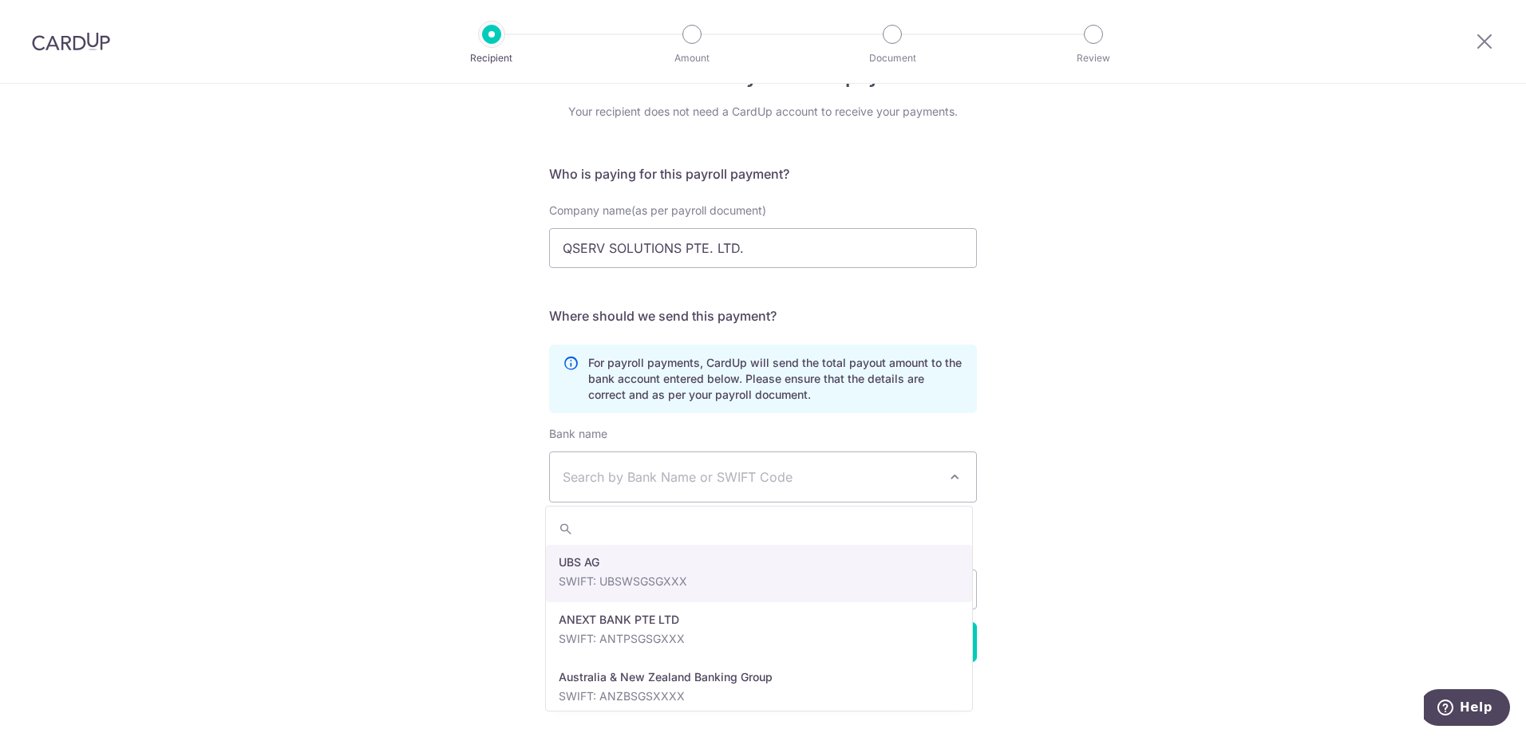
click at [918, 473] on span "Search by Bank Name or SWIFT Code" at bounding box center [749, 477] width 375 height 19
type input "dbs"
select select "6"
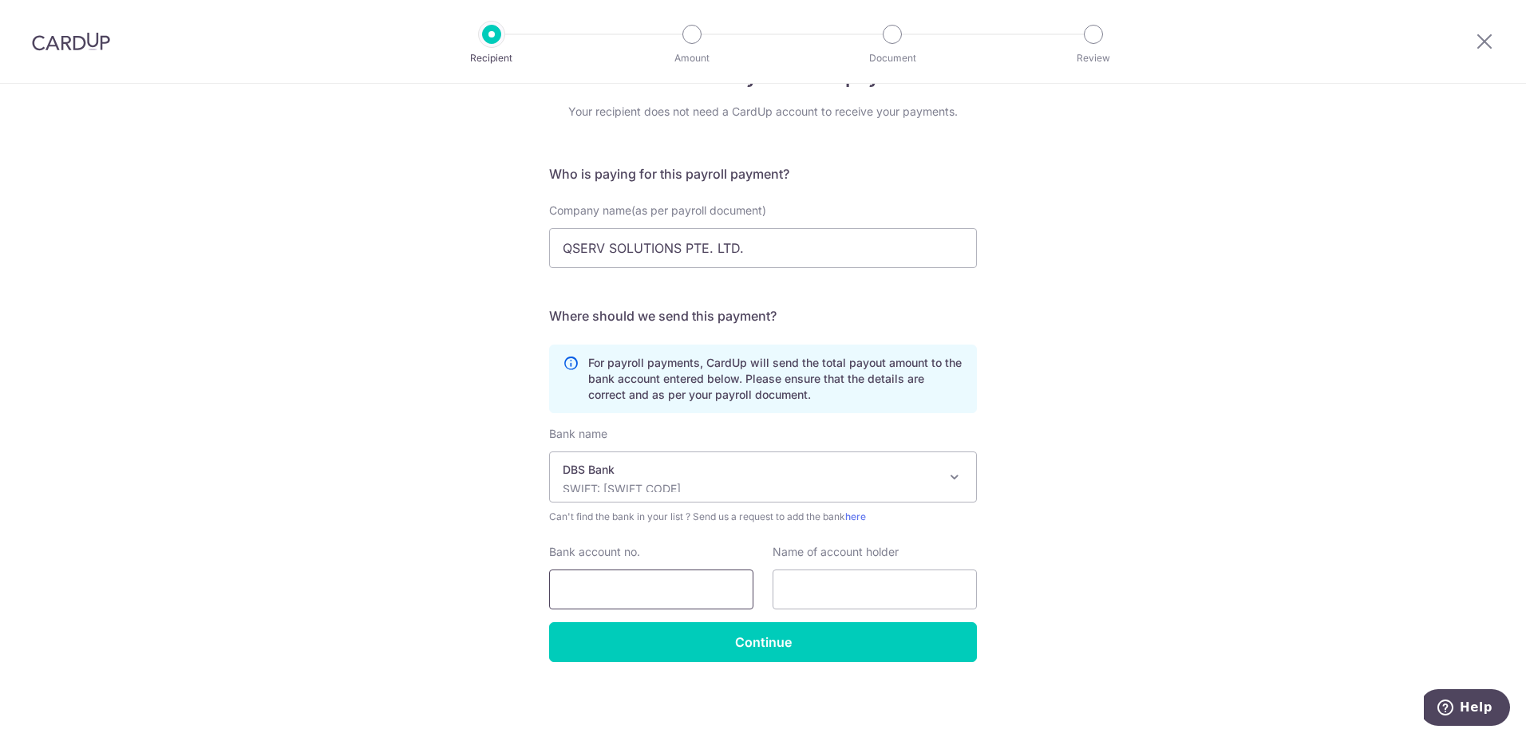
click at [665, 596] on input "Bank account no." at bounding box center [651, 590] width 204 height 40
type input "1049019349"
click at [826, 594] on input "text" at bounding box center [874, 590] width 204 height 40
type input "Qserv Solutions Pte Ltd"
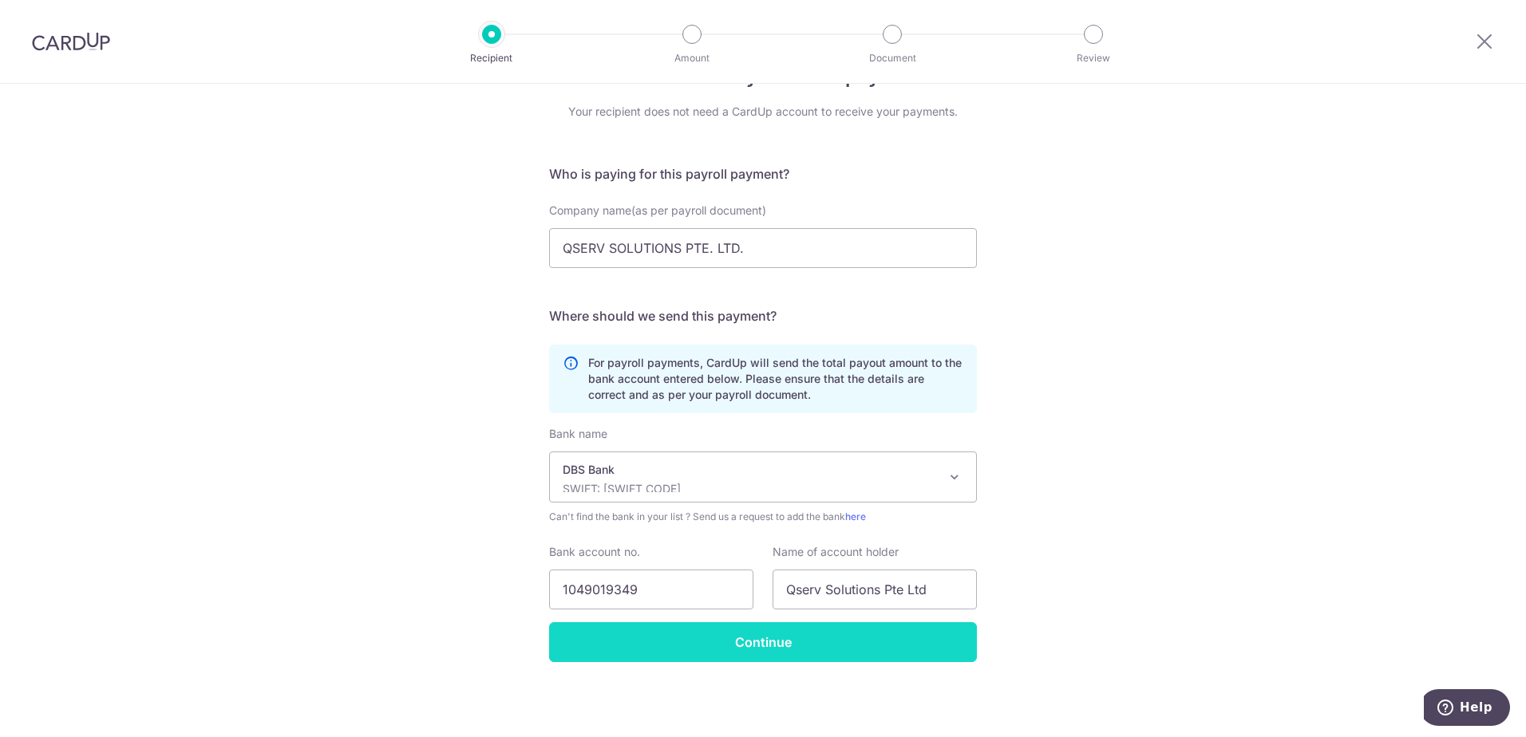
click at [776, 645] on input "Continue" at bounding box center [763, 642] width 428 height 40
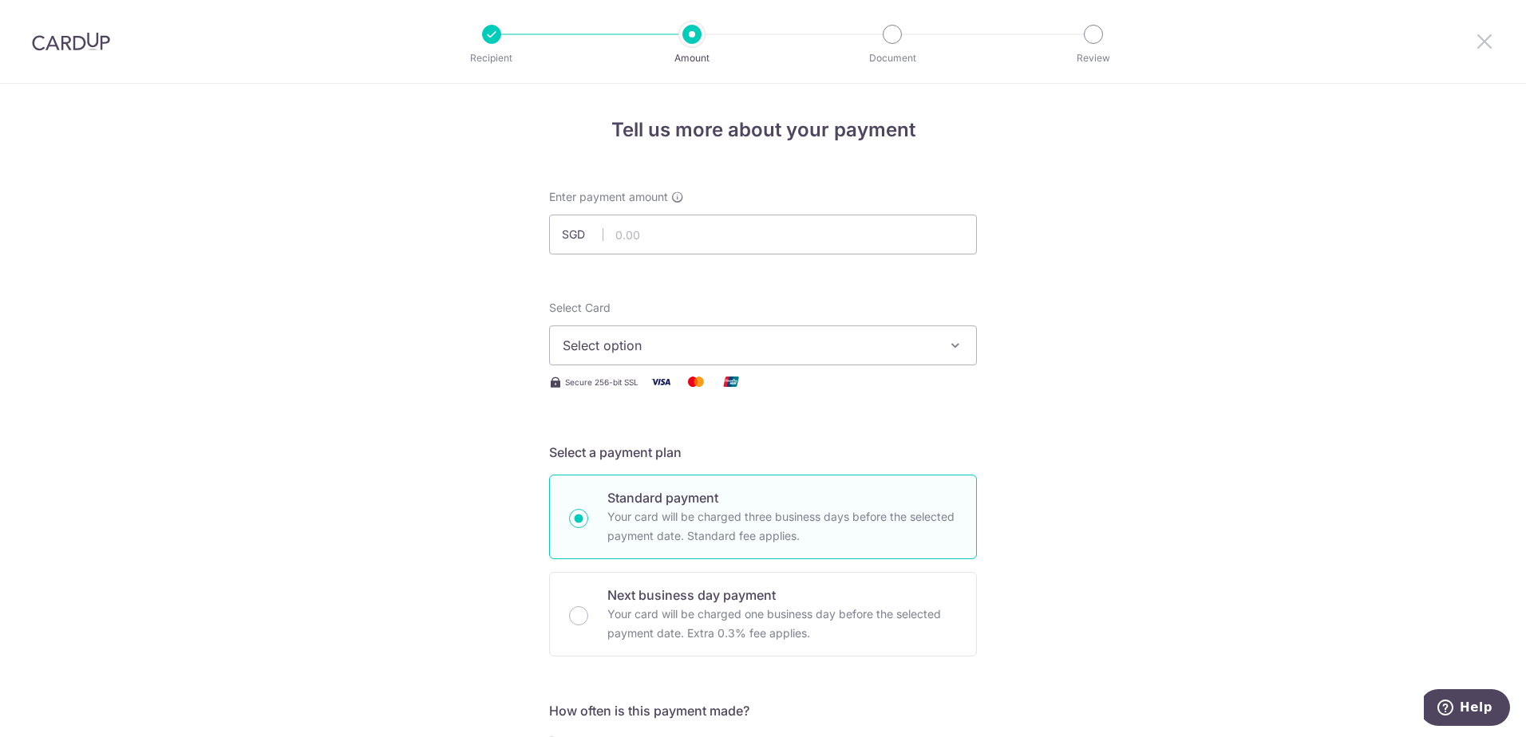
click at [1491, 47] on icon at bounding box center [1483, 41] width 19 height 20
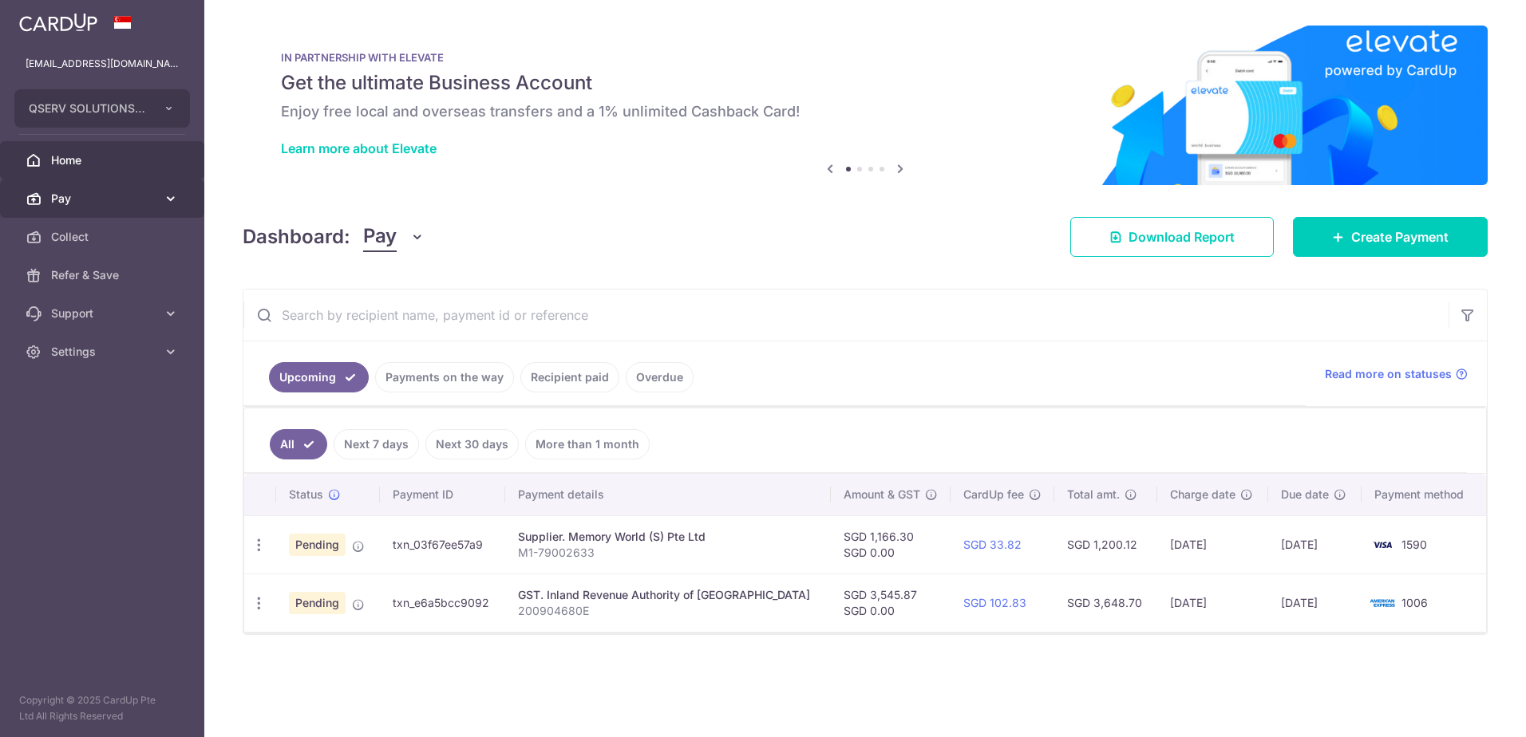
click at [89, 207] on link "Pay" at bounding box center [102, 199] width 204 height 38
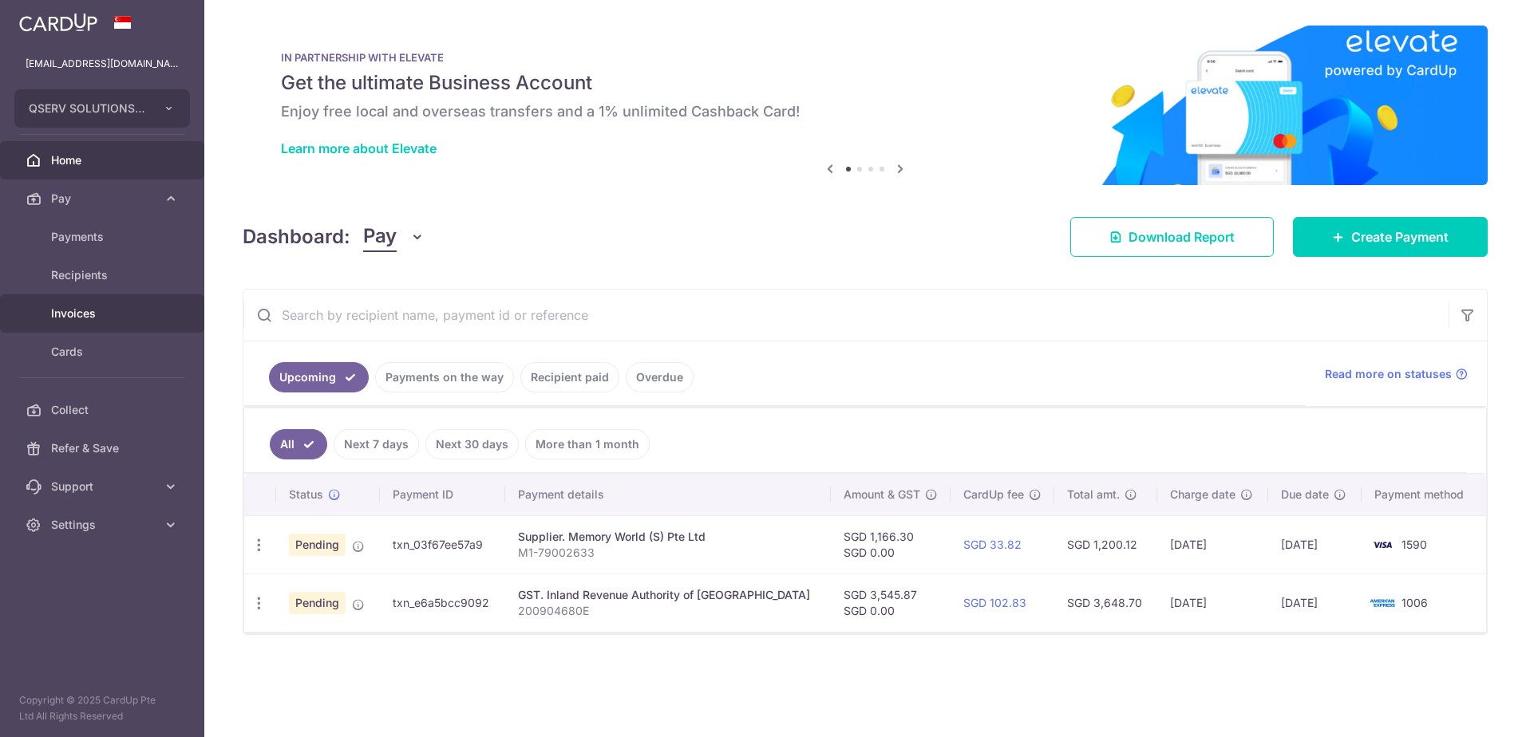
click at [77, 320] on span "Invoices" at bounding box center [103, 314] width 105 height 16
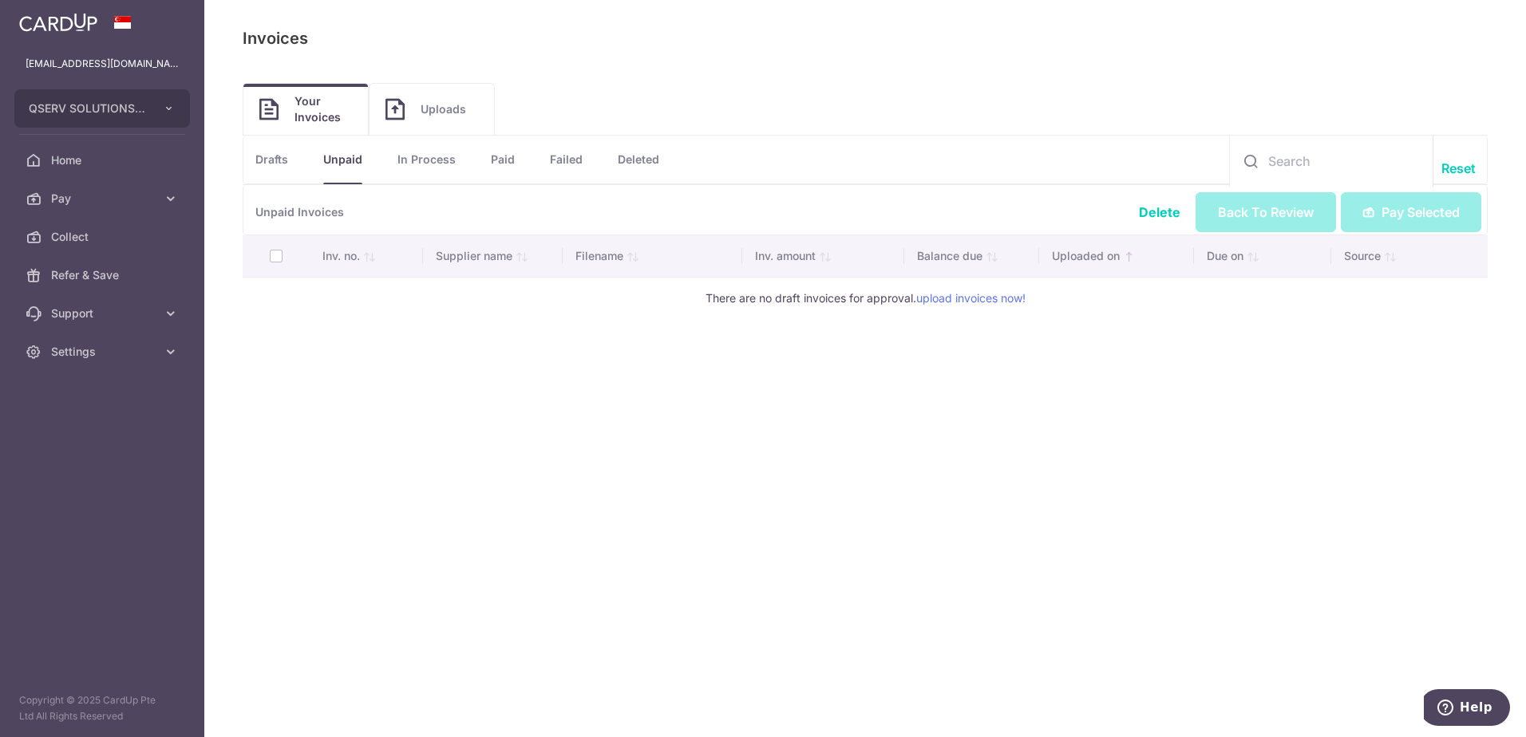
click at [436, 120] on link "Uploads" at bounding box center [431, 109] width 124 height 51
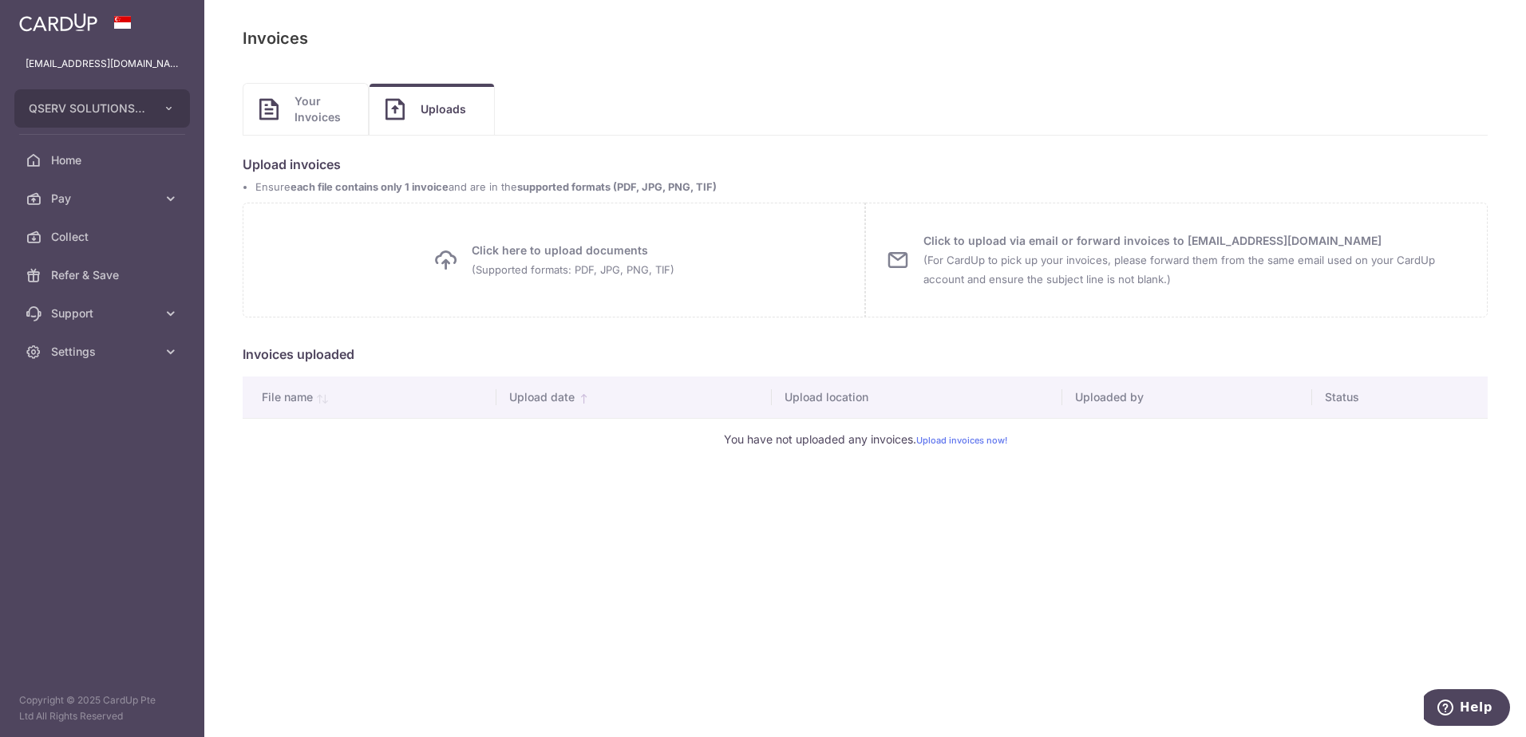
click at [468, 247] on span "Click here to upload documents (Supported formats: PDF, JPG, PNG, TIF) Uploadin…" at bounding box center [553, 260] width 241 height 38
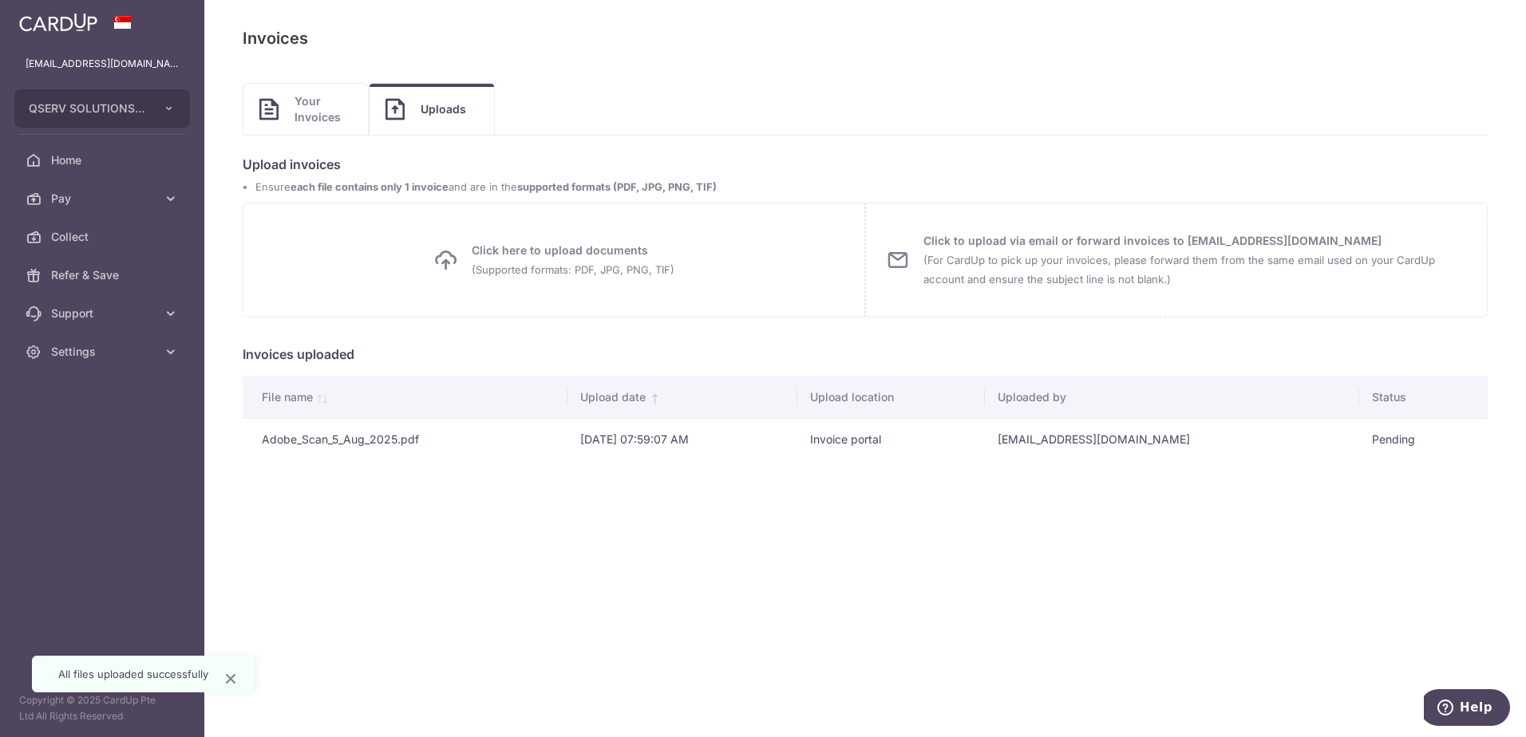
click at [565, 258] on span "Click here to upload documents (Supported formats: PDF, JPG, PNG, TIF)" at bounding box center [573, 260] width 203 height 38
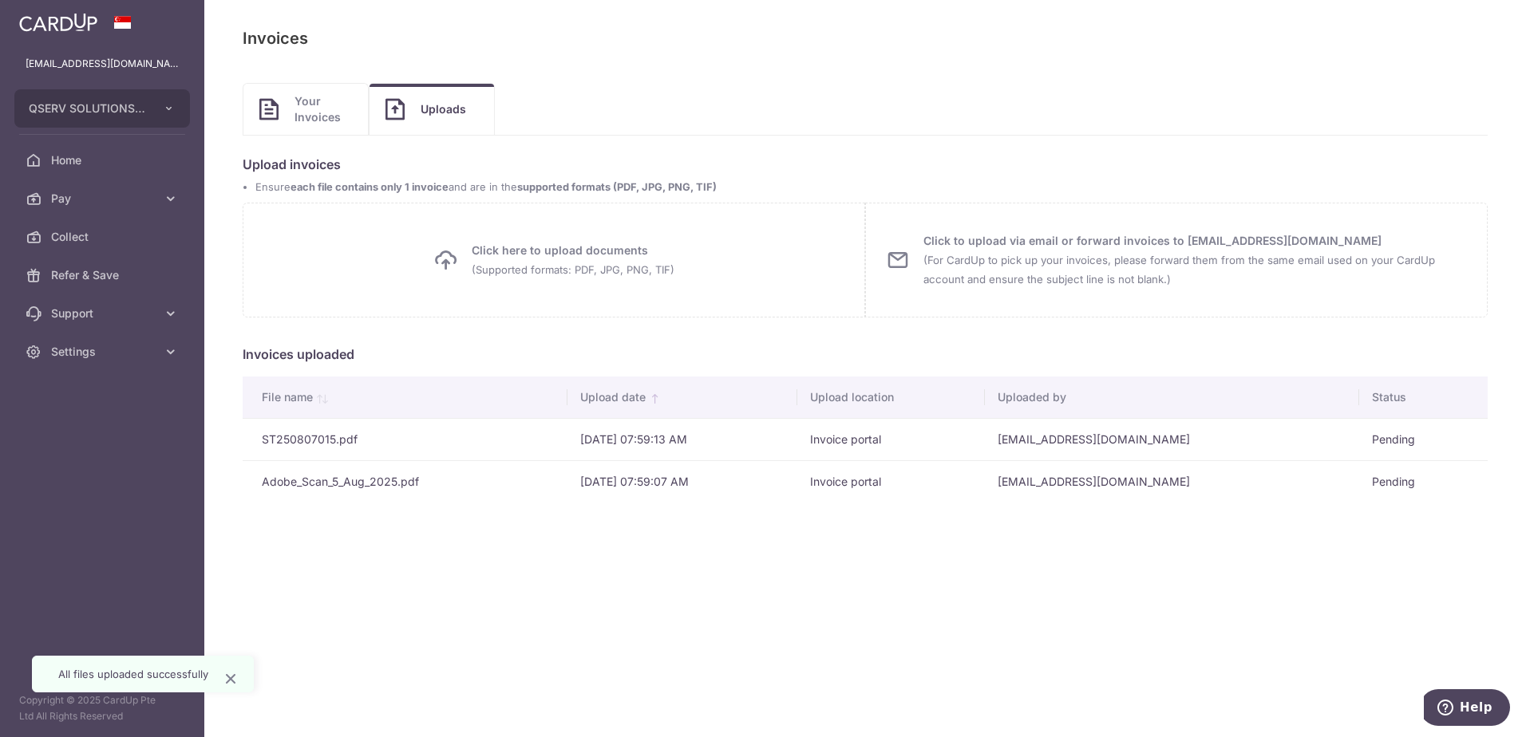
click at [330, 106] on span "Your Invoices" at bounding box center [322, 109] width 57 height 32
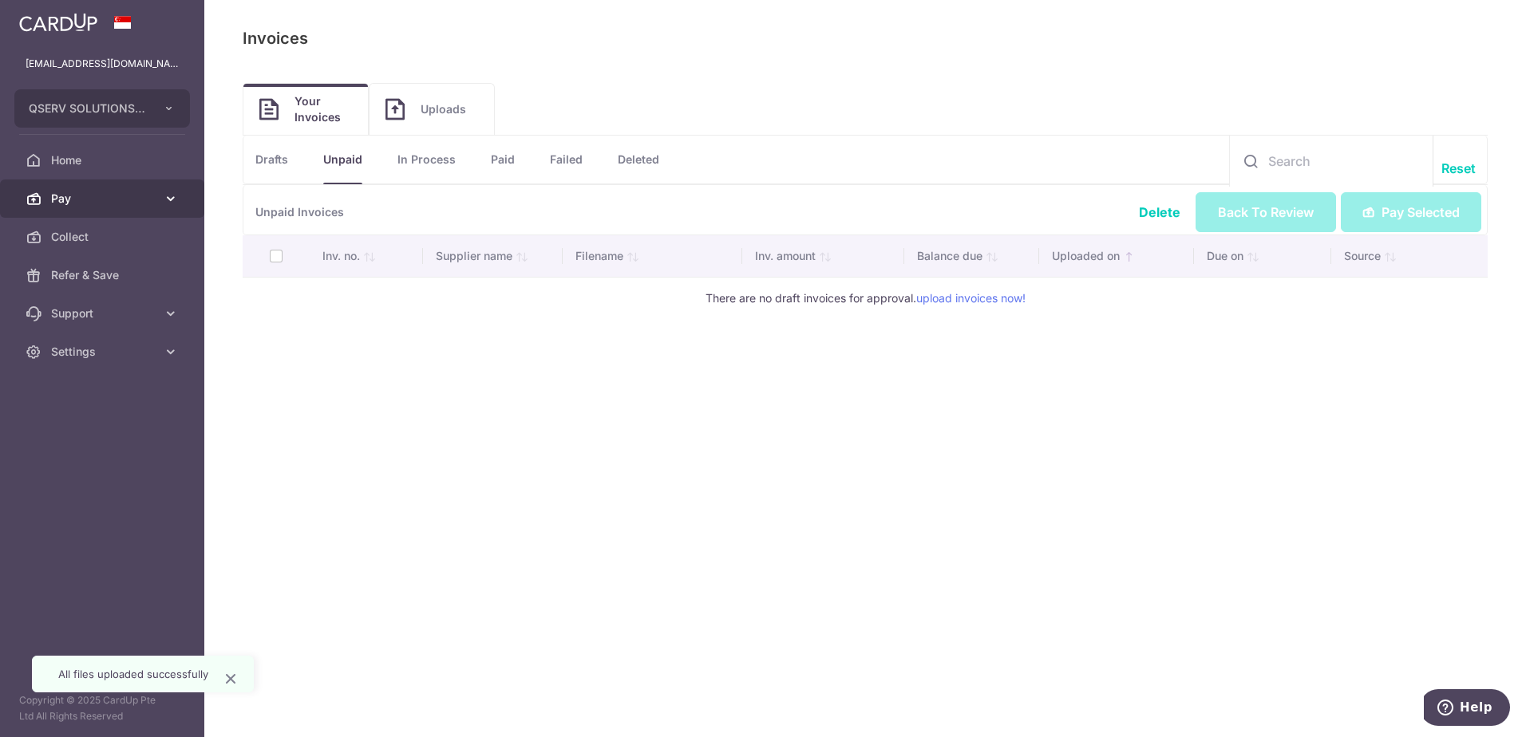
click at [105, 198] on span "Pay" at bounding box center [103, 199] width 105 height 16
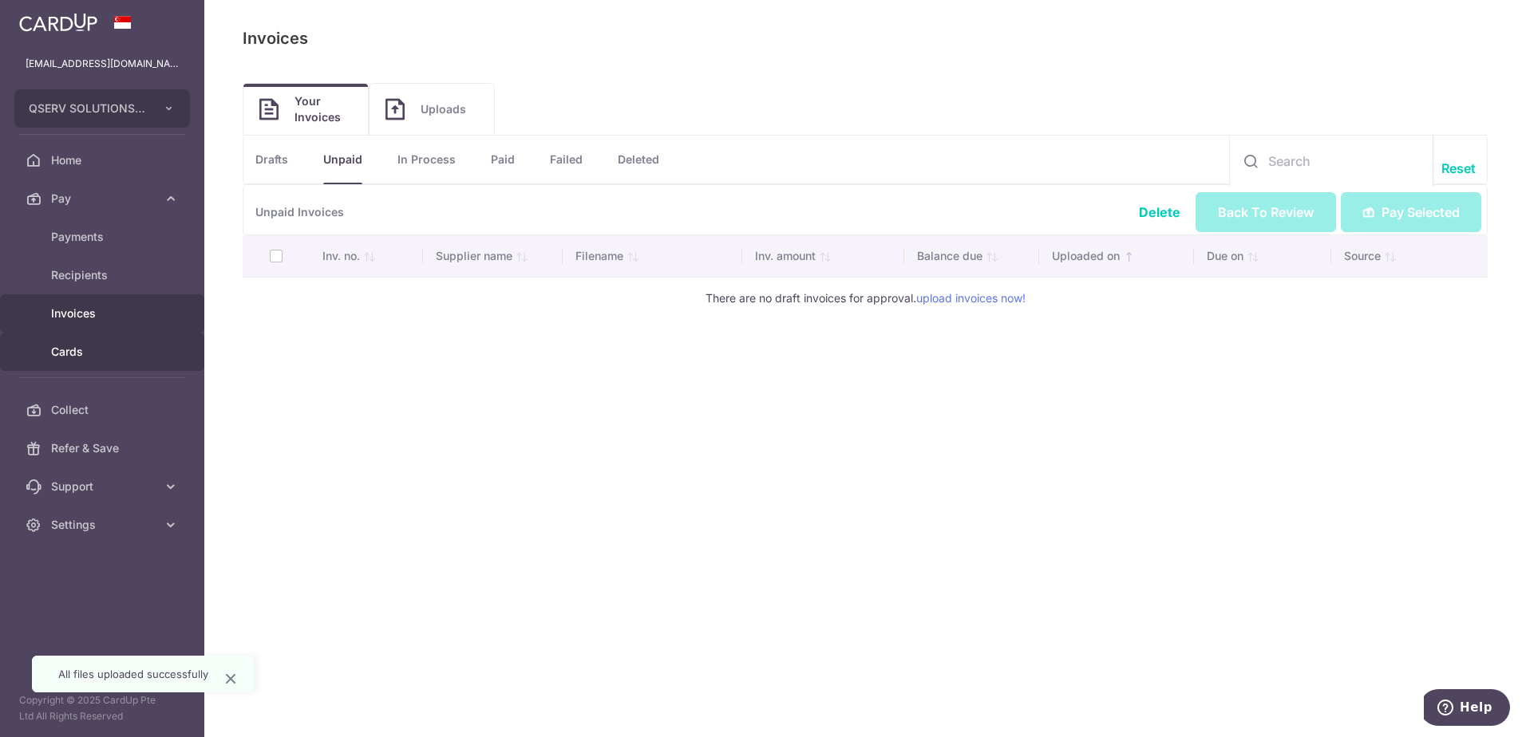
click at [99, 353] on span "Cards" at bounding box center [103, 352] width 105 height 16
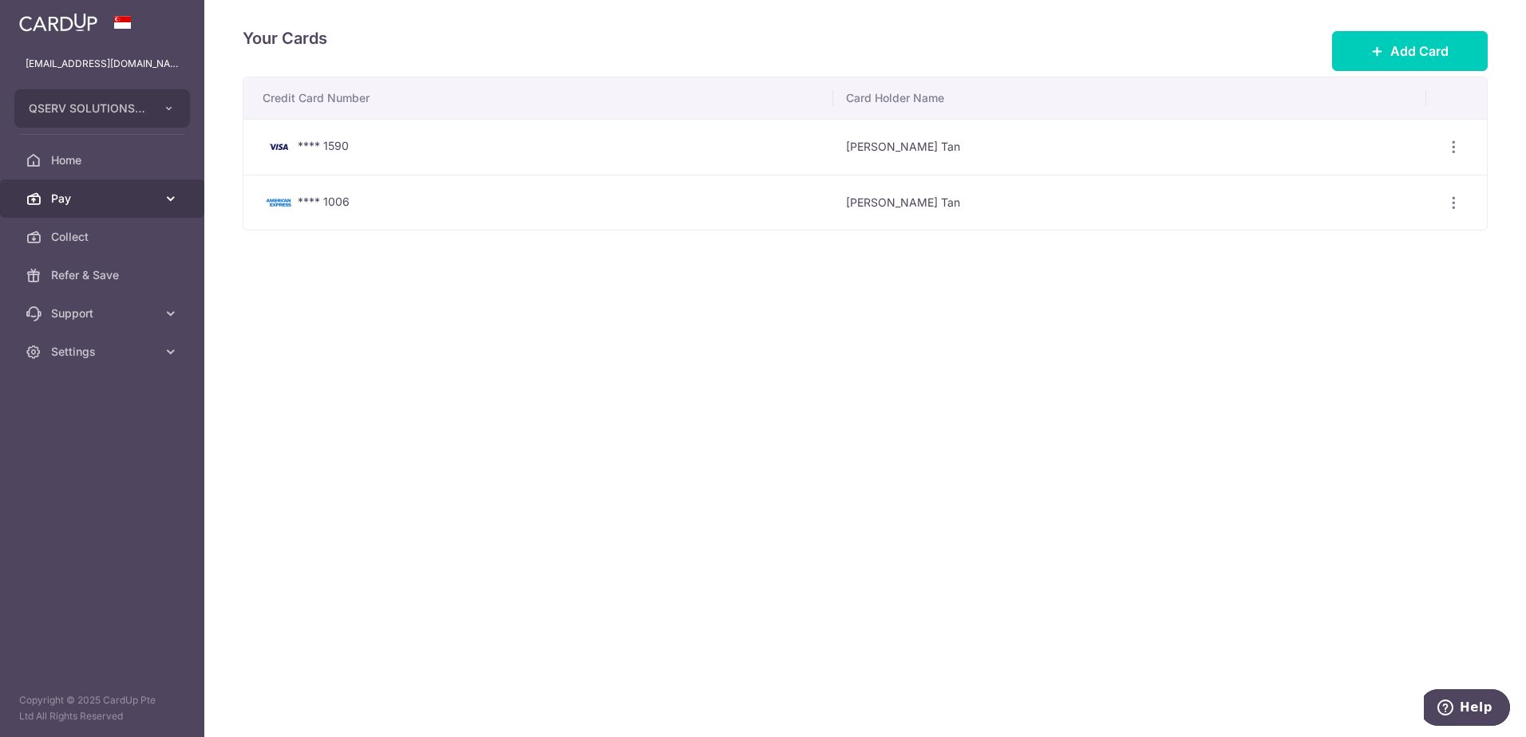
click at [131, 203] on span "Pay" at bounding box center [103, 199] width 105 height 16
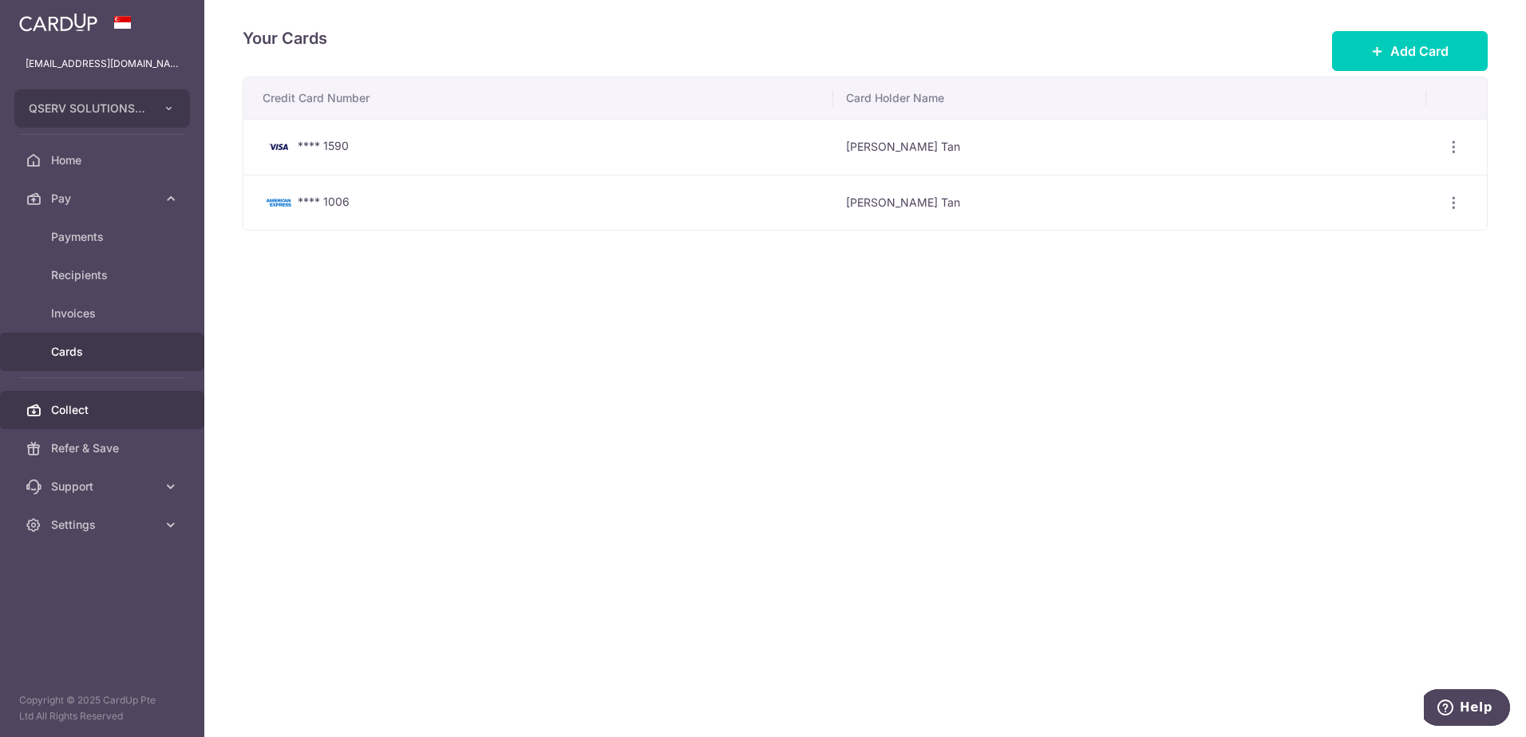
click at [119, 401] on link "Collect" at bounding box center [102, 410] width 204 height 38
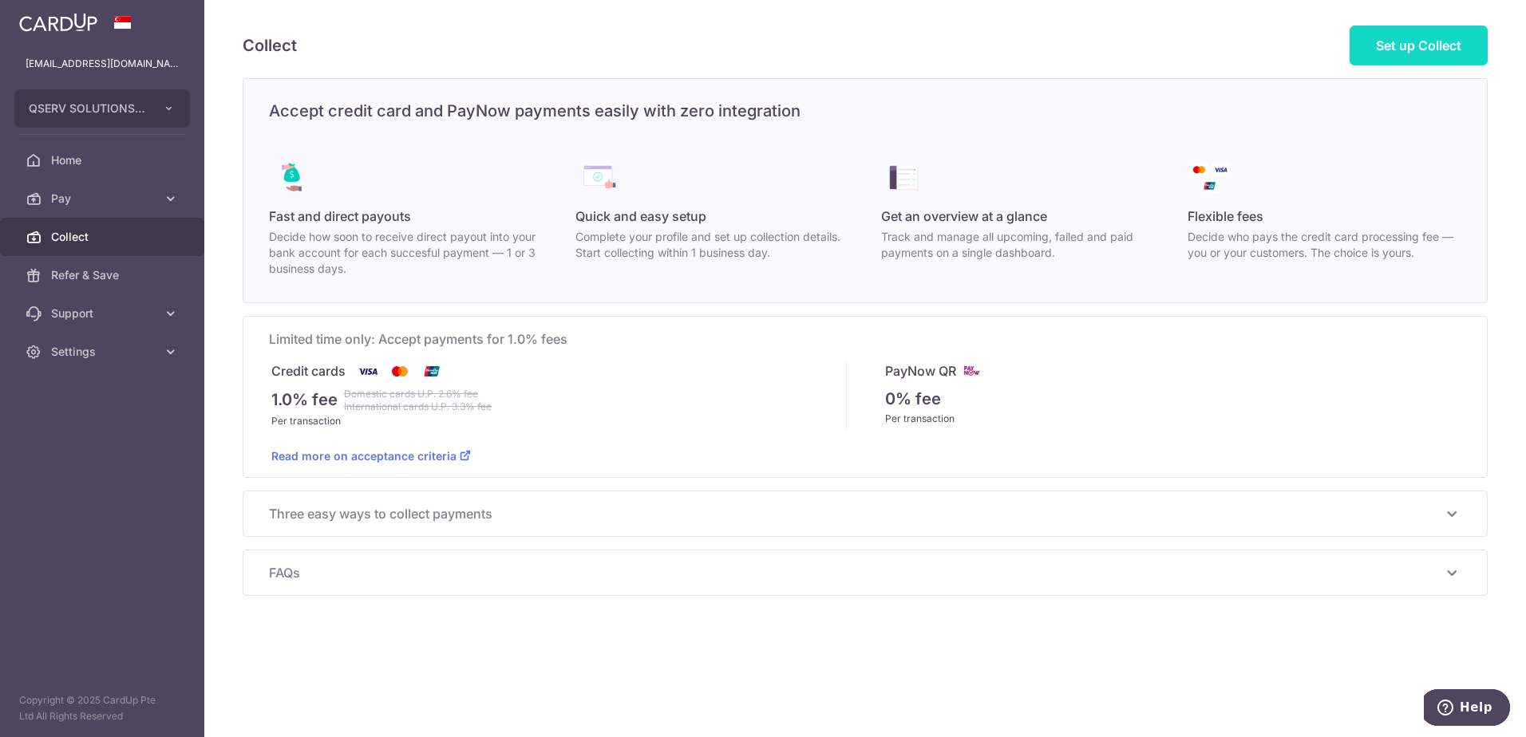
click at [1403, 59] on link "Set up Collect" at bounding box center [1418, 46] width 138 height 40
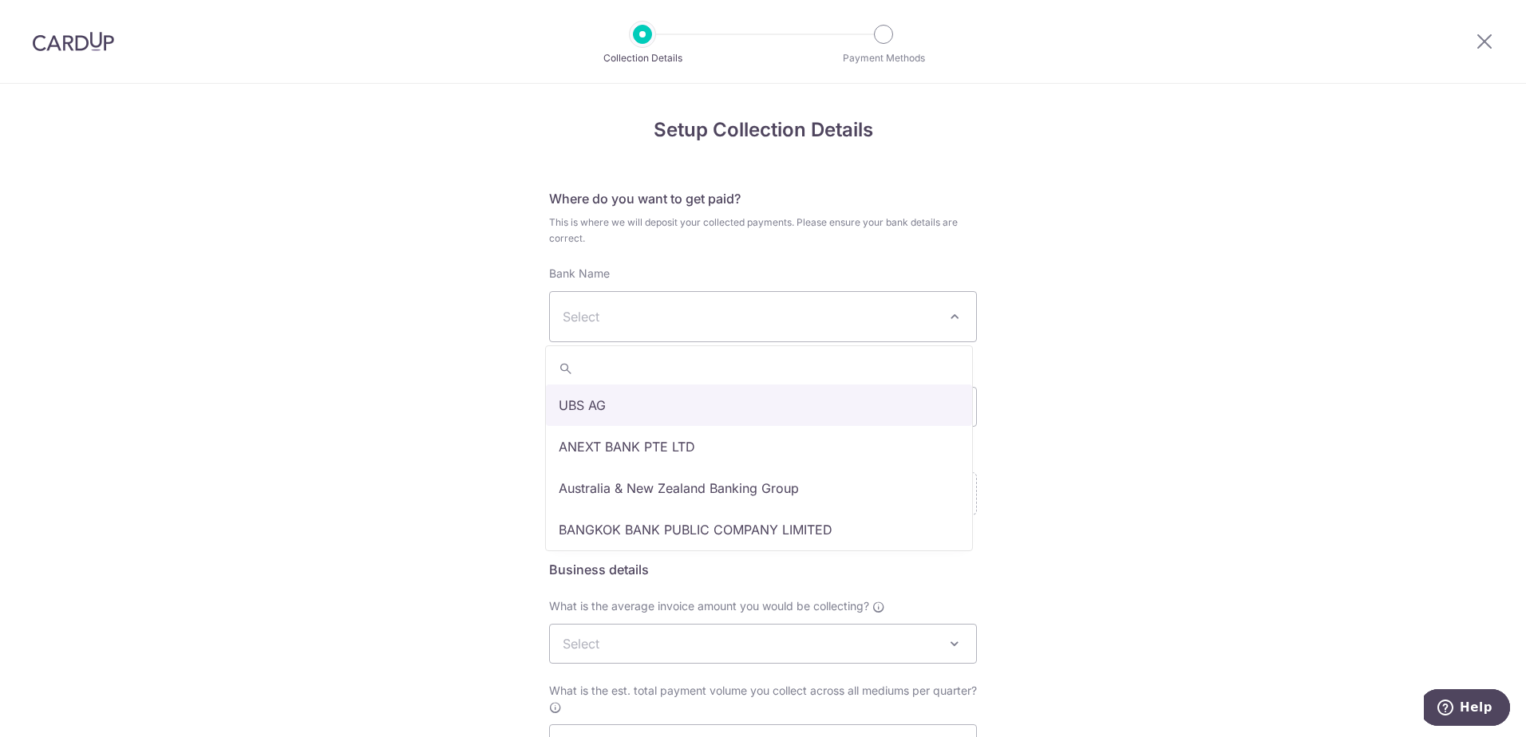
click at [800, 332] on span "Select" at bounding box center [763, 316] width 426 height 49
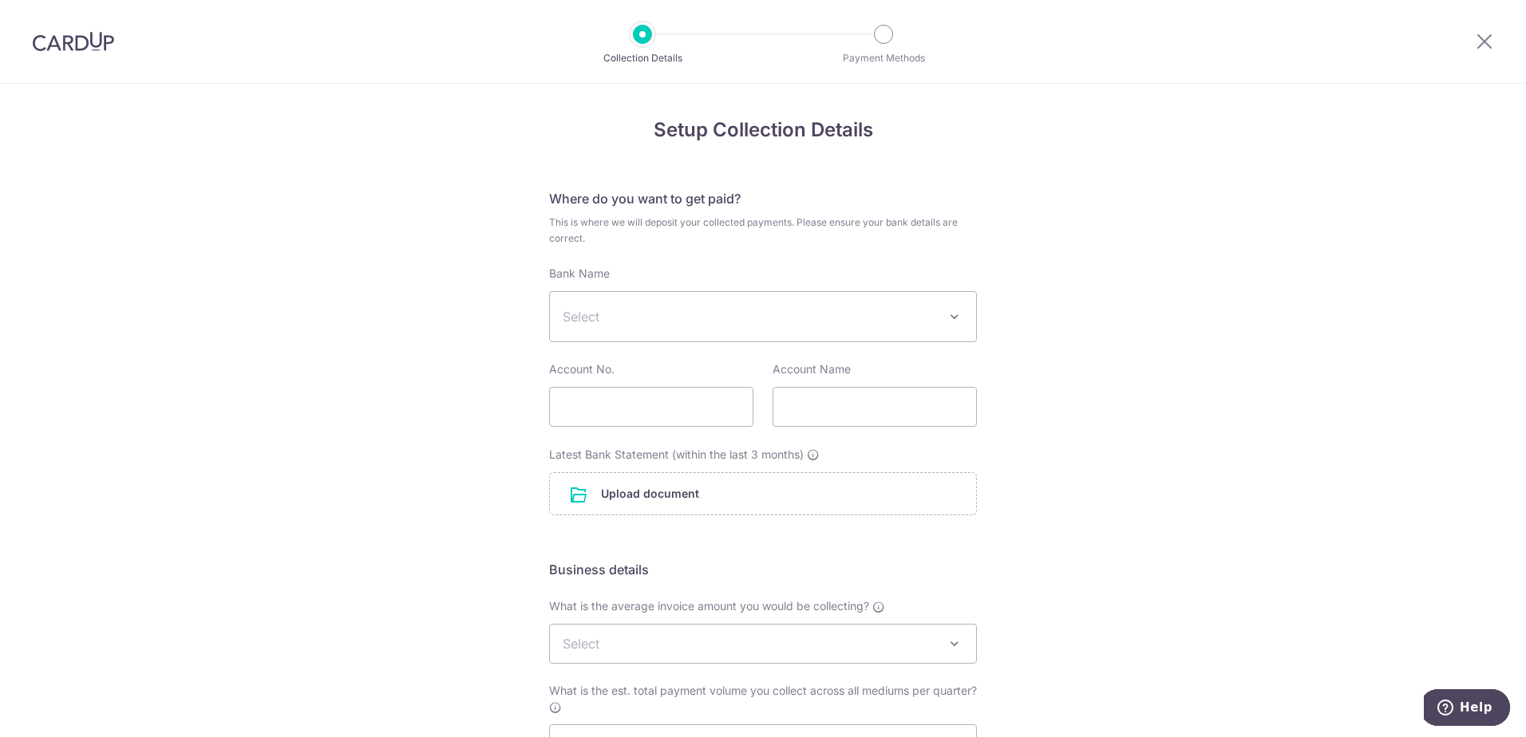
click at [803, 313] on span "Select" at bounding box center [749, 316] width 375 height 19
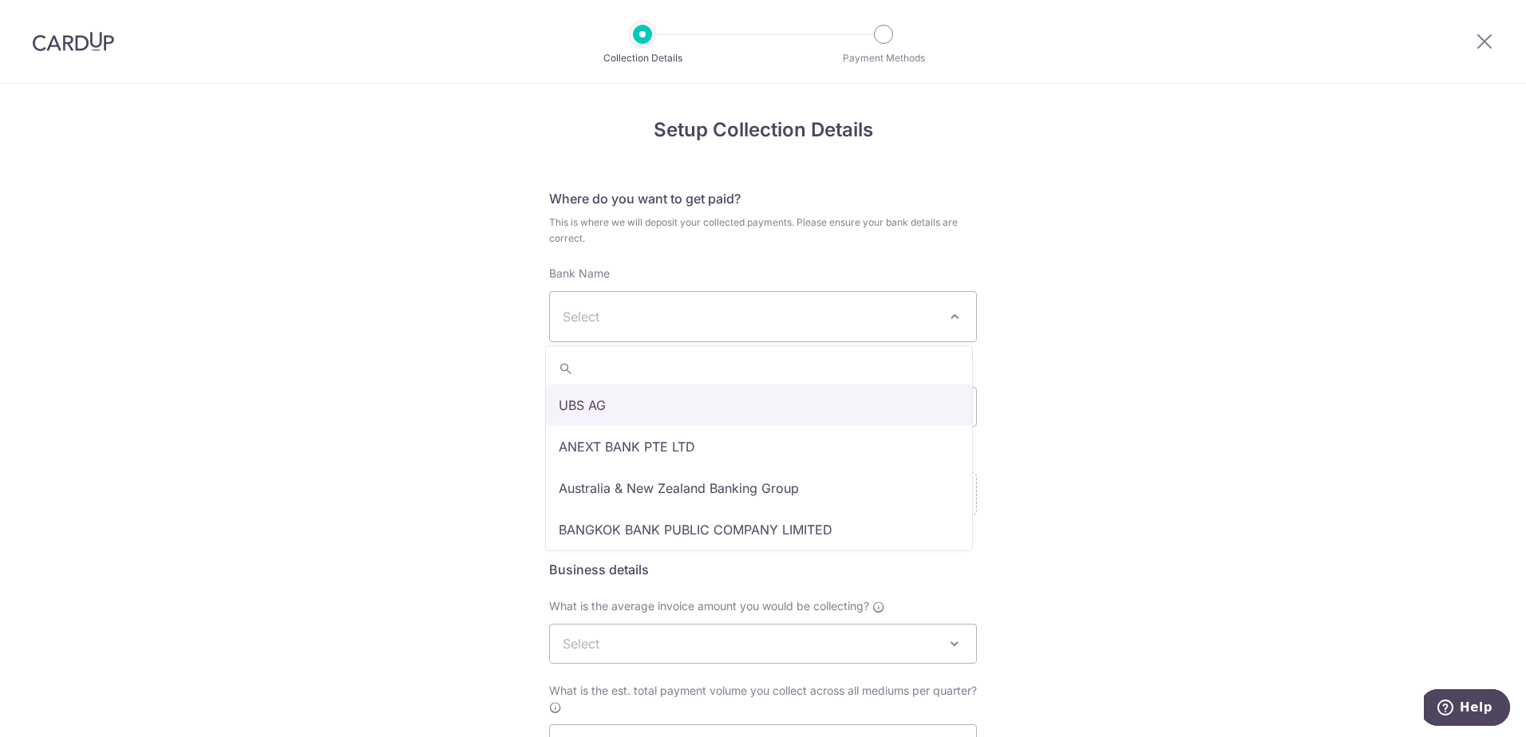
click at [803, 313] on span "Select" at bounding box center [749, 316] width 375 height 19
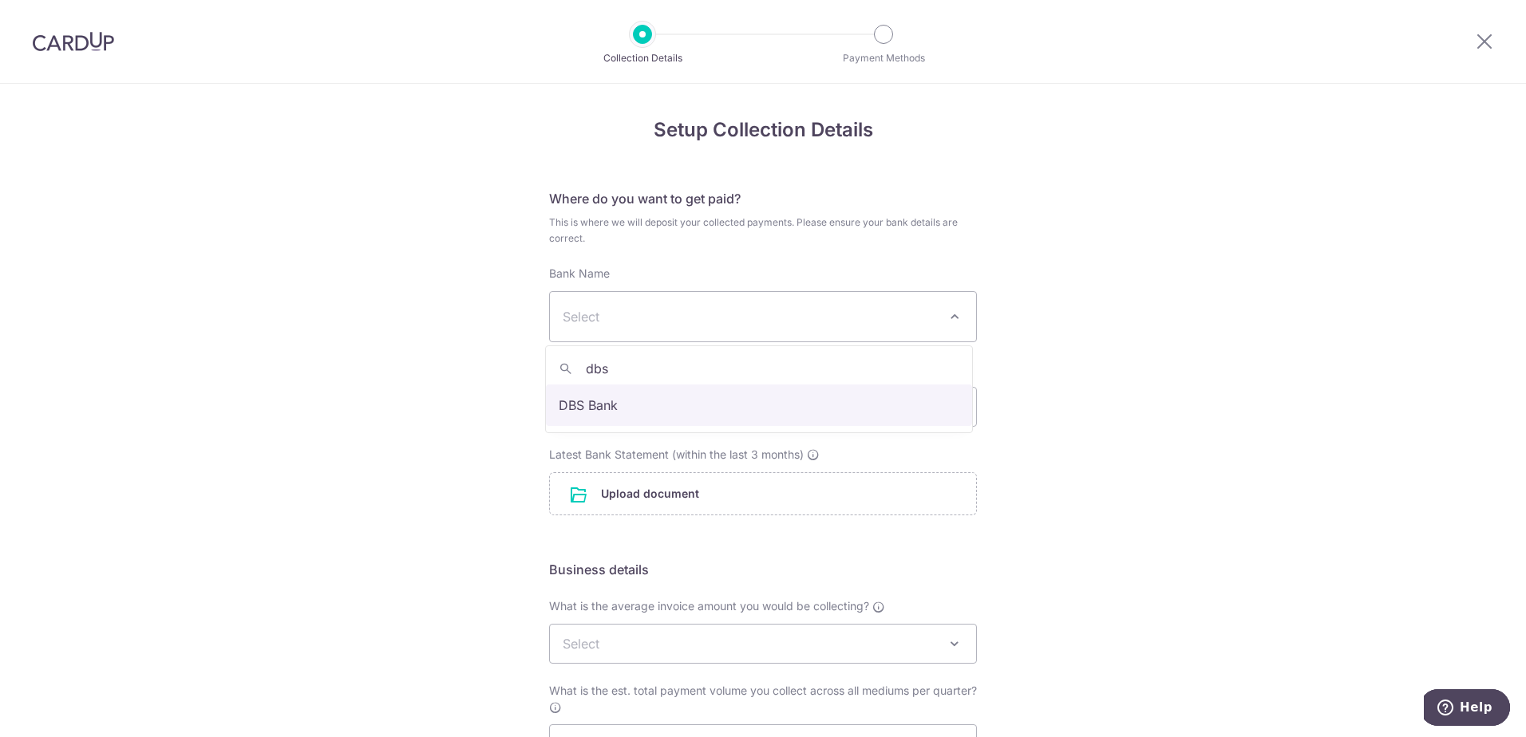
type input "dbs"
select select "6"
click at [672, 407] on input "text" at bounding box center [651, 407] width 204 height 40
type input "1049019349"
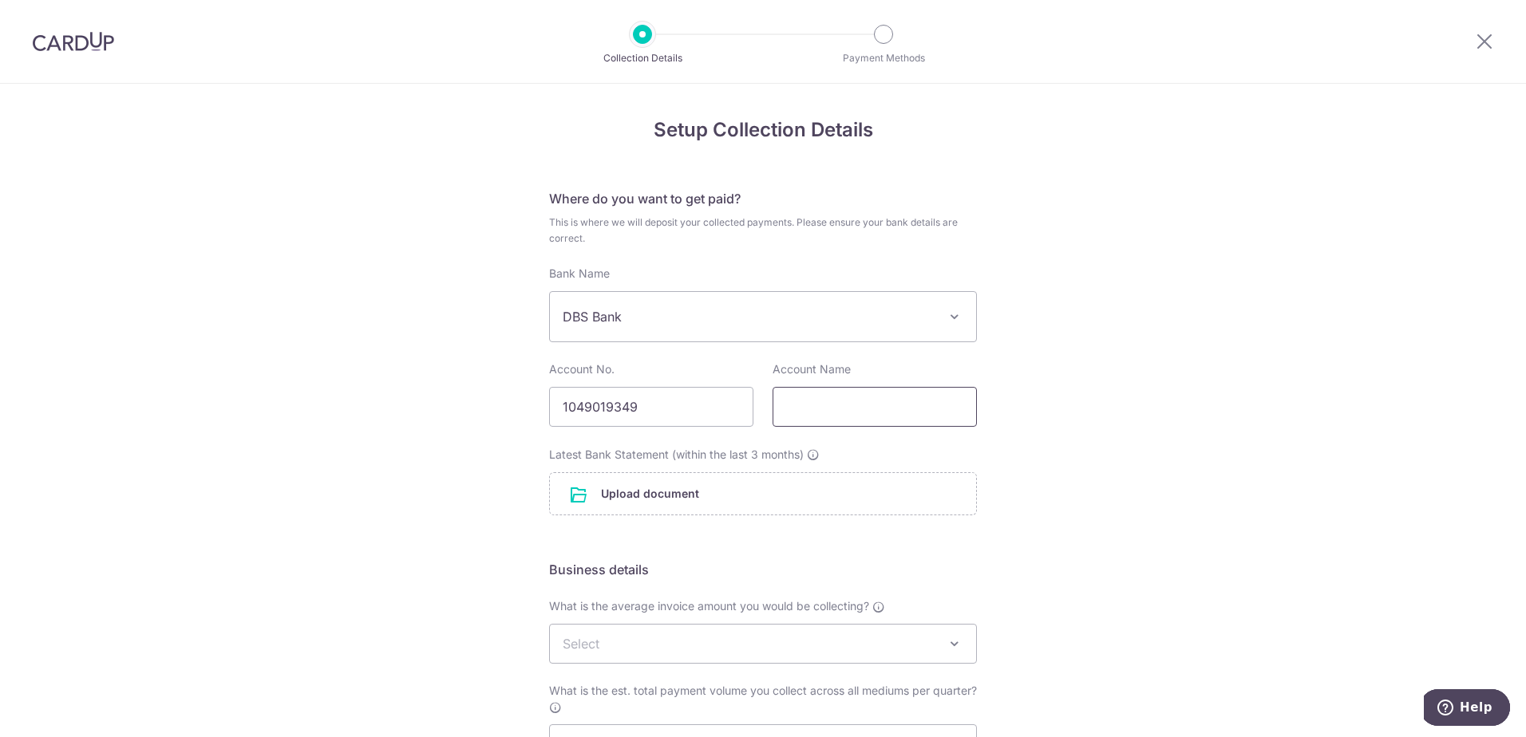
click at [843, 407] on input "text" at bounding box center [874, 407] width 204 height 40
click at [914, 409] on input "Qserv Solutions Pte" at bounding box center [874, 407] width 204 height 40
type input "Qserv Solutions Pte Ltd"
click at [447, 443] on div "Setup Collection Details Where do you want to get paid? This is where we will d…" at bounding box center [763, 556] width 1526 height 944
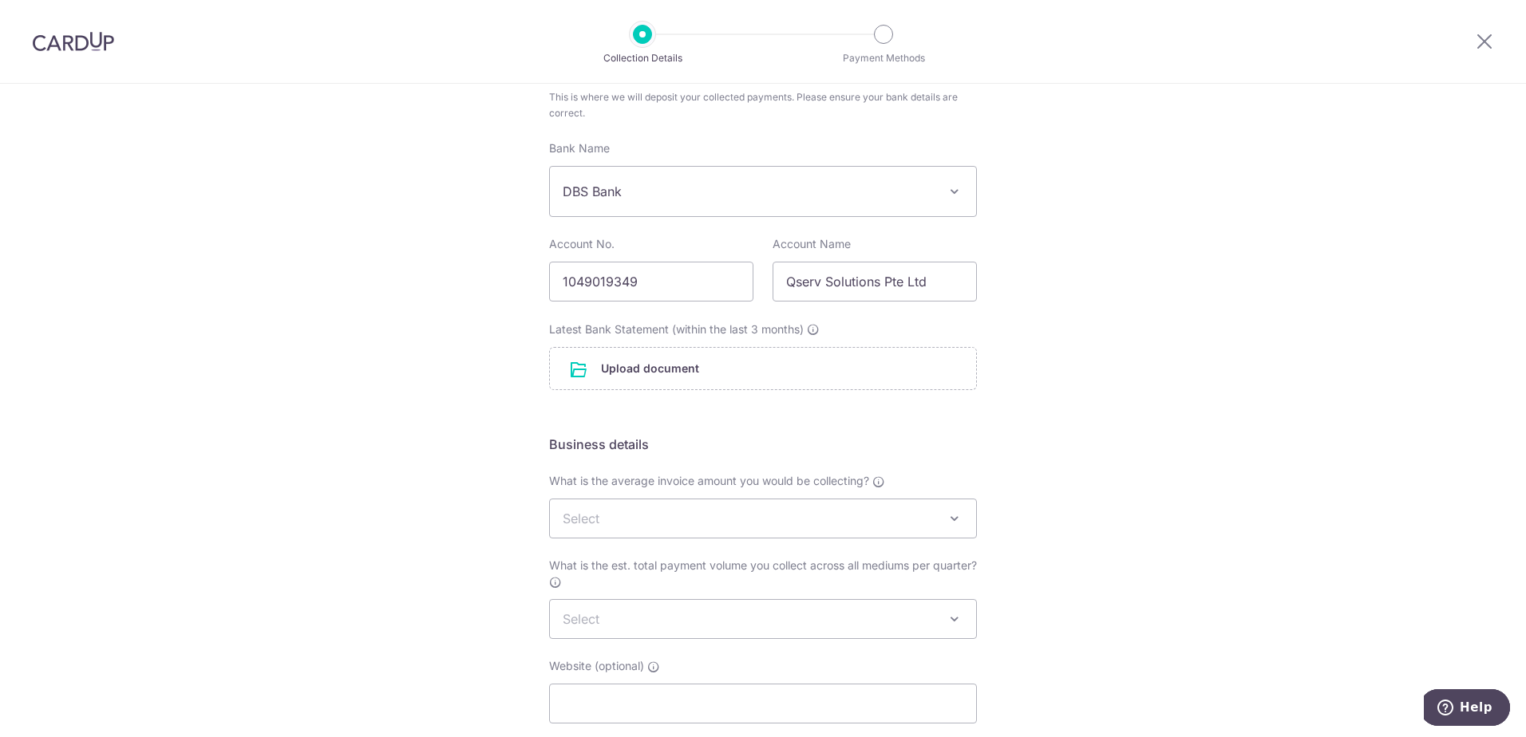
scroll to position [160, 0]
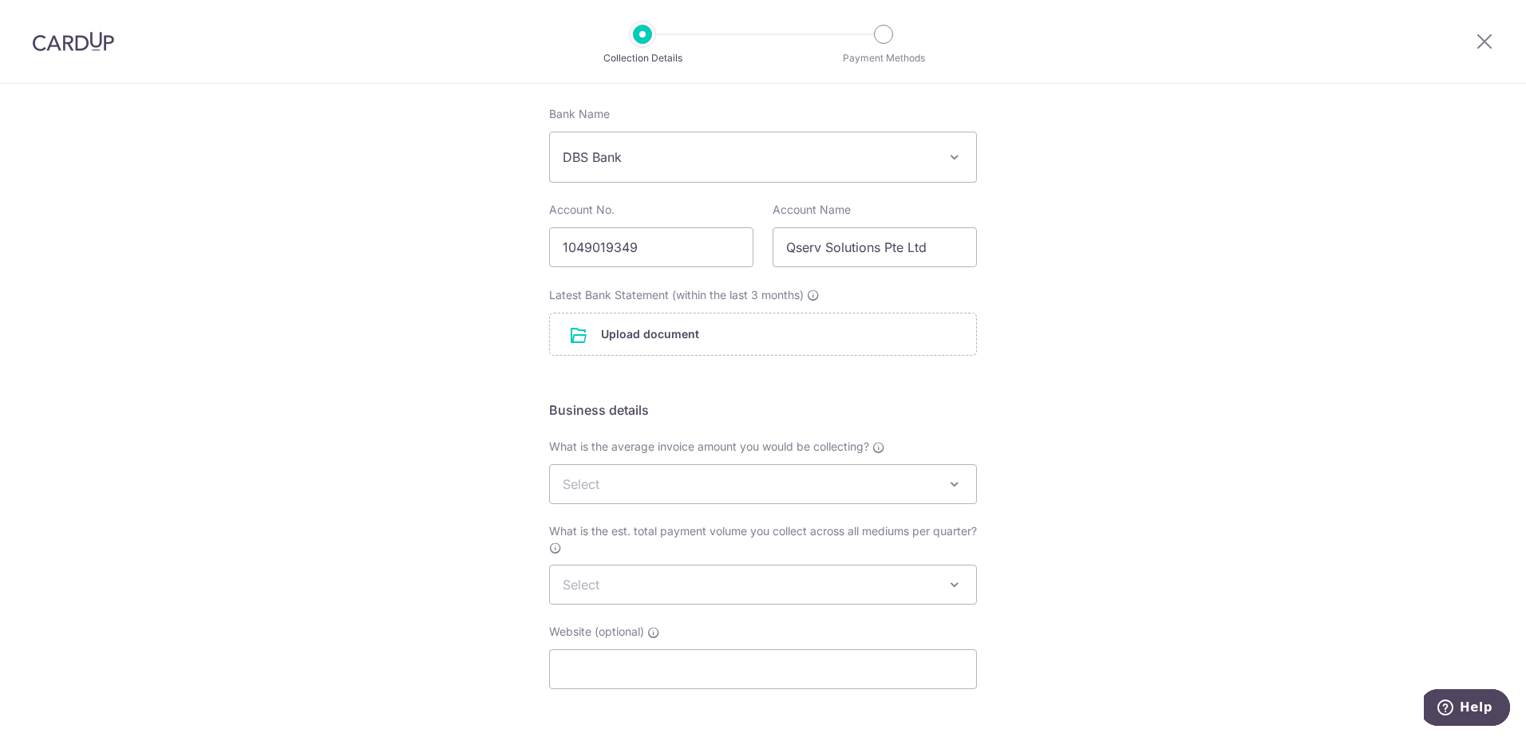
click at [645, 481] on span "Select" at bounding box center [763, 484] width 426 height 38
select select "SGD 0 to 5,000"
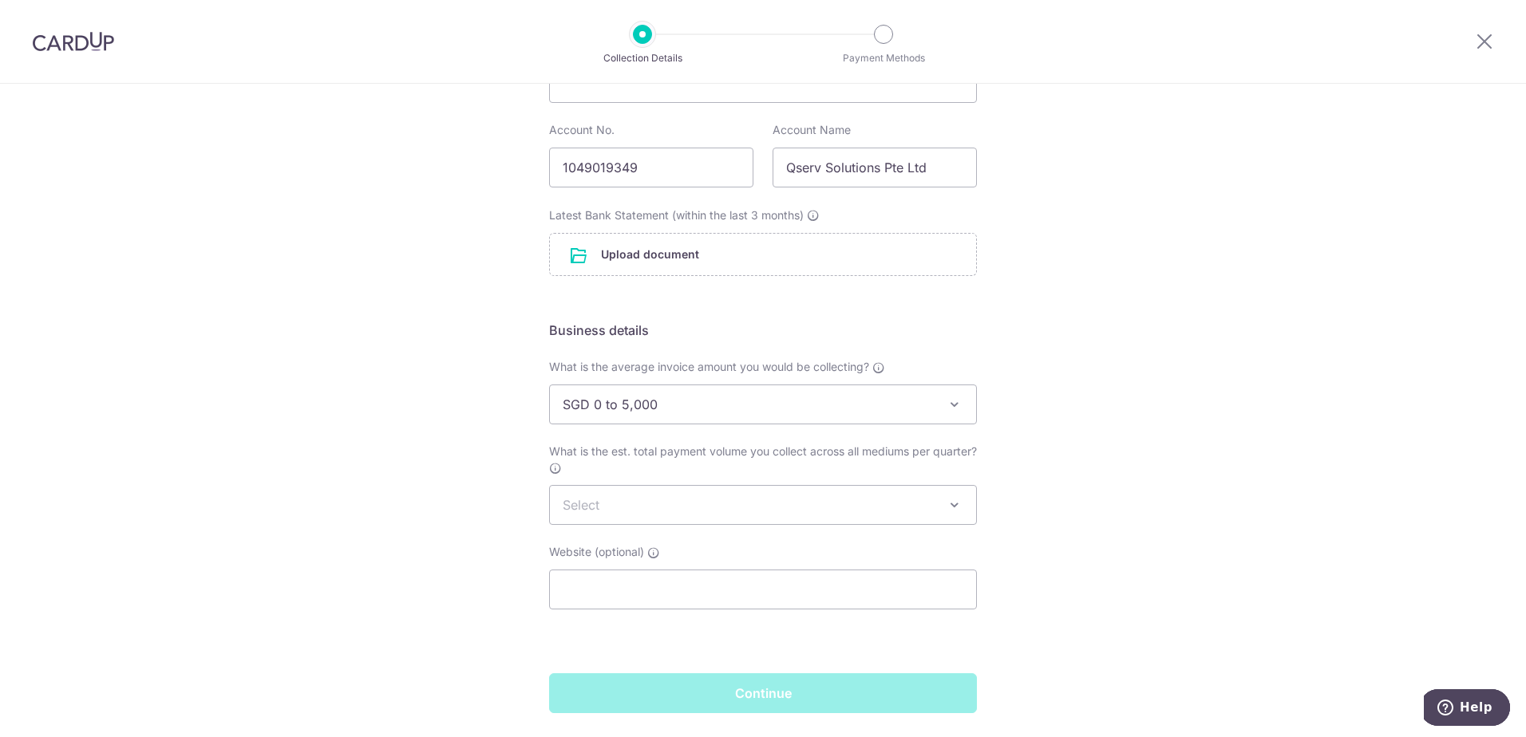
click at [661, 506] on span "Select" at bounding box center [763, 505] width 426 height 38
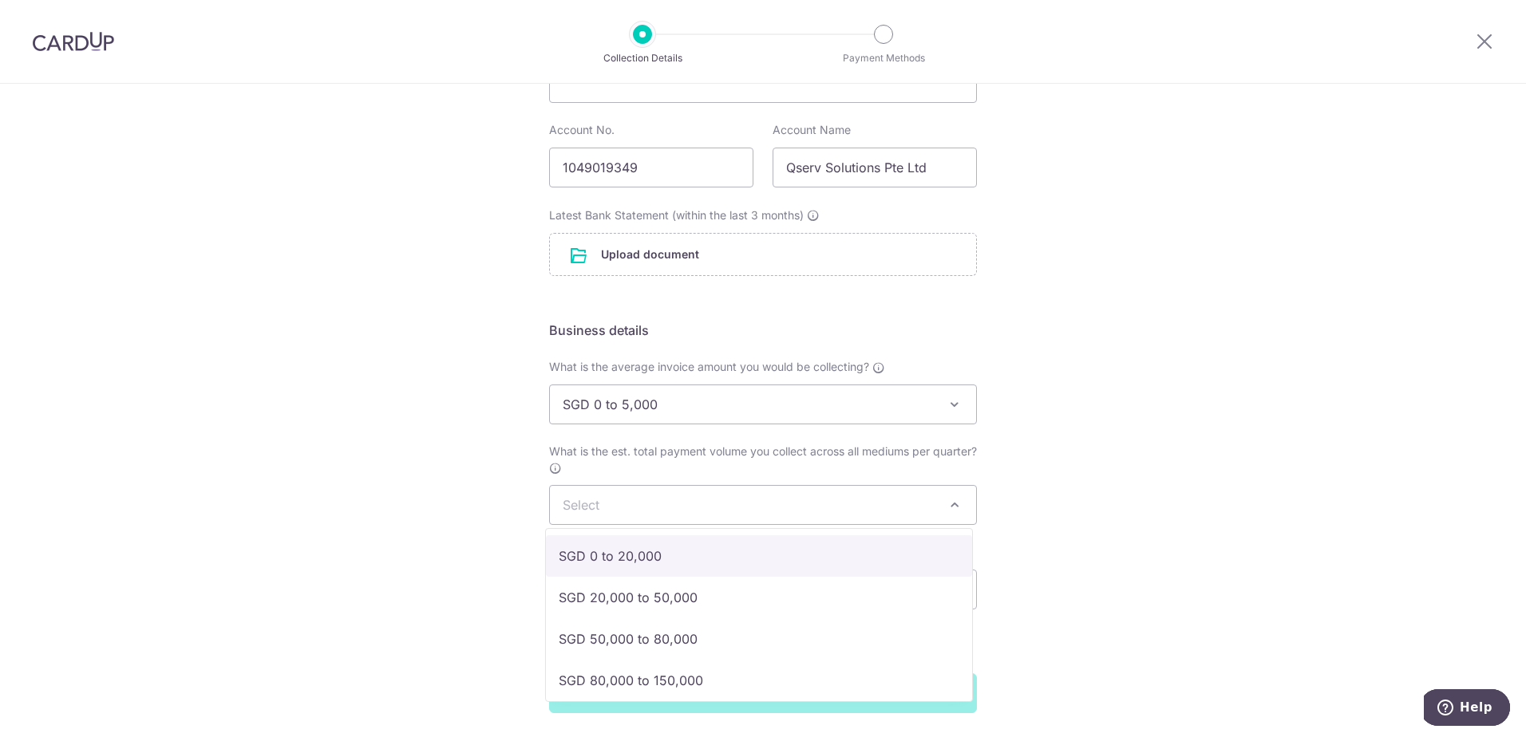
select select "SGD 0 to 20,000"
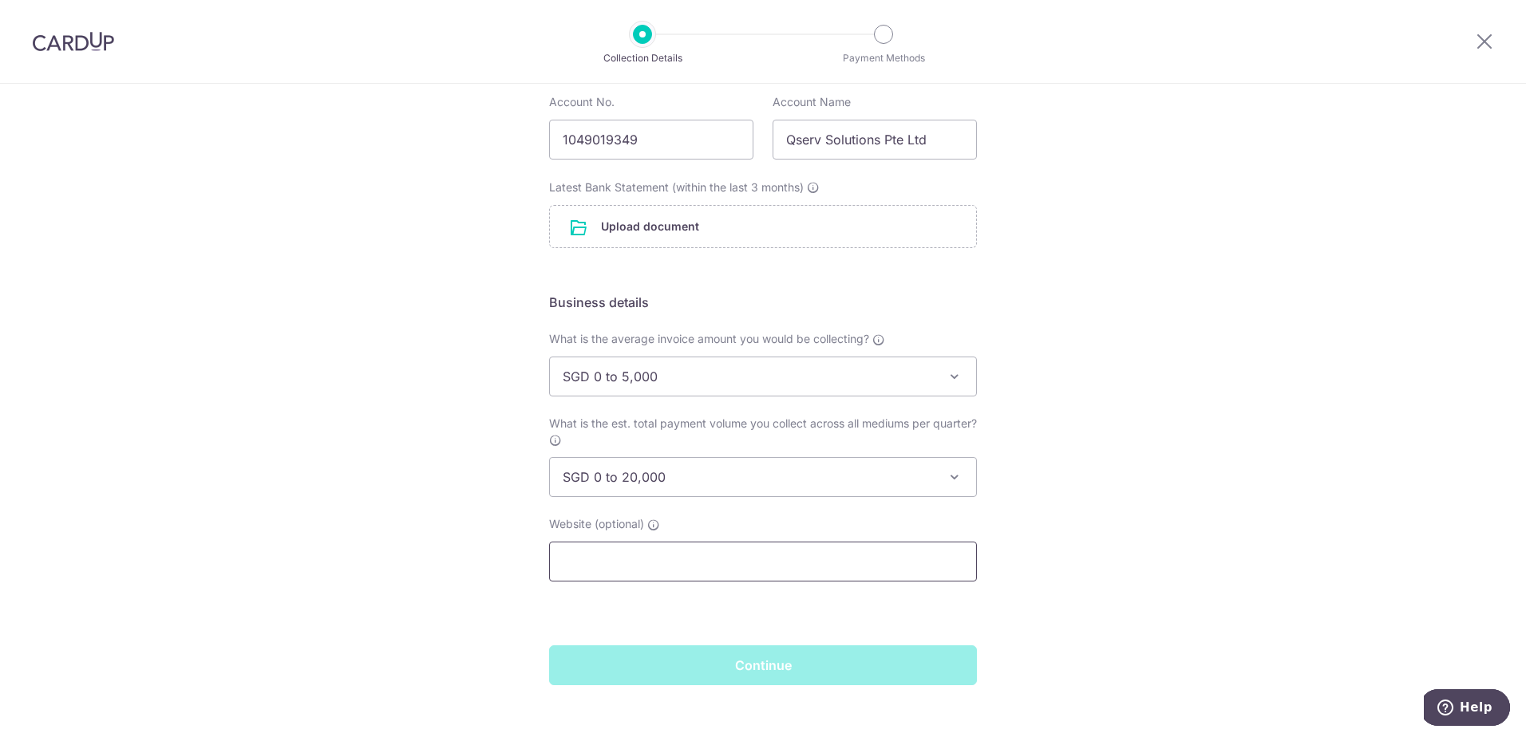
scroll to position [290, 0]
